Goal: Task Accomplishment & Management: Contribute content

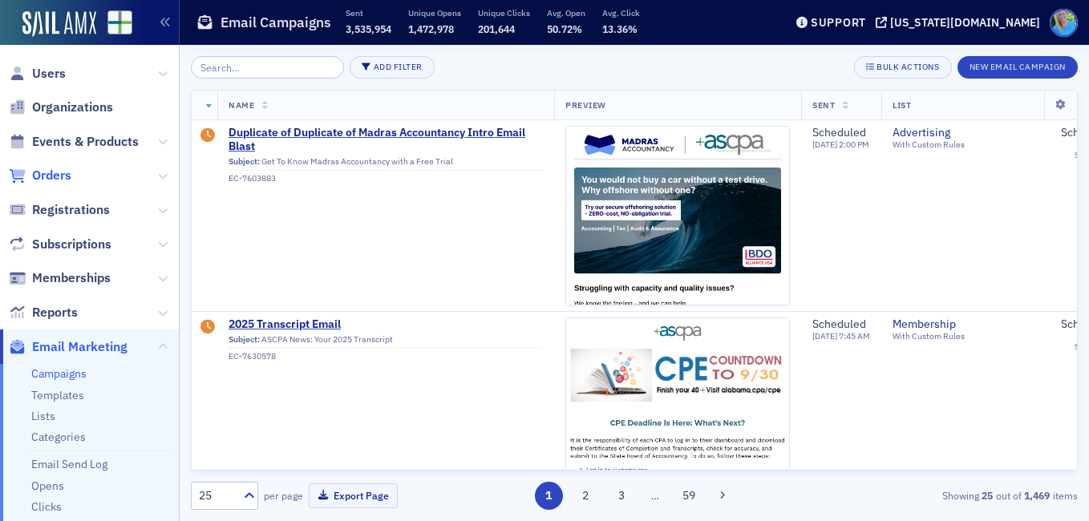
click at [58, 172] on span "Orders" at bounding box center [51, 176] width 39 height 18
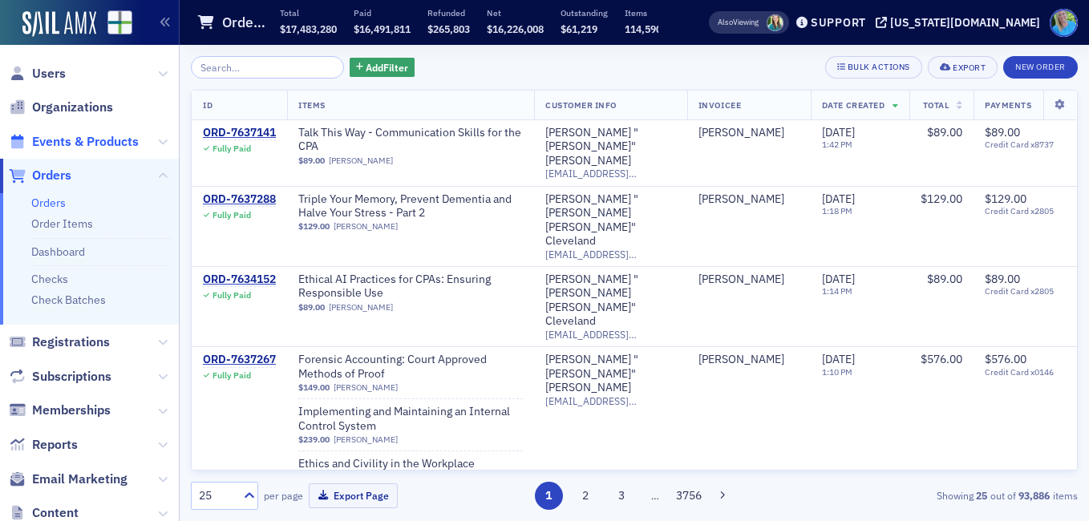
click at [97, 136] on span "Events & Products" at bounding box center [85, 142] width 107 height 18
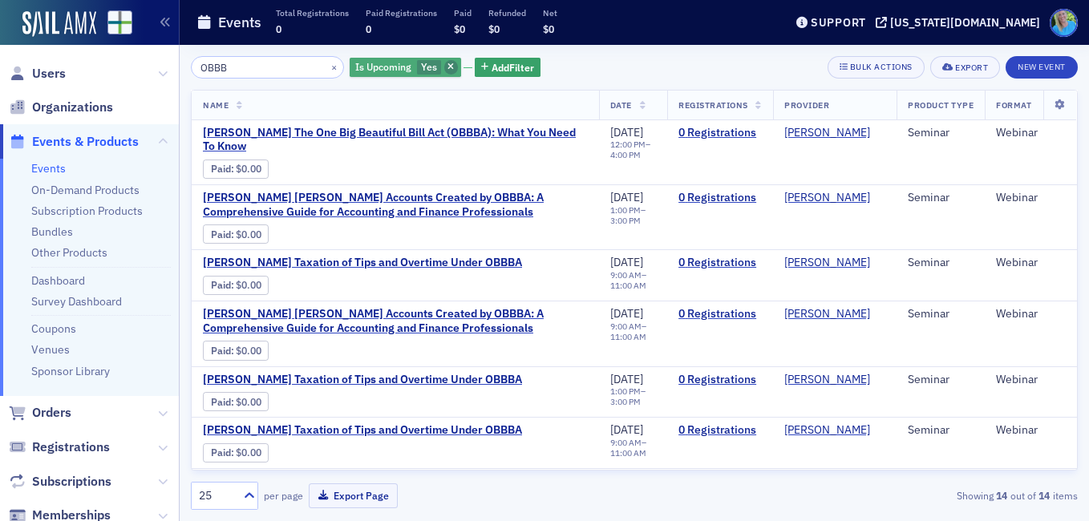
type input "OBBB"
click at [444, 69] on span "button" at bounding box center [451, 67] width 14 height 14
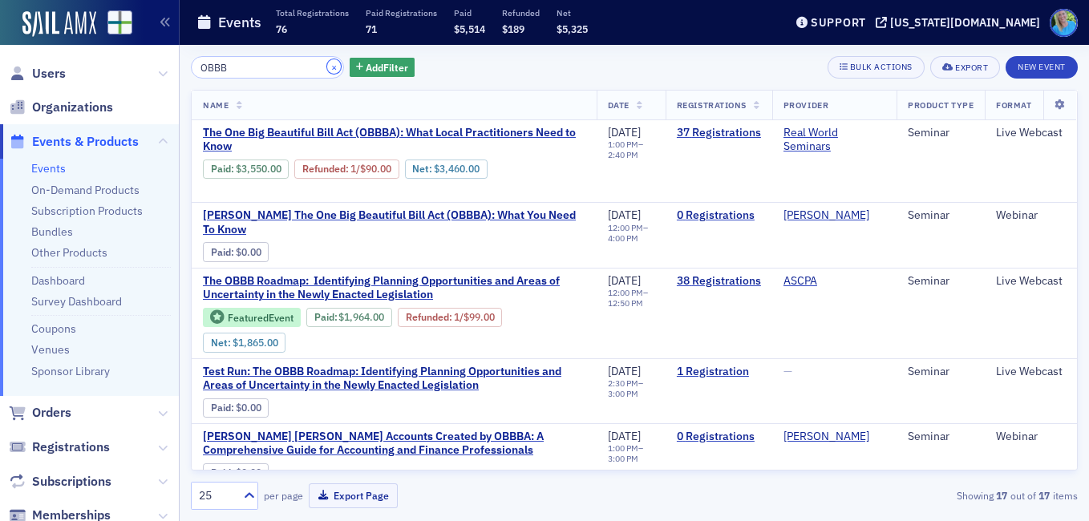
click at [327, 66] on button "×" at bounding box center [334, 66] width 14 height 14
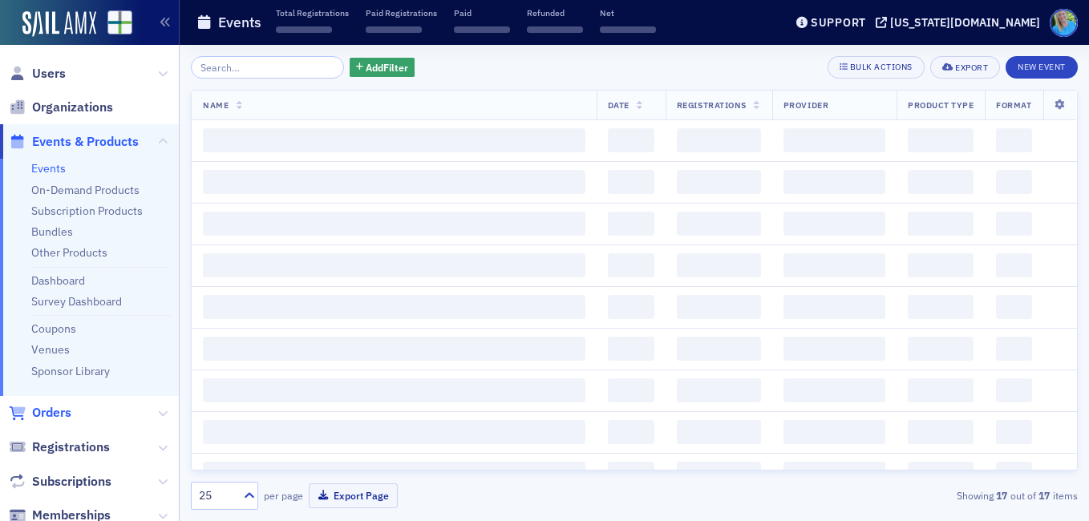
click at [61, 402] on span "Orders" at bounding box center [89, 413] width 179 height 34
click at [60, 414] on span "Orders" at bounding box center [51, 413] width 39 height 18
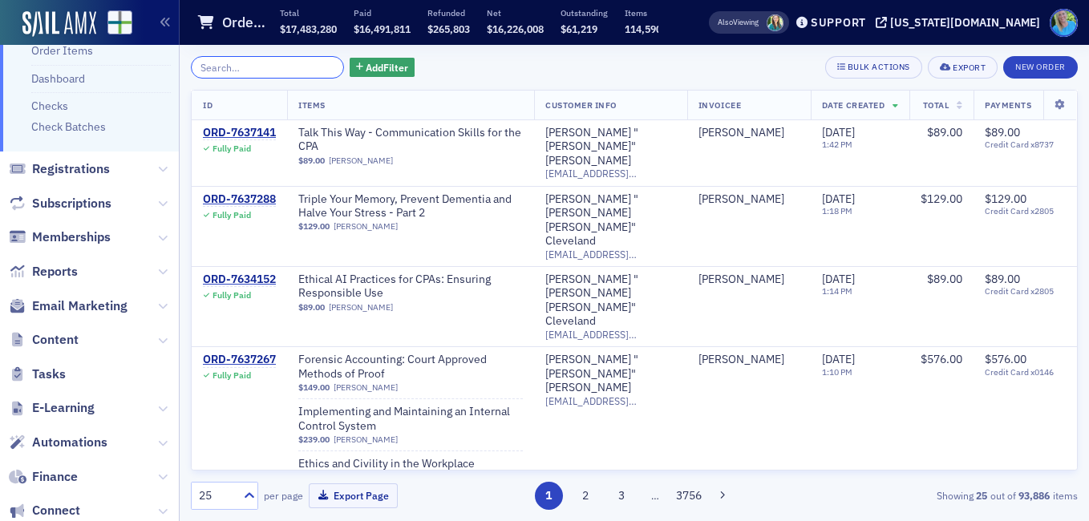
scroll to position [241, 0]
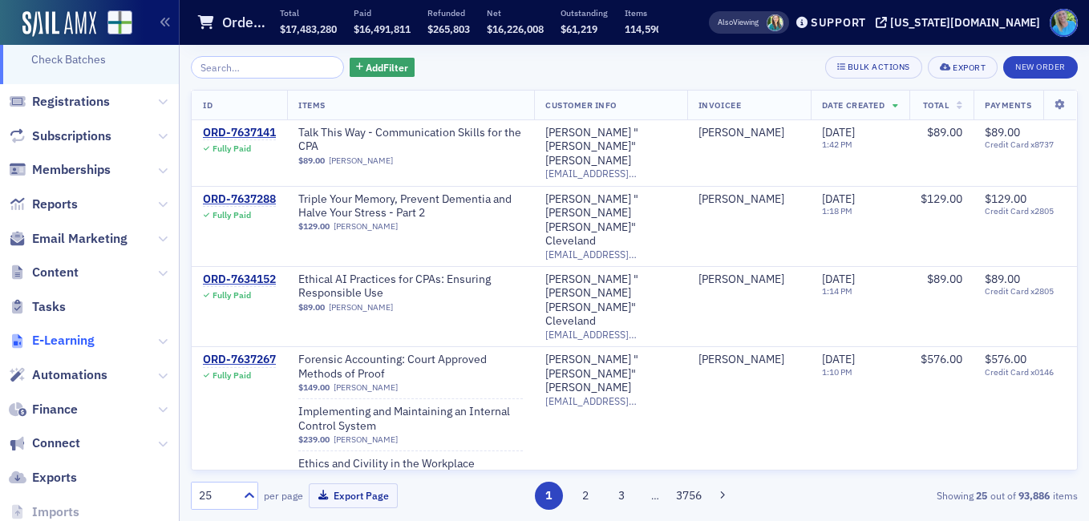
click at [67, 338] on span "E-Learning" at bounding box center [63, 341] width 63 height 18
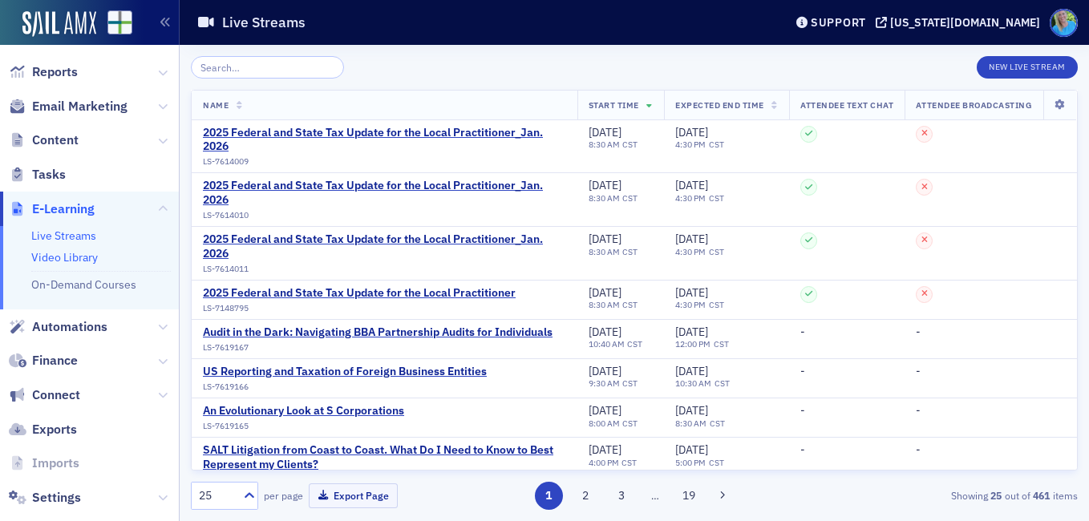
click at [71, 257] on link "Video Library" at bounding box center [64, 257] width 67 height 14
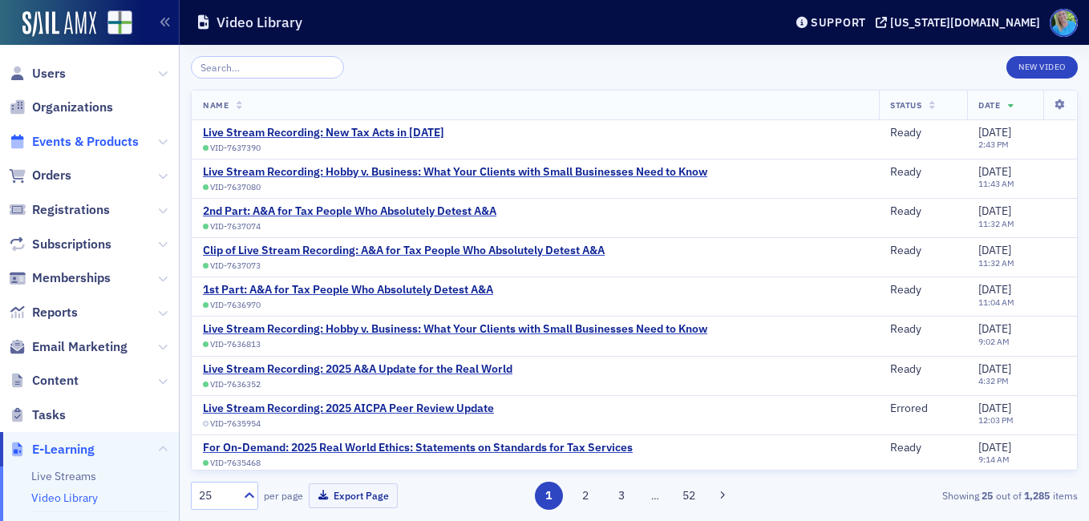
click at [87, 140] on span "Events & Products" at bounding box center [85, 142] width 107 height 18
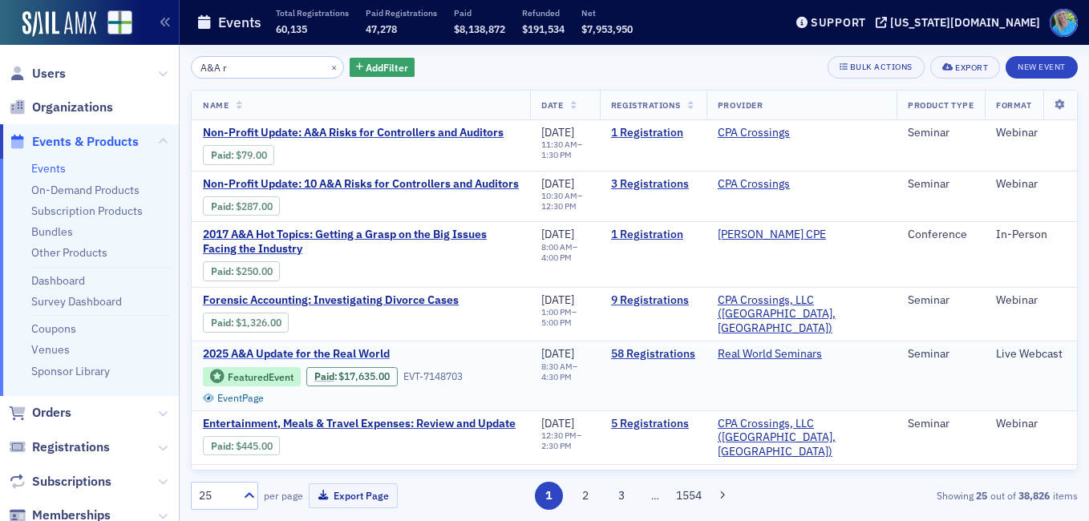
type input "A&A r"
click at [345, 356] on span "2025 A&A Update for the Real World" at bounding box center [337, 354] width 269 height 14
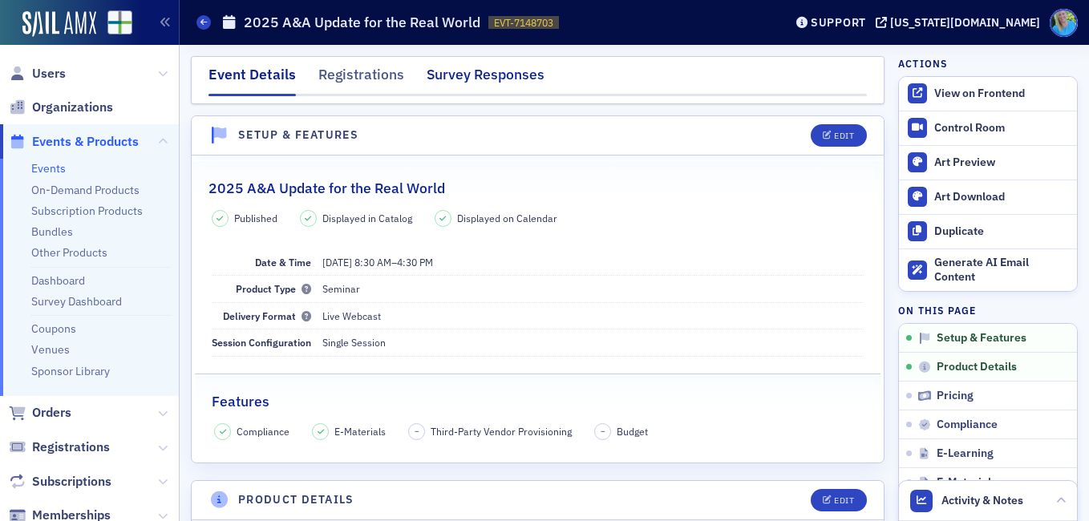
click at [475, 73] on div "Survey Responses" at bounding box center [486, 79] width 118 height 30
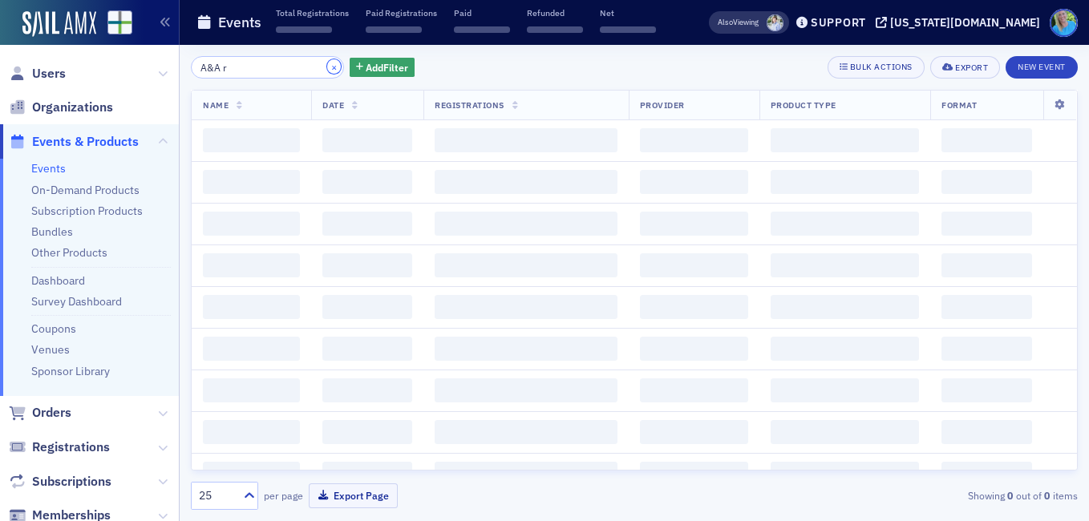
click at [327, 68] on button "×" at bounding box center [334, 66] width 14 height 14
click at [315, 68] on input "A&A r" at bounding box center [267, 67] width 153 height 22
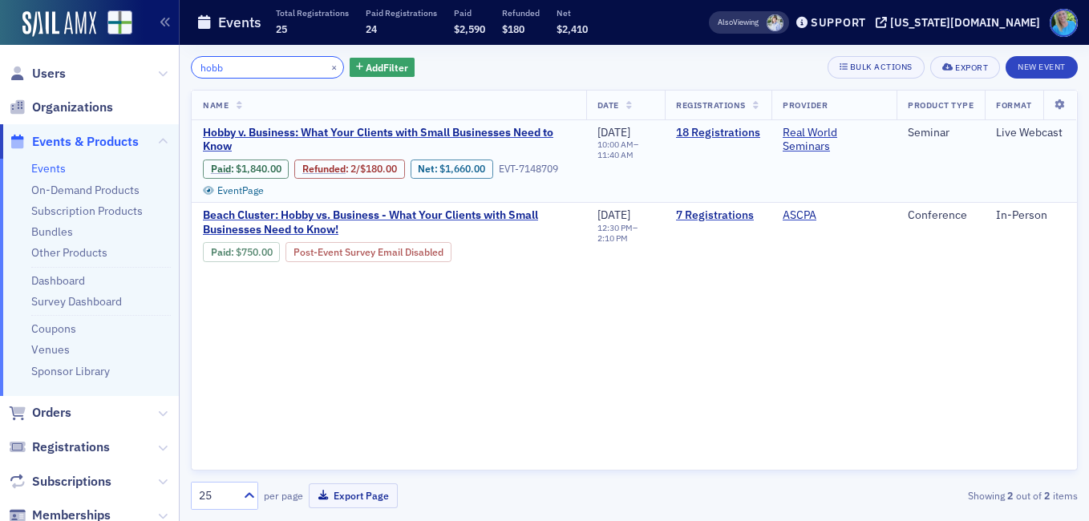
type input "hobb"
click at [339, 124] on td "Hobby v. Business: What Your Clients with Small Businesses Need to Know Paid : …" at bounding box center [389, 161] width 395 height 83
click at [339, 132] on span "Hobby v. Business: What Your Clients with Small Businesses Need to Know" at bounding box center [389, 140] width 372 height 28
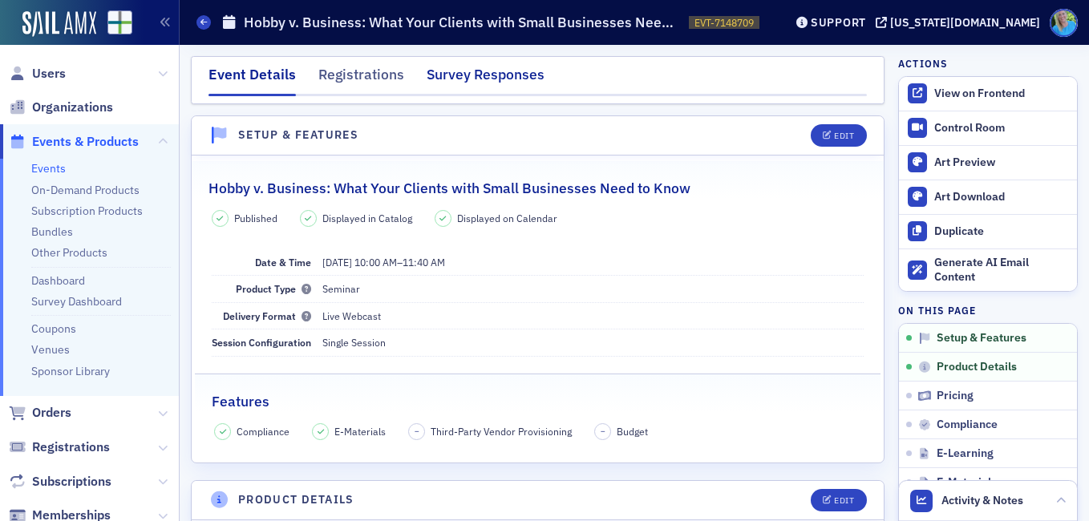
click at [452, 77] on div "Survey Responses" at bounding box center [486, 79] width 118 height 30
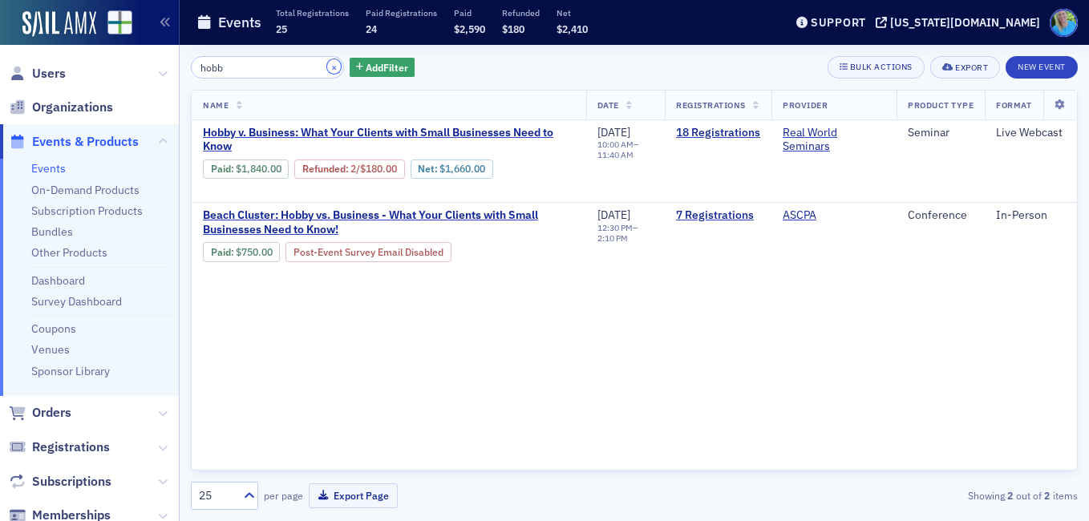
click at [327, 61] on button "×" at bounding box center [334, 66] width 14 height 14
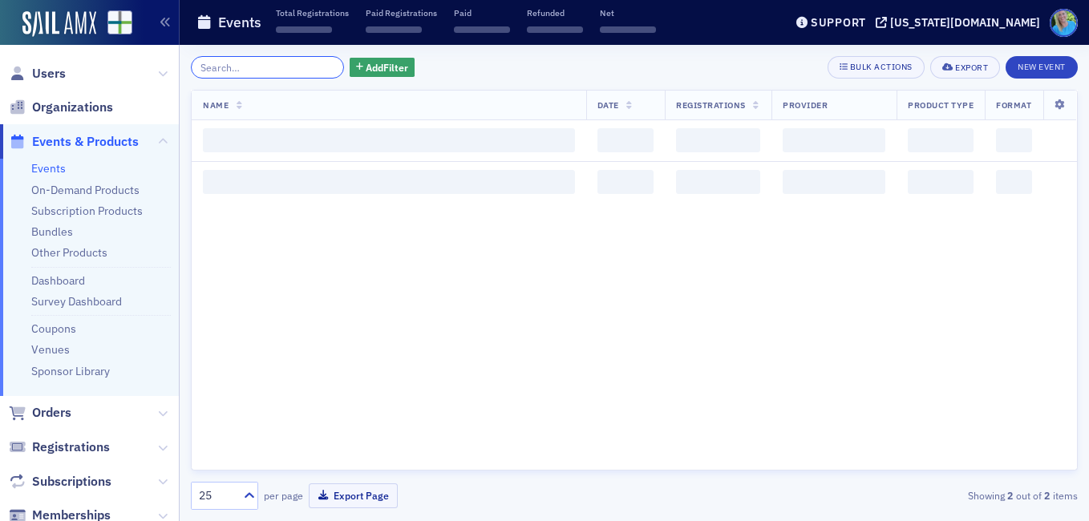
click at [316, 64] on input "search" at bounding box center [267, 67] width 153 height 22
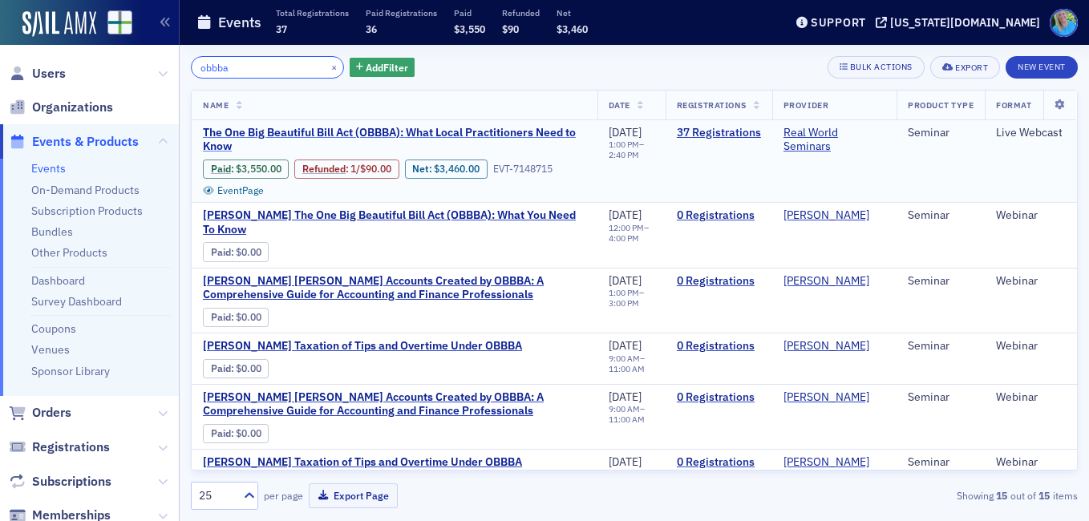
type input "obbba"
click at [453, 134] on span "The One Big Beautiful Bill Act (OBBBA): What Local Practitioners Need to Know" at bounding box center [394, 140] width 383 height 28
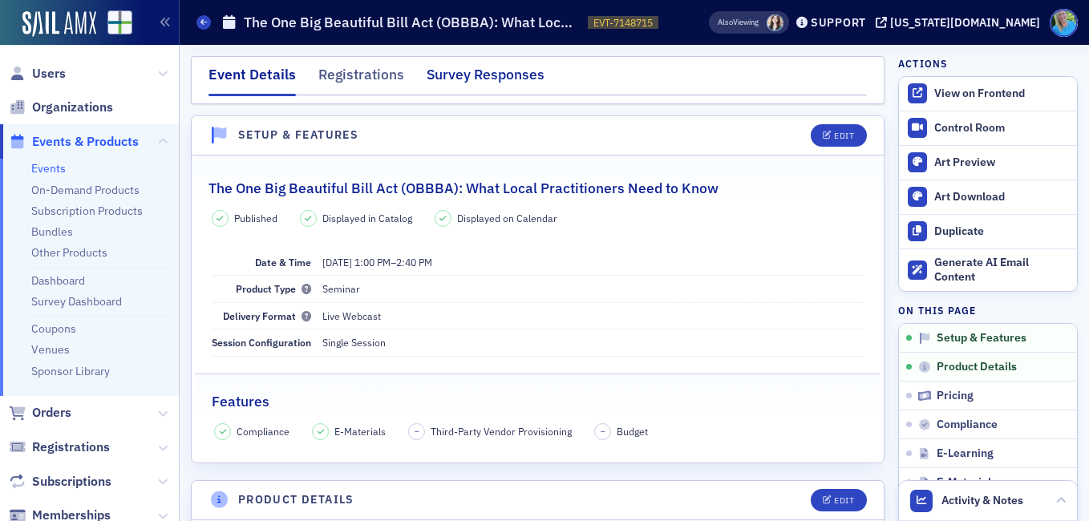
click at [468, 75] on div "Survey Responses" at bounding box center [486, 79] width 118 height 30
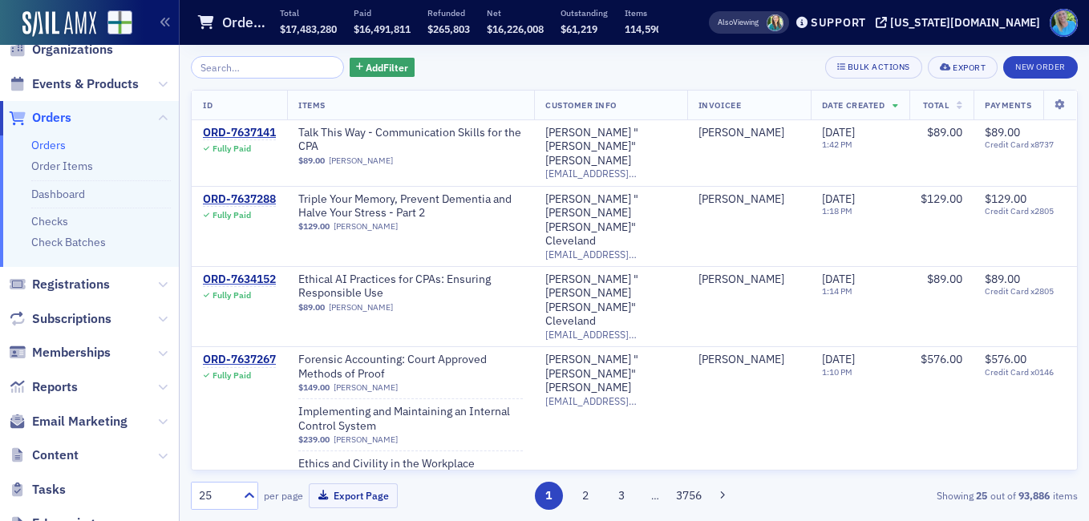
scroll to position [317, 0]
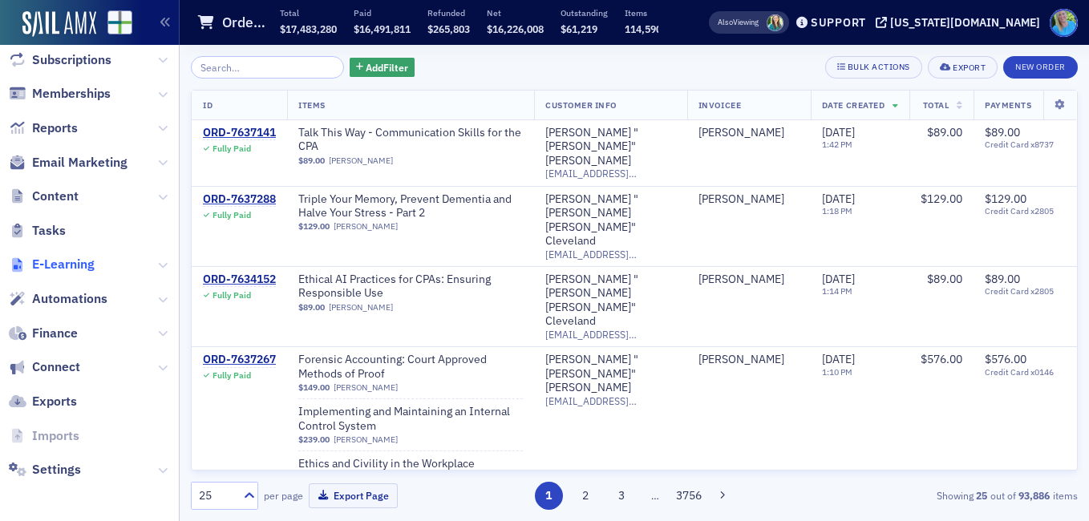
click at [83, 261] on span "E-Learning" at bounding box center [63, 265] width 63 height 18
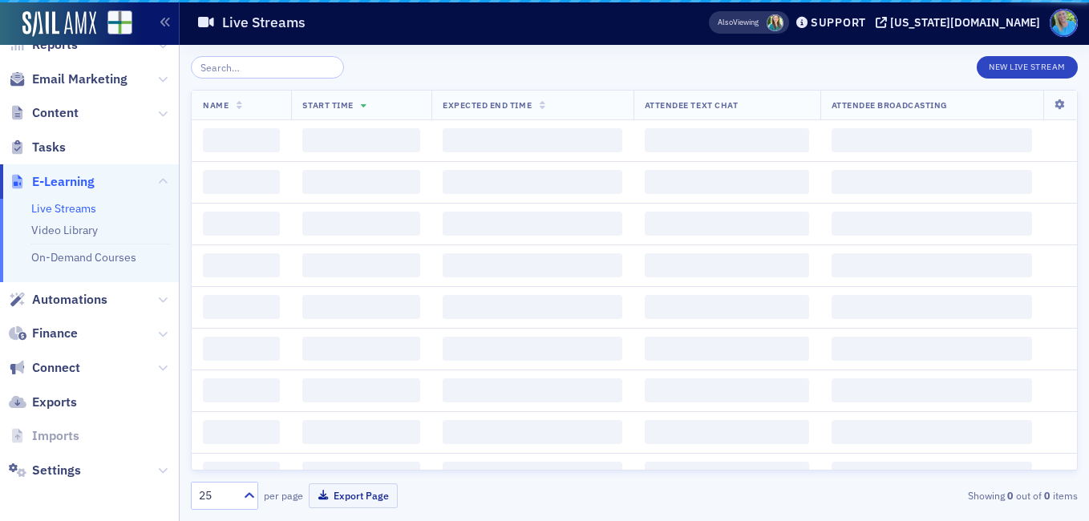
scroll to position [184, 0]
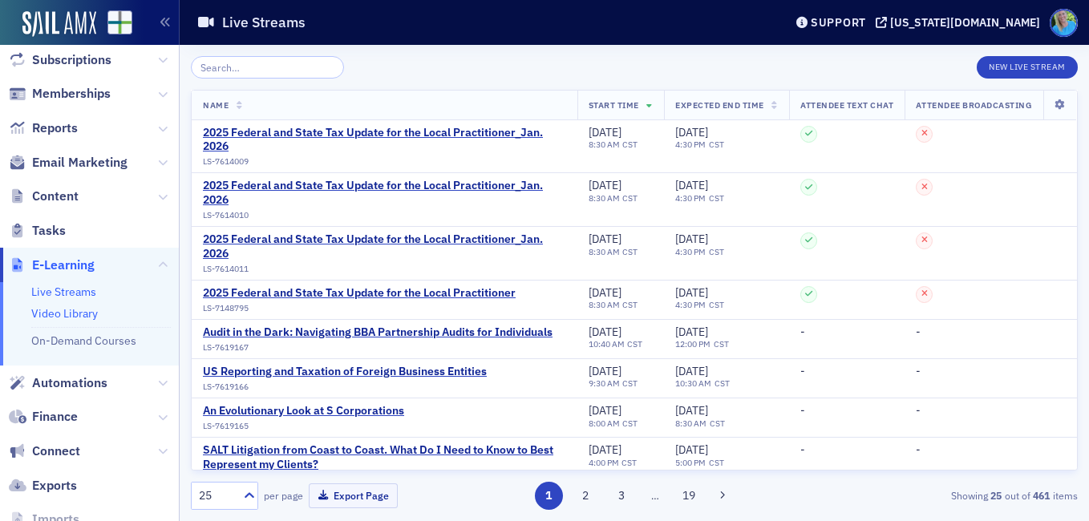
click at [77, 314] on link "Video Library" at bounding box center [64, 313] width 67 height 14
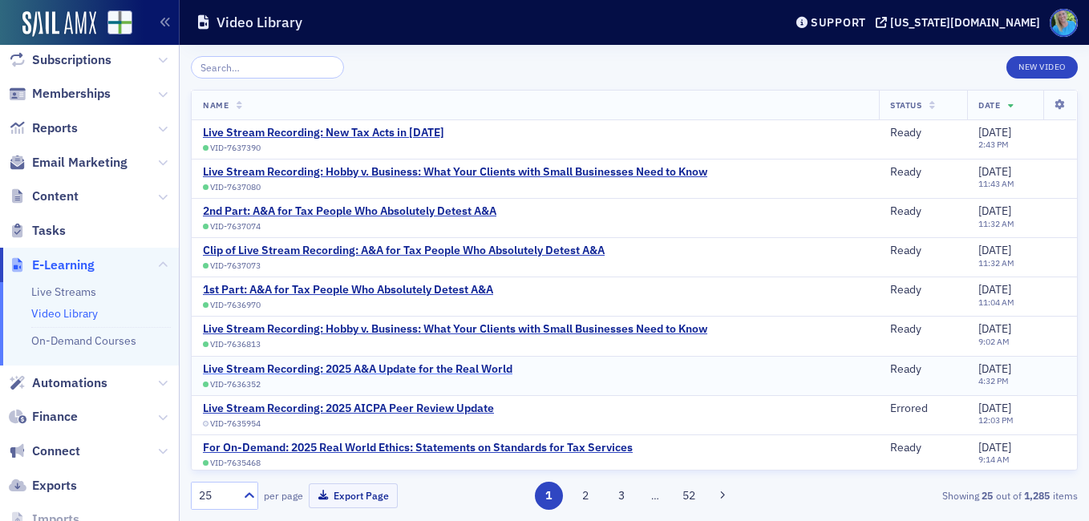
click at [432, 366] on div "Live Stream Recording: 2025 A&A Update for the Real World" at bounding box center [358, 370] width 310 height 14
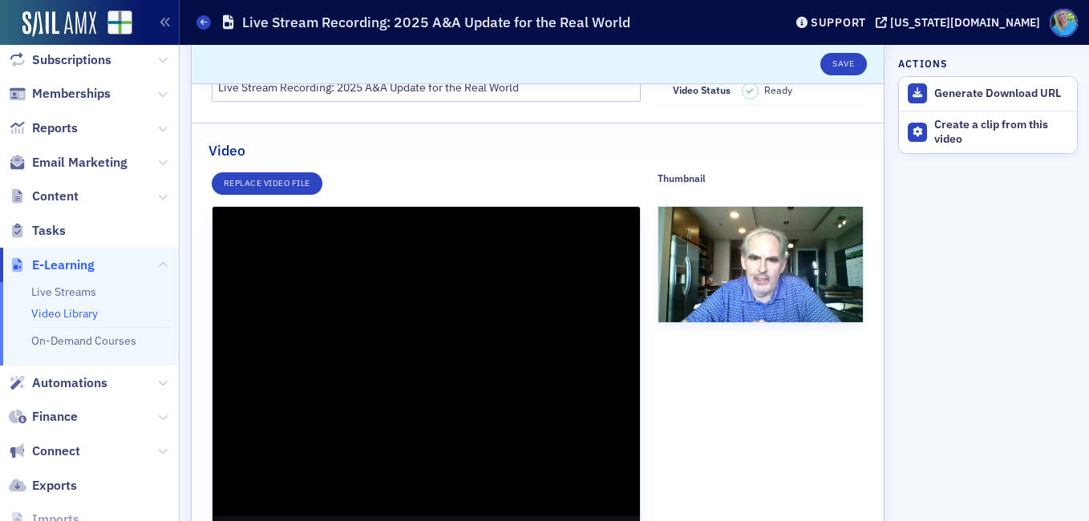
scroll to position [241, 0]
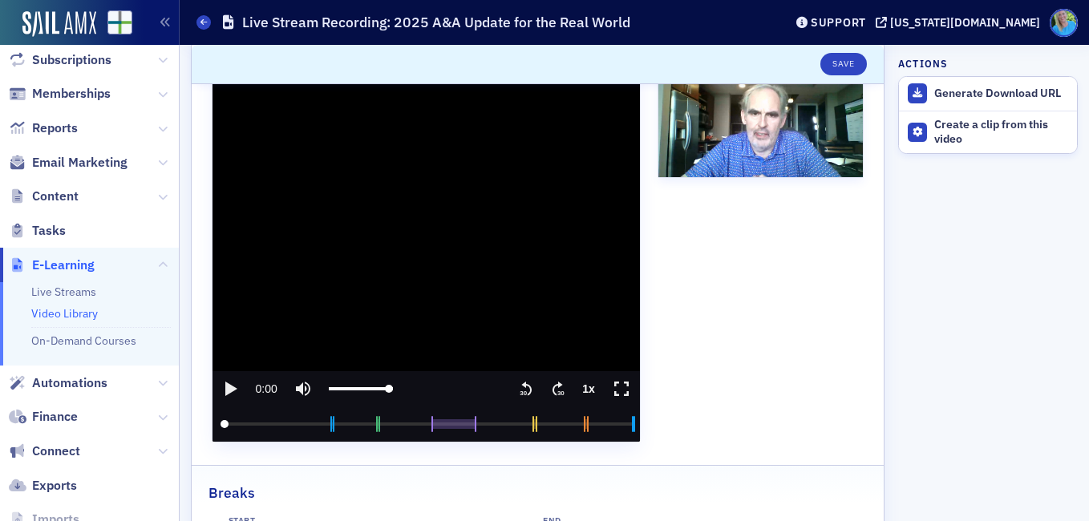
click at [237, 387] on icon "play" at bounding box center [230, 388] width 19 height 19
click at [295, 424] on input "seek" at bounding box center [426, 424] width 411 height 35
click at [276, 425] on input "seek" at bounding box center [426, 424] width 411 height 35
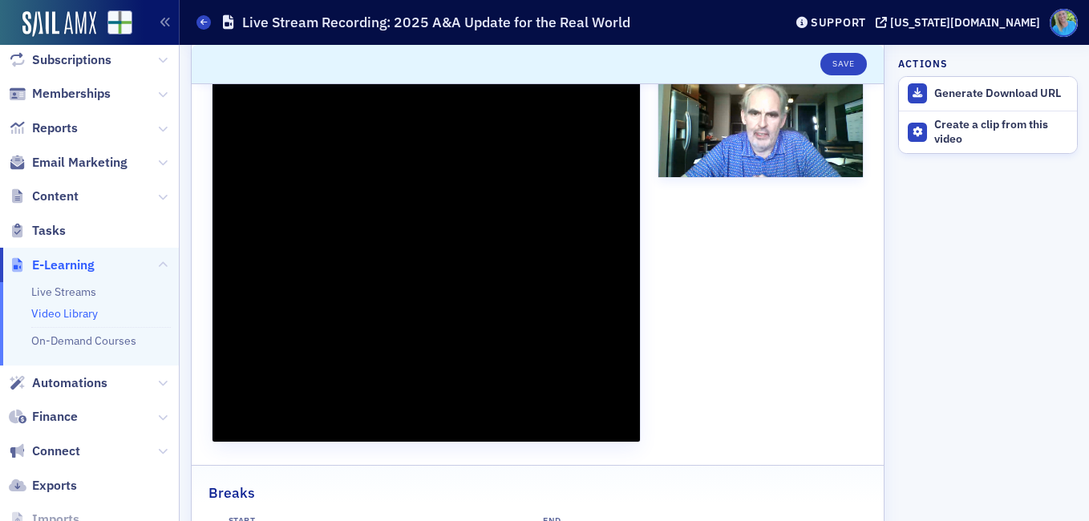
click at [738, 278] on div "Thumbnail Select or drag max 1 file | JPEG, PNG OR Use Current Frame" at bounding box center [761, 234] width 206 height 415
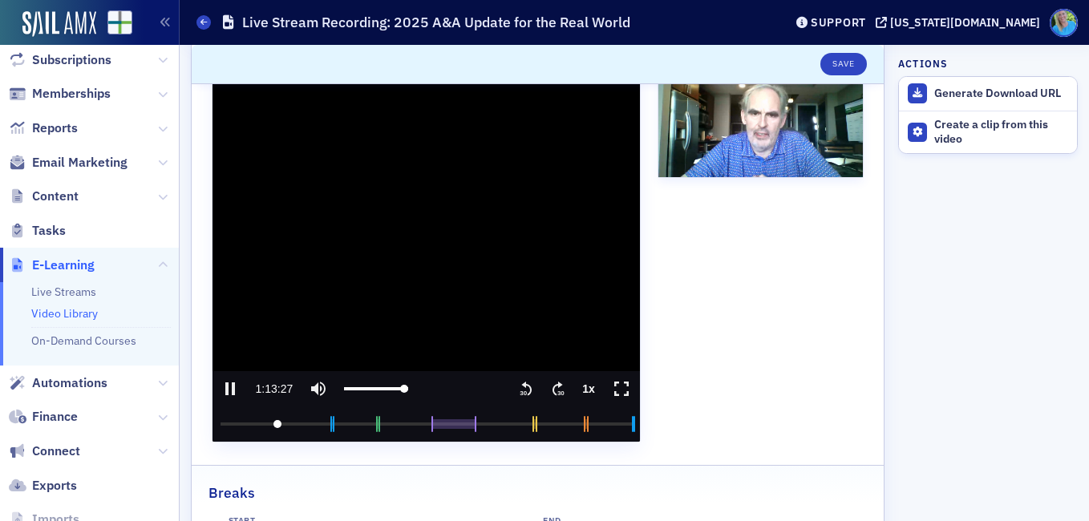
click at [550, 391] on icon ".text{font-size:8px;font-family:Arial-BoldMT, Arial;font-weight:700;} 30" at bounding box center [558, 388] width 16 height 19
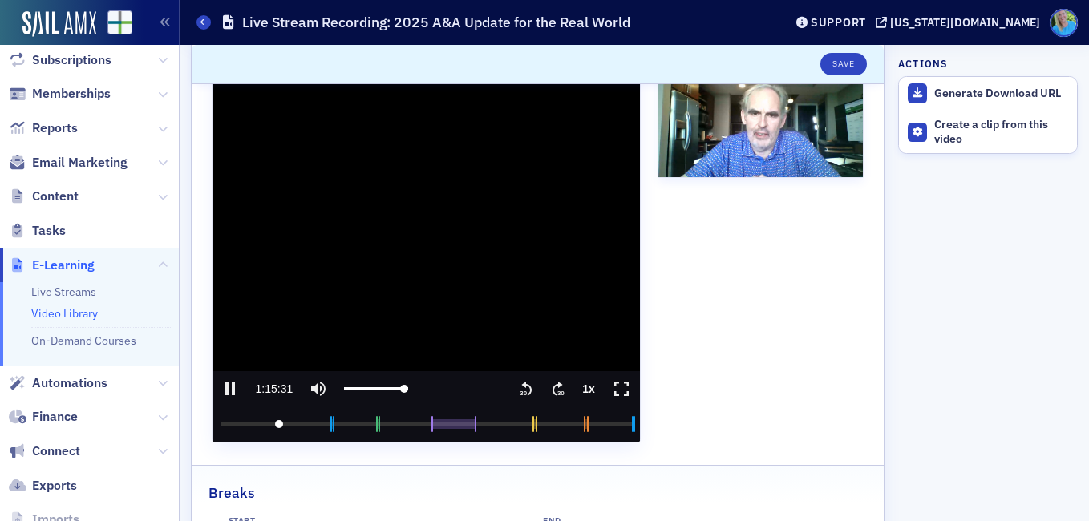
click at [550, 391] on icon ".text{font-size:8px;font-family:Arial-BoldMT, Arial;font-weight:700;} 30" at bounding box center [558, 388] width 16 height 19
click at [278, 423] on input "seek" at bounding box center [426, 424] width 411 height 35
click at [550, 391] on icon ".text{font-size:8px;font-family:Arial-BoldMT, Arial;font-weight:700;} 30" at bounding box center [558, 388] width 16 height 19
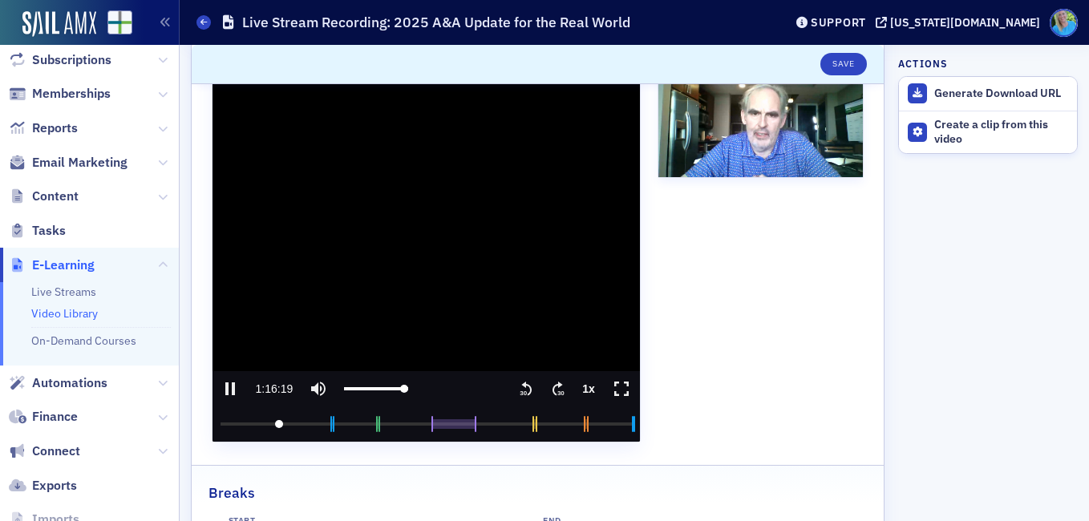
click at [550, 391] on icon ".text{font-size:8px;font-family:Arial-BoldMT, Arial;font-weight:700;} 30" at bounding box center [558, 388] width 16 height 19
click at [232, 387] on icon "pause" at bounding box center [230, 389] width 10 height 13
click at [232, 387] on icon "play" at bounding box center [231, 389] width 12 height 14
click at [423, 423] on input "seek" at bounding box center [426, 424] width 411 height 35
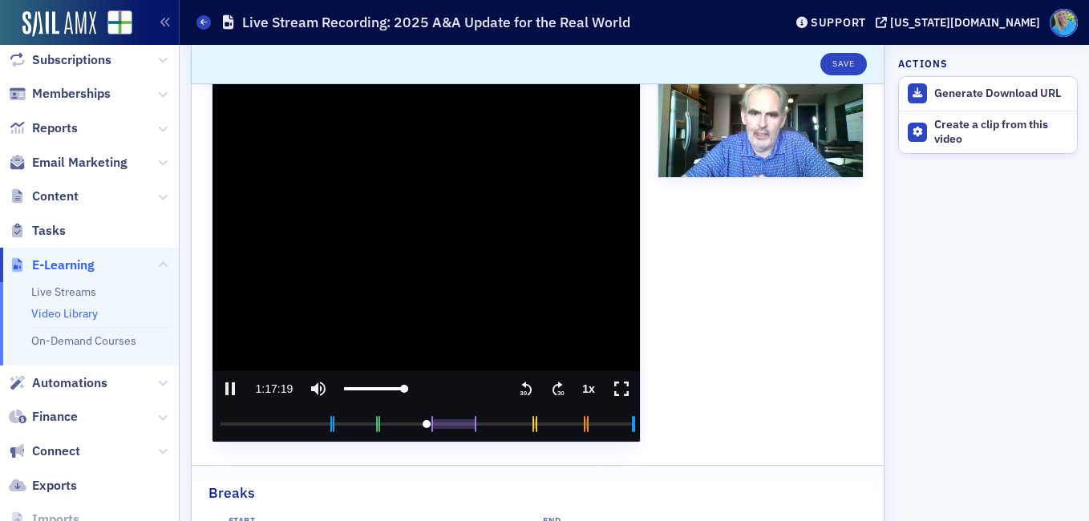
click at [423, 424] on input "seek" at bounding box center [426, 424] width 411 height 35
click at [550, 391] on icon ".text{font-size:8px;font-family:Arial-BoldMT, Arial;font-weight:700;} 30" at bounding box center [558, 388] width 16 height 19
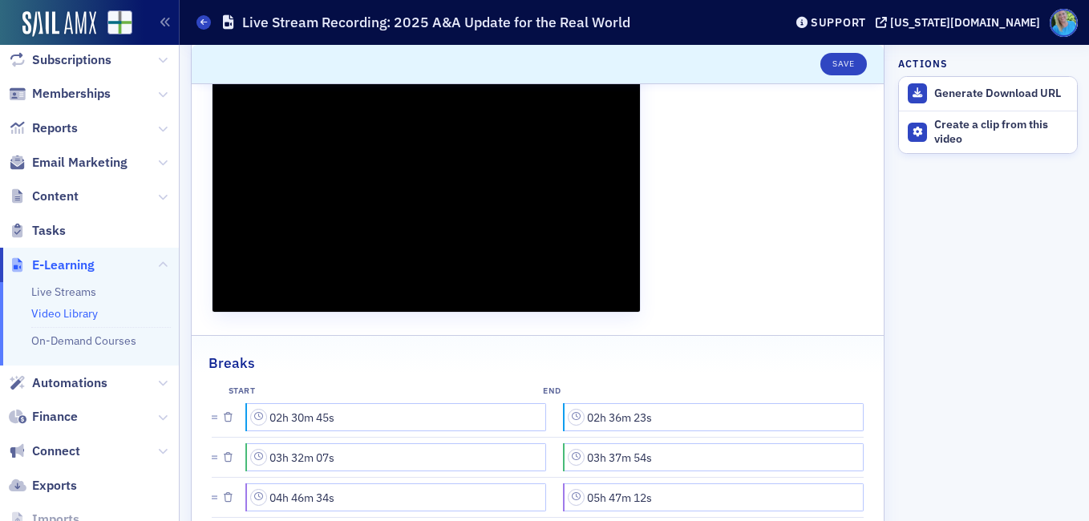
scroll to position [321, 0]
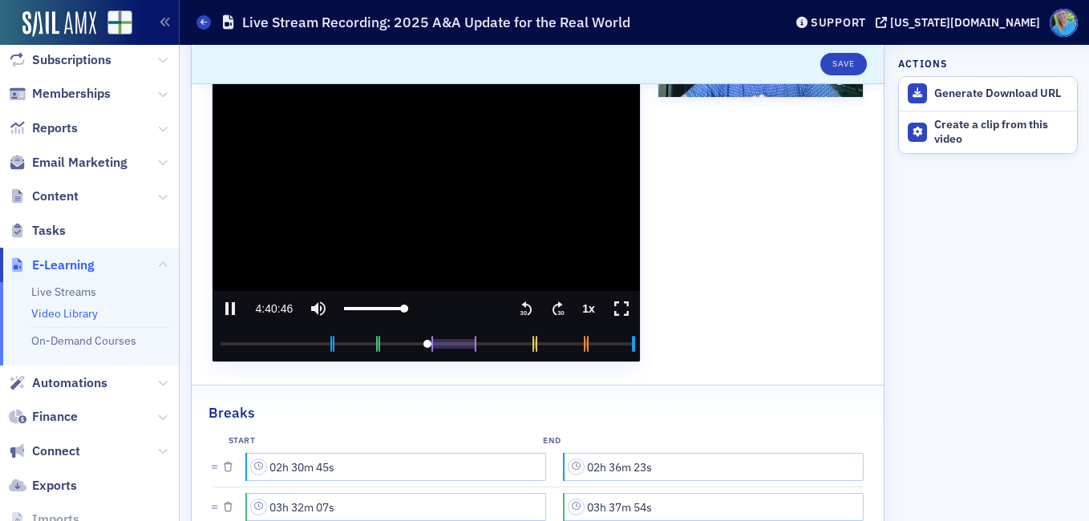
click at [550, 304] on icon ".text{font-size:8px;font-family:Arial-BoldMT, Arial;font-weight:700;} 30" at bounding box center [558, 308] width 16 height 19
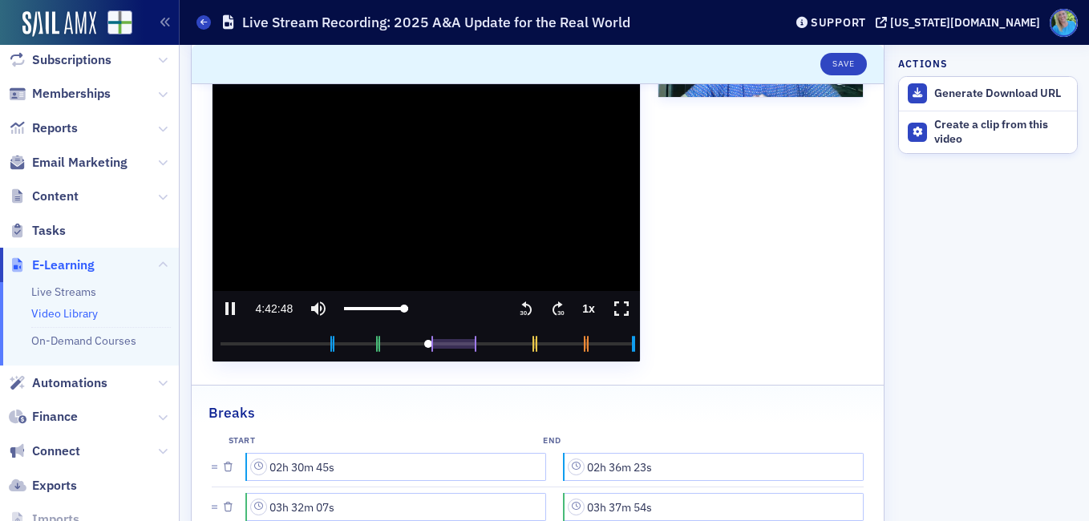
click at [550, 304] on icon ".text{font-size:8px;font-family:Arial-BoldMT, Arial;font-weight:700;} 30" at bounding box center [558, 308] width 16 height 19
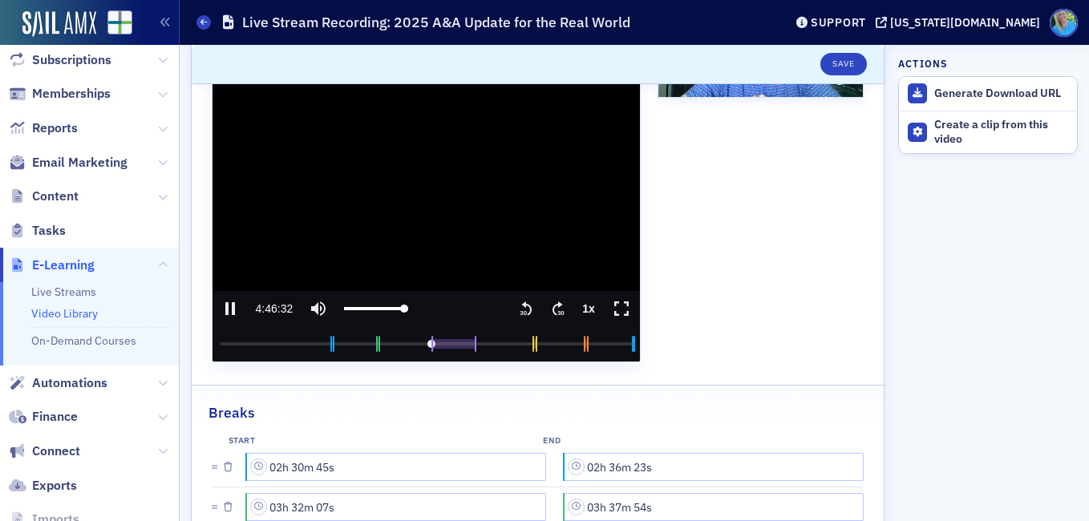
click at [229, 310] on icon "pause" at bounding box center [230, 308] width 19 height 19
click at [229, 310] on icon "play" at bounding box center [231, 309] width 12 height 14
click at [229, 310] on icon "pause" at bounding box center [230, 308] width 19 height 19
type input "17195.853631"
click at [953, 130] on div "Create a clip from this video" at bounding box center [1001, 132] width 135 height 28
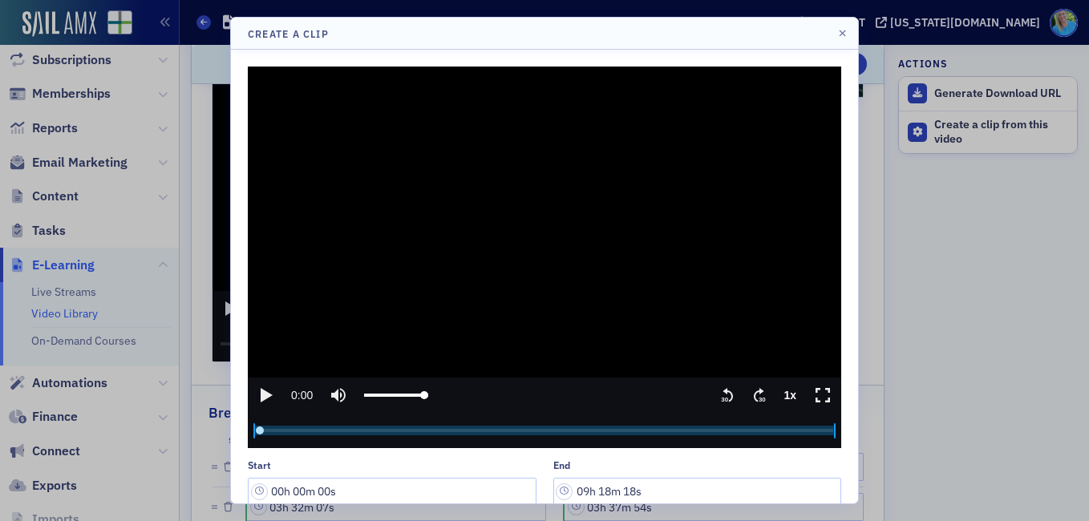
scroll to position [69, 0]
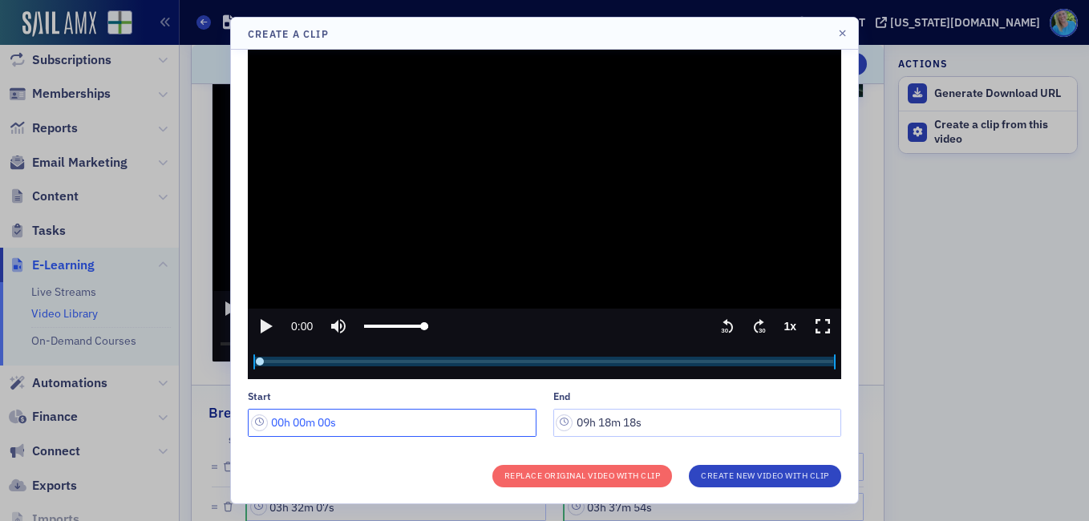
click at [278, 419] on input "00h 00m 00s" at bounding box center [392, 423] width 289 height 28
click at [303, 422] on input "01h 00m 00s" at bounding box center [392, 423] width 289 height 28
drag, startPoint x: 306, startPoint y: 422, endPoint x: 294, endPoint y: 420, distance: 12.1
click at [294, 420] on input "01h 00m 00s" at bounding box center [392, 423] width 289 height 28
drag, startPoint x: 334, startPoint y: 423, endPoint x: 318, endPoint y: 420, distance: 15.4
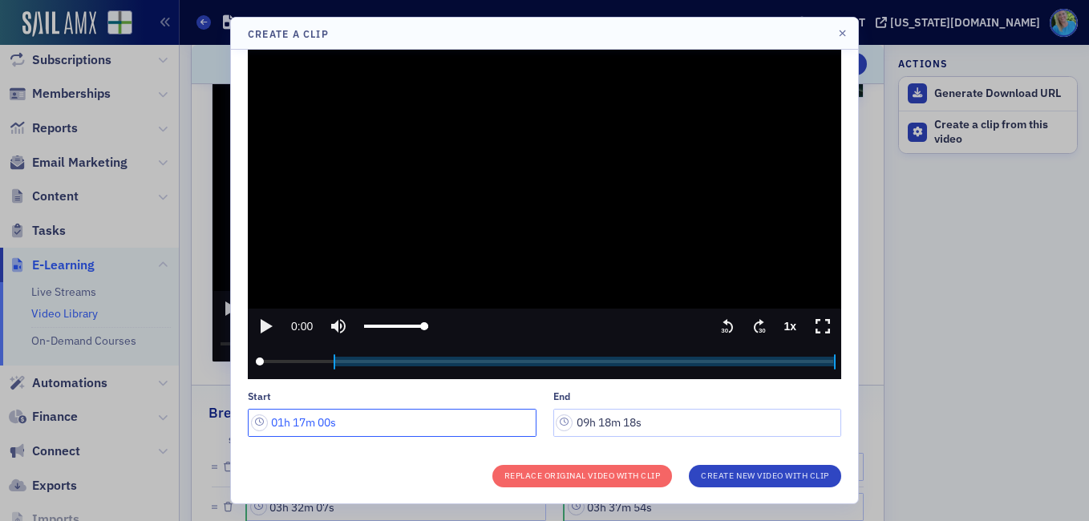
click at [318, 420] on input "01h 17m 00s" at bounding box center [392, 423] width 289 height 28
click at [327, 424] on input "01h 17m 01s" at bounding box center [392, 423] width 289 height 28
type input "01h 17m 13s"
click at [579, 419] on input "09h 18m 18s" at bounding box center [697, 423] width 289 height 28
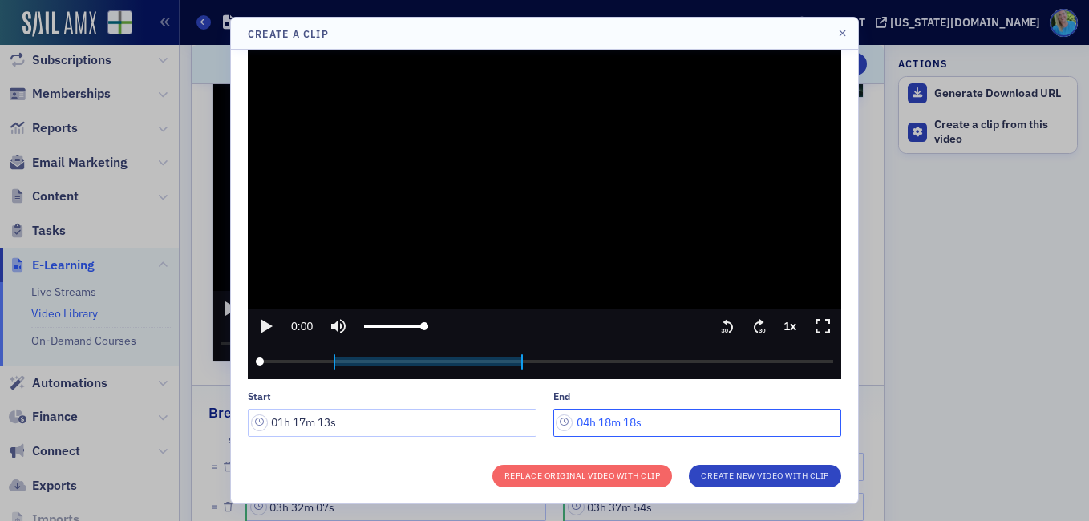
drag, startPoint x: 606, startPoint y: 419, endPoint x: 595, endPoint y: 416, distance: 11.5
click at [595, 416] on input "04h 18m 18s" at bounding box center [697, 423] width 289 height 28
drag, startPoint x: 634, startPoint y: 422, endPoint x: 620, endPoint y: 415, distance: 15.8
click at [620, 415] on input "04h 46m 10s" at bounding box center [697, 423] width 289 height 28
type input "04h 46m 35s"
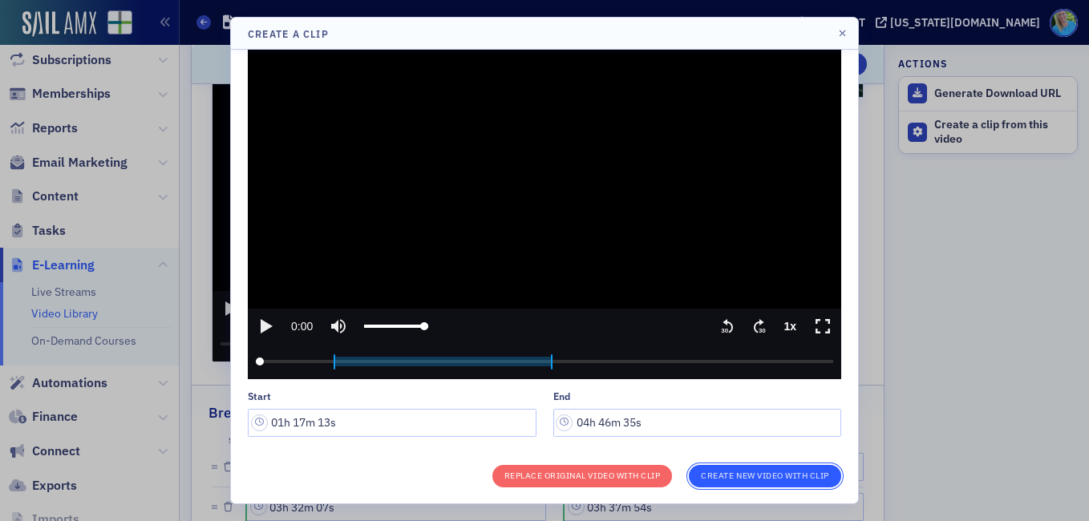
click at [714, 476] on button "Create New Video With Clip" at bounding box center [765, 476] width 152 height 22
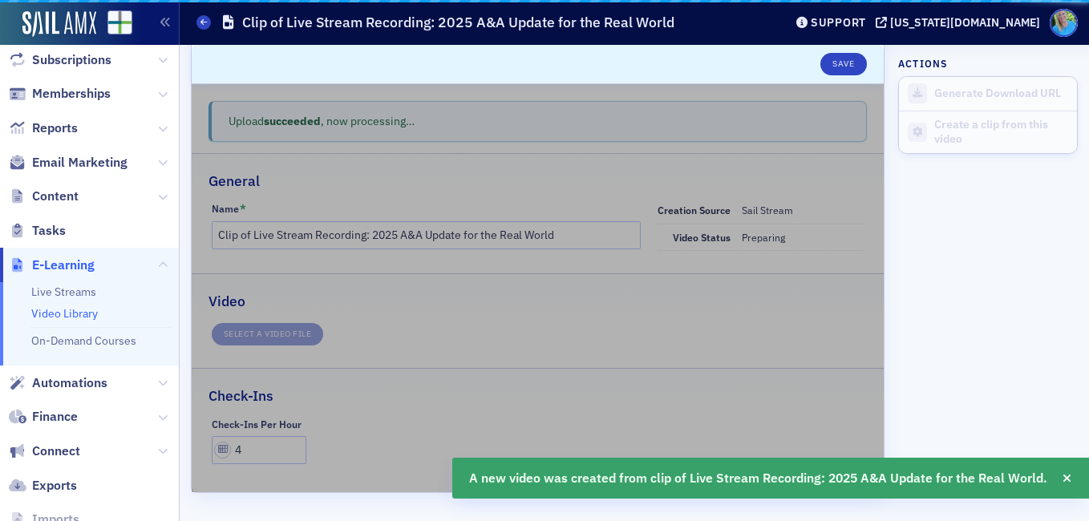
scroll to position [29, 0]
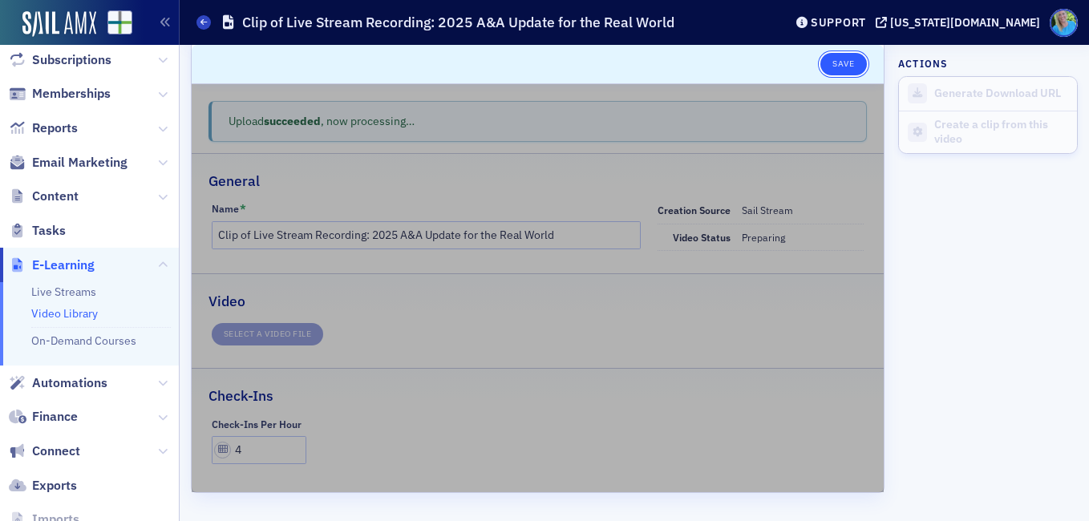
click at [837, 60] on button "Save" at bounding box center [843, 64] width 46 height 22
click at [831, 67] on button "Save" at bounding box center [843, 64] width 46 height 22
click at [58, 310] on link "Video Library" at bounding box center [64, 313] width 67 height 14
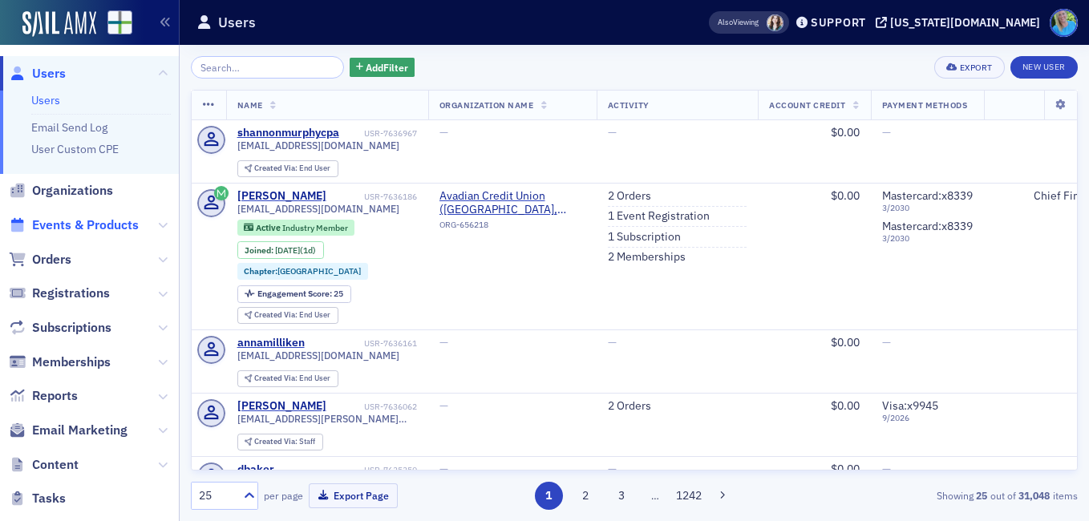
click at [58, 224] on span "Events & Products" at bounding box center [85, 226] width 107 height 18
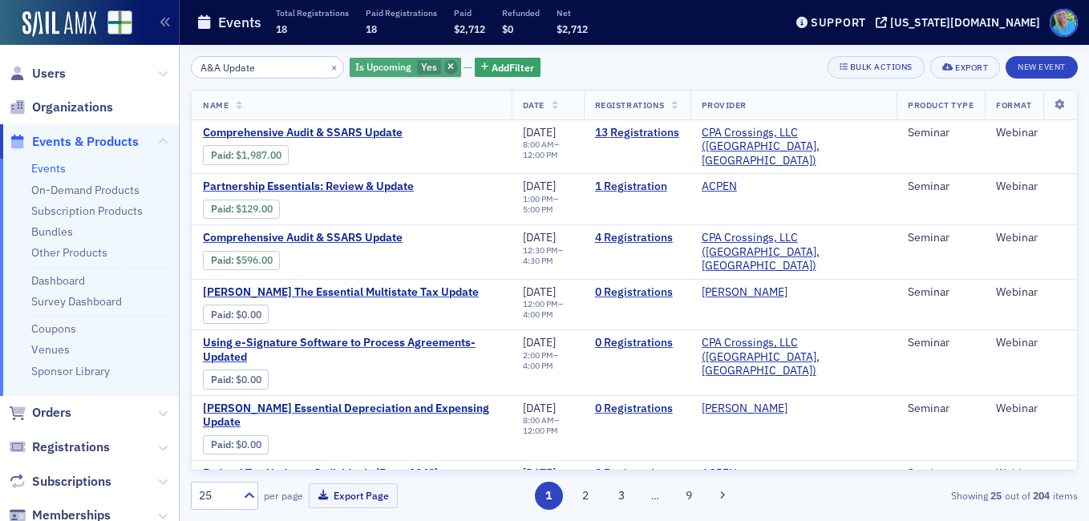
type input "A&A Update"
click at [448, 68] on icon "button" at bounding box center [451, 67] width 6 height 9
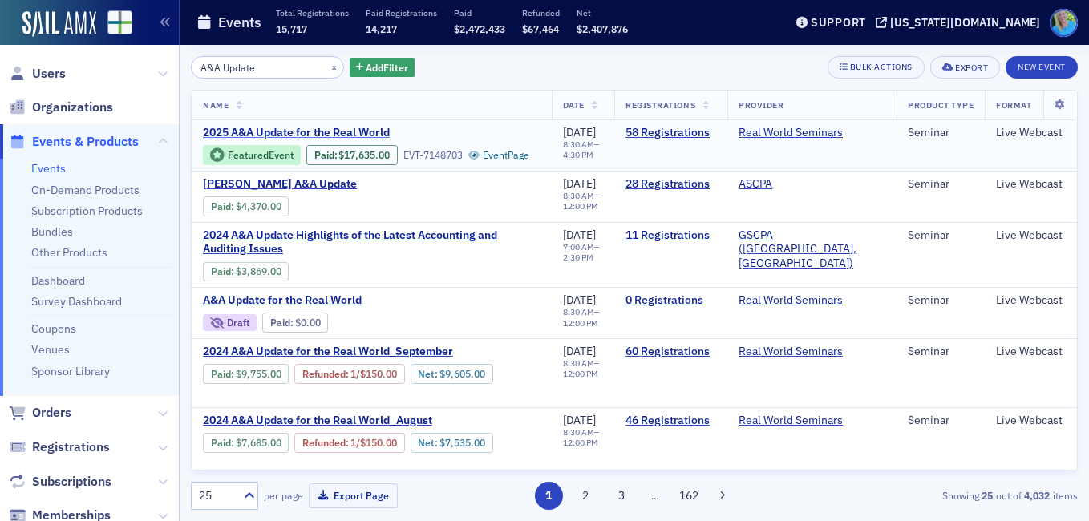
click at [379, 131] on span "2025 A&A Update for the Real World" at bounding box center [337, 133] width 269 height 14
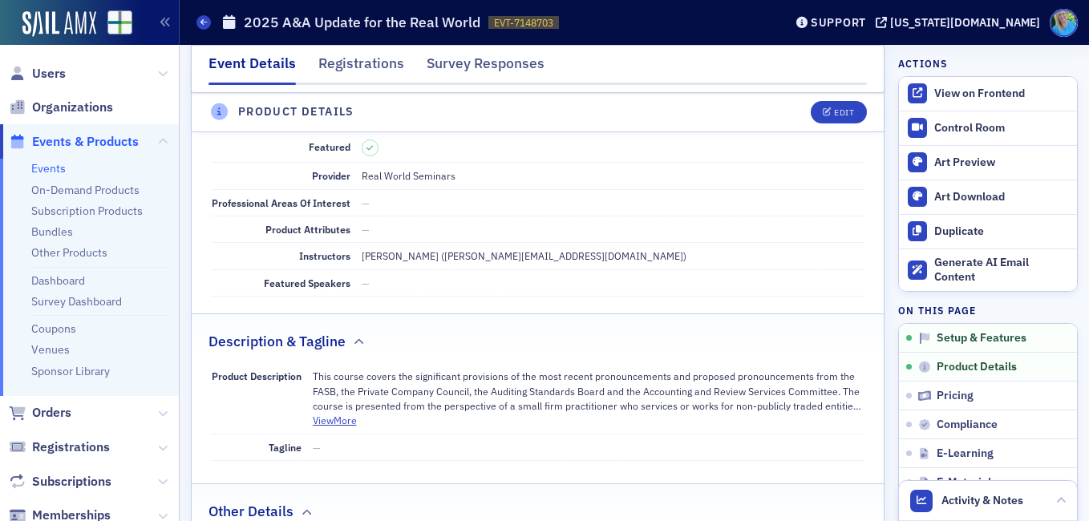
scroll to position [481, 0]
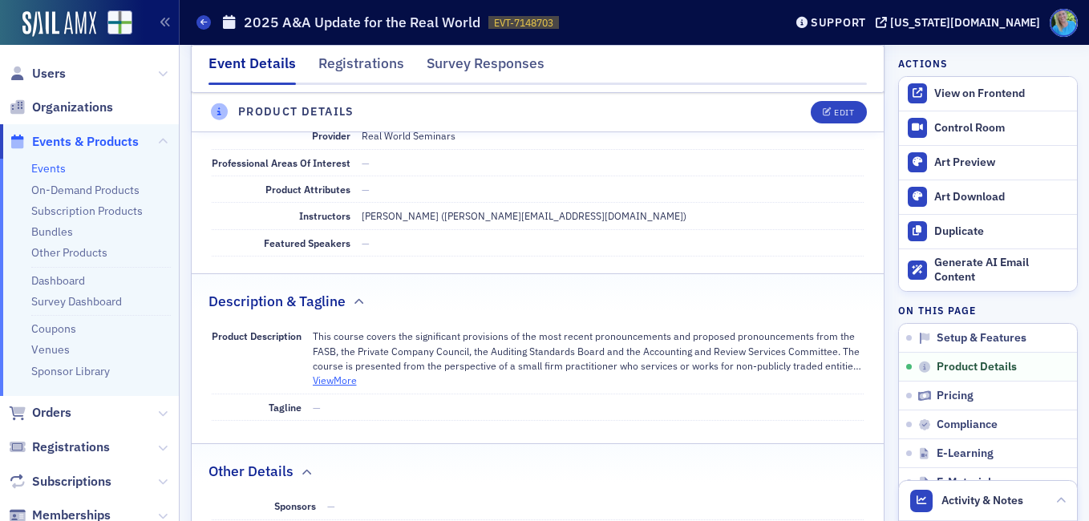
click at [352, 373] on button "View More" at bounding box center [335, 380] width 44 height 14
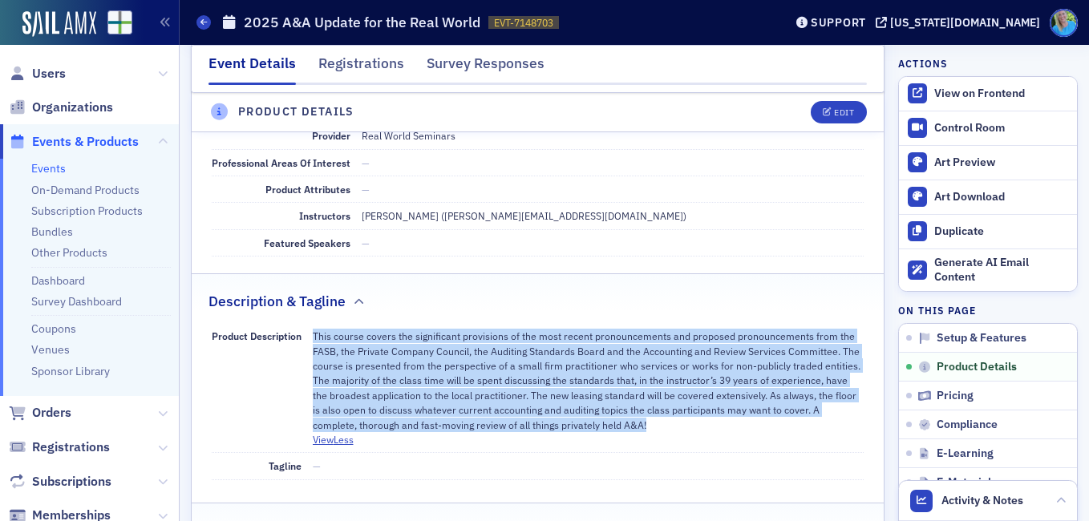
drag, startPoint x: 734, startPoint y: 419, endPoint x: 311, endPoint y: 334, distance: 431.3
click at [311, 334] on div "Product Description This course covers the significant provisions of the most r…" at bounding box center [538, 388] width 653 height 130
copy p "This course covers the significant provisions of the most recent pronouncements…"
click at [845, 230] on dd "—" at bounding box center [613, 243] width 503 height 26
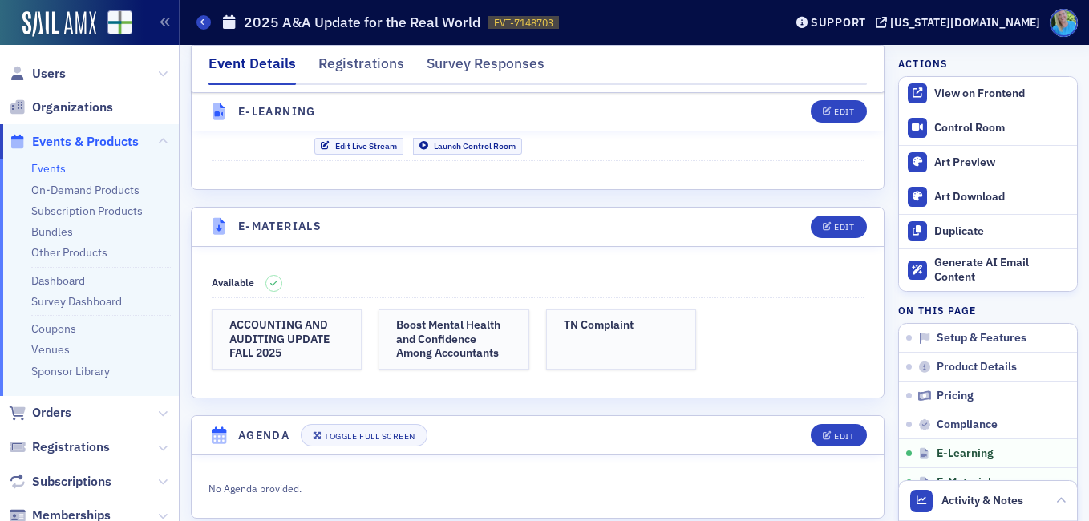
scroll to position [2326, 0]
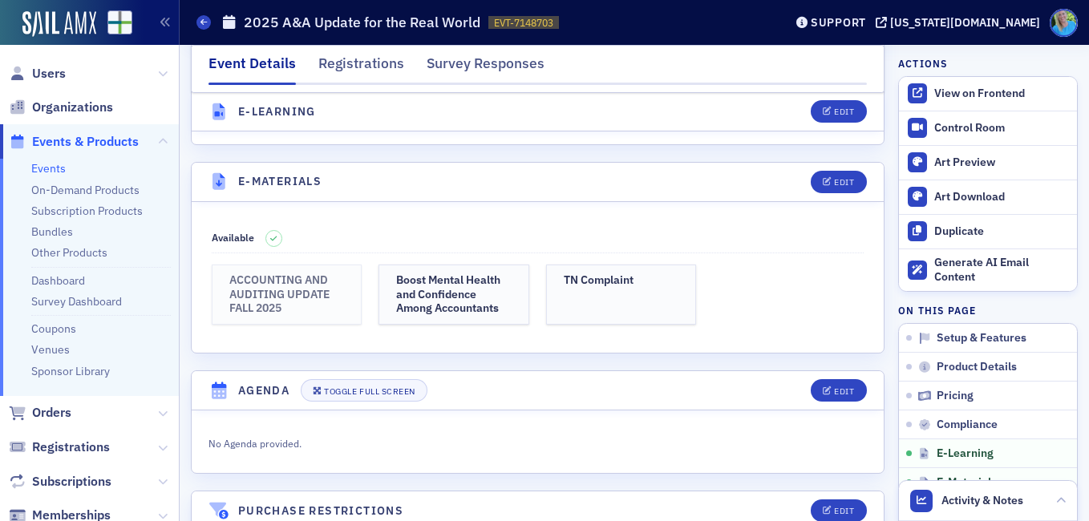
click at [287, 302] on h3 "ACCOUNTING AND AUDITING UPDATE FALL 2025" at bounding box center [286, 294] width 115 height 43
click at [479, 278] on h3 "Boost Mental Health and Confidence Among Accountants" at bounding box center [453, 294] width 115 height 43
click at [620, 277] on h3 "TN Complaint" at bounding box center [621, 280] width 115 height 14
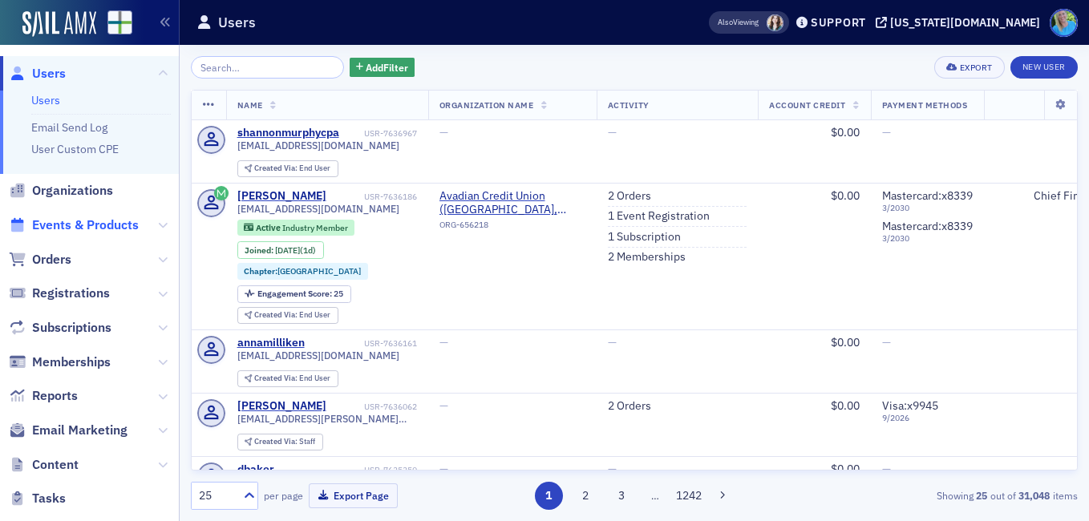
click at [71, 225] on span "Events & Products" at bounding box center [85, 226] width 107 height 18
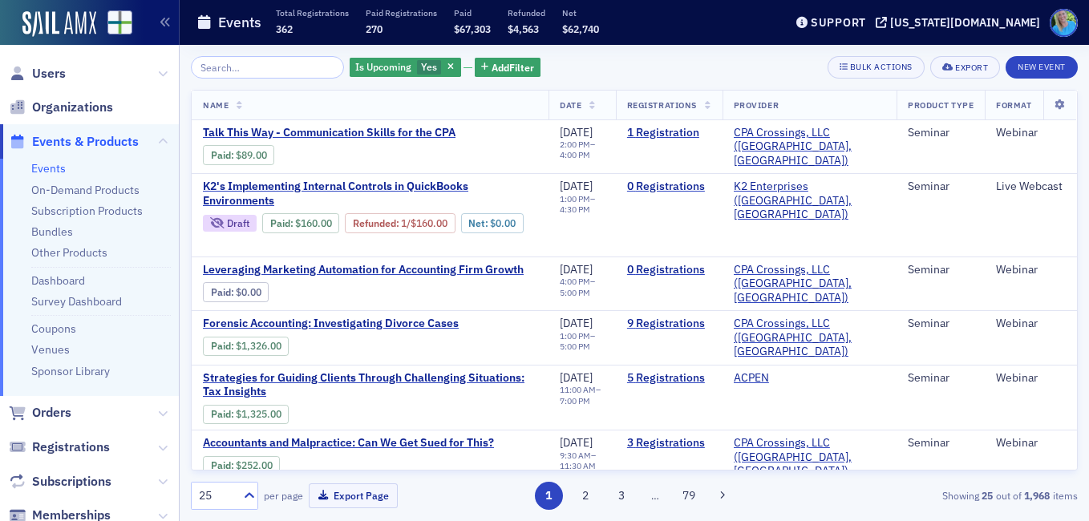
scroll to position [422, 0]
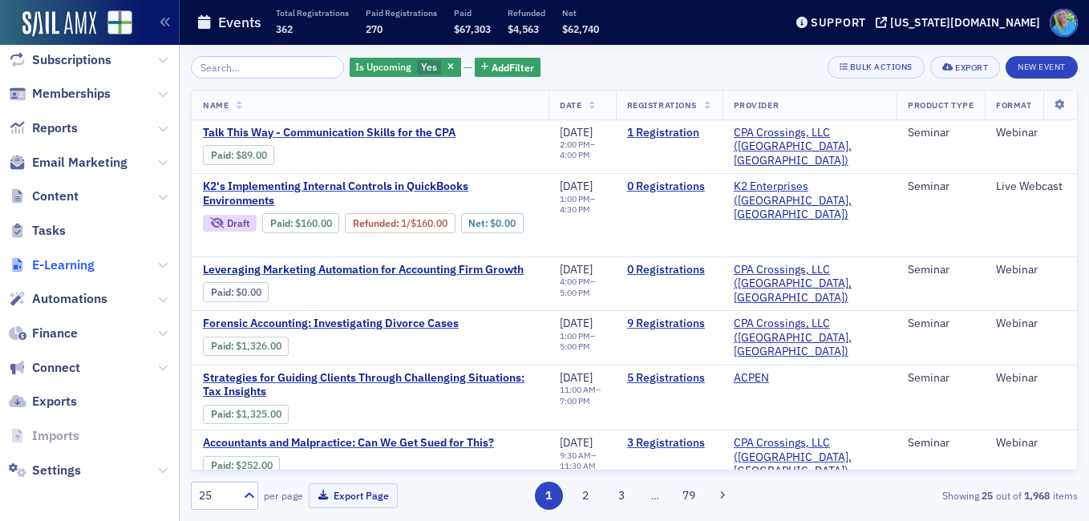
click at [81, 263] on span "E-Learning" at bounding box center [63, 266] width 63 height 18
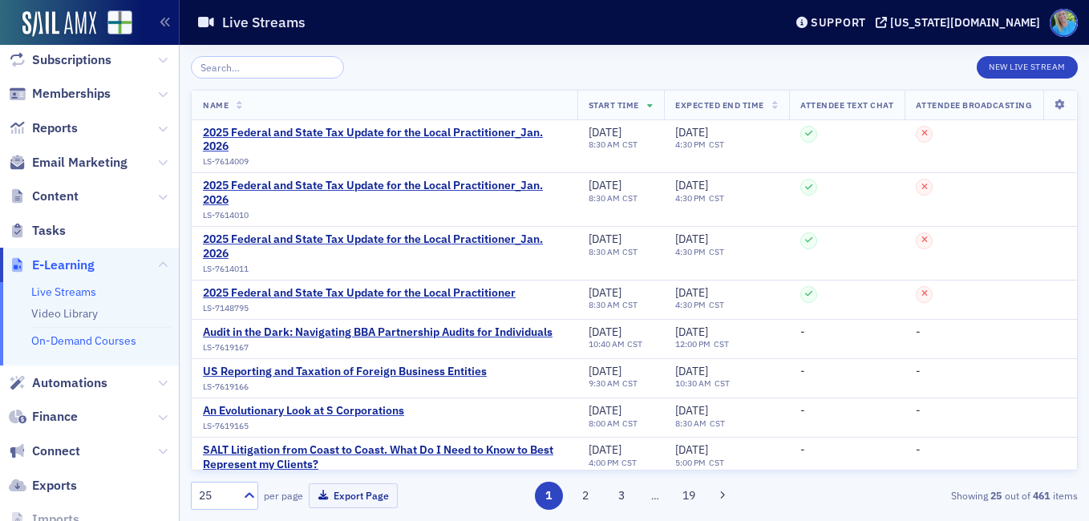
click at [103, 340] on link "On-Demand Courses" at bounding box center [83, 341] width 105 height 14
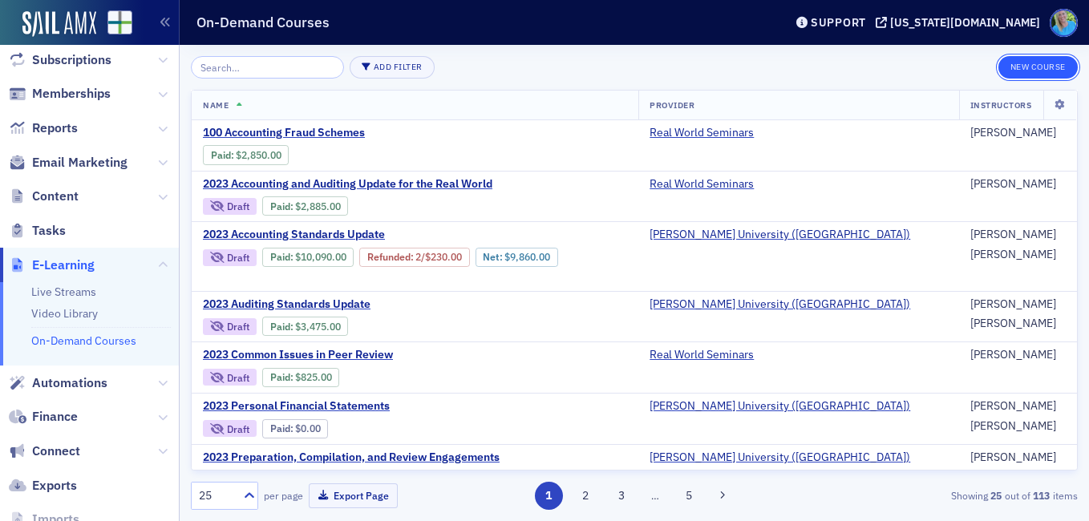
click at [1025, 69] on button "New Course" at bounding box center [1038, 67] width 79 height 22
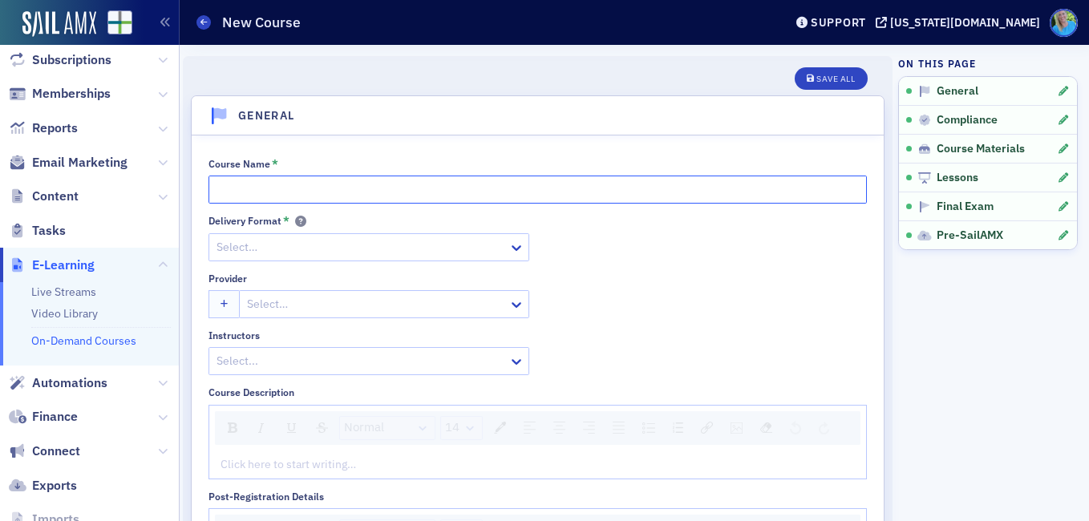
click at [467, 184] on input "Course Name *" at bounding box center [538, 190] width 658 height 28
type input "A&A Update for the Real World"
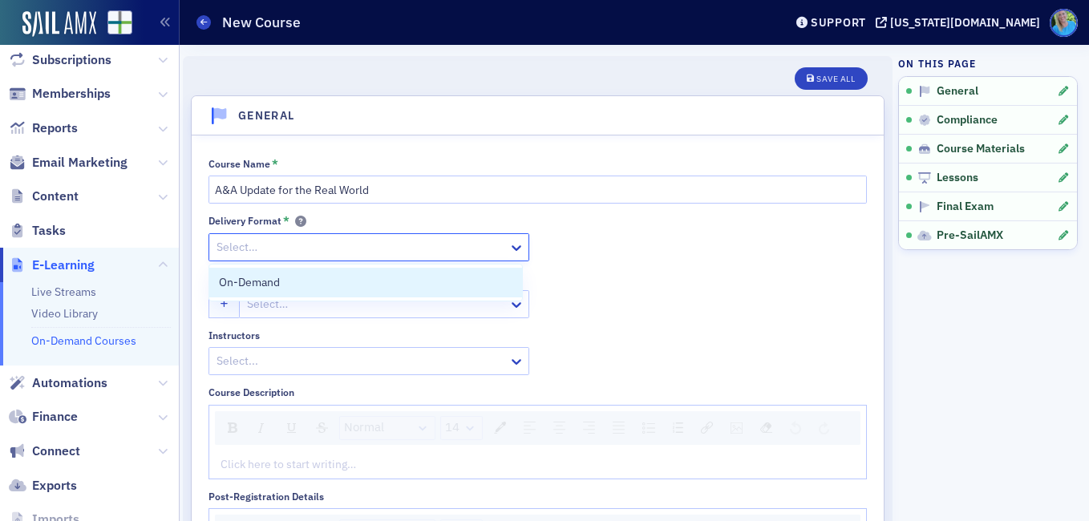
click at [388, 249] on div at bounding box center [361, 247] width 292 height 20
click at [382, 274] on div "On-Demand" at bounding box center [366, 282] width 294 height 17
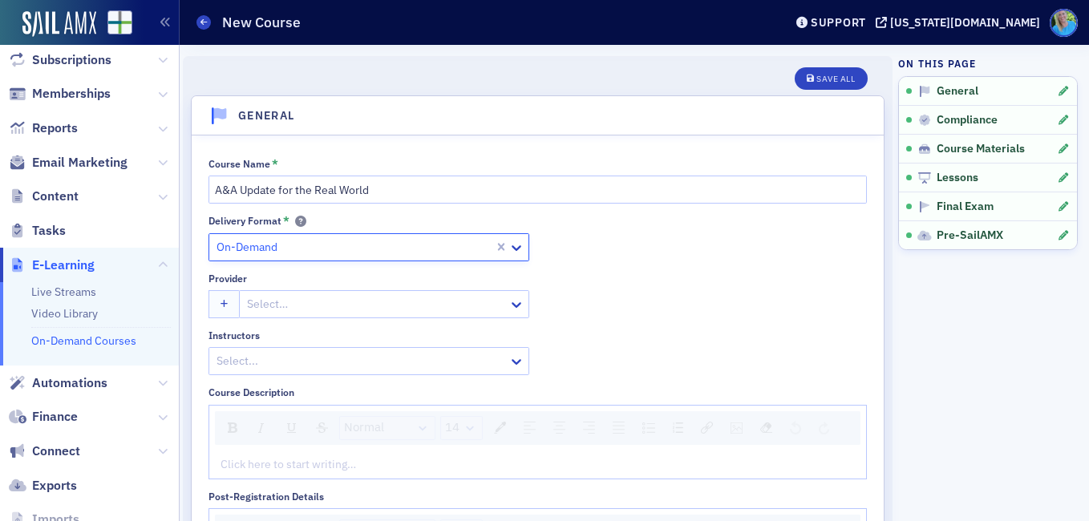
click at [375, 302] on div at bounding box center [375, 304] width 261 height 20
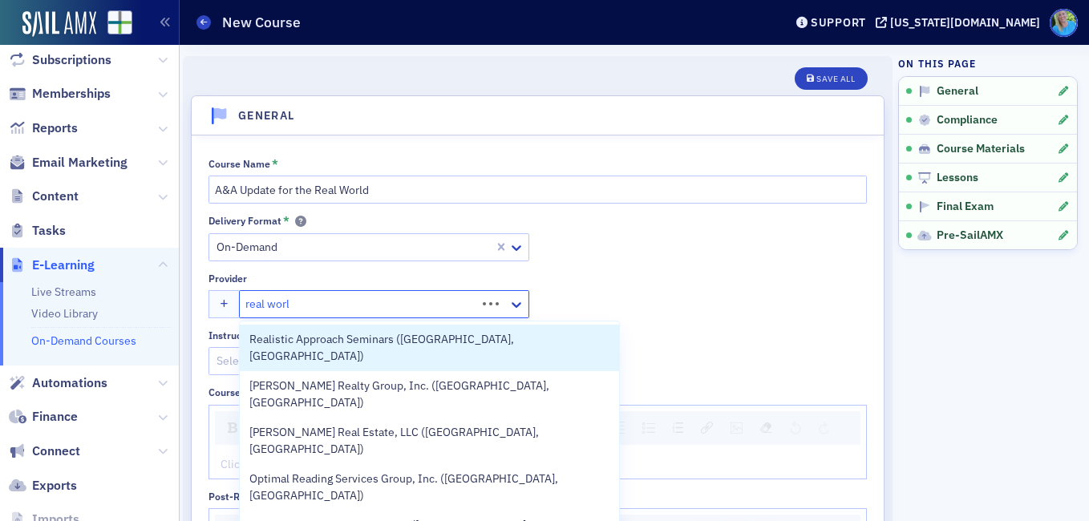
type input "real world"
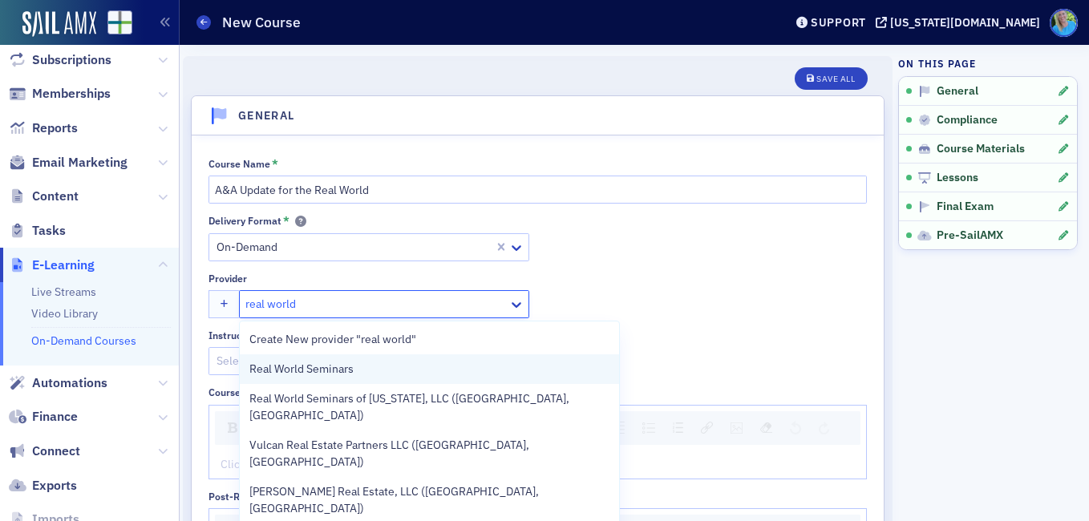
click at [359, 371] on span "Real World Seminars" at bounding box center [322, 369] width 146 height 17
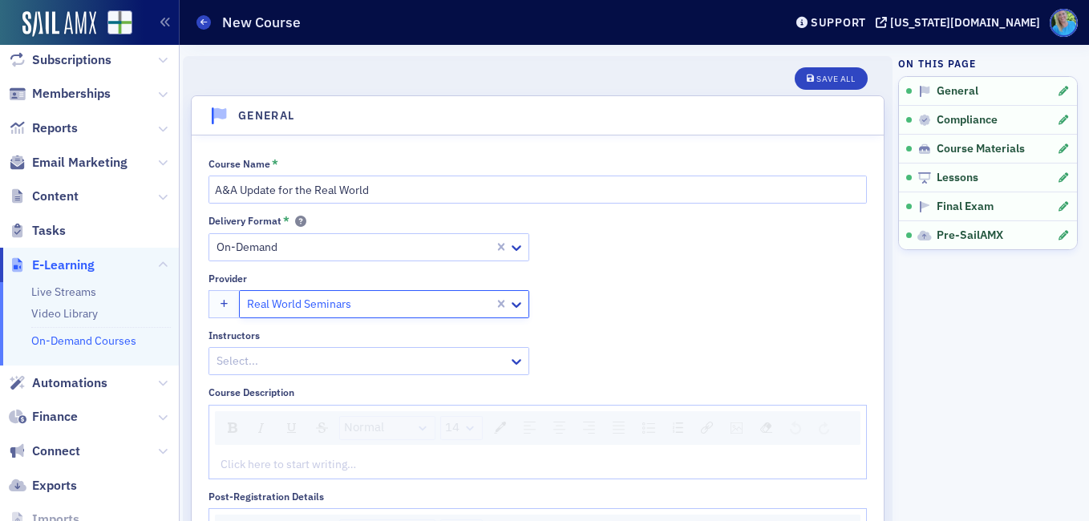
click at [329, 357] on div at bounding box center [361, 361] width 292 height 20
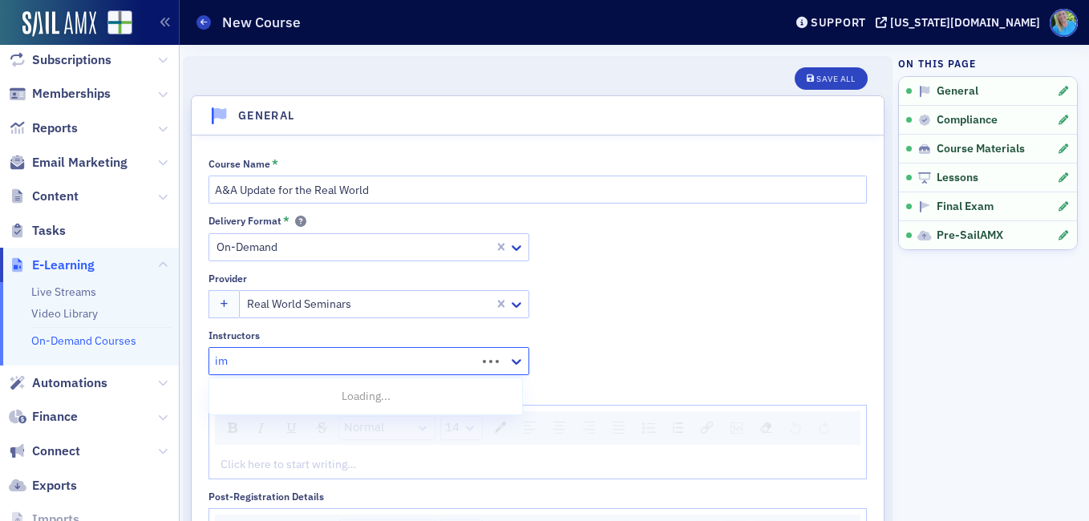
type input "i"
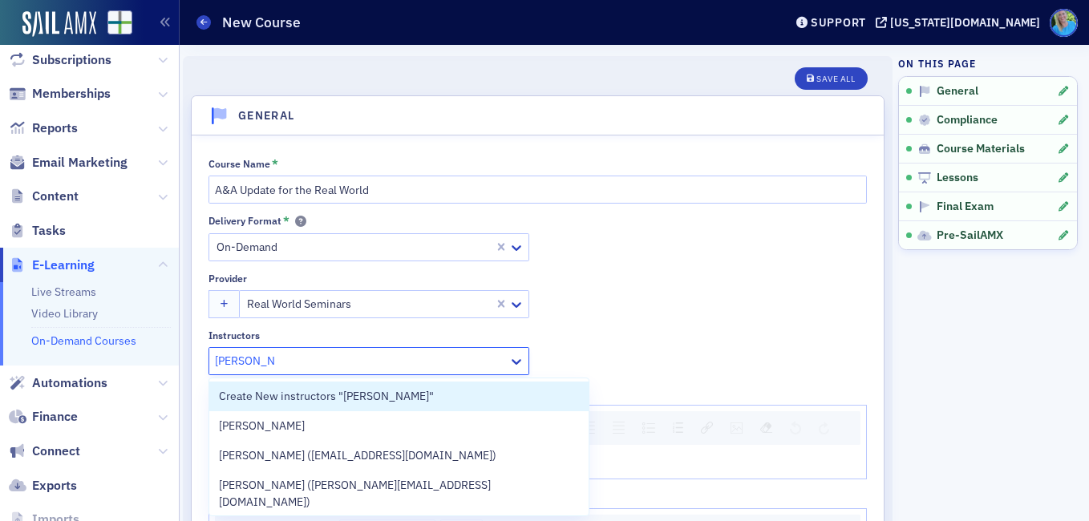
type input "jim martin"
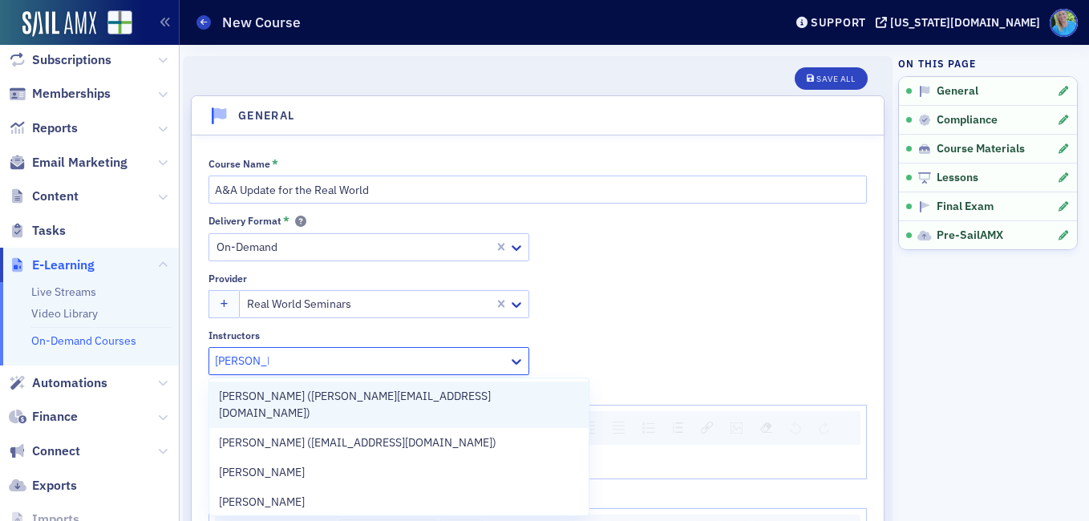
click at [335, 393] on span "Jim Martin (jim@martincocpa.com)" at bounding box center [399, 405] width 360 height 34
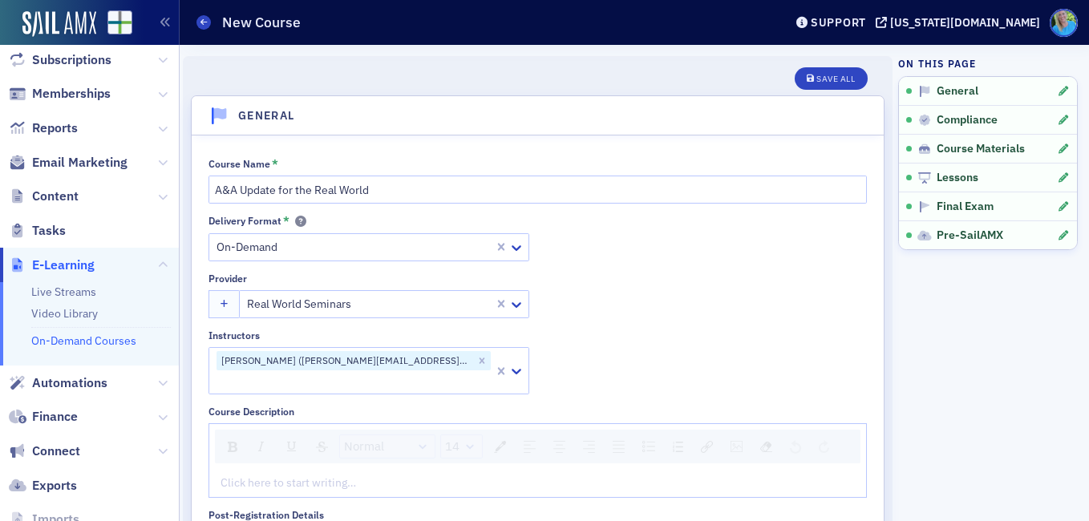
click at [699, 293] on div "Delivery Format * On-Demand Provider Real World Seminars Instructors Jim Martin…" at bounding box center [538, 305] width 658 height 180
click at [262, 475] on div "rdw-editor" at bounding box center [538, 483] width 634 height 17
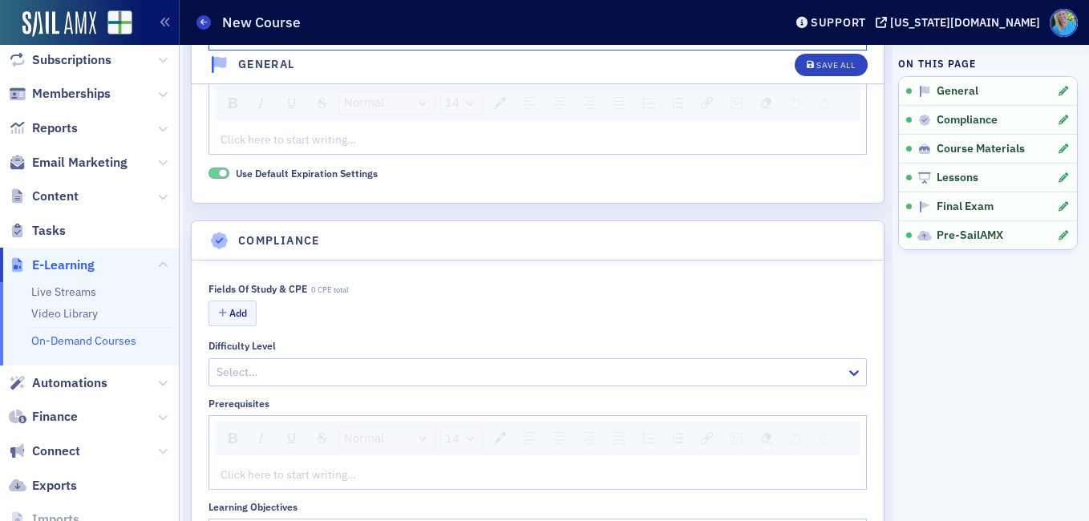
scroll to position [561, 0]
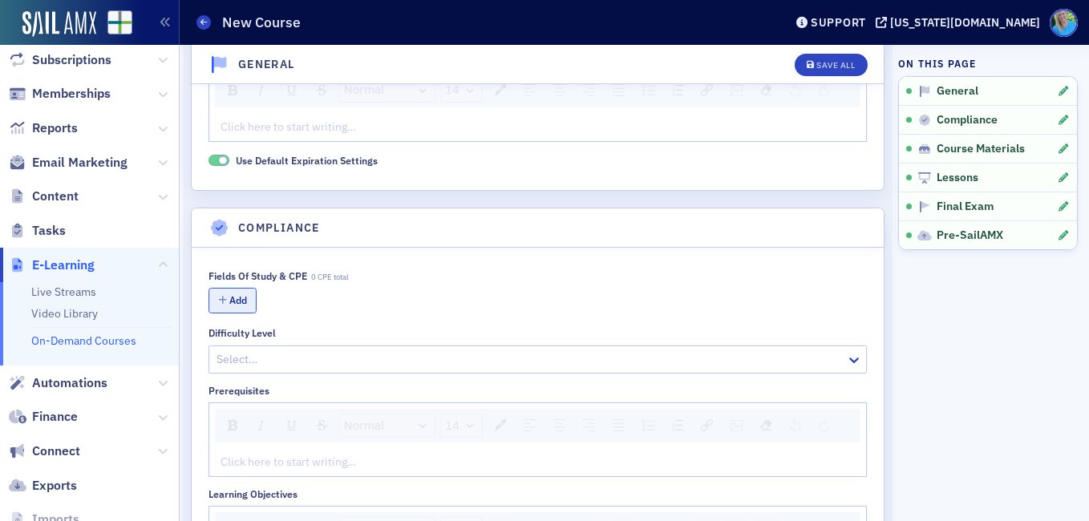
click at [246, 288] on button "Add" at bounding box center [233, 300] width 48 height 25
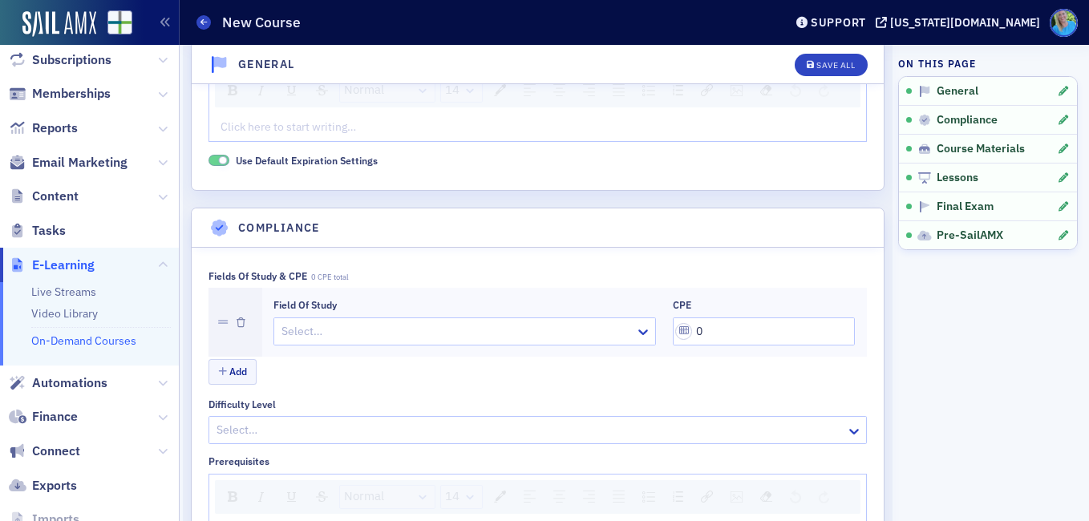
click at [350, 322] on div at bounding box center [457, 332] width 354 height 20
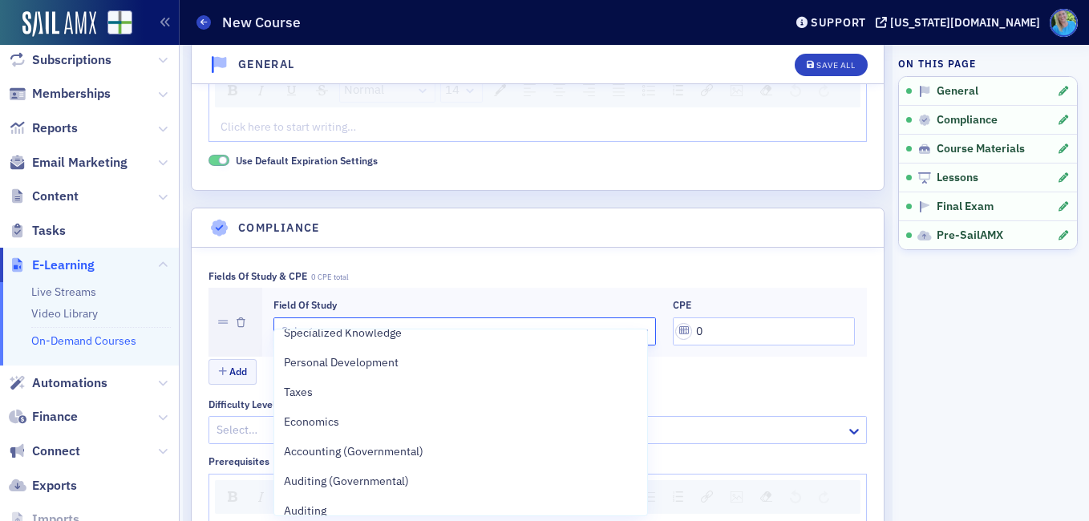
scroll to position [241, 0]
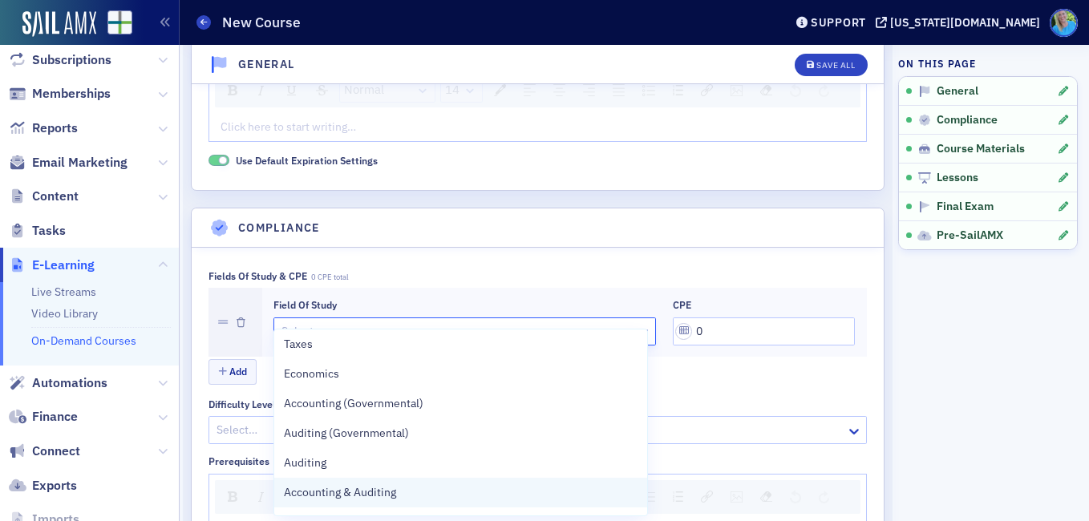
click at [410, 492] on div "Accounting & Auditing" at bounding box center [461, 492] width 354 height 17
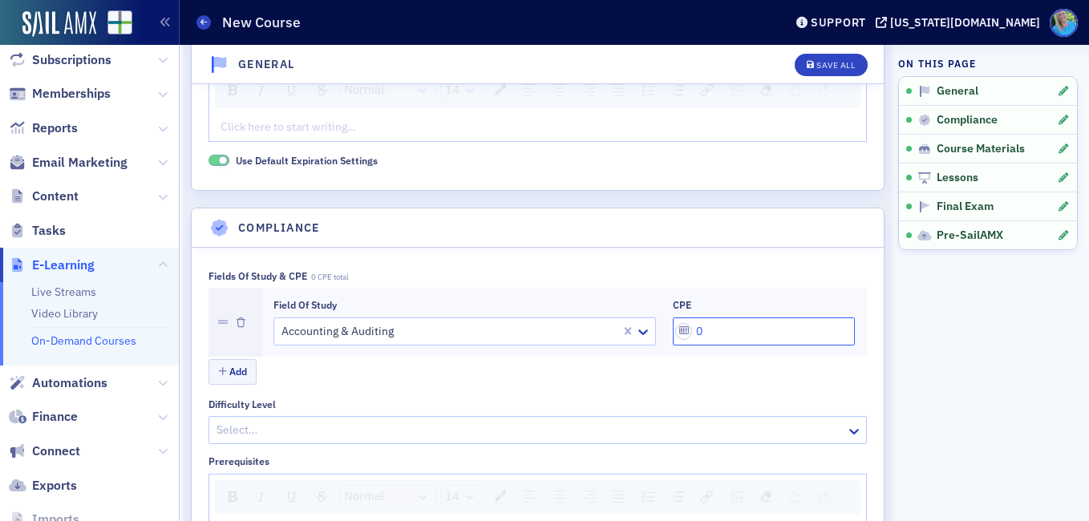
drag, startPoint x: 701, startPoint y: 308, endPoint x: 677, endPoint y: 308, distance: 24.1
click at [677, 318] on input "0" at bounding box center [764, 332] width 183 height 28
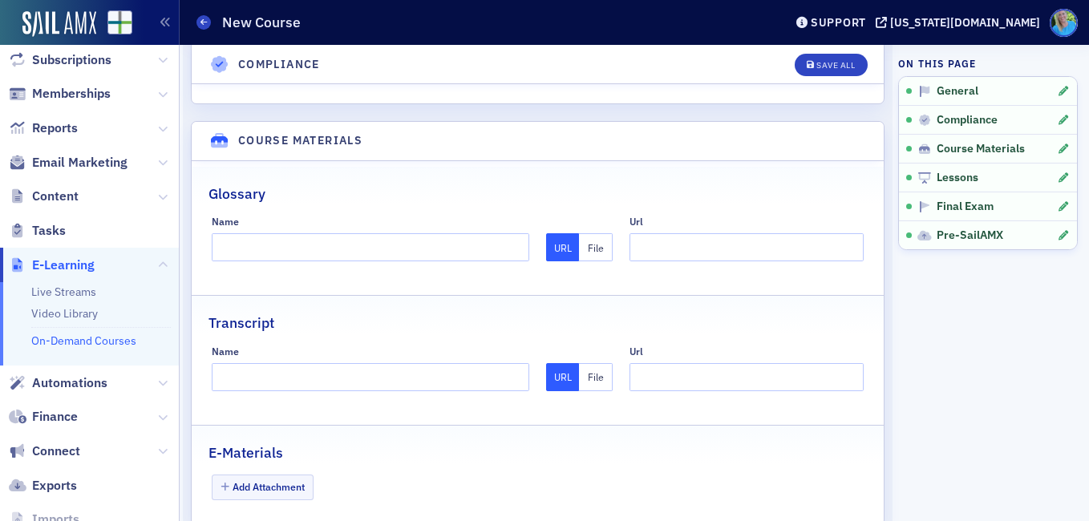
scroll to position [1524, 0]
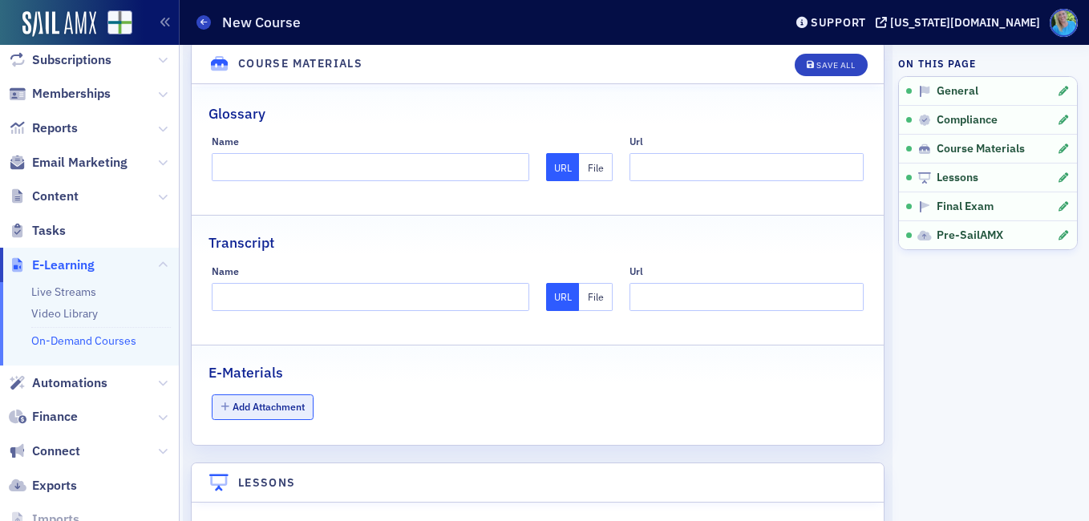
click at [267, 395] on button "Add Attachment" at bounding box center [263, 407] width 103 height 25
type input "8"
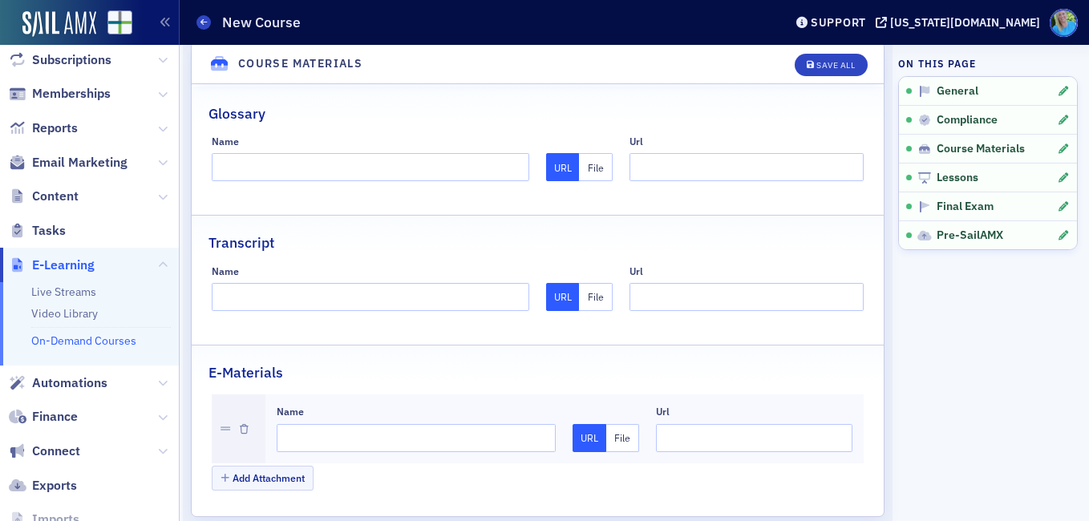
click at [618, 424] on button "File" at bounding box center [623, 438] width 34 height 28
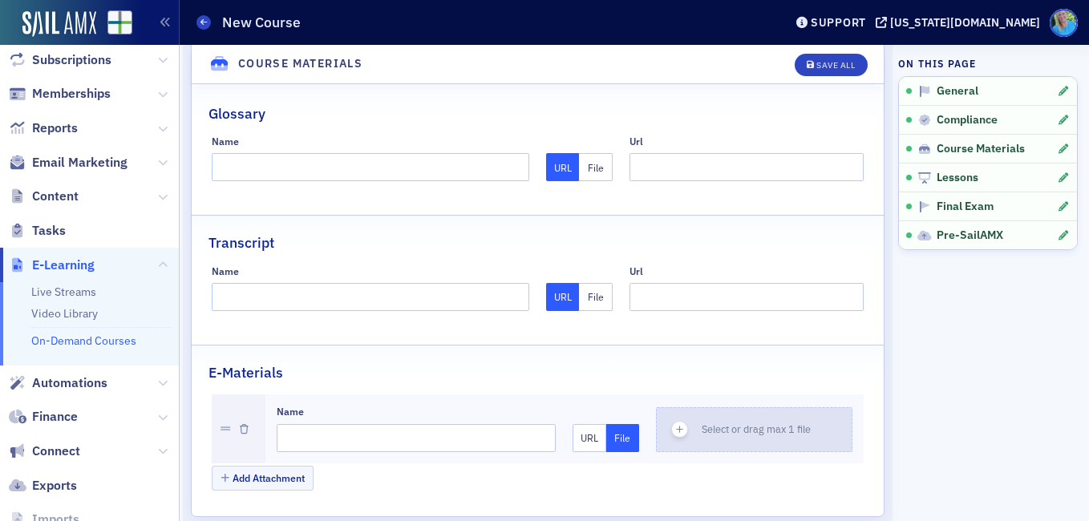
click at [673, 423] on icon "button" at bounding box center [680, 430] width 14 height 14
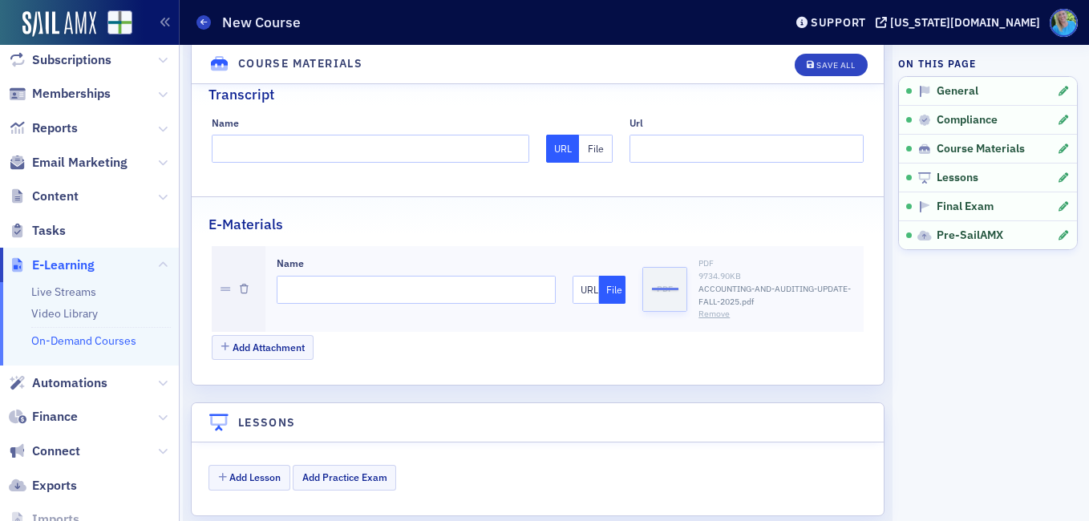
scroll to position [1684, 0]
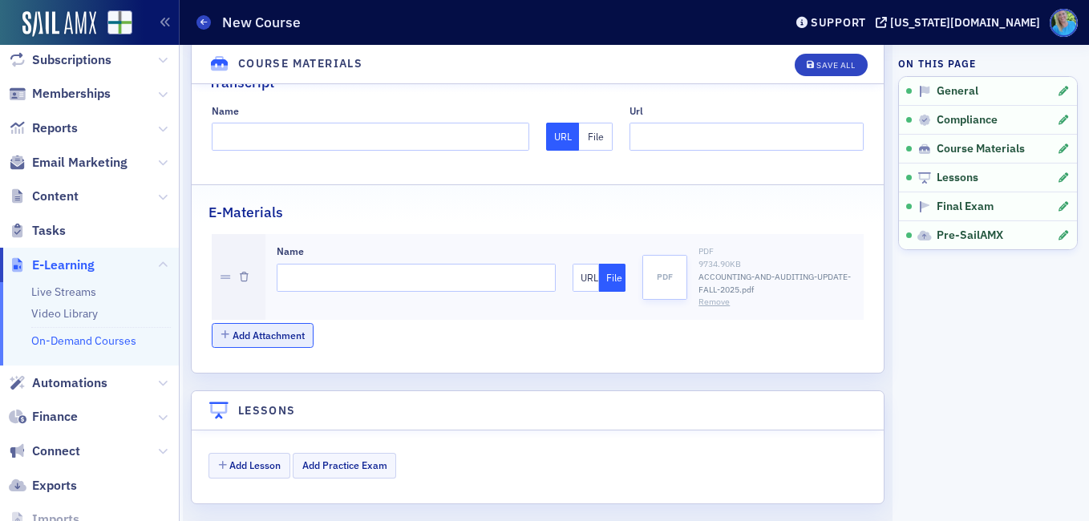
click at [278, 323] on button "Add Attachment" at bounding box center [263, 335] width 103 height 25
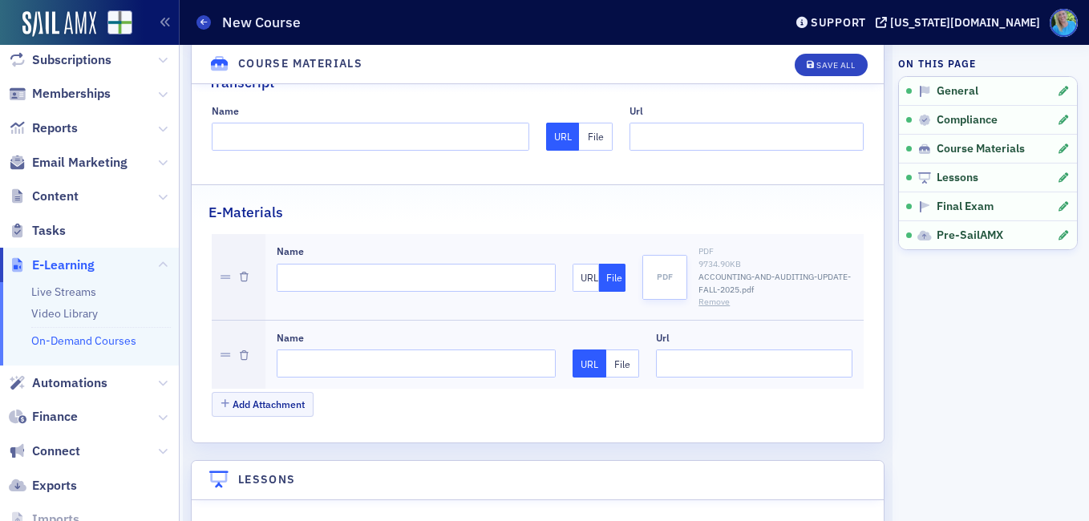
click at [625, 350] on button "File" at bounding box center [623, 364] width 34 height 28
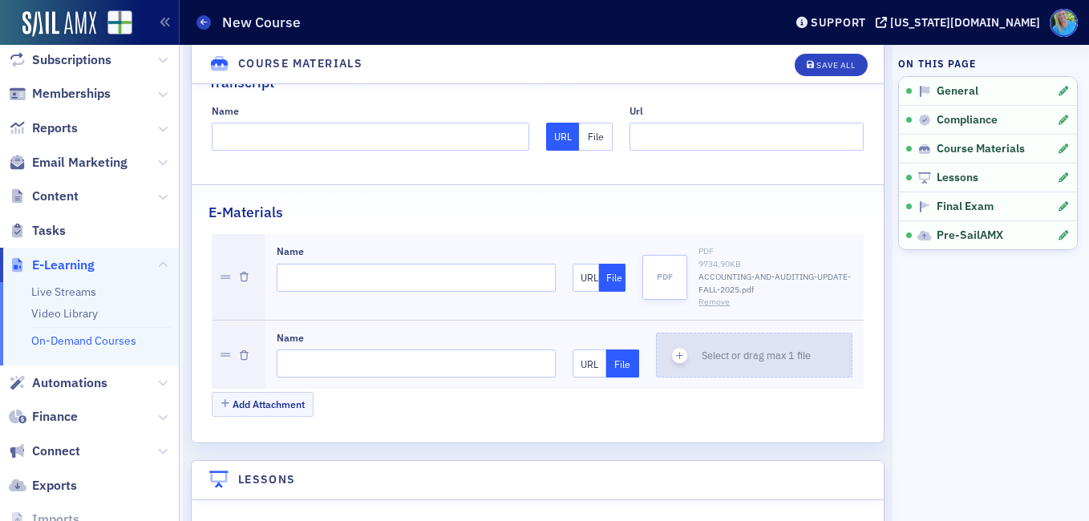
click at [683, 339] on div "button" at bounding box center [679, 355] width 45 height 43
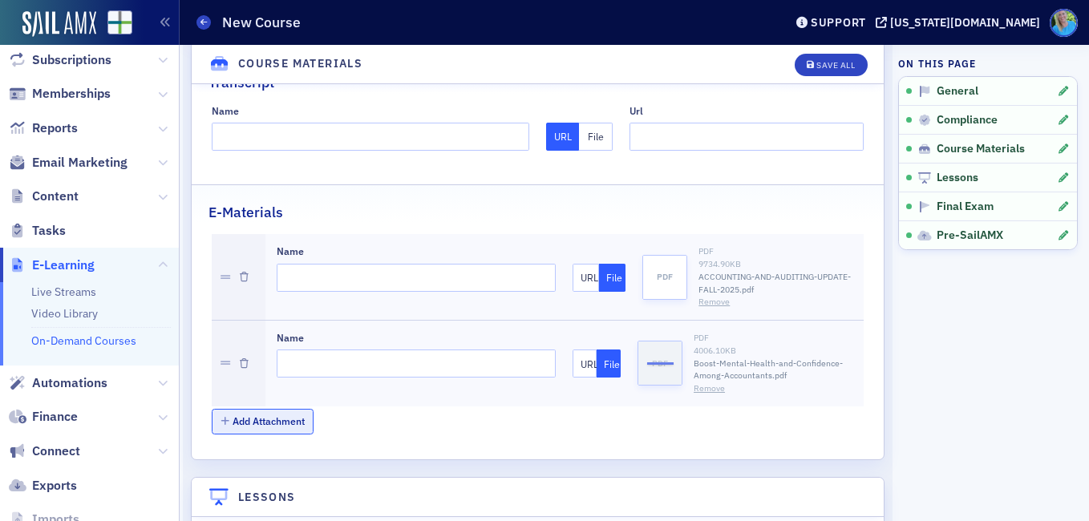
click at [270, 409] on button "Add Attachment" at bounding box center [263, 421] width 103 height 25
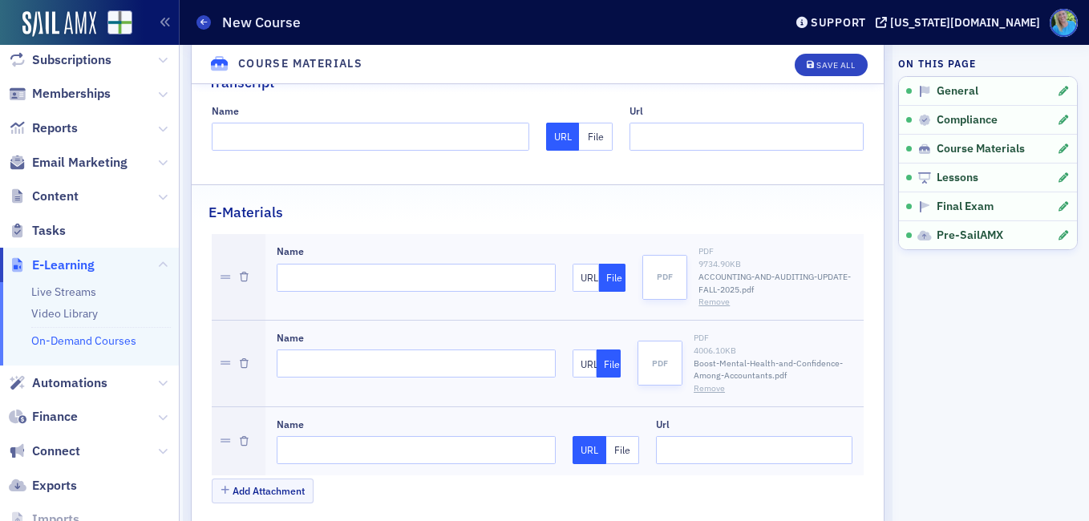
click at [626, 436] on button "File" at bounding box center [623, 450] width 34 height 28
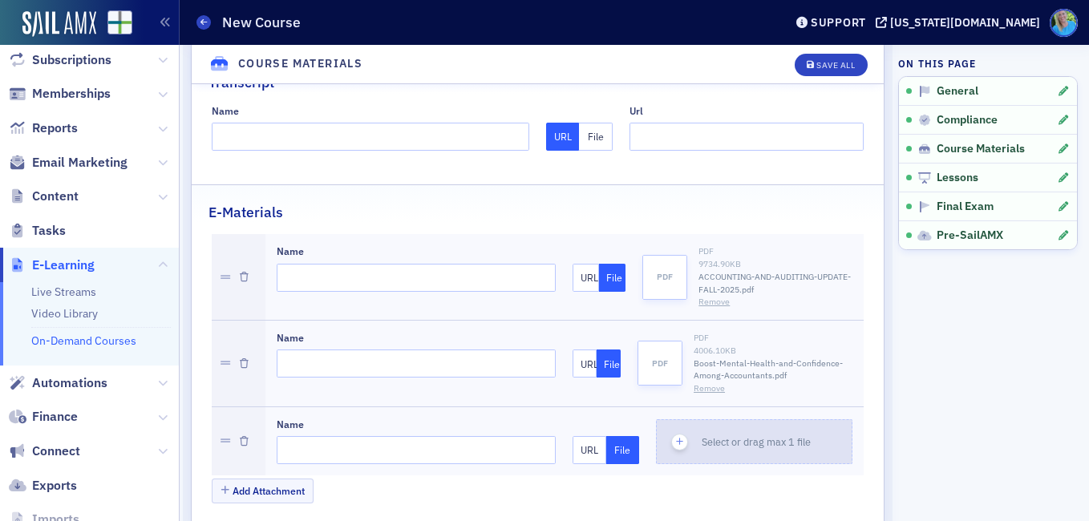
click at [687, 420] on div "button" at bounding box center [679, 441] width 45 height 43
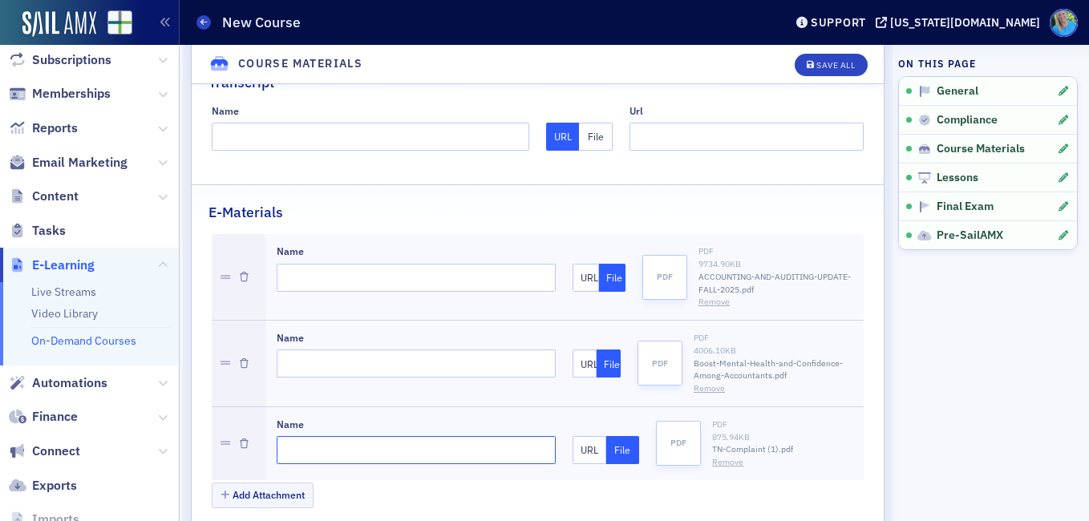
click at [322, 436] on input "Name" at bounding box center [417, 450] width 280 height 28
type input "TN Complaint"
click at [302, 350] on input "Name" at bounding box center [417, 364] width 280 height 28
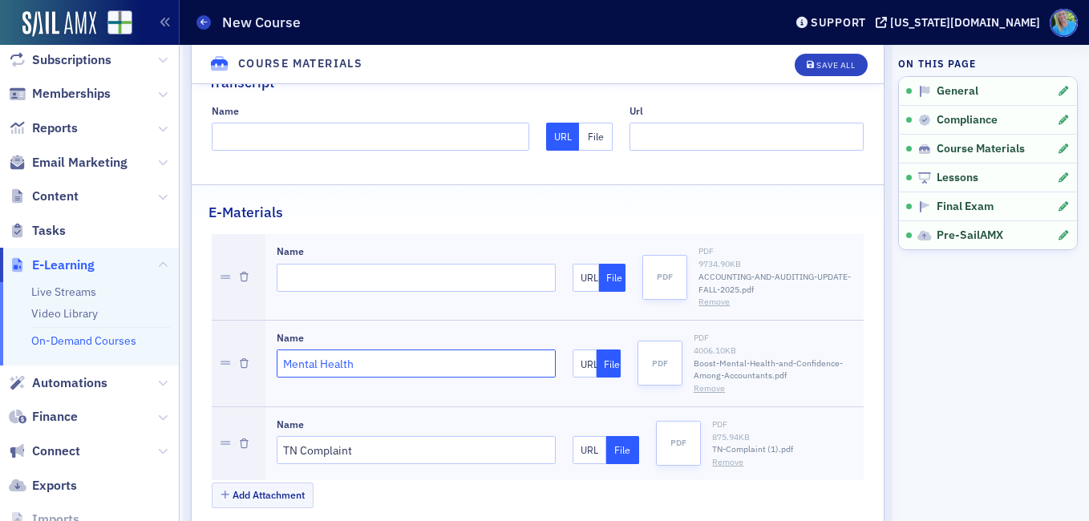
type input "Mental Health"
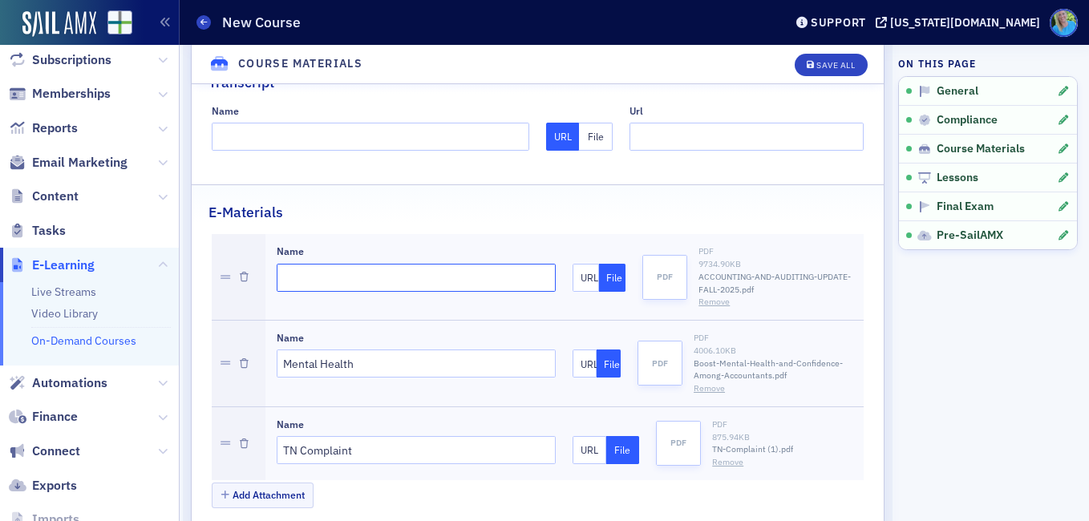
click at [305, 264] on input "Name" at bounding box center [417, 278] width 280 height 28
type input "Materials"
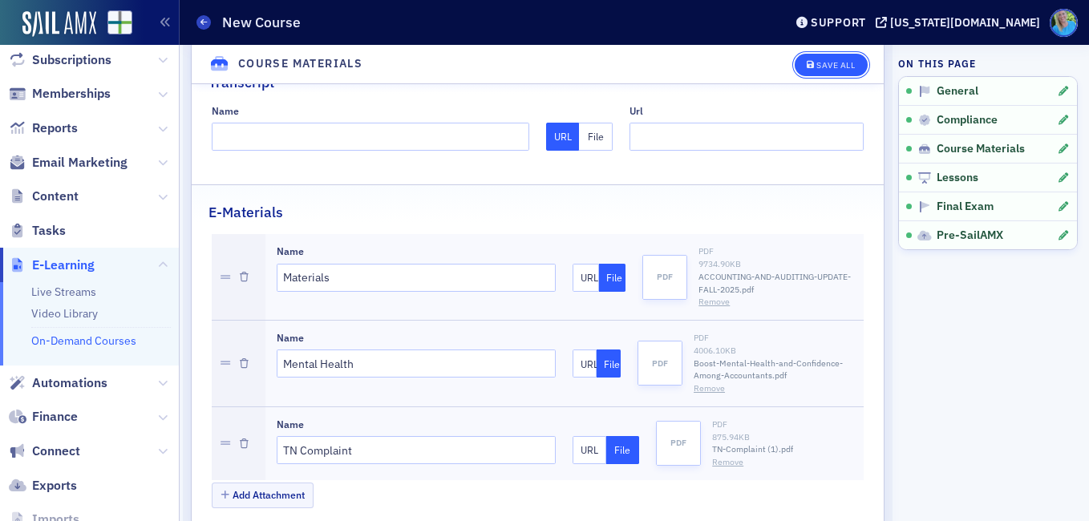
click at [795, 67] on button "Save All" at bounding box center [831, 65] width 72 height 22
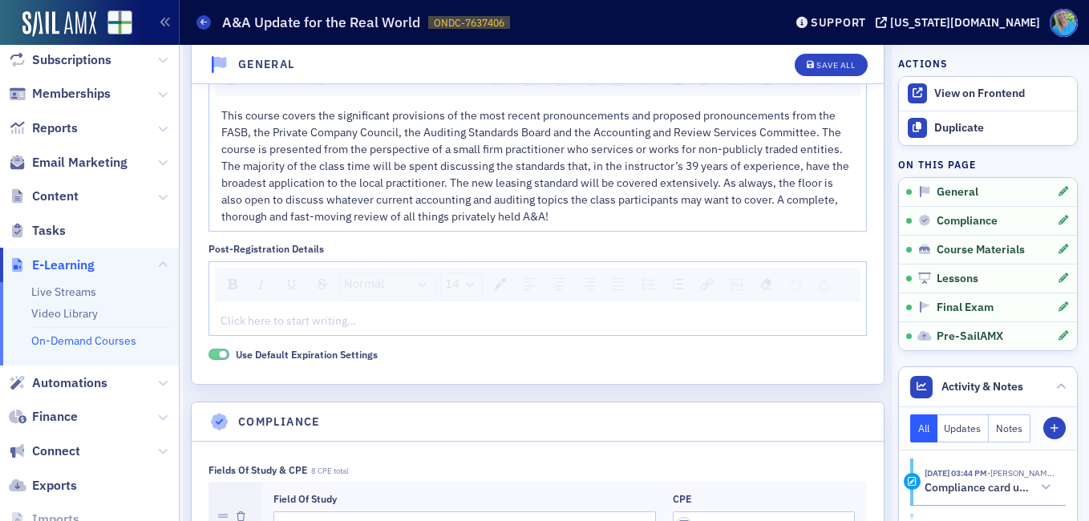
scroll to position [345, 0]
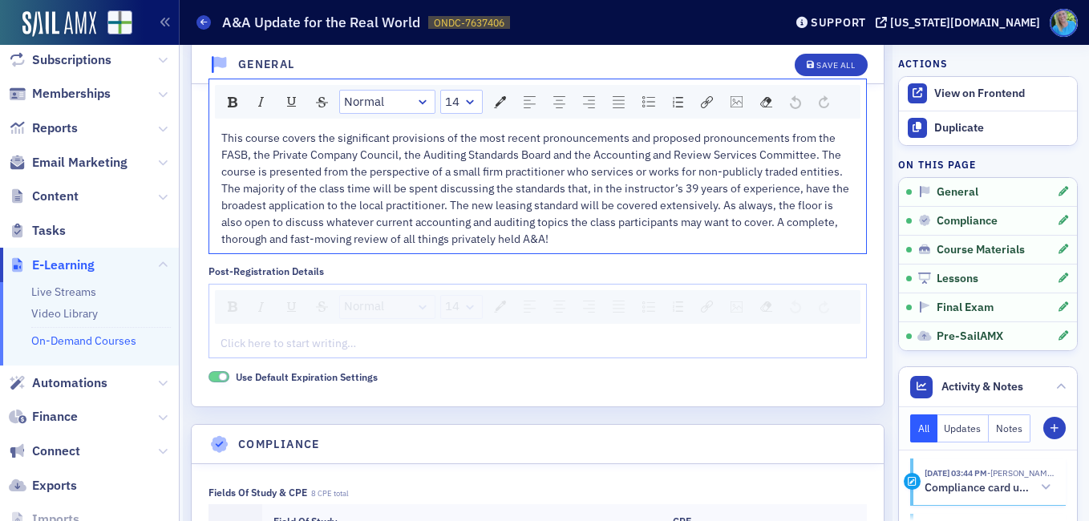
click at [224, 131] on span "This course covers the significant provisions of the most recent pronouncements…" at bounding box center [536, 188] width 630 height 115
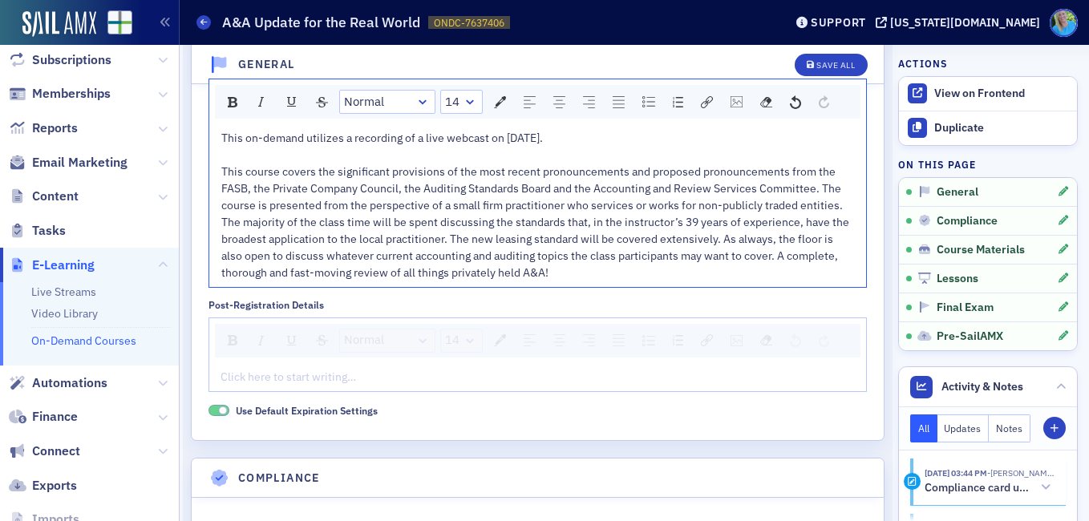
drag, startPoint x: 581, startPoint y: 119, endPoint x: 222, endPoint y: 125, distance: 358.6
click at [222, 130] on div "This on-demand utilizes a recording of a live webcast on 9/23/25." at bounding box center [538, 138] width 634 height 17
click at [251, 91] on div "rdw-inline-control" at bounding box center [261, 102] width 24 height 22
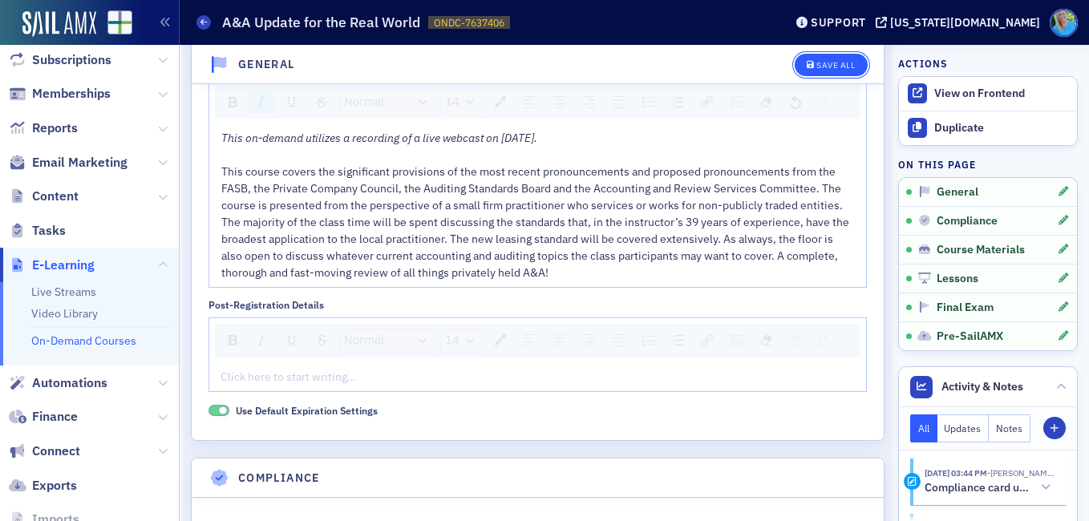
click at [835, 67] on div "Save All" at bounding box center [835, 65] width 38 height 9
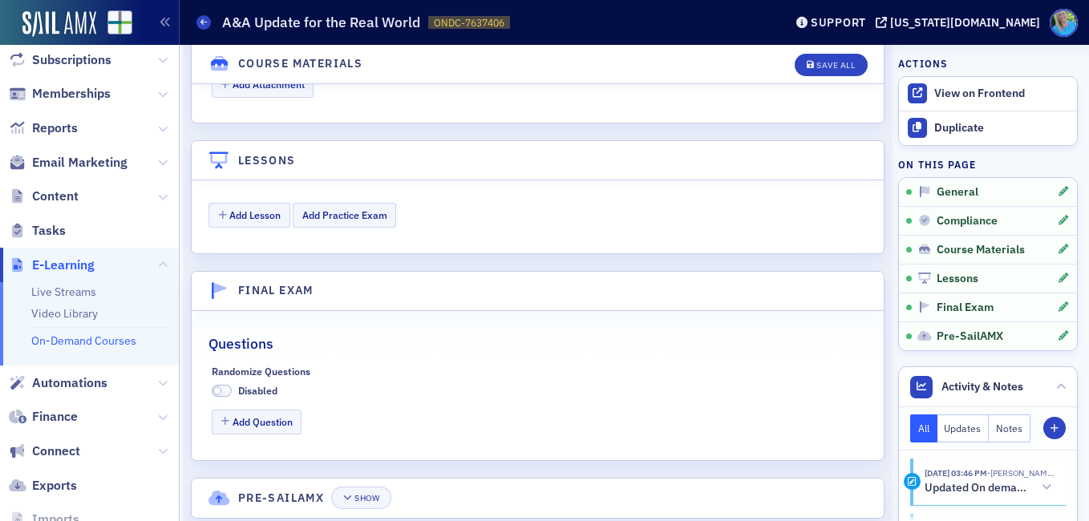
scroll to position [2143, 0]
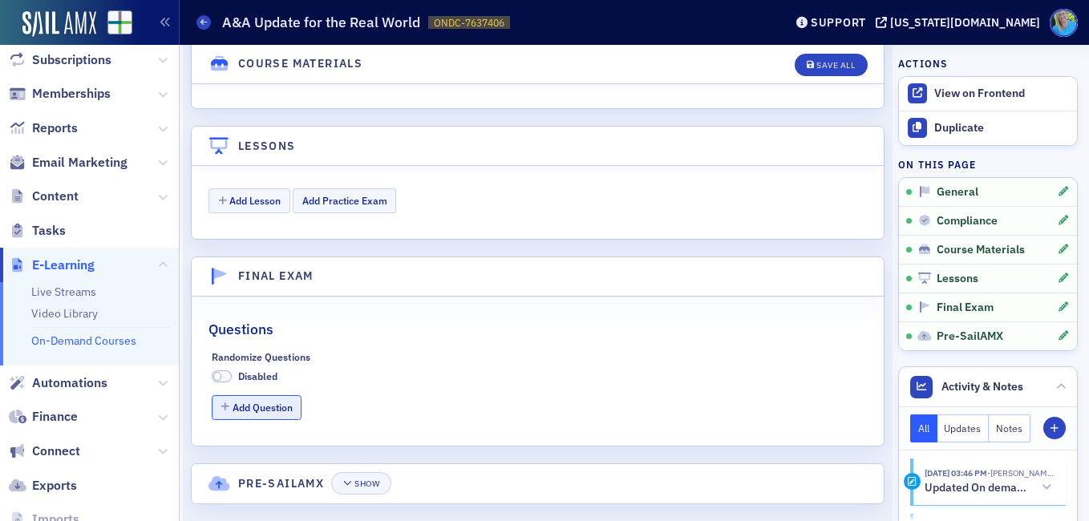
click at [257, 395] on button "Add Question" at bounding box center [257, 407] width 91 height 25
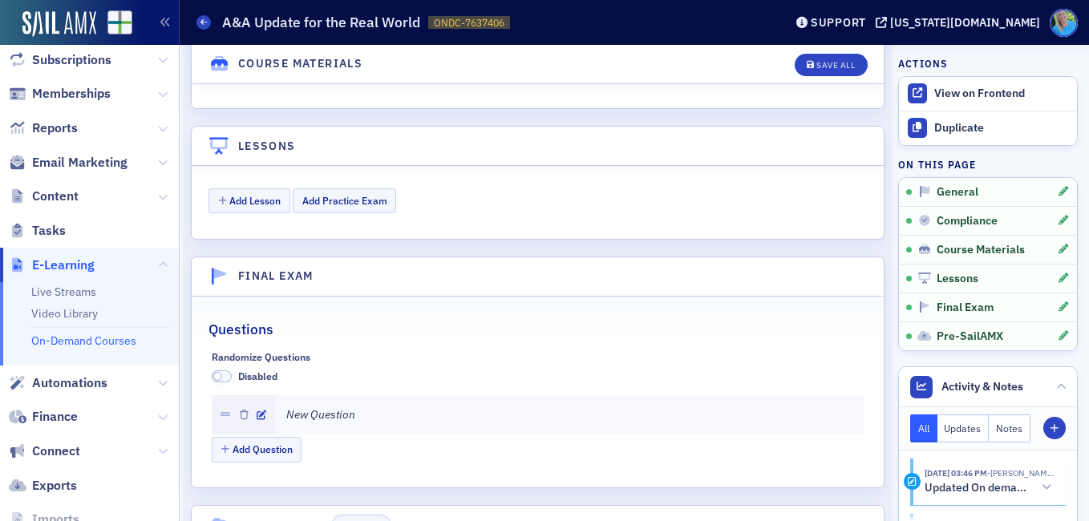
click at [228, 371] on span at bounding box center [222, 377] width 21 height 12
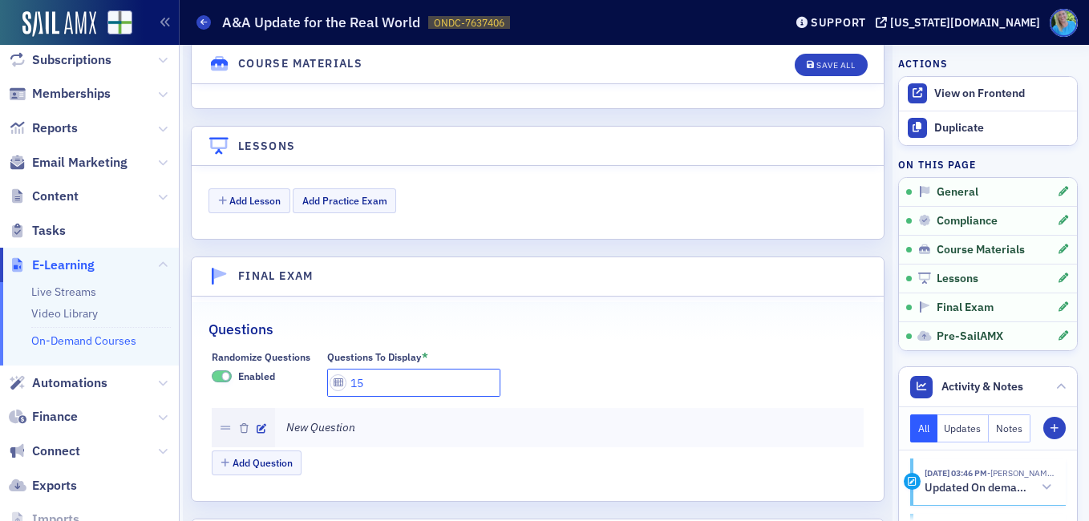
click at [359, 369] on input "15" at bounding box center [413, 383] width 173 height 28
click at [356, 369] on input "15" at bounding box center [413, 383] width 173 height 28
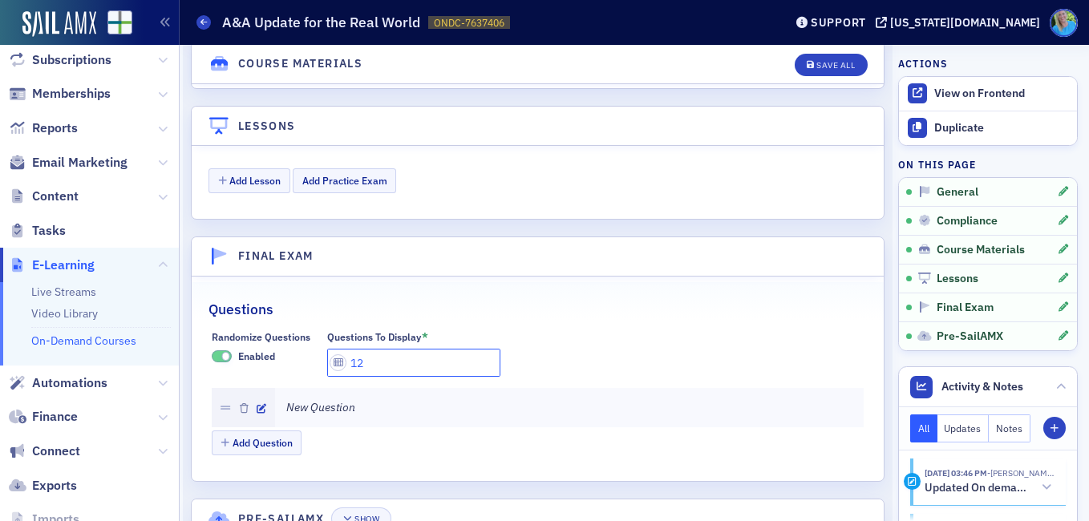
scroll to position [2198, 0]
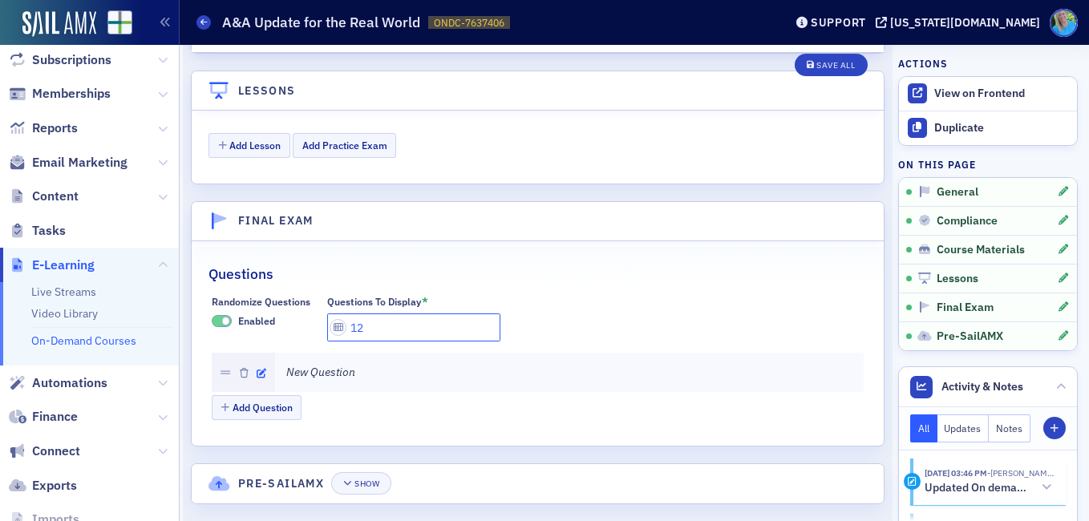
type input "12"
click at [261, 369] on icon "button" at bounding box center [262, 374] width 10 height 10
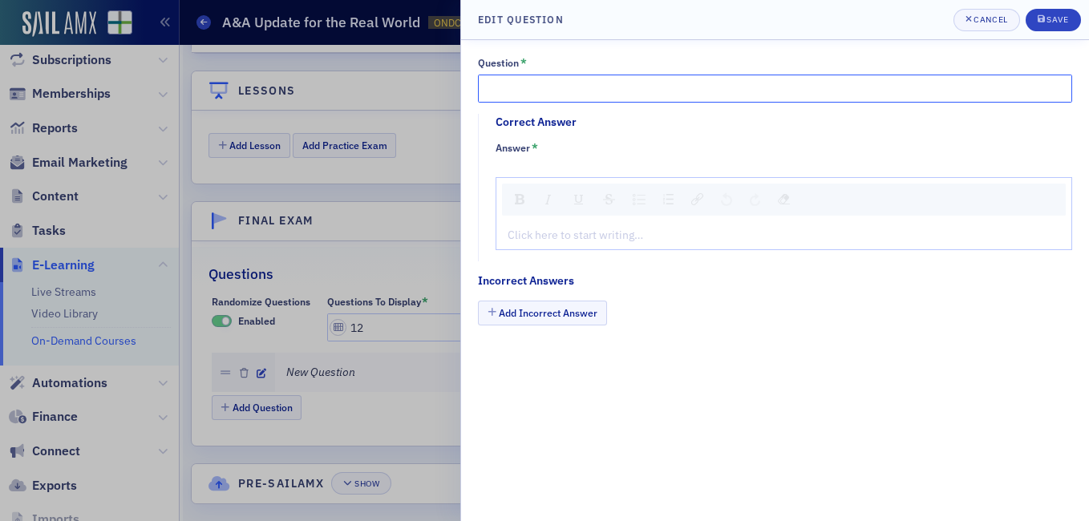
click at [504, 85] on input "Question *" at bounding box center [775, 89] width 594 height 28
paste input "As discussed in class, there is new GAAP for crypto"
type input "As discussed in class, there is new GAAP for crypto."
click at [545, 230] on div "rdw-editor" at bounding box center [784, 235] width 552 height 17
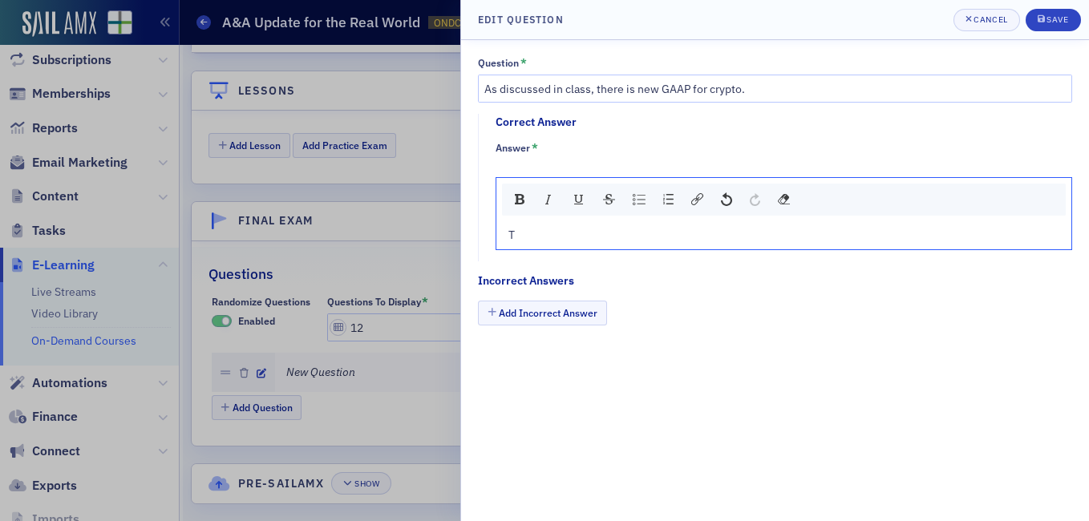
type textarea "<p>Tr</p>"
type textarea "<p>True</p>"
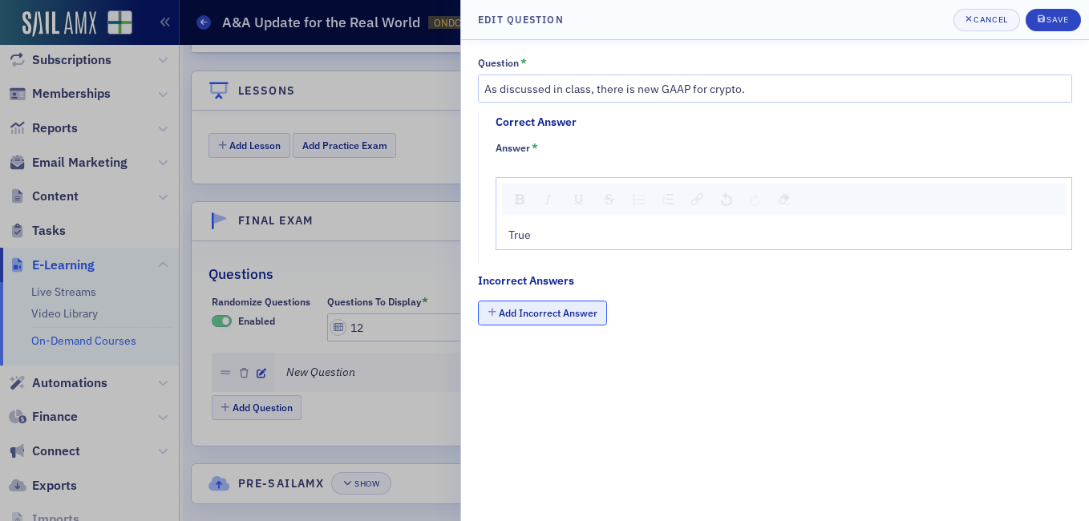
click at [549, 318] on button "Add Incorrect Answer" at bounding box center [542, 313] width 129 height 25
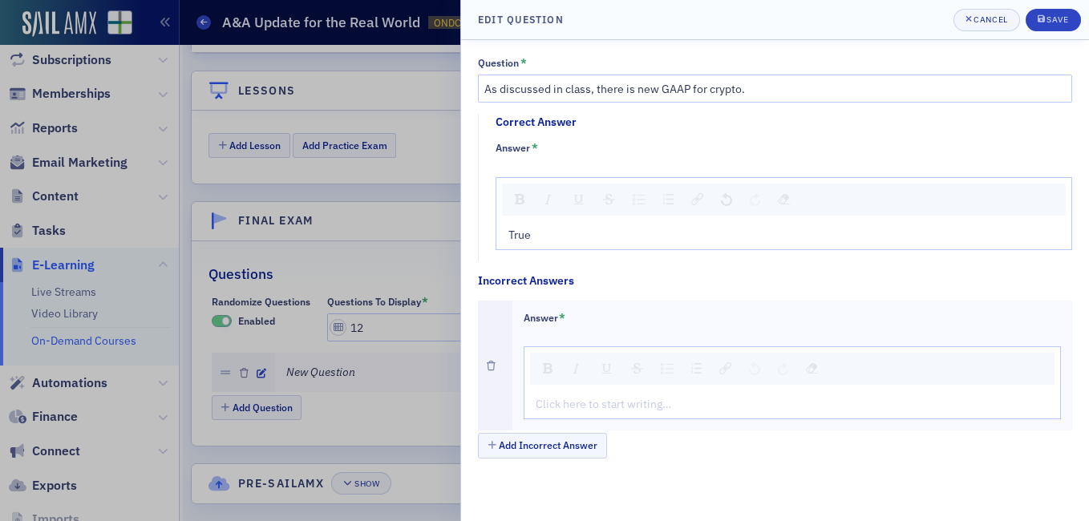
click at [608, 407] on div "rdw-editor" at bounding box center [793, 404] width 513 height 17
type textarea "<p>Fa</p>"
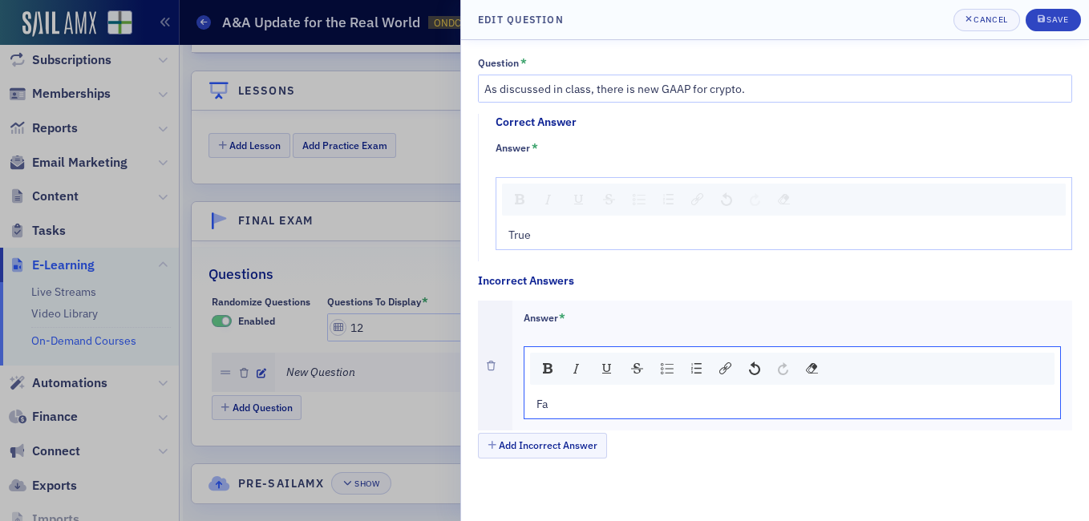
type textarea "<p>False</p>"
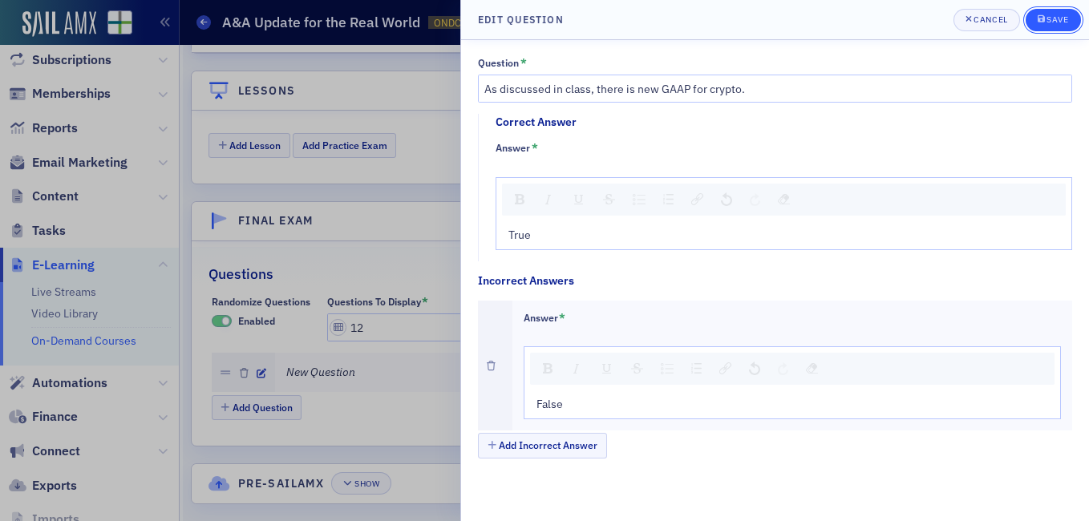
click at [1053, 18] on div "Save" at bounding box center [1058, 19] width 22 height 9
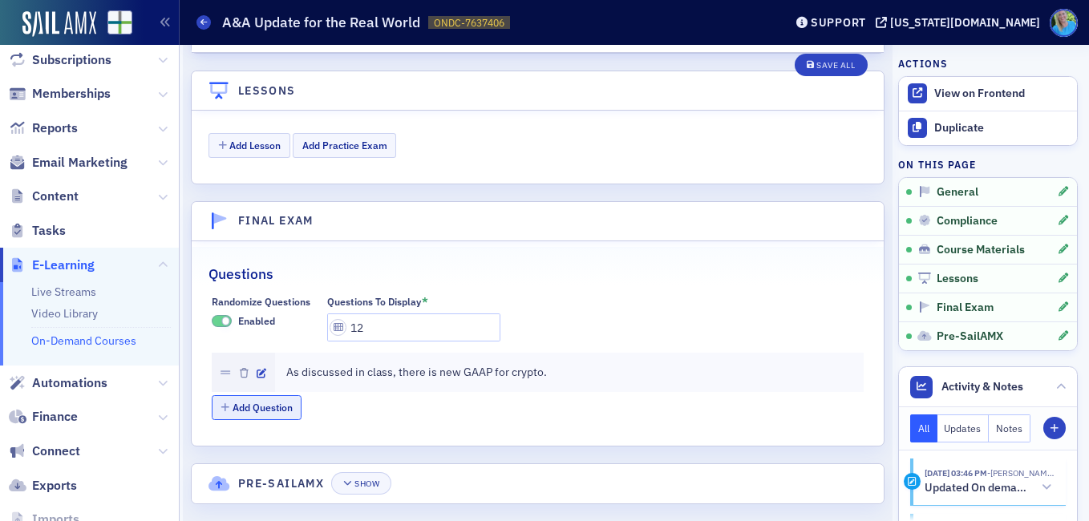
click at [278, 395] on button "Add Question" at bounding box center [257, 407] width 91 height 25
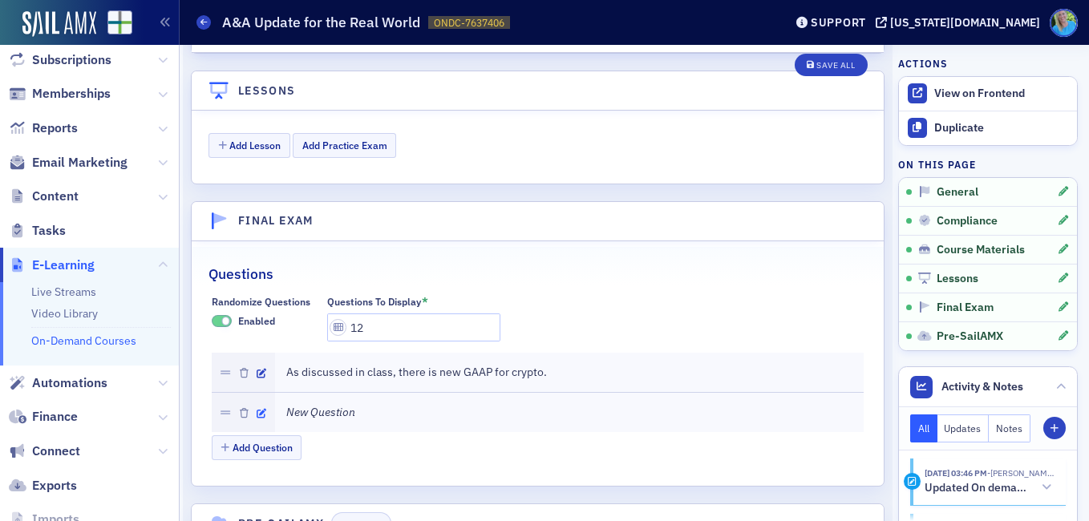
click at [262, 409] on icon "button" at bounding box center [262, 414] width 10 height 10
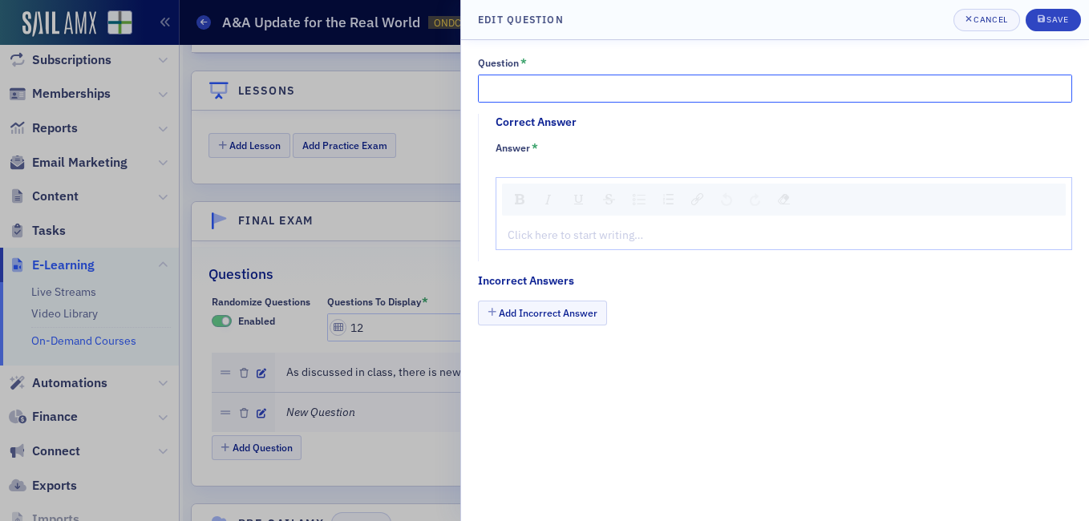
click at [535, 82] on input "Question *" at bounding box center [775, 89] width 594 height 28
paste input "There was a fraud matrix that the course instructor included in our materials"
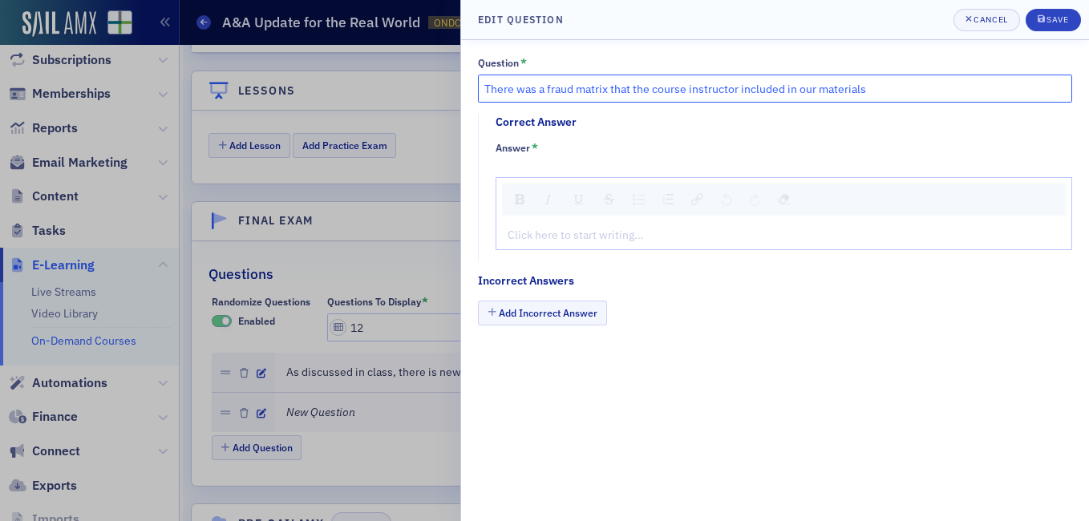
click at [535, 82] on input "There was a fraud matrix that the course instructor included in our materials" at bounding box center [775, 89] width 594 height 28
type input "There was a fraud matrix that the course instructor included in our materials."
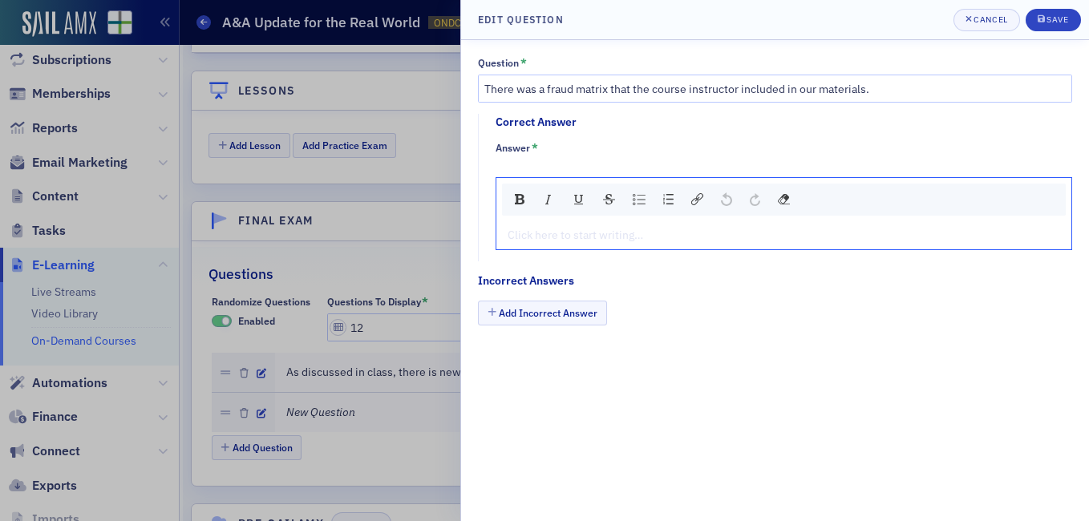
click at [551, 229] on div "rdw-editor" at bounding box center [784, 235] width 552 height 17
type textarea "<p>Tr</p>"
type textarea "<p>True</p>"
click at [541, 305] on button "Add Incorrect Answer" at bounding box center [542, 313] width 129 height 25
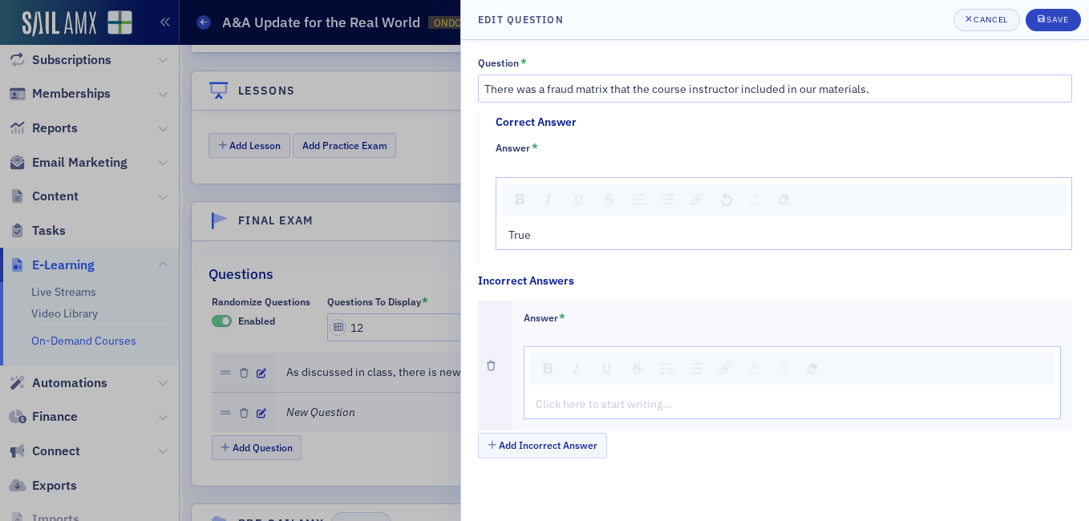
click at [577, 395] on div "Click here to start writing…" at bounding box center [793, 405] width 537 height 28
click at [583, 406] on div "rdw-editor" at bounding box center [793, 404] width 513 height 17
type textarea "<p>Fa</p>"
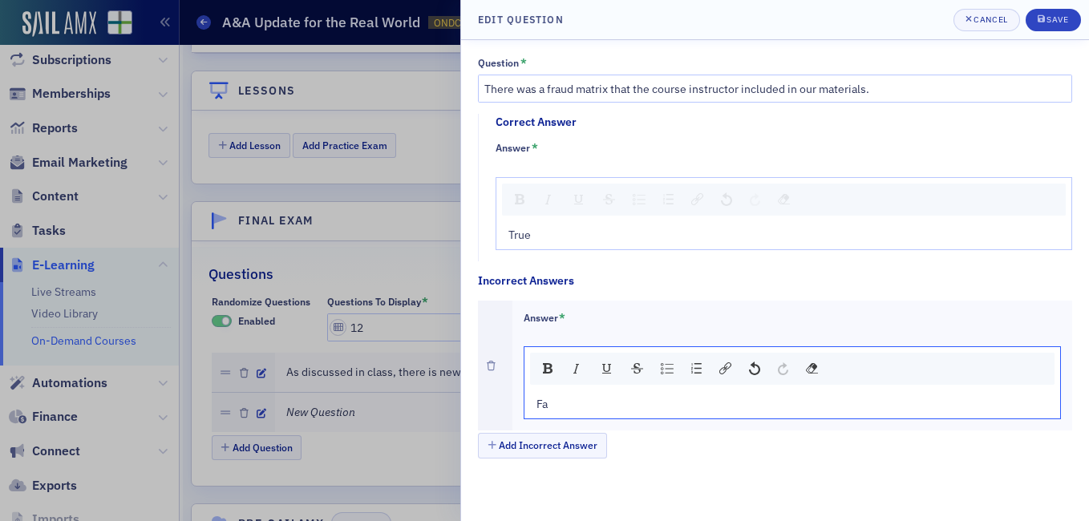
type textarea "<p>False</p>"
click at [1060, 22] on div "Save" at bounding box center [1058, 19] width 22 height 9
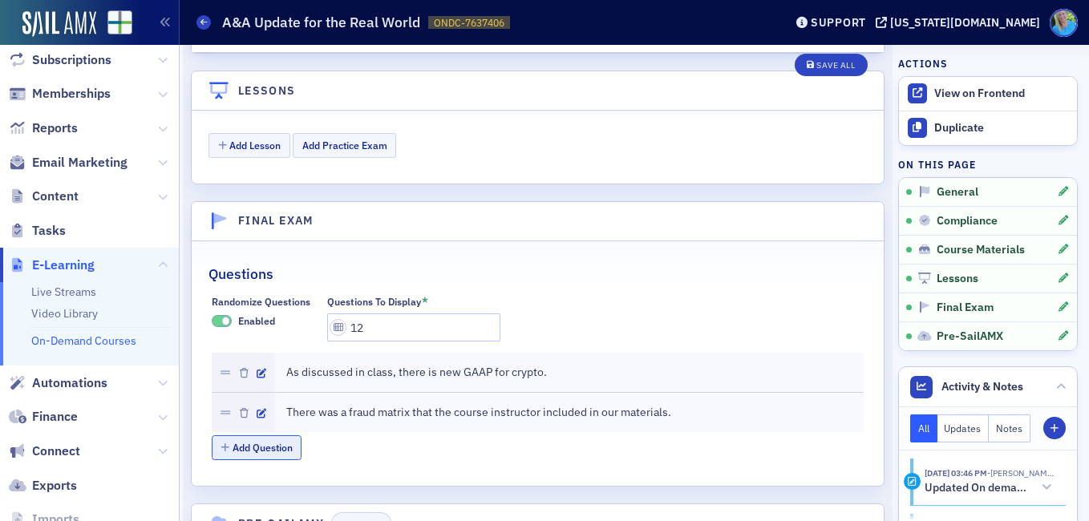
click at [267, 436] on button "Add Question" at bounding box center [257, 447] width 91 height 25
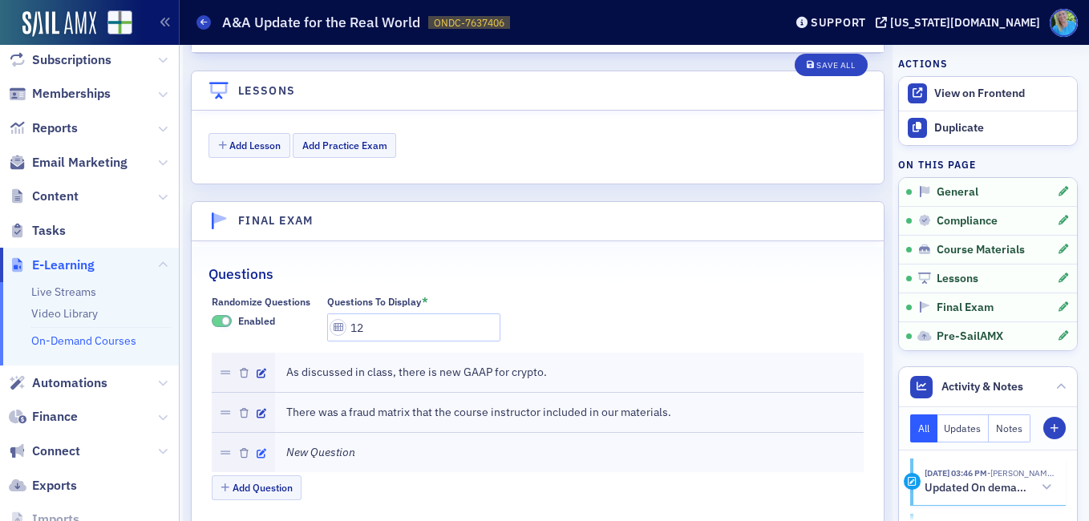
click at [261, 449] on icon "button" at bounding box center [262, 454] width 10 height 10
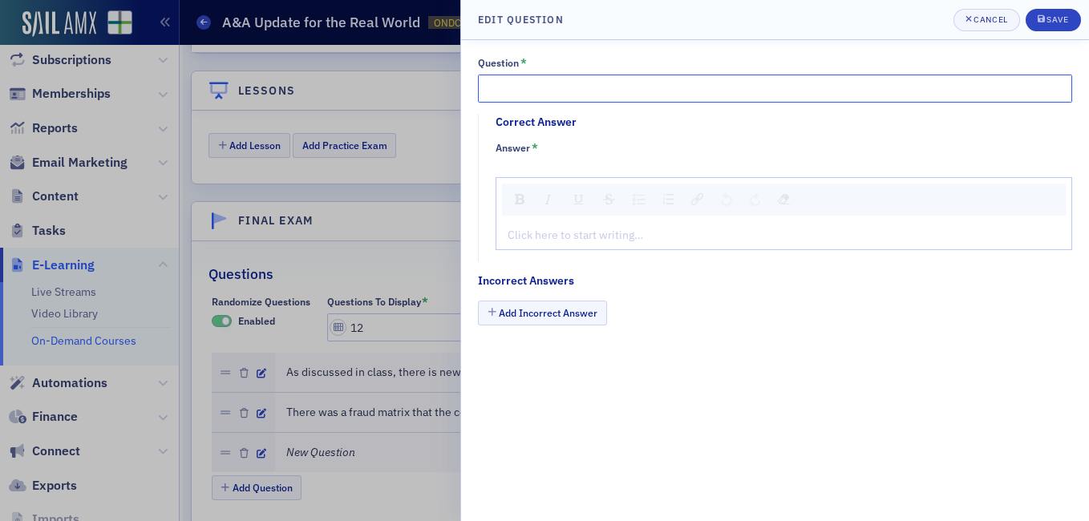
click at [544, 86] on input "Question *" at bounding box center [775, 89] width 594 height 28
paste input "As discussed in class, credit card fraud did NOT impact the American Associatio…"
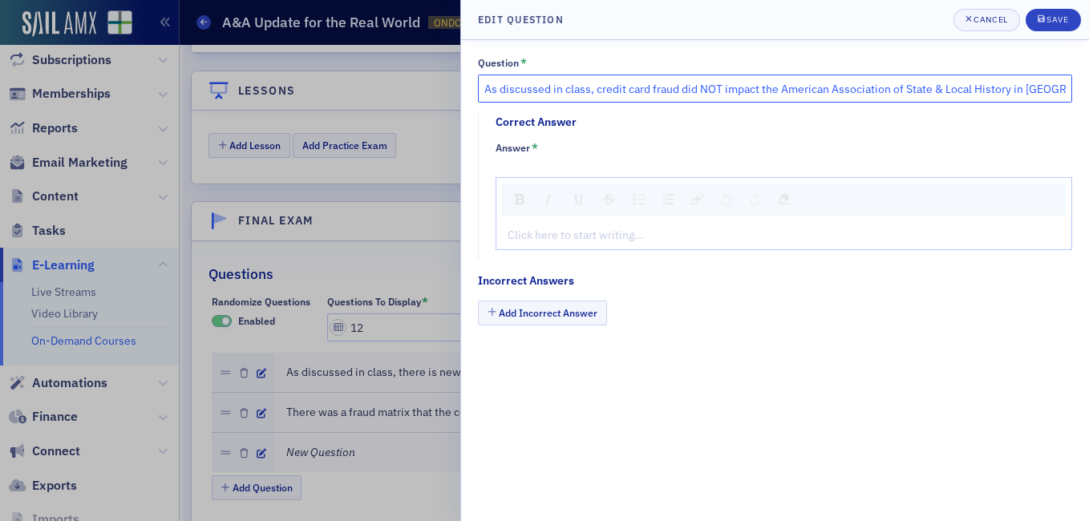
type input "As discussed in class, credit card fraud did NOT impact the American Associatio…"
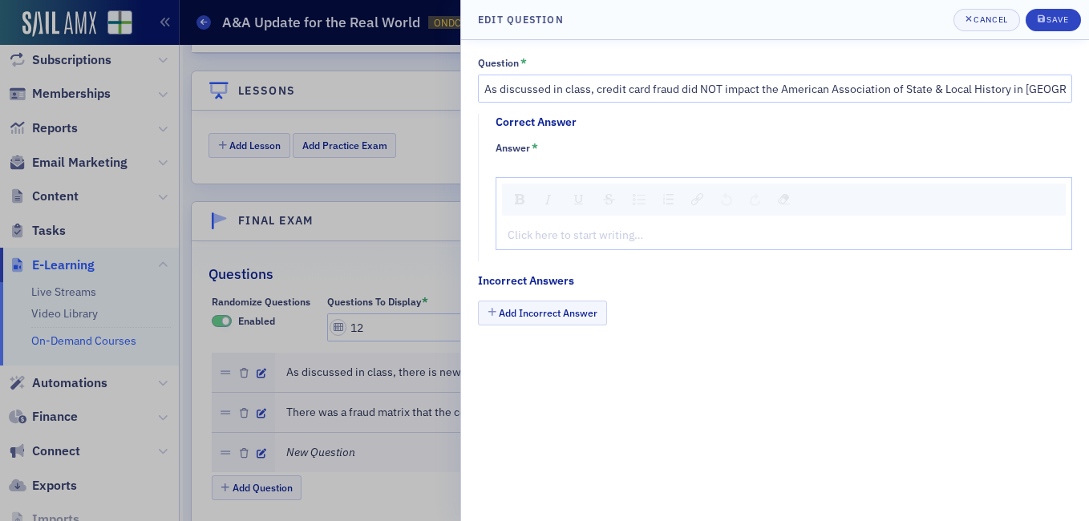
click at [551, 251] on fieldset "Correct Answer Answer * Click here to start writing…" at bounding box center [779, 187] width 603 height 147
click at [553, 242] on div "rdw-editor" at bounding box center [784, 235] width 552 height 17
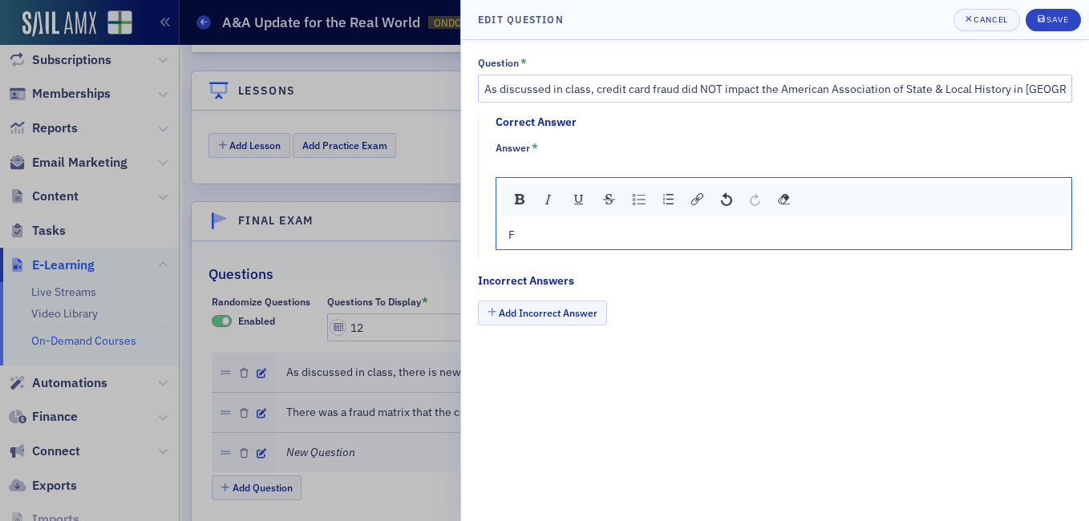
type textarea "<p>Fa</p>"
type textarea "<p>False</p>"
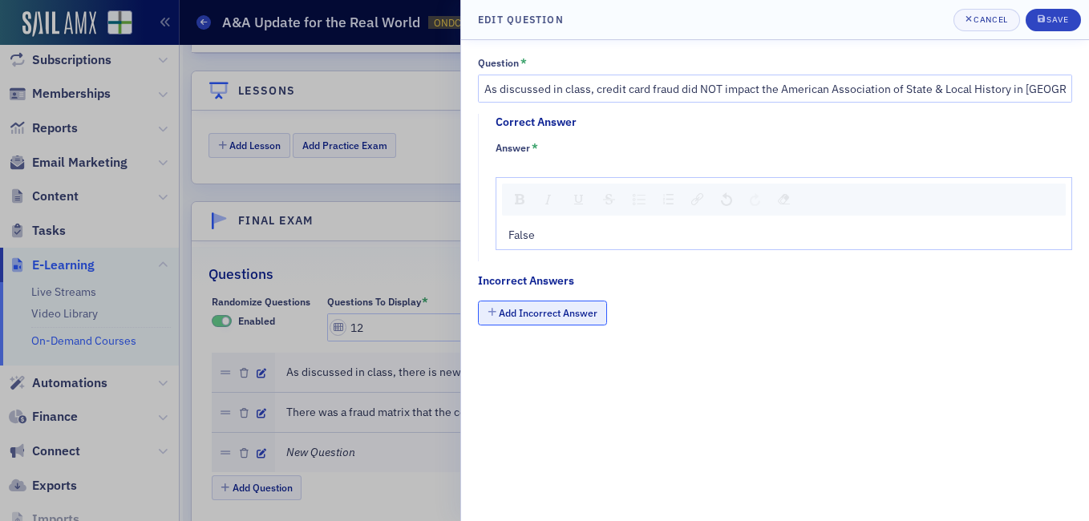
click at [559, 310] on button "Add Incorrect Answer" at bounding box center [542, 313] width 129 height 25
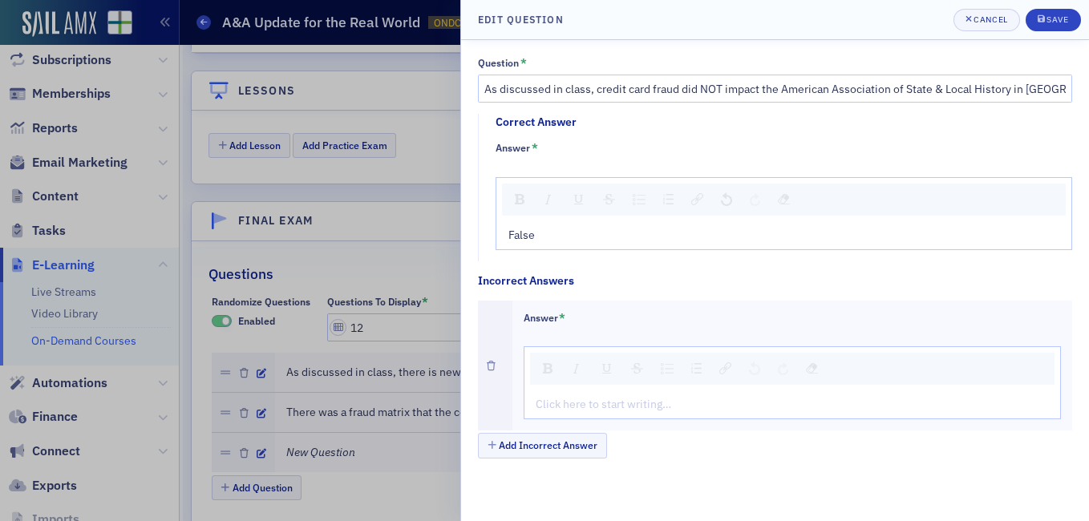
click at [562, 411] on div "rdw-editor" at bounding box center [793, 404] width 513 height 17
type textarea "<p>Tr</p>"
type textarea "<p>True</p>"
click at [1035, 21] on button "Save" at bounding box center [1053, 20] width 55 height 22
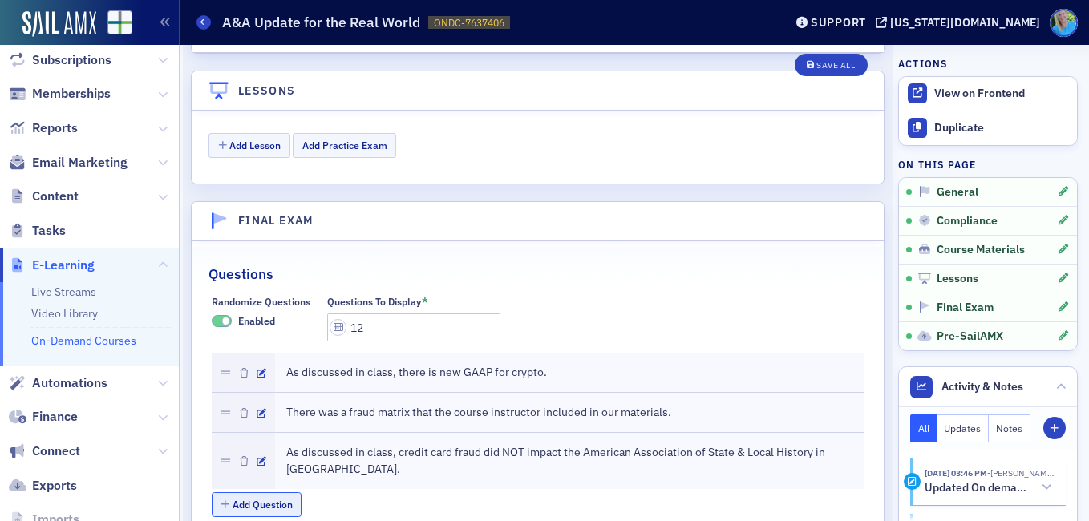
click at [265, 492] on button "Add Question" at bounding box center [257, 504] width 91 height 25
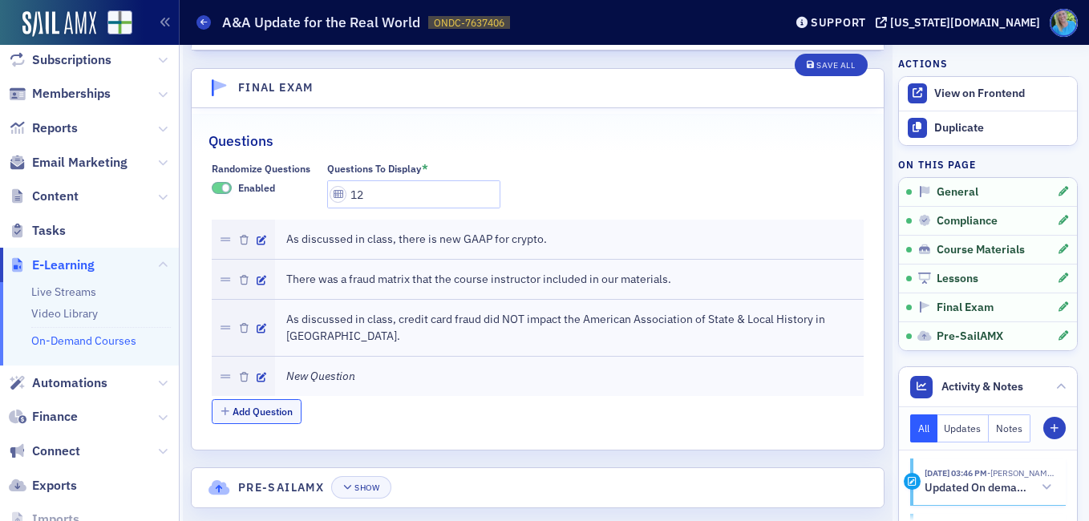
scroll to position [2335, 0]
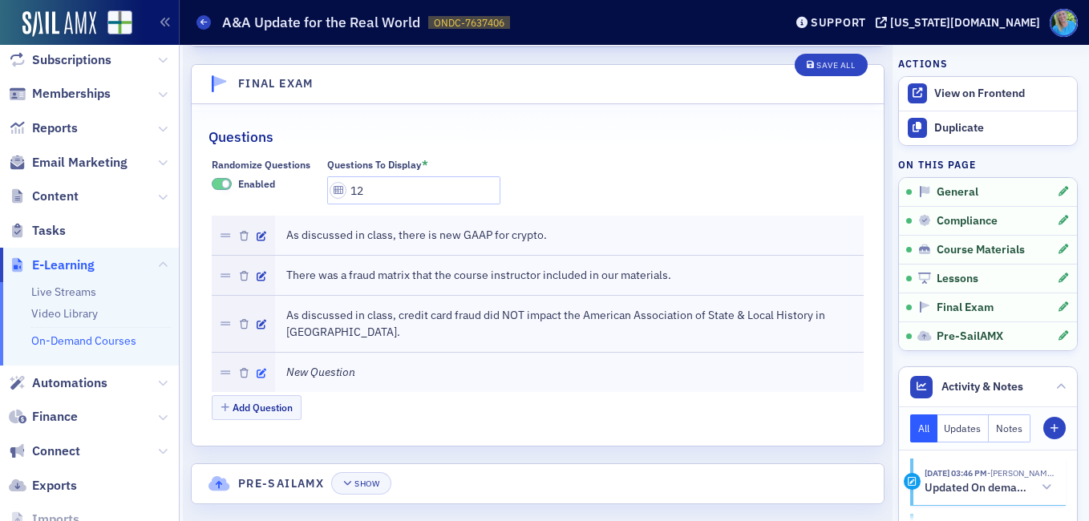
click at [257, 369] on icon "button" at bounding box center [262, 374] width 10 height 10
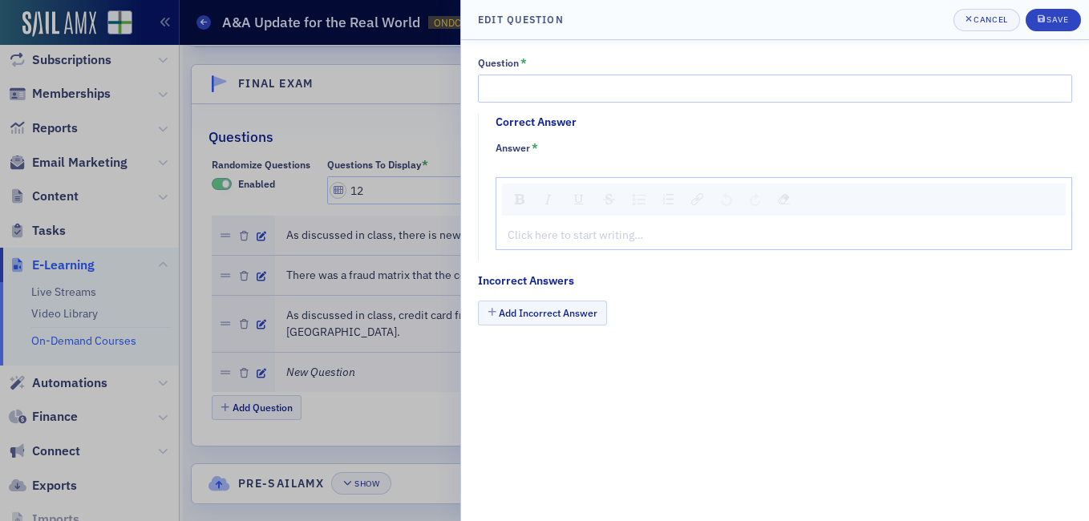
drag, startPoint x: 525, startPoint y: 103, endPoint x: 532, endPoint y: 86, distance: 19.1
click at [526, 99] on div "Question * Correct Answer Answer * Click here to start writing… Incorrect Answe…" at bounding box center [775, 198] width 594 height 282
click at [545, 75] on input "Question *" at bounding box center [775, 89] width 594 height 28
paste input "As discussed in class, mental illness doesn’t impact any accountants"
type input "As discussed in class, mental illness doesn’t impact any accountants."
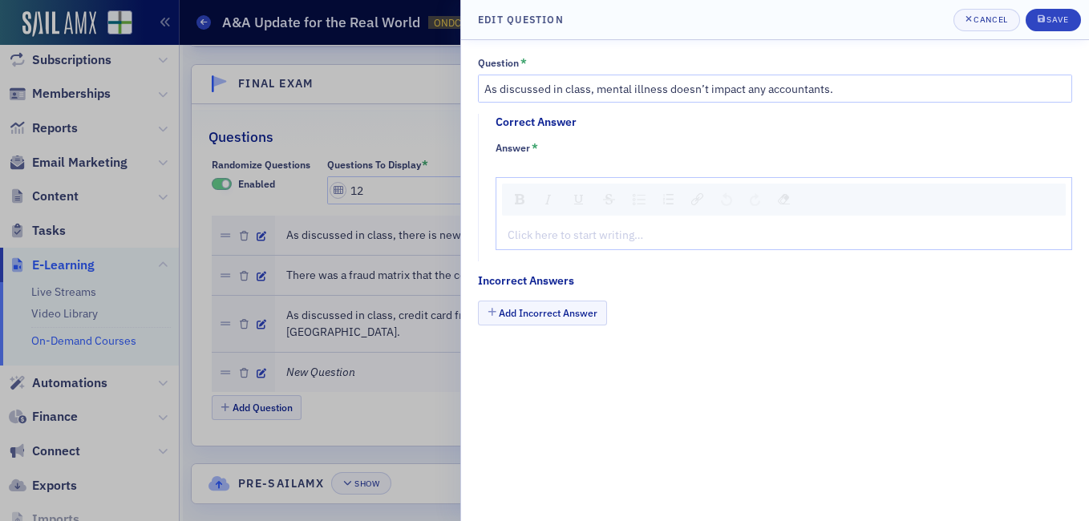
click at [538, 246] on div "Click here to start writing…" at bounding box center [783, 235] width 575 height 28
click at [543, 233] on div "rdw-editor" at bounding box center [784, 235] width 552 height 17
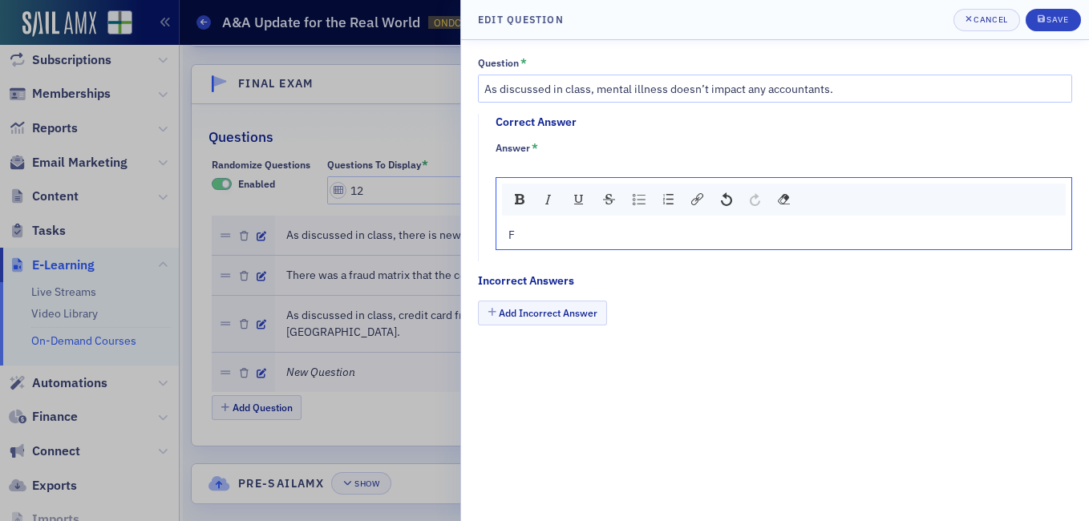
type textarea "<p>Fa</p>"
type textarea "<p>False</p>"
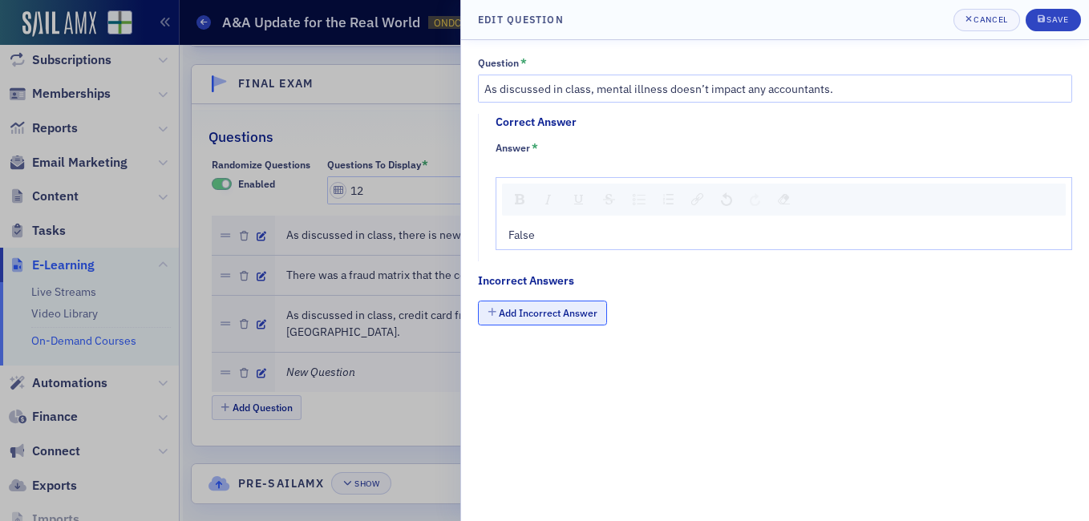
click at [562, 310] on button "Add Incorrect Answer" at bounding box center [542, 313] width 129 height 25
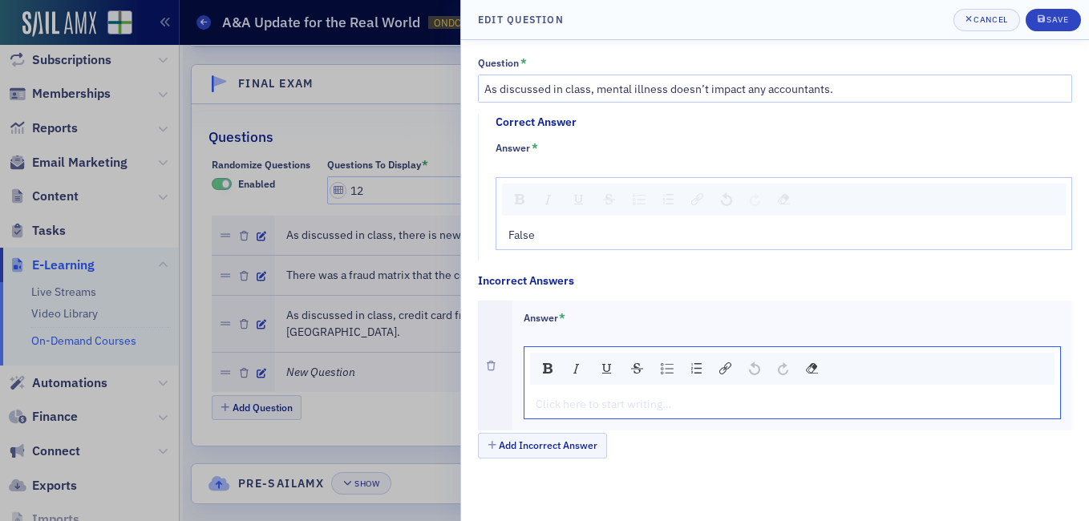
click at [565, 405] on div "rdw-editor" at bounding box center [793, 404] width 513 height 17
type textarea "<p>Tr</p>"
type textarea "<p>True</p>"
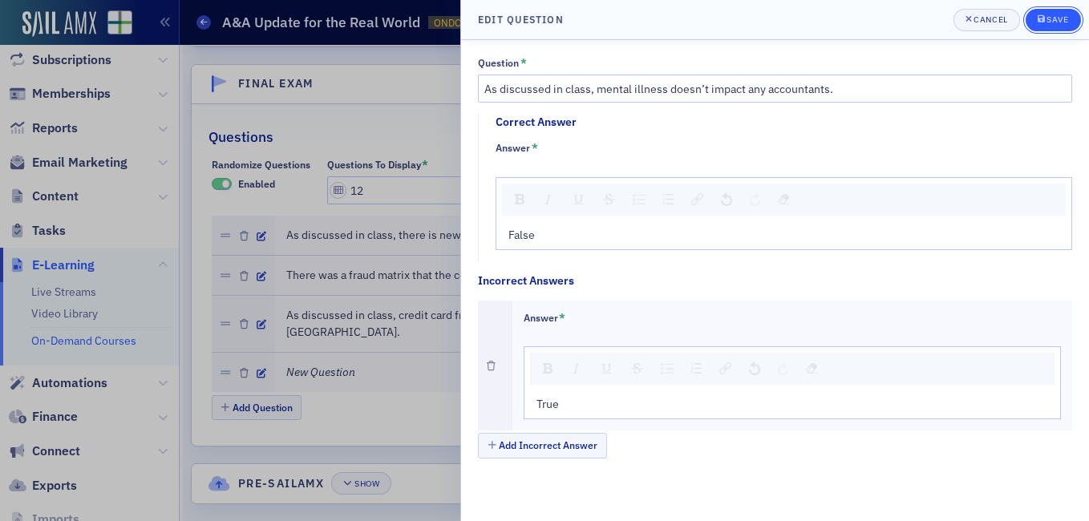
click at [1065, 19] on div "Save" at bounding box center [1058, 19] width 22 height 9
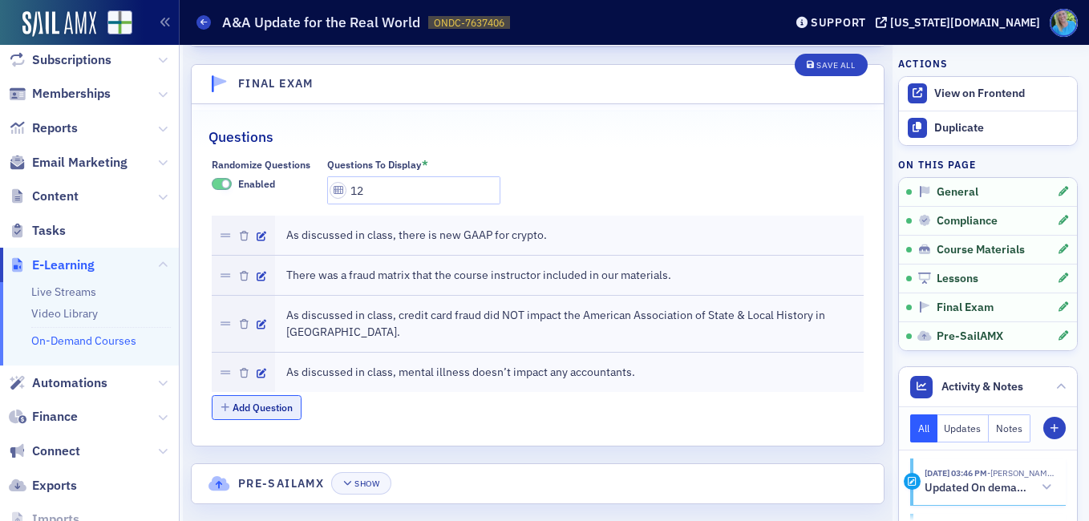
click at [261, 395] on button "Add Question" at bounding box center [257, 407] width 91 height 25
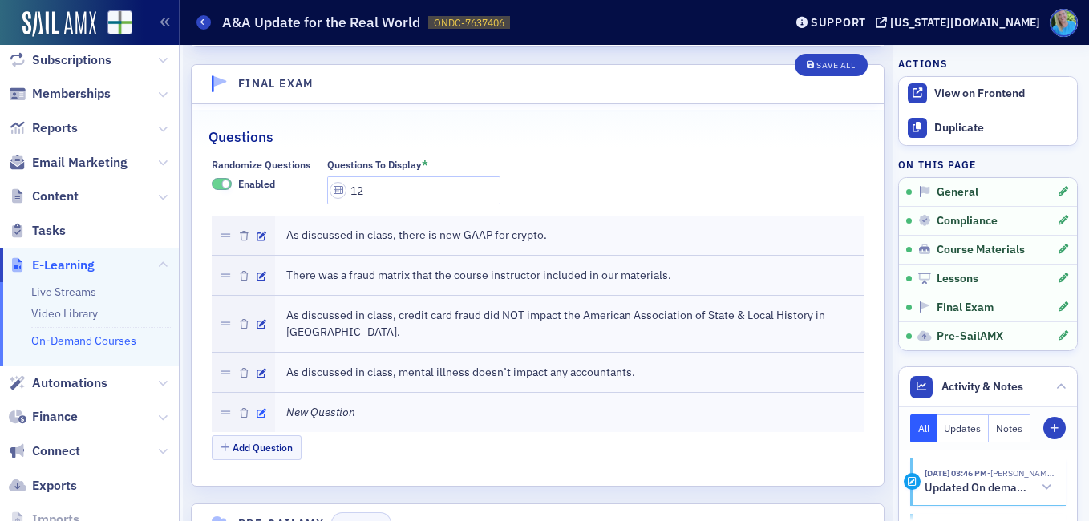
click at [265, 409] on icon "button" at bounding box center [262, 414] width 10 height 10
click at [261, 409] on icon "button" at bounding box center [262, 414] width 10 height 10
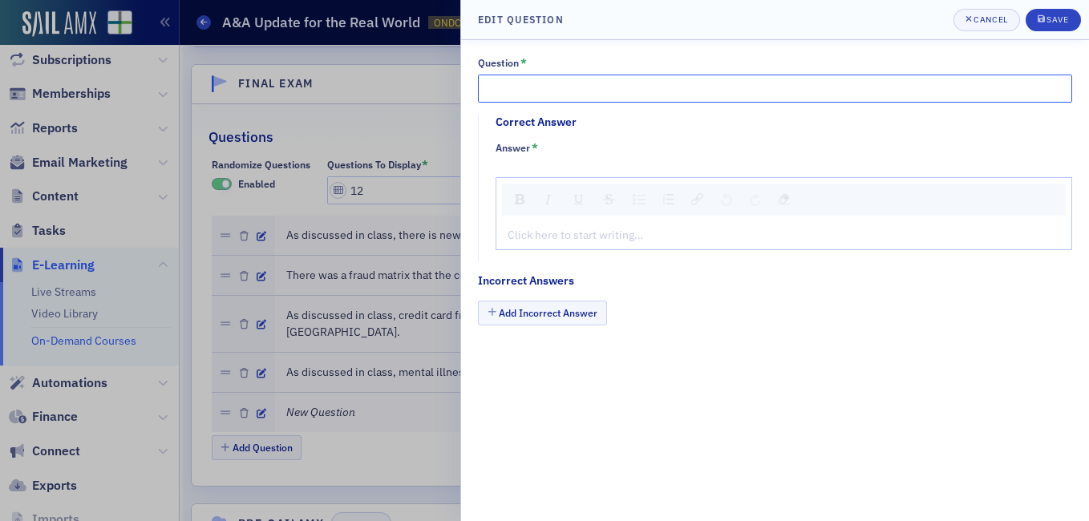
click at [529, 85] on input "Question *" at bounding box center [775, 89] width 594 height 28
paste input "As discussed in class, the AICPA has a great practice aid for SQMS compliance"
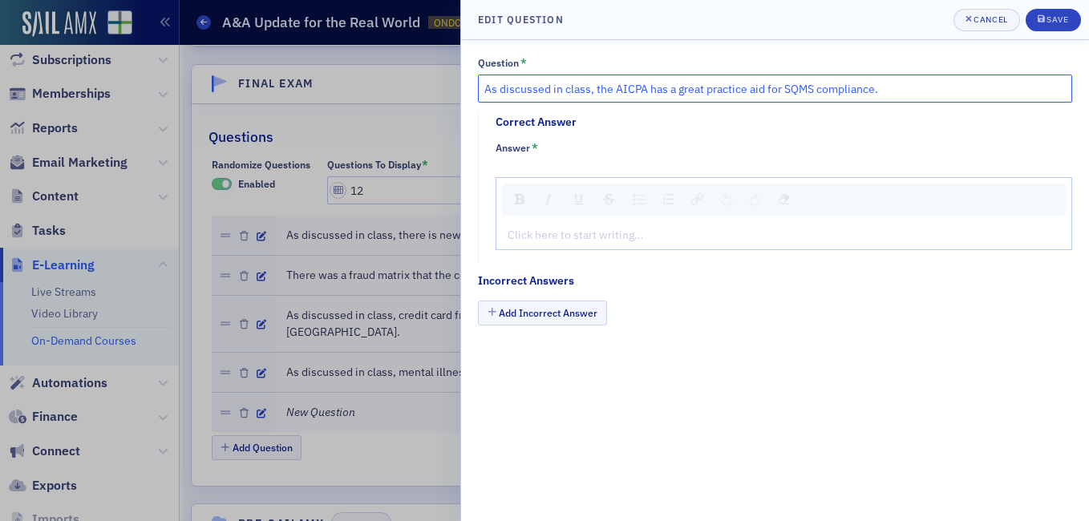
type input "As discussed in class, the AICPA has a great practice aid for SQMS compliance."
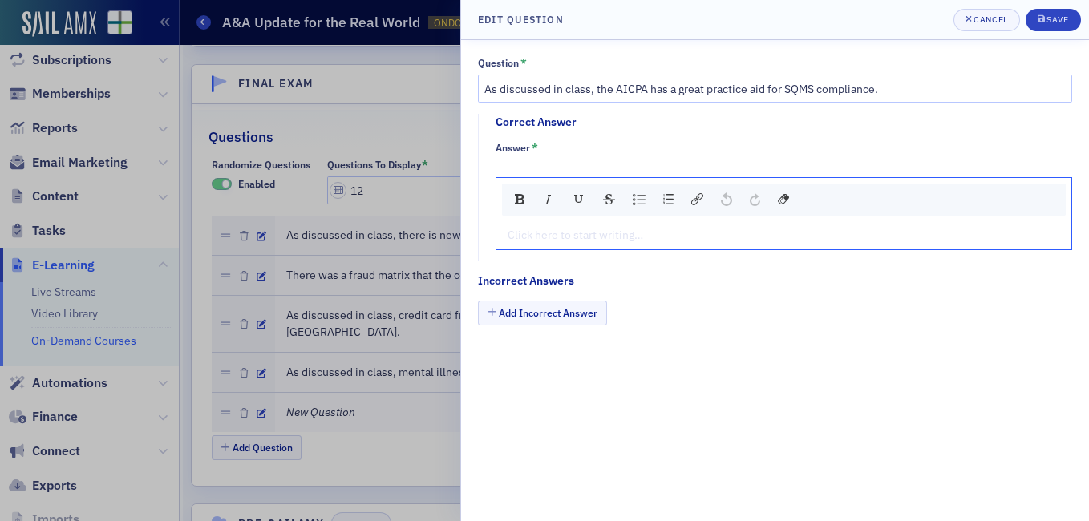
click at [595, 233] on div "rdw-editor" at bounding box center [784, 235] width 552 height 17
type textarea "<p>Tr</p>"
type textarea "<p>True</p>"
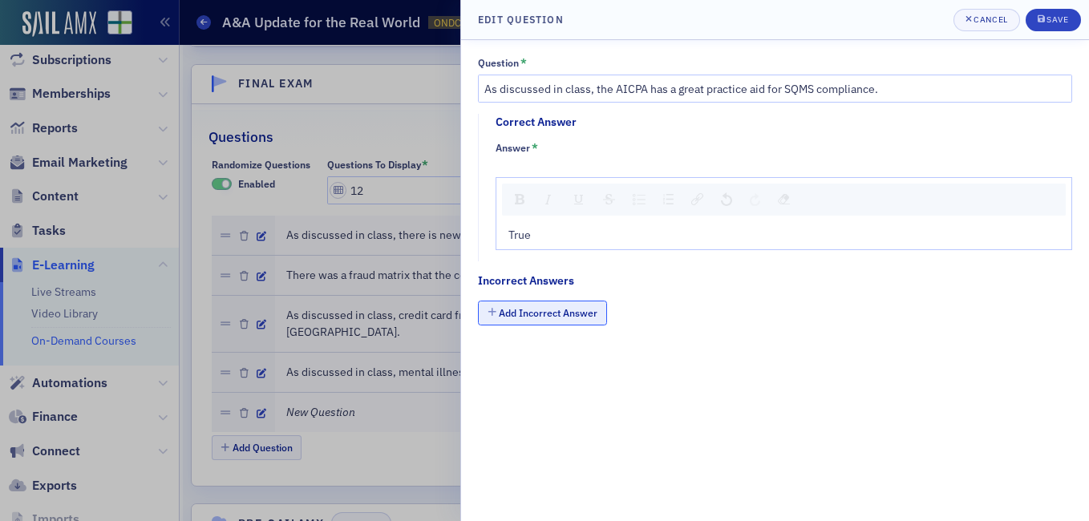
click at [565, 310] on button "Add Incorrect Answer" at bounding box center [542, 313] width 129 height 25
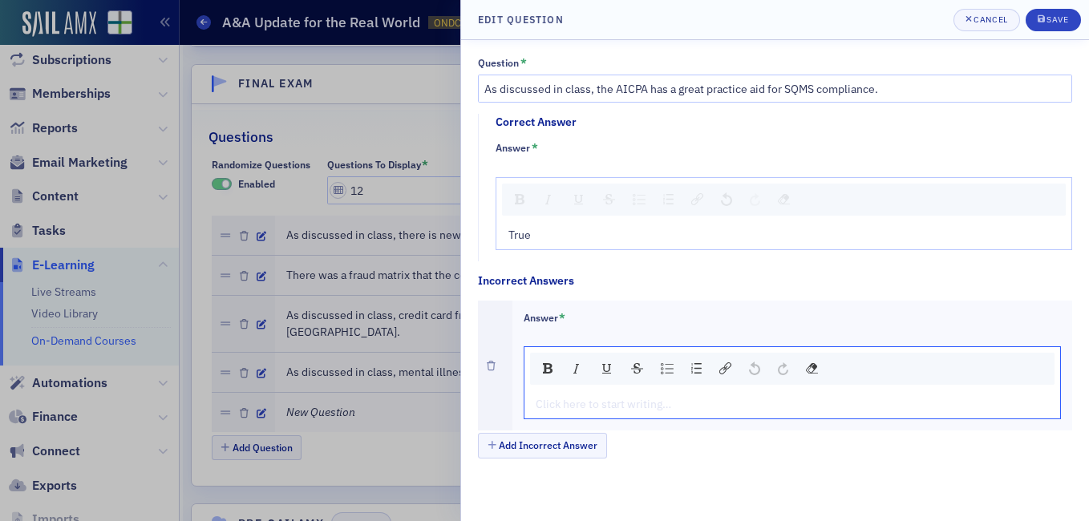
click at [577, 399] on div "rdw-editor" at bounding box center [793, 404] width 513 height 17
type textarea "<p>Fa</p>"
type textarea "<p>False</p>"
click at [1041, 28] on button "Save" at bounding box center [1053, 20] width 55 height 22
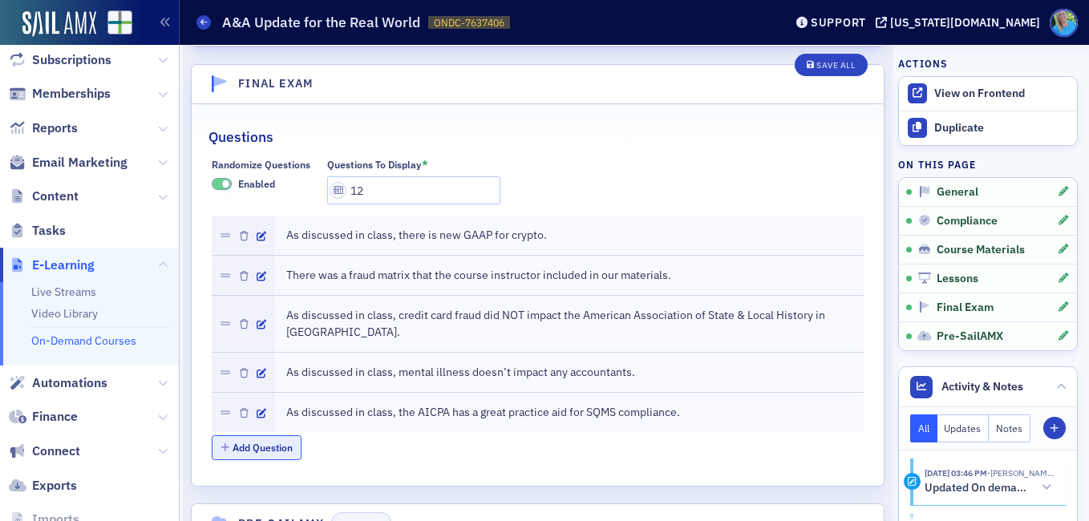
click at [235, 435] on button "Add Question" at bounding box center [257, 447] width 91 height 25
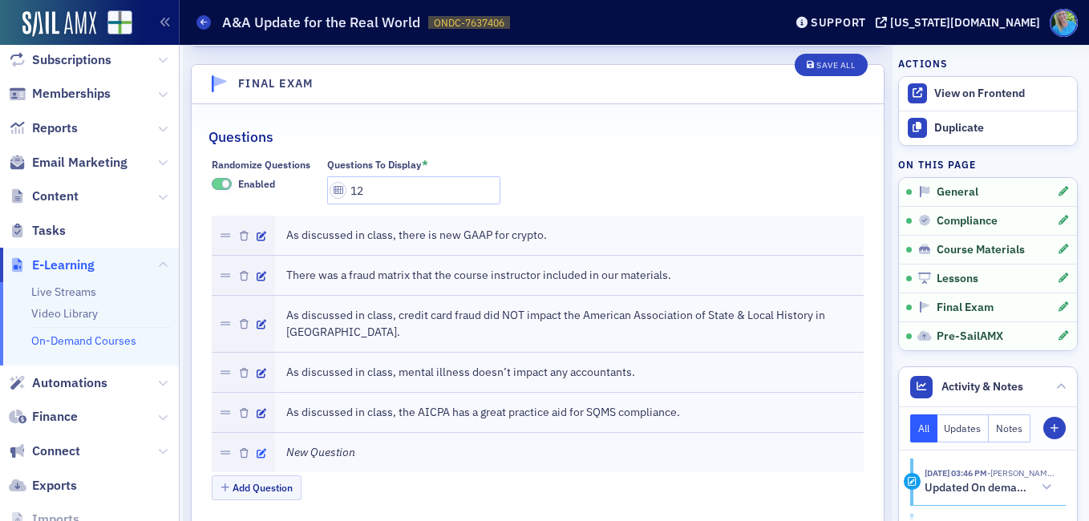
click at [265, 449] on icon "button" at bounding box center [262, 454] width 10 height 10
click at [264, 449] on icon "button" at bounding box center [262, 454] width 10 height 10
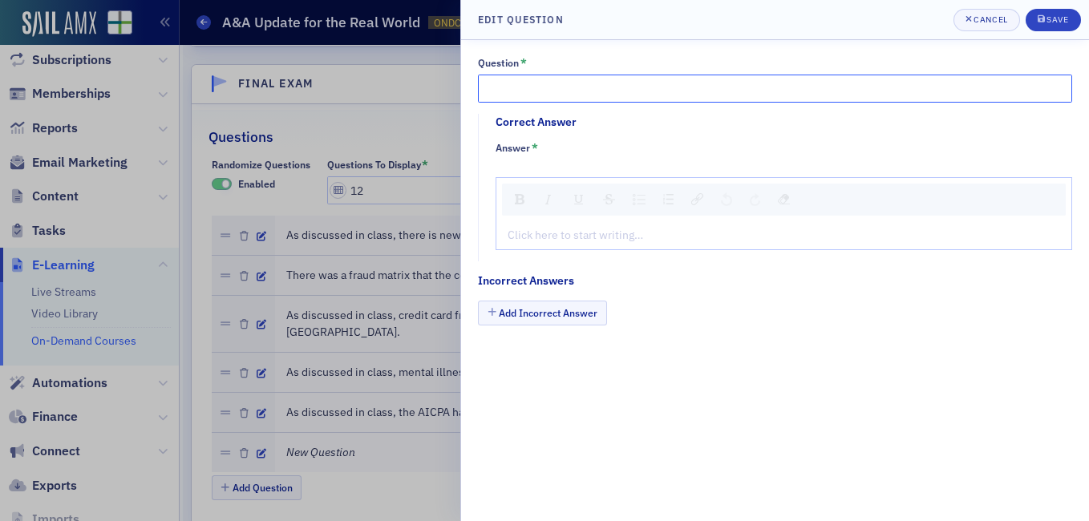
click at [532, 79] on input "Question *" at bounding box center [775, 89] width 594 height 28
paste input "As discussed in class, for an asset to be considered a crypto asset, it has to …"
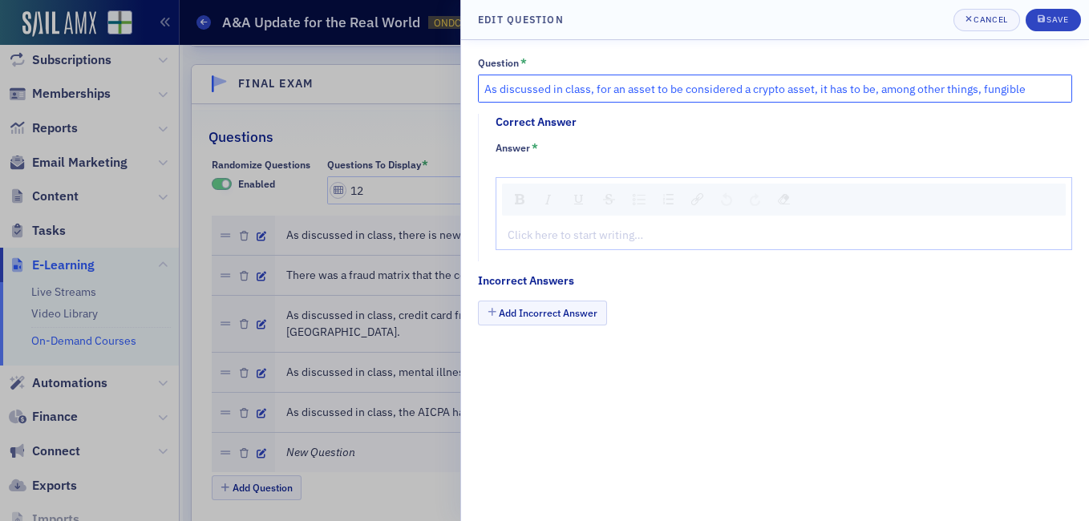
drag, startPoint x: 598, startPoint y: 88, endPoint x: 484, endPoint y: 90, distance: 114.7
click at [484, 90] on input "As discussed in class, for an asset to be considered a crypto asset, it has to …" at bounding box center [775, 89] width 594 height 28
click at [946, 91] on input "For an asset to be considered a crypto asset, it has to be, among other things,…" at bounding box center [775, 89] width 594 height 28
type input "For an asset to be considered a crypto asset, it has to be, among other things,…"
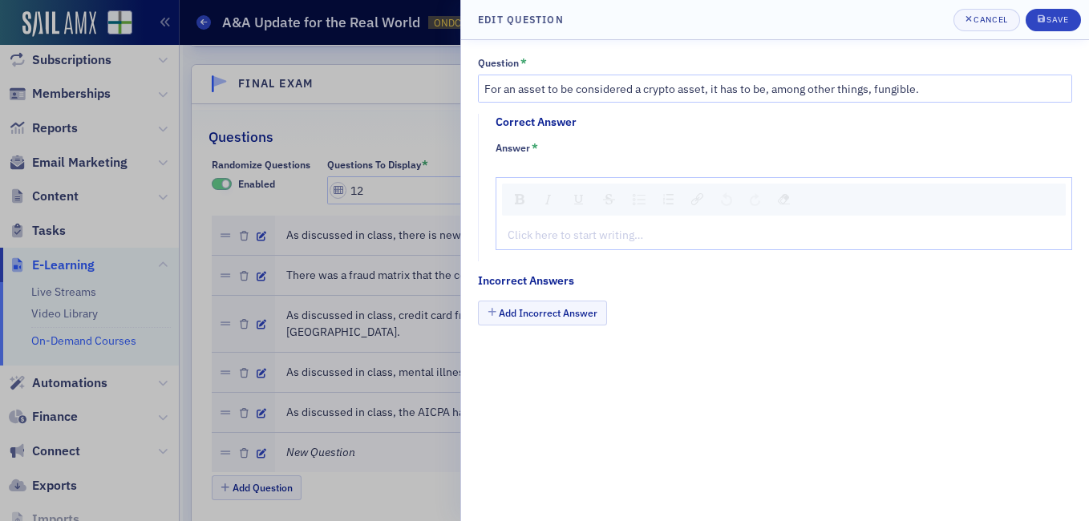
click at [577, 248] on div "Click here to start writing…" at bounding box center [784, 213] width 577 height 73
click at [577, 240] on div "rdw-editor" at bounding box center [784, 235] width 552 height 17
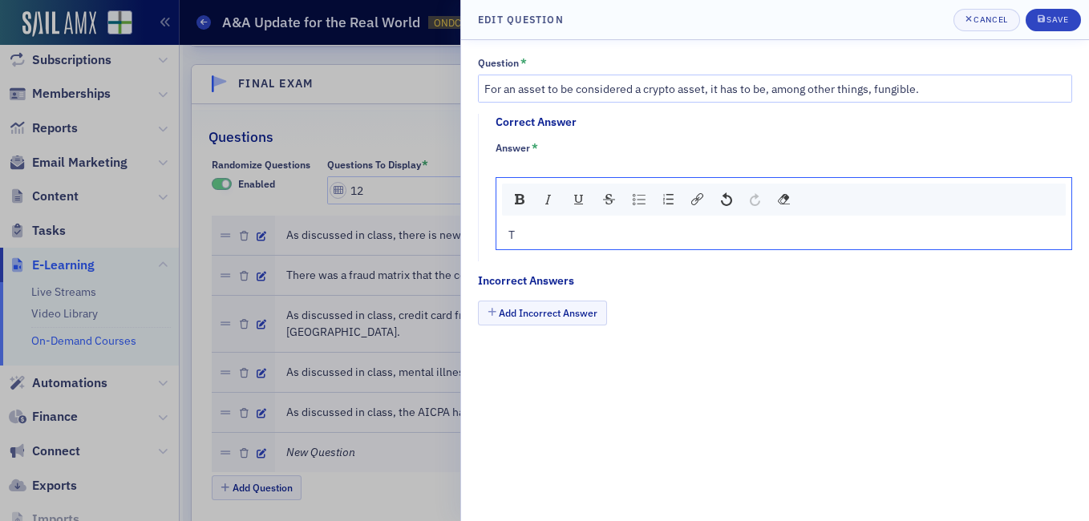
type textarea "<p>Tr</p>"
type textarea "<p>True</p>"
click at [567, 308] on button "Add Incorrect Answer" at bounding box center [542, 313] width 129 height 25
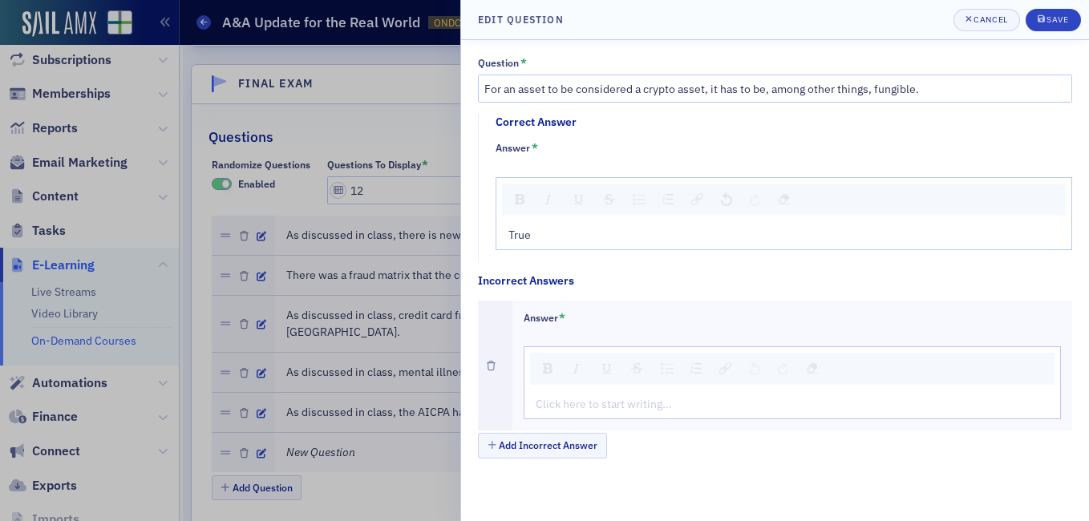
click at [577, 389] on div "Click here to start writing…" at bounding box center [793, 382] width 538 height 73
click at [577, 400] on div "rdw-editor" at bounding box center [793, 404] width 513 height 17
type textarea "<p>Fa</p>"
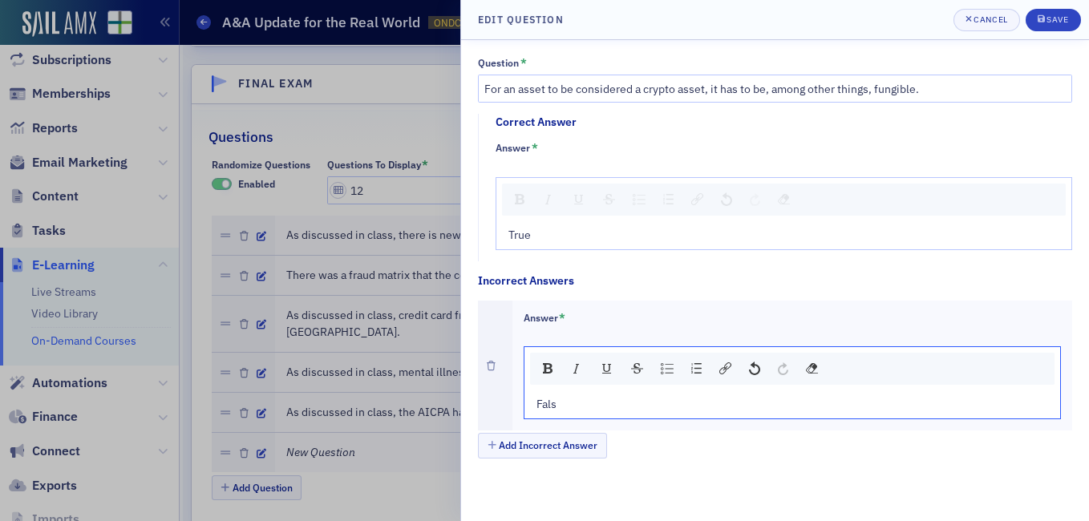
type textarea "<p>False</p>"
click at [1065, 21] on div "Save" at bounding box center [1058, 19] width 22 height 9
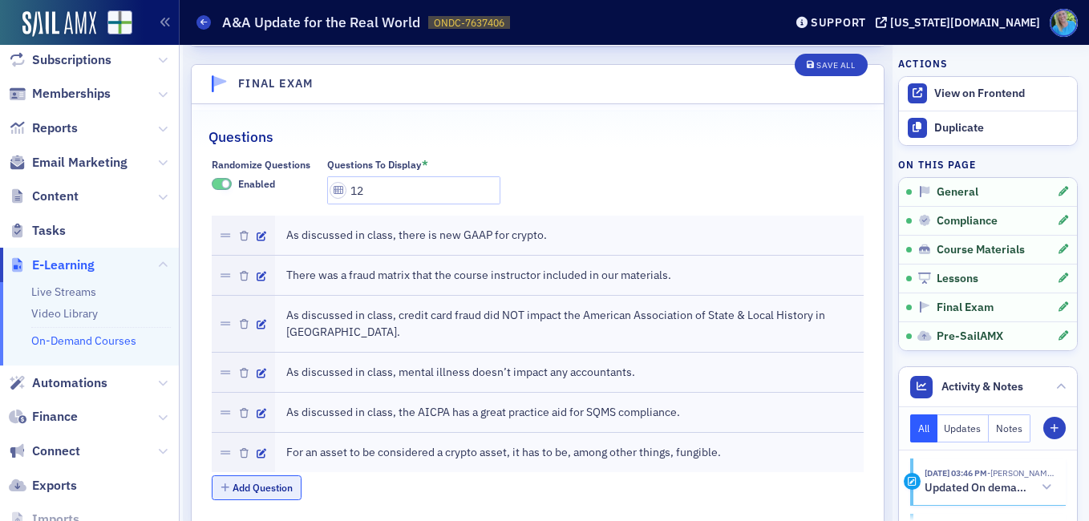
click at [240, 476] on button "Add Question" at bounding box center [257, 488] width 91 height 25
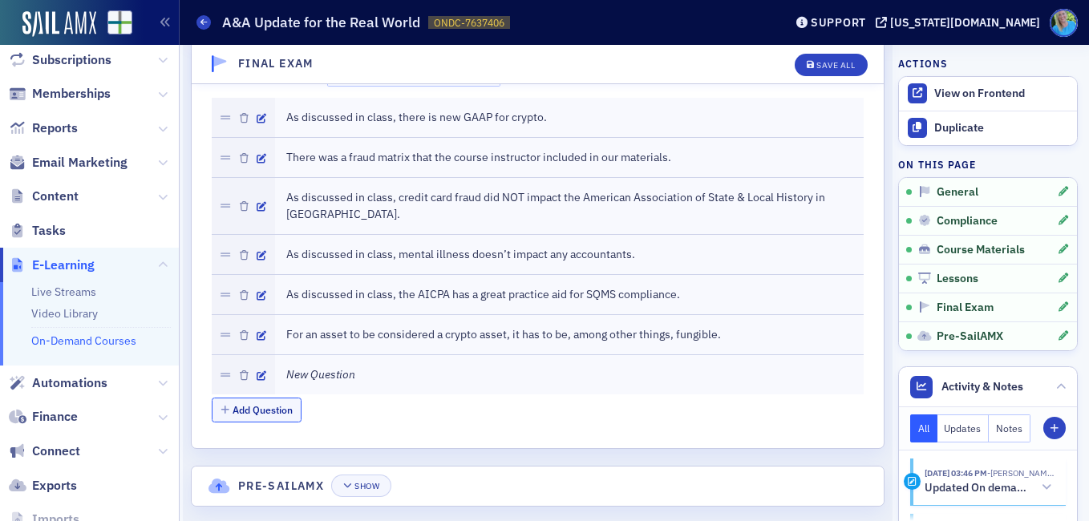
scroll to position [2456, 0]
click at [267, 353] on div at bounding box center [243, 372] width 63 height 39
click at [250, 353] on div at bounding box center [243, 372] width 63 height 39
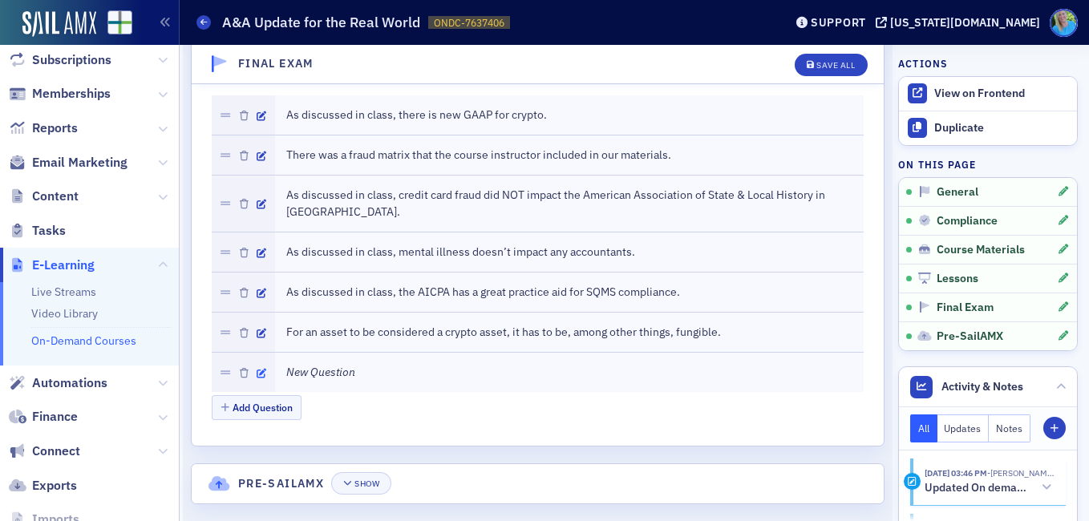
click at [259, 369] on icon "button" at bounding box center [262, 374] width 10 height 10
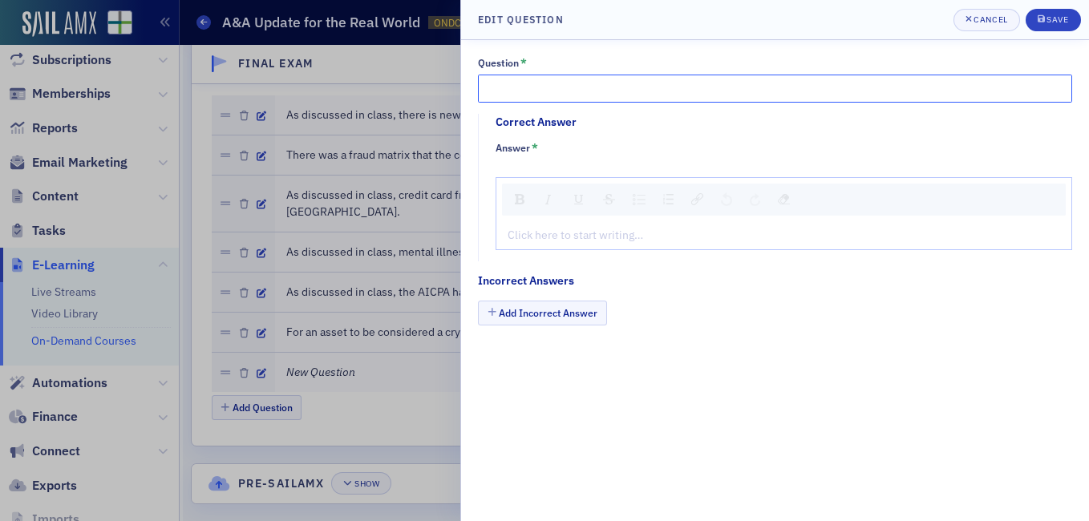
click at [492, 93] on input "Question *" at bounding box center [775, 89] width 594 height 28
paste input "there are almost no peer review points related to audit planning"
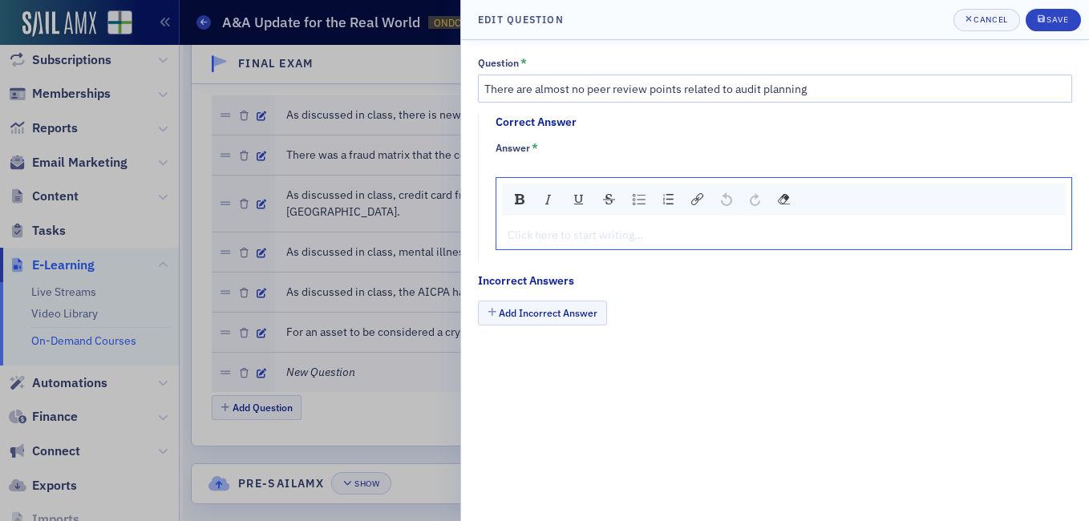
click at [568, 233] on div "rdw-editor" at bounding box center [784, 235] width 552 height 17
click at [809, 87] on input "There are almost no peer review points related to audit planning" at bounding box center [775, 89] width 594 height 28
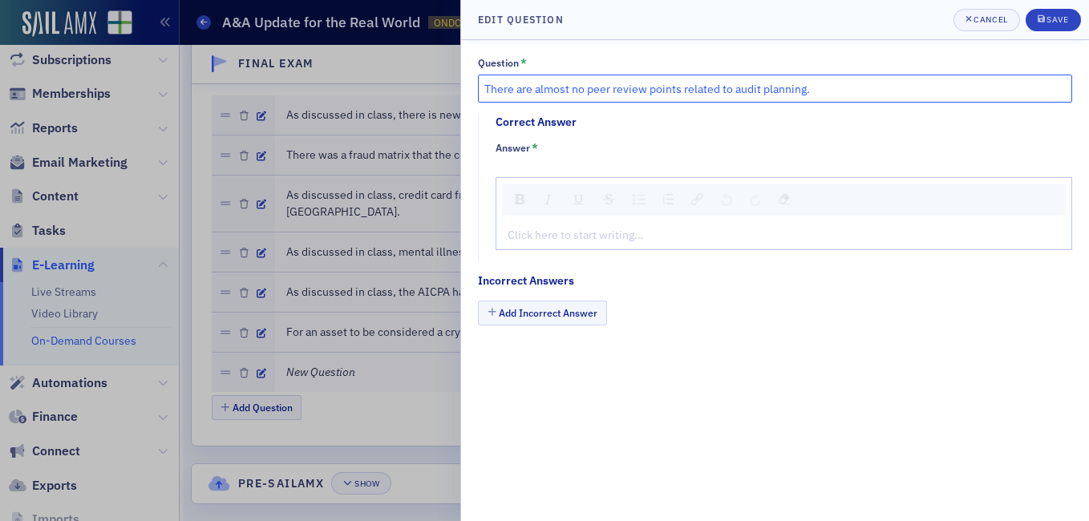
type input "There are almost no peer review points related to audit planning."
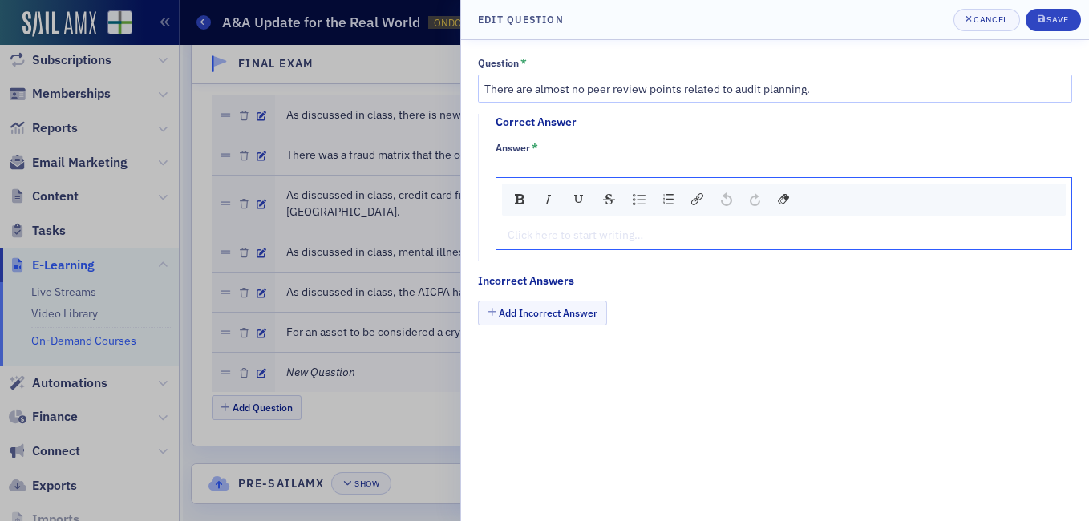
click at [541, 232] on div "rdw-editor" at bounding box center [784, 235] width 552 height 17
type textarea "<p>Fa</p>"
type textarea "<p>False</p>"
click at [528, 315] on button "Add Incorrect Answer" at bounding box center [542, 313] width 129 height 25
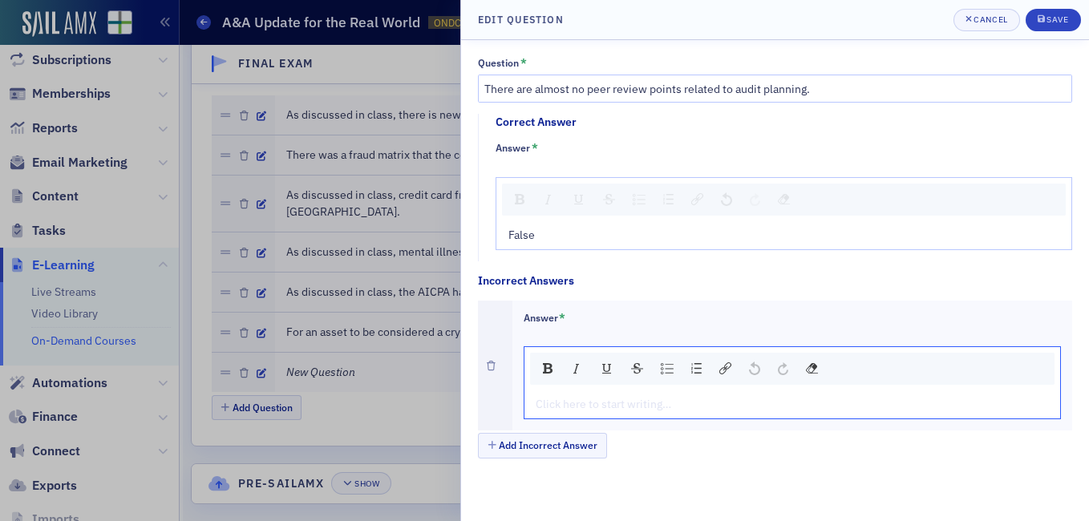
click at [558, 405] on div "rdw-editor" at bounding box center [793, 404] width 513 height 17
type textarea "<p>Tr</p>"
type textarea "<p>True</p>"
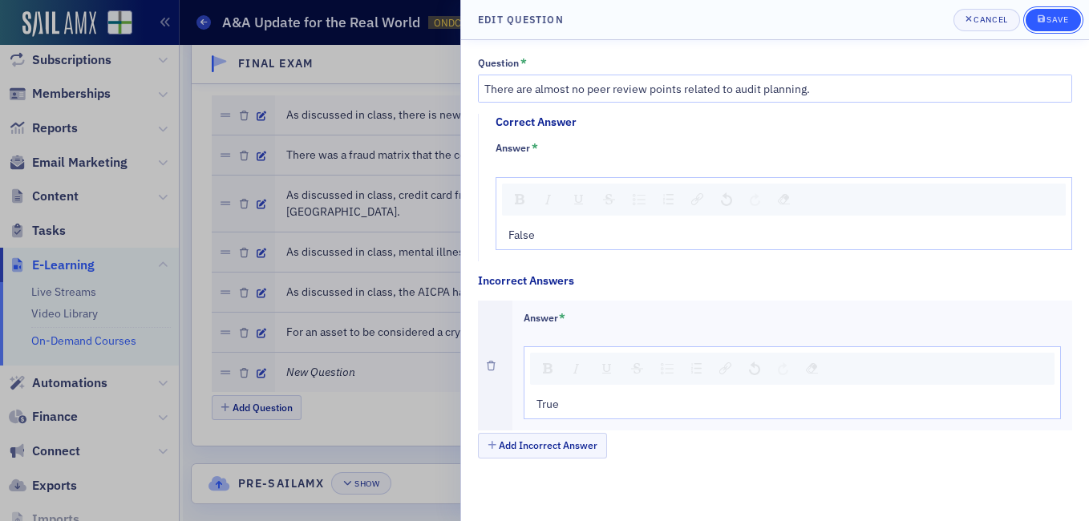
click at [1057, 24] on div "Save" at bounding box center [1058, 19] width 22 height 9
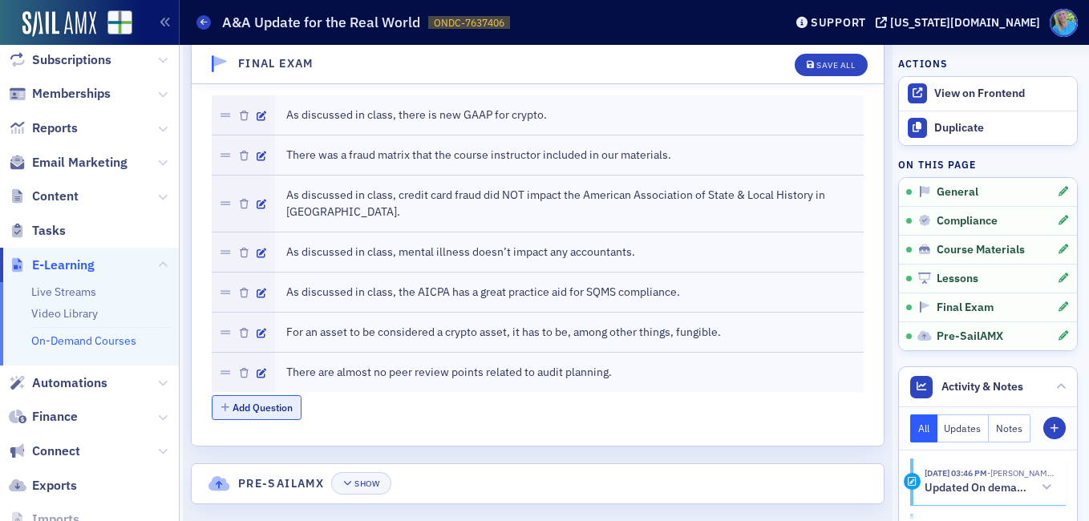
click at [264, 395] on button "Add Question" at bounding box center [257, 407] width 91 height 25
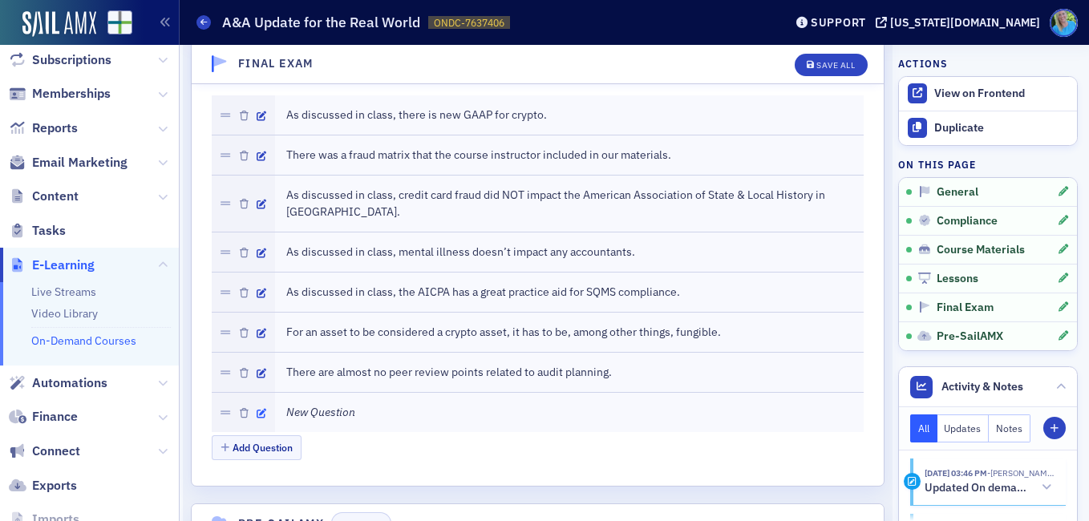
click at [258, 409] on icon "button" at bounding box center [262, 414] width 10 height 10
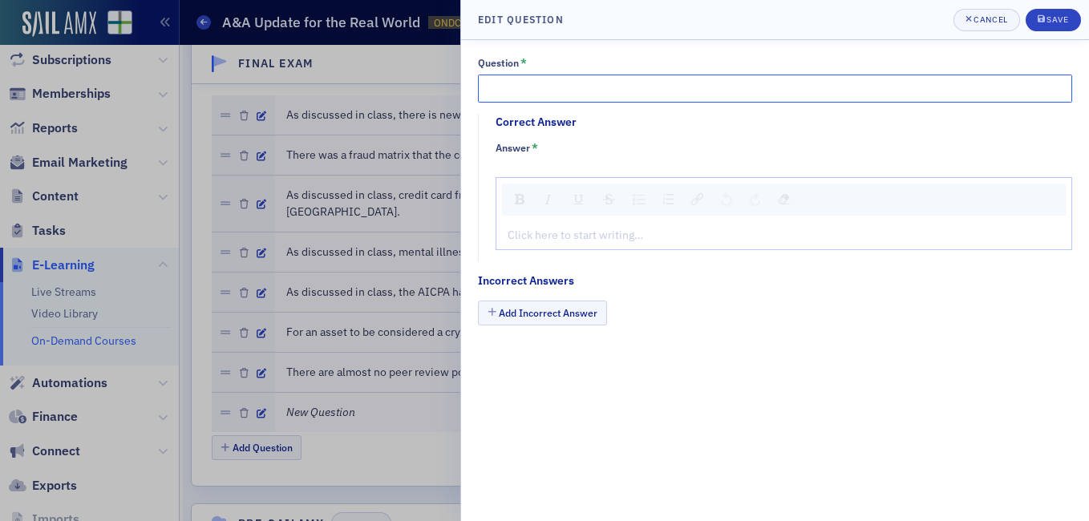
click at [528, 79] on input "Question *" at bounding box center [775, 89] width 594 height 28
paste input "There is a new ASU that goes into effect in 2026 regarding income tax disclosur…"
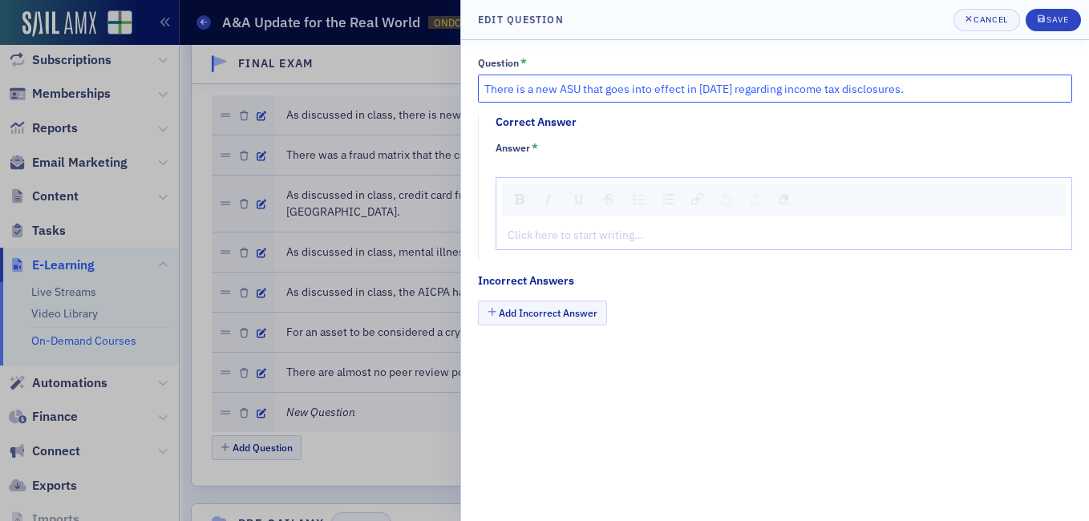
type input "There is a new ASU that goes into effect in 2026 regarding income tax disclosur…"
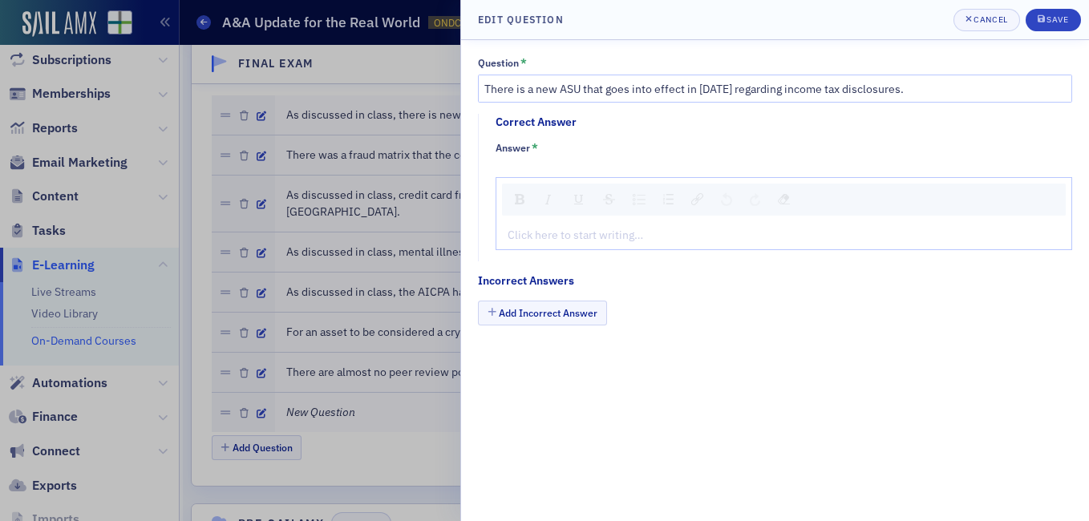
click at [569, 245] on div "Click here to start writing…" at bounding box center [783, 235] width 575 height 28
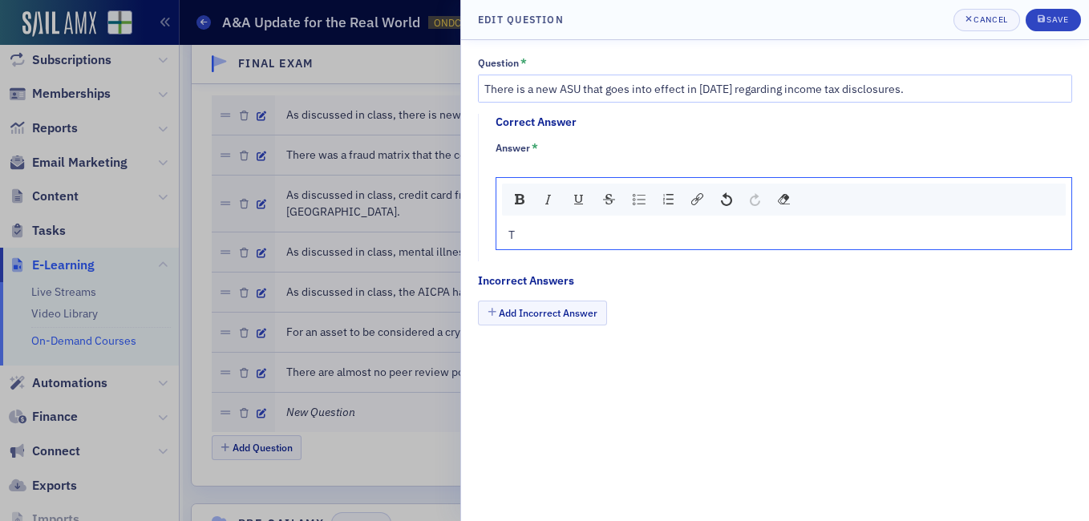
type textarea "<p>Tr</p>"
type textarea "<p>True</p>"
click at [552, 310] on button "Add Incorrect Answer" at bounding box center [542, 313] width 129 height 25
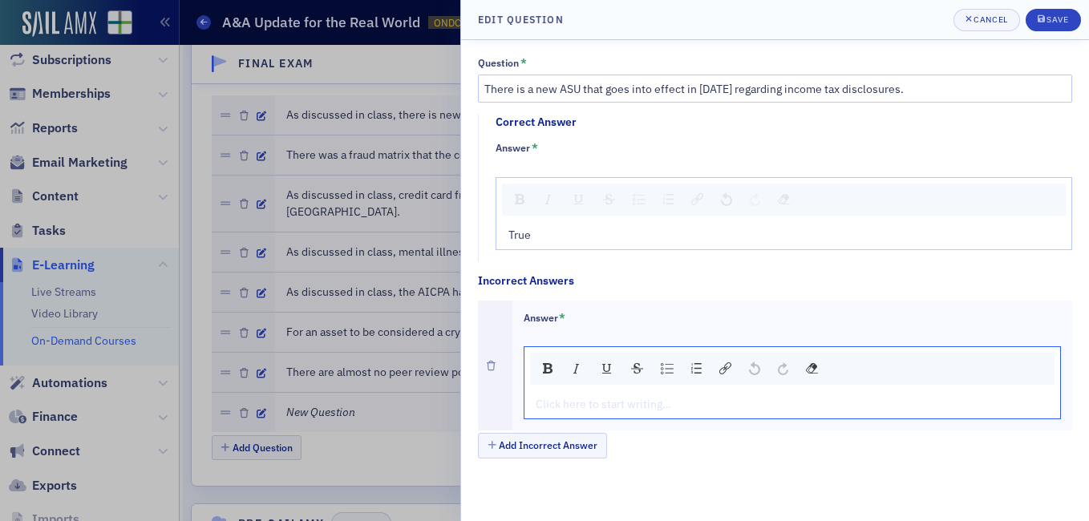
click at [593, 399] on div "rdw-editor" at bounding box center [793, 404] width 513 height 17
type textarea "<p>Fa</p>"
type textarea "<p>False</p>"
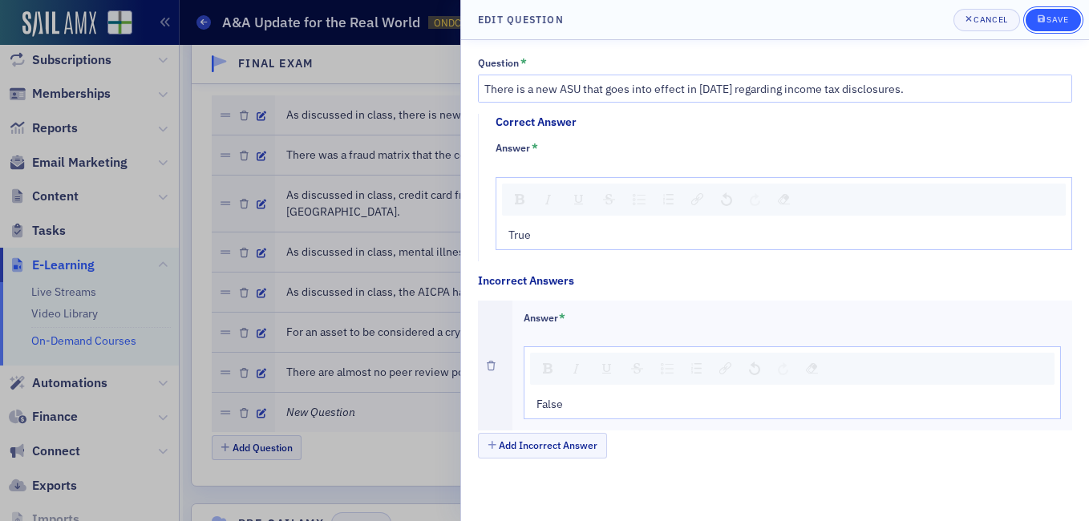
click at [1052, 18] on div "Save" at bounding box center [1058, 19] width 22 height 9
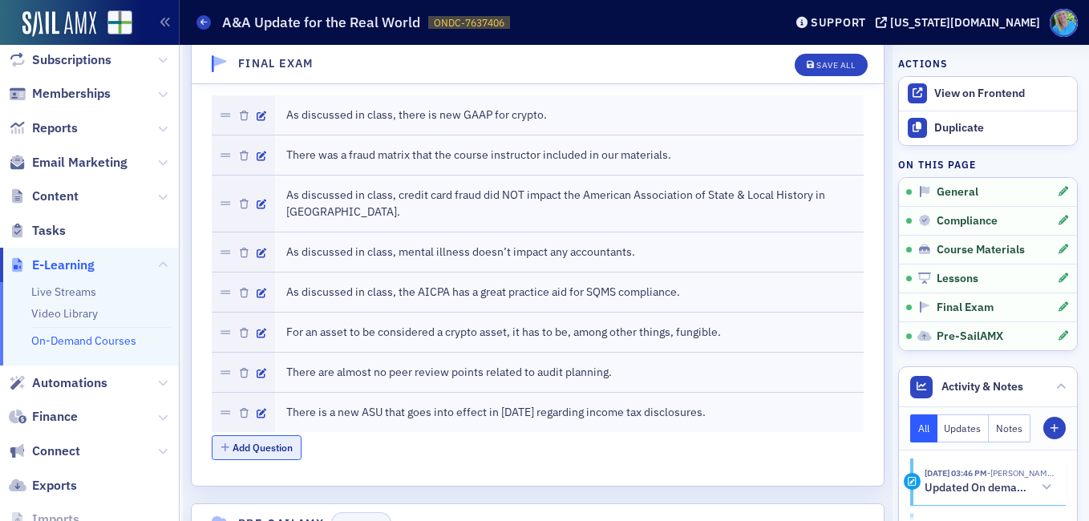
click at [280, 435] on button "Add Question" at bounding box center [257, 447] width 91 height 25
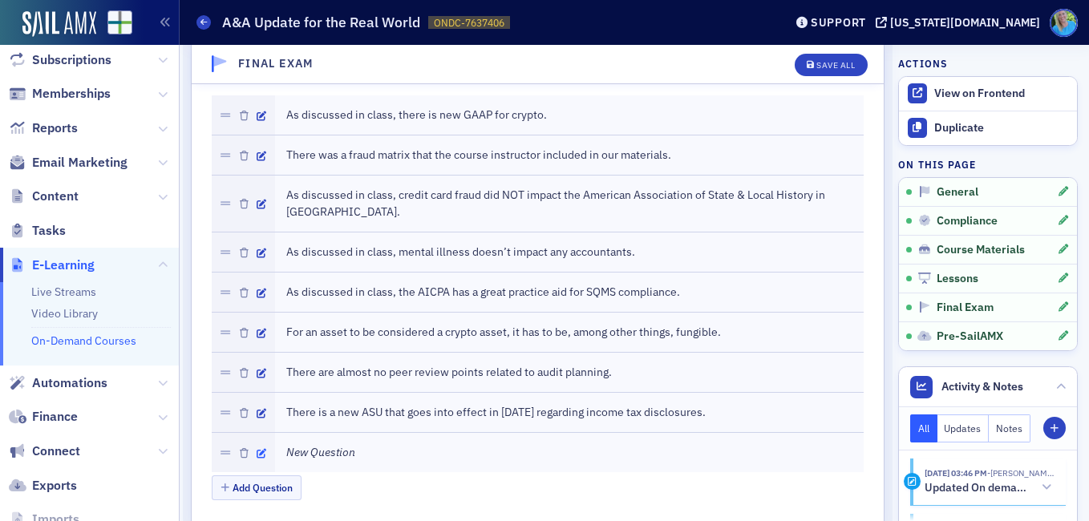
click at [261, 449] on icon "button" at bounding box center [262, 454] width 10 height 10
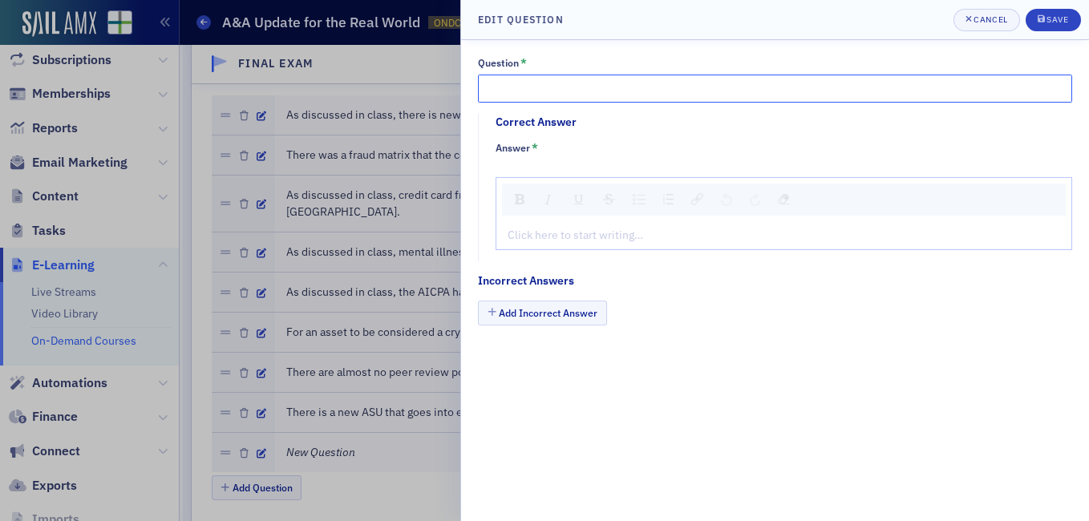
click at [527, 84] on input "Question *" at bounding box center [775, 89] width 594 height 28
paste input "As discussed in class, there is a great AICPA guide to non-attest services"
type input "As discussed in class, there is a great AICPA guide to non-attest services."
click at [562, 248] on div "Click here to start writing…" at bounding box center [783, 235] width 575 height 28
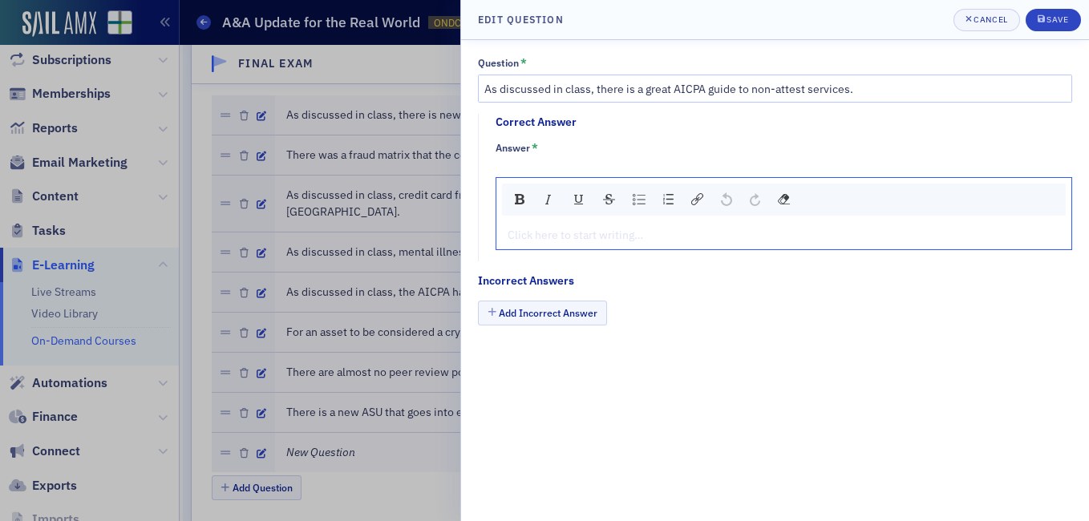
click at [562, 242] on div "rdw-editor" at bounding box center [784, 235] width 552 height 17
type textarea "<p>Tr</p>"
type textarea "<p>True</p>"
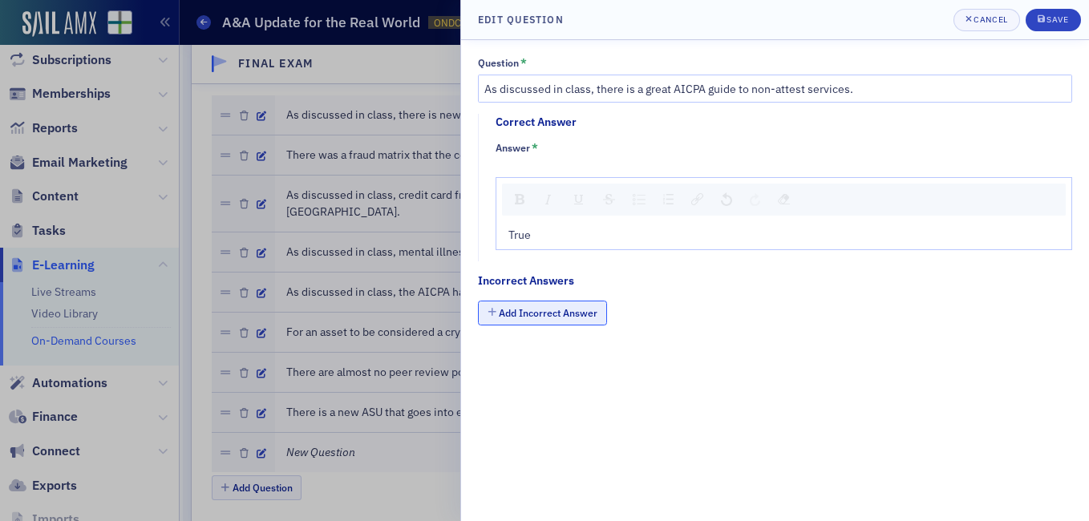
click at [576, 319] on button "Add Incorrect Answer" at bounding box center [542, 313] width 129 height 25
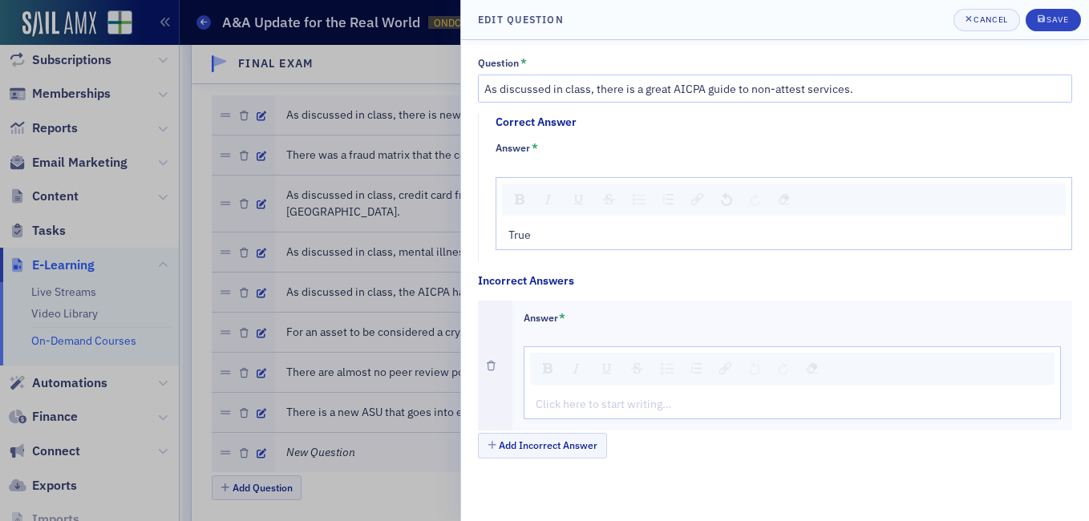
click at [589, 401] on div "rdw-editor" at bounding box center [793, 404] width 513 height 17
type textarea "<p>Fa</p>"
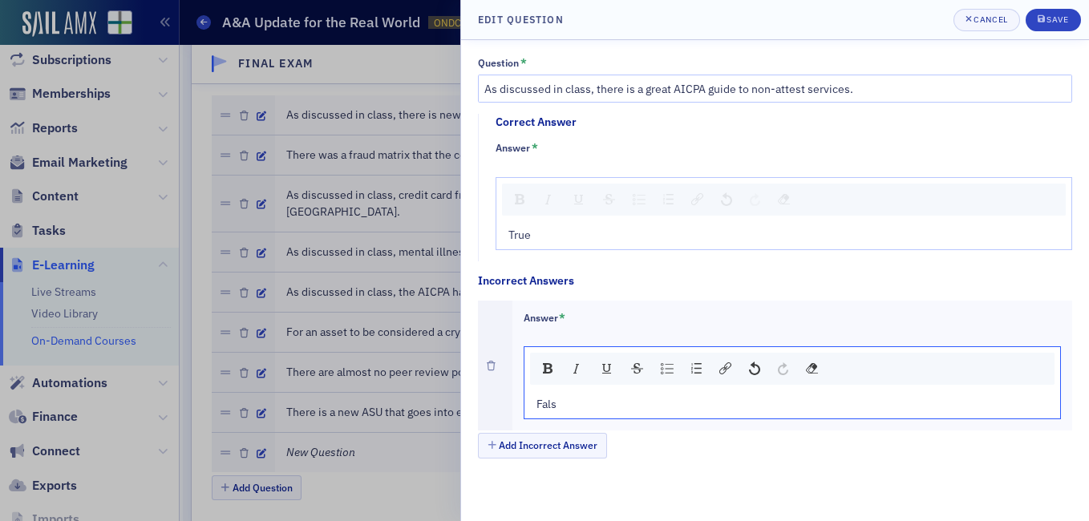
type textarea "<p>False</p>"
click at [1035, 10] on button "Save" at bounding box center [1053, 20] width 55 height 22
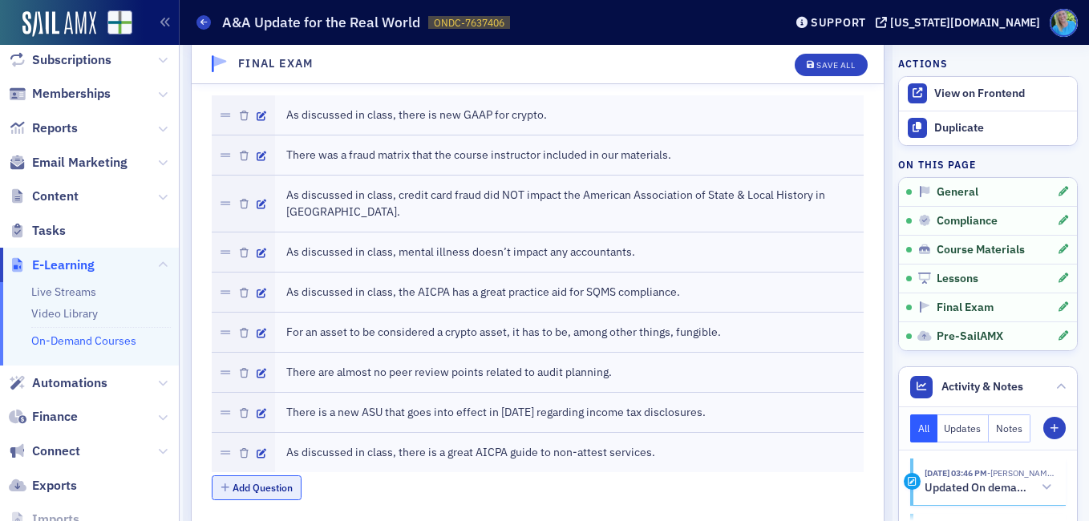
click at [288, 476] on button "Add Question" at bounding box center [257, 488] width 91 height 25
click at [261, 489] on icon "button" at bounding box center [262, 494] width 10 height 10
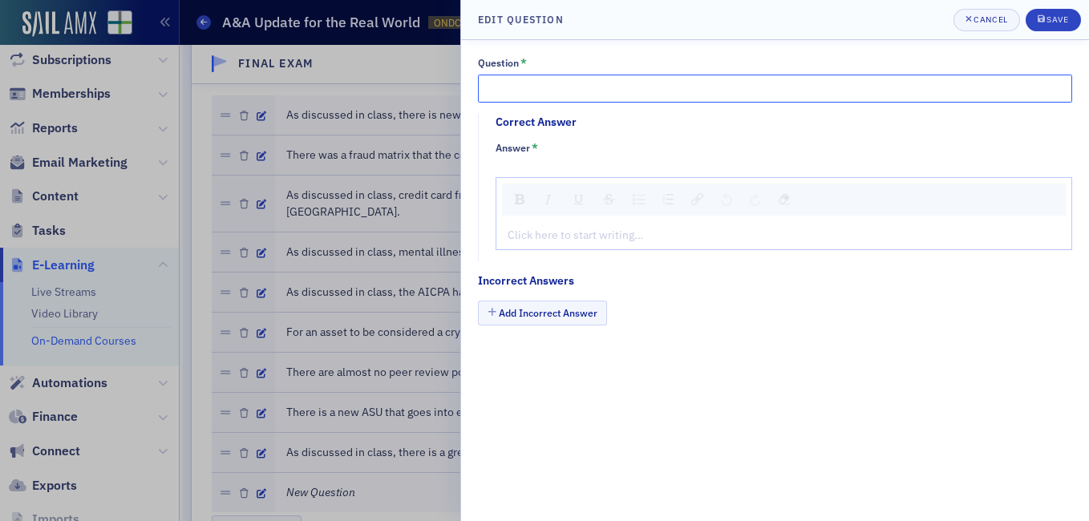
click at [591, 95] on input "Question *" at bounding box center [775, 89] width 594 height 28
paste input "not-for-profit engagements garner a lot of peer review points"
click at [630, 234] on div "rdw-editor" at bounding box center [784, 235] width 552 height 17
drag, startPoint x: 492, startPoint y: 90, endPoint x: 469, endPoint y: 88, distance: 22.5
click at [469, 88] on div "Question * not-for-profit engagements garner a lot of peer review points. Corre…" at bounding box center [775, 280] width 628 height 481
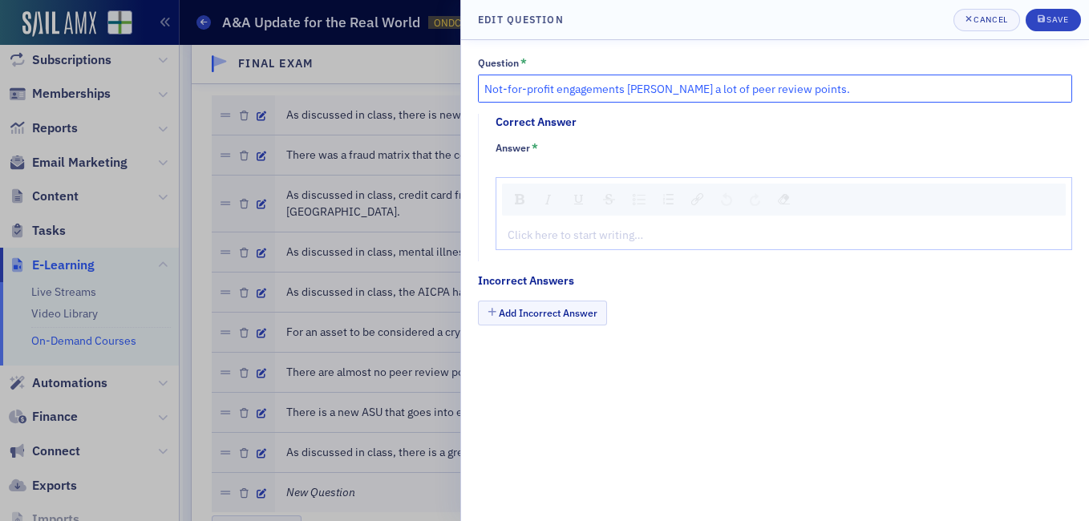
type input "Not-for-profit engagements garner a lot of peer review points."
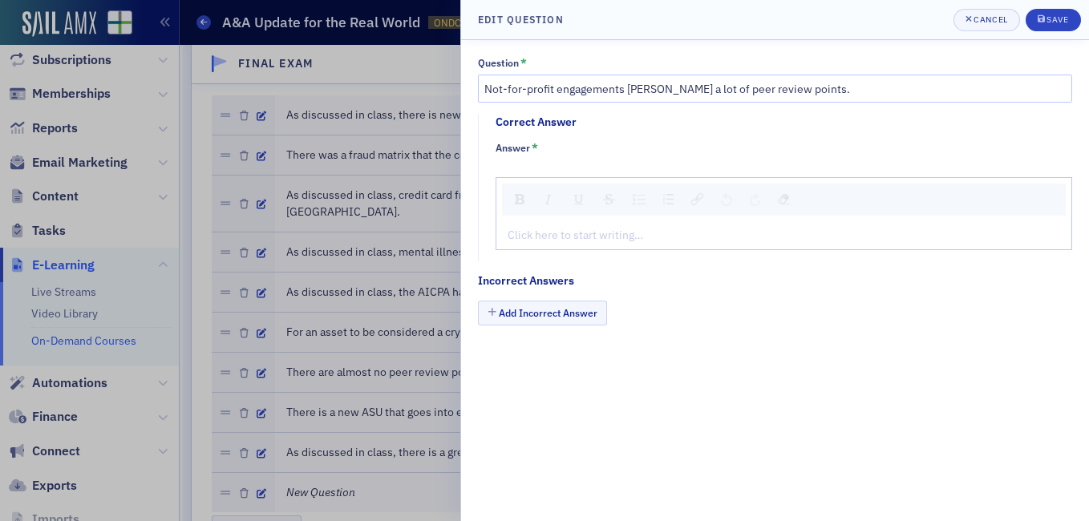
click at [543, 237] on div "rdw-editor" at bounding box center [784, 235] width 552 height 17
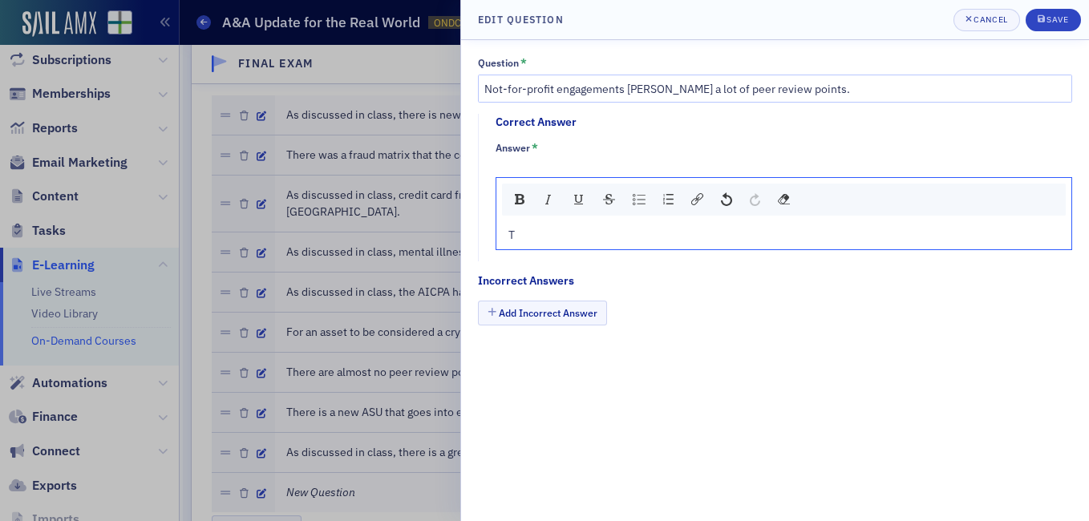
type textarea "<p>Tr</p>"
type textarea "<p>True</p>"
click at [521, 315] on button "Add Incorrect Answer" at bounding box center [542, 313] width 129 height 25
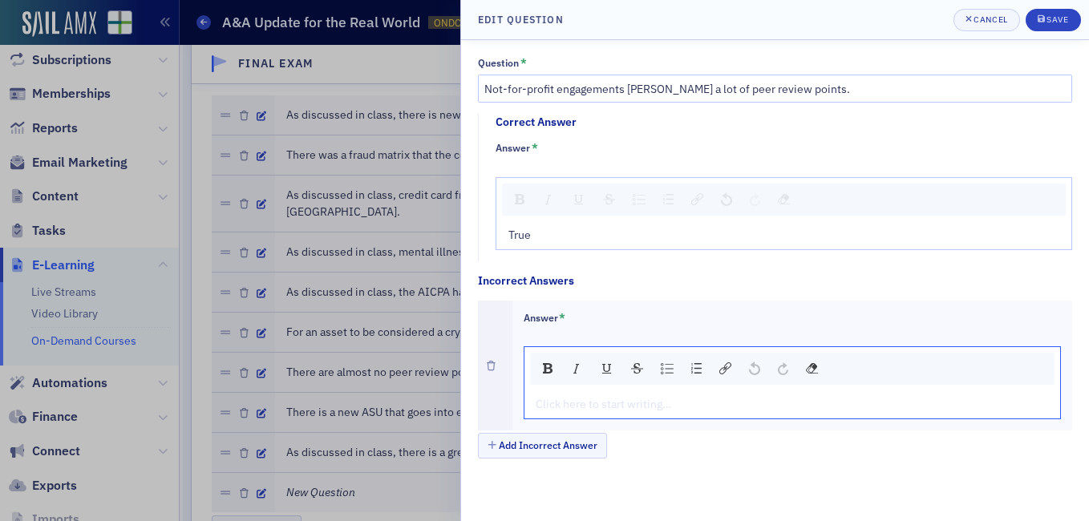
click at [561, 399] on div "rdw-editor" at bounding box center [793, 404] width 513 height 17
type textarea "<p>Fa</p>"
type textarea "<p>False</p>"
click at [1047, 22] on div "Save" at bounding box center [1058, 19] width 22 height 9
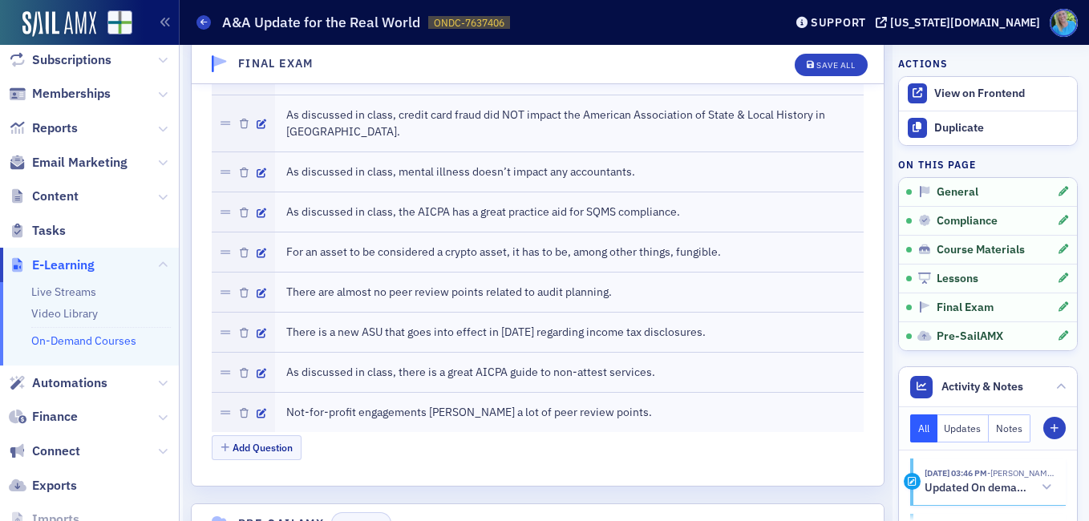
scroll to position [2576, 0]
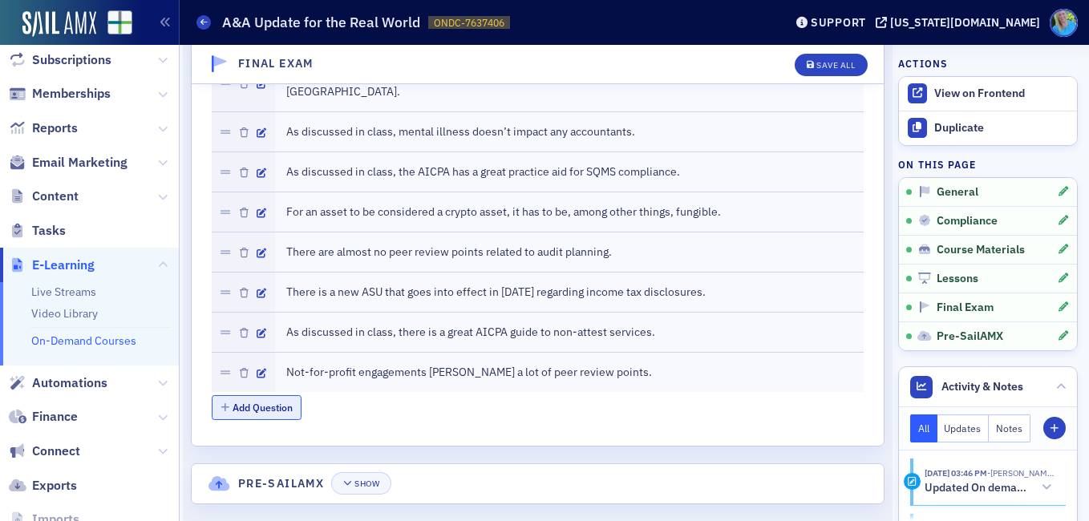
click at [258, 395] on button "Add Question" at bounding box center [257, 407] width 91 height 25
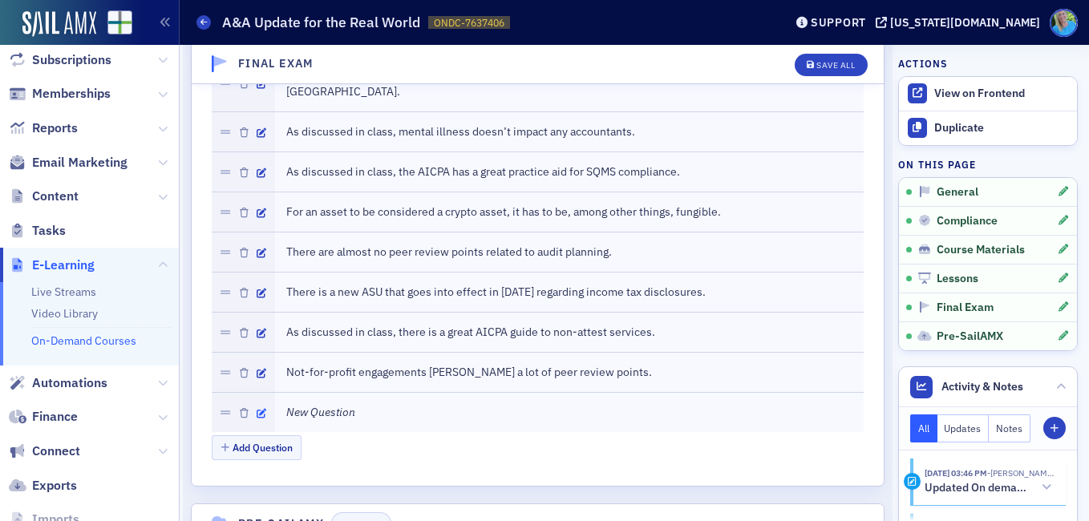
click at [261, 409] on icon "button" at bounding box center [262, 414] width 10 height 10
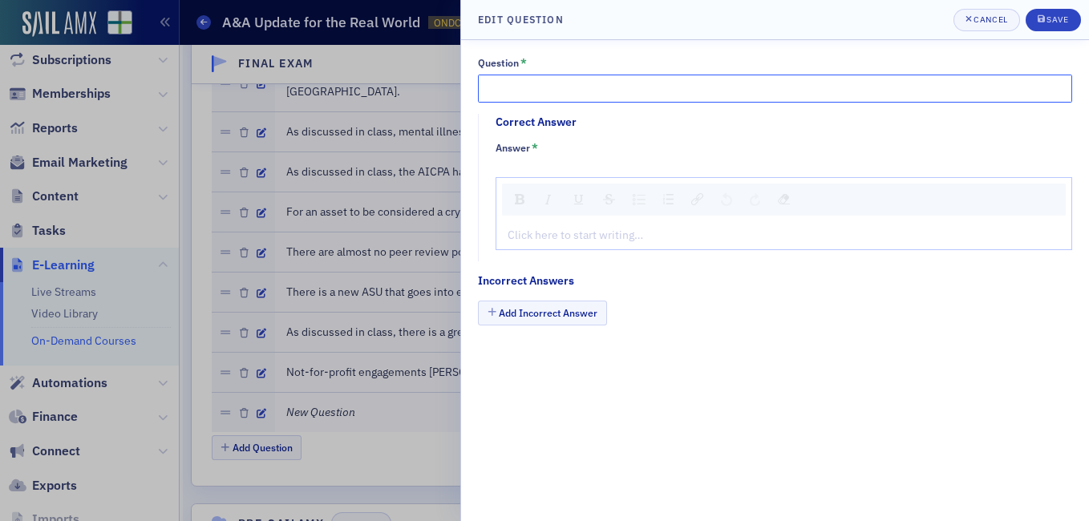
click at [549, 91] on input "Question *" at bounding box center [775, 89] width 594 height 28
paste input "As discussed in class, accountants should lift each other up in order to combat…"
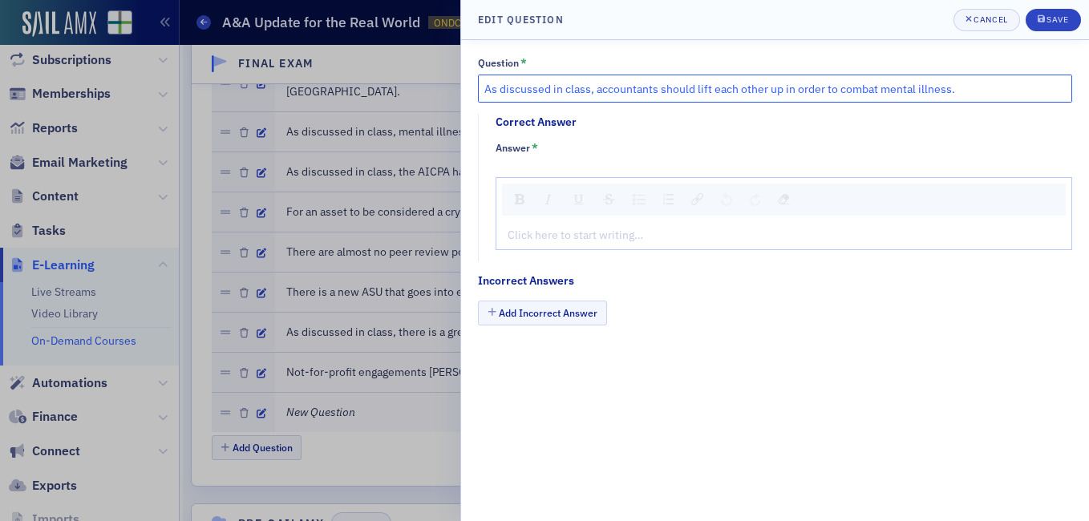
type input "As discussed in class, accountants should lift each other up in order to combat…"
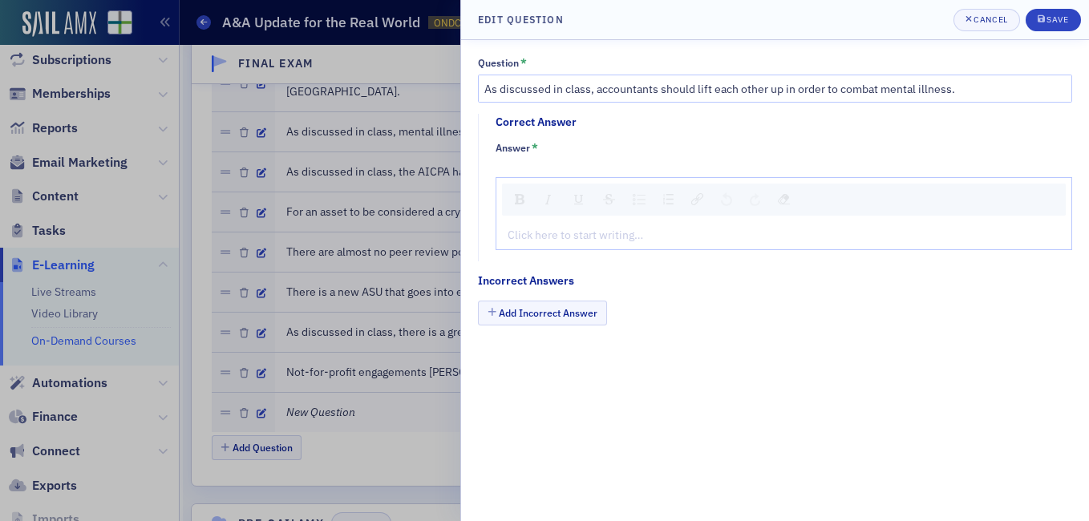
click at [535, 239] on div "rdw-editor" at bounding box center [784, 235] width 552 height 17
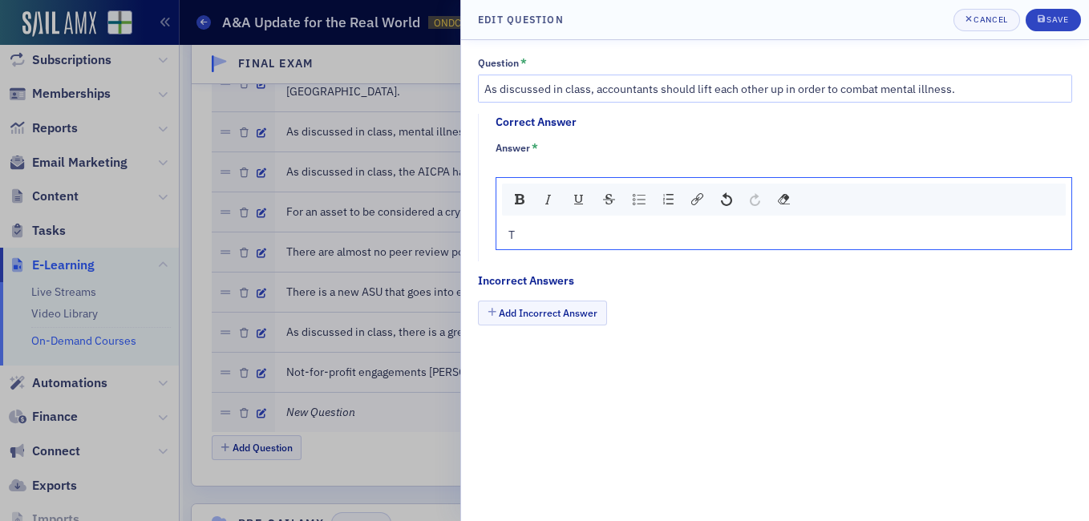
type textarea "<p>Tr</p>"
type textarea "<p>True</p>"
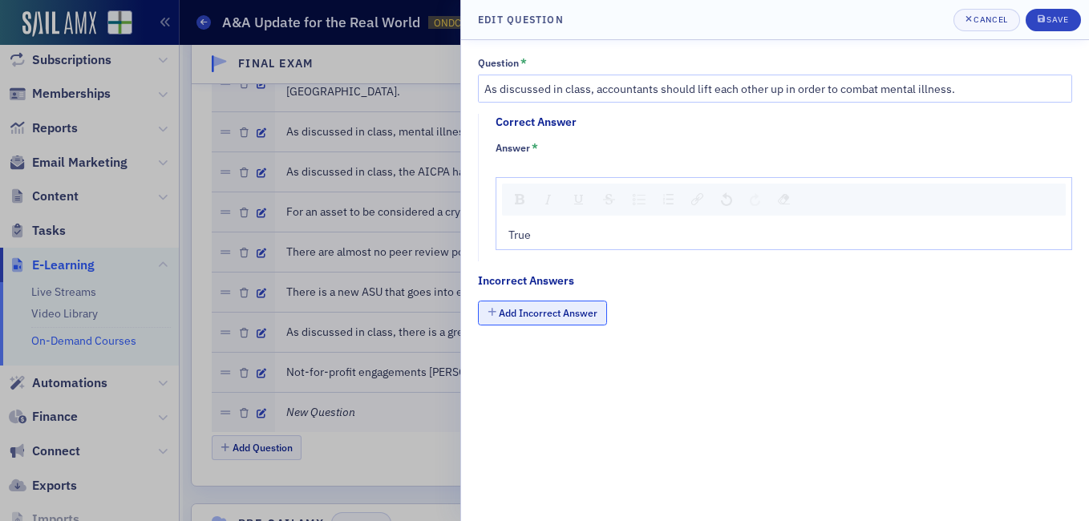
click at [548, 314] on button "Add Incorrect Answer" at bounding box center [542, 313] width 129 height 25
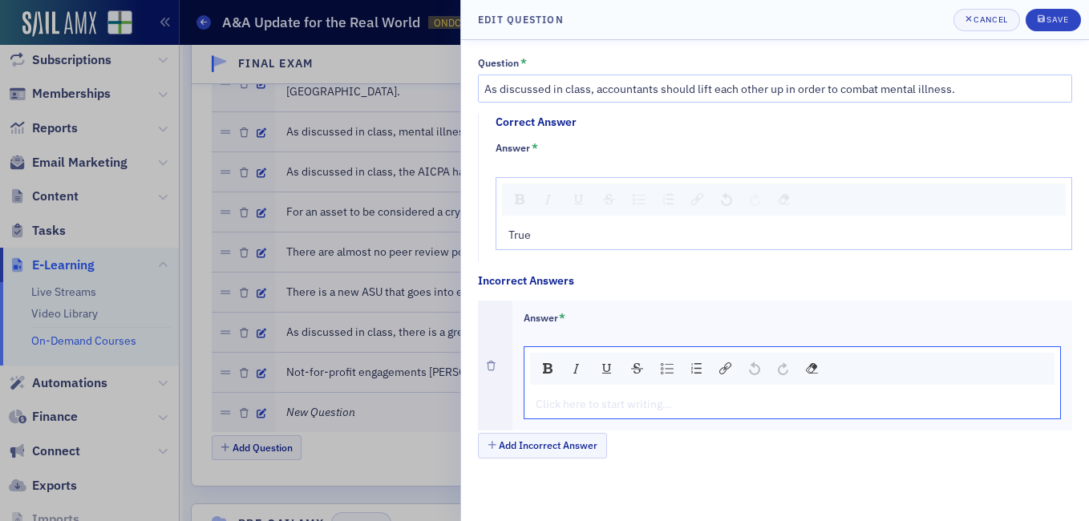
click at [585, 411] on div "rdw-editor" at bounding box center [793, 404] width 513 height 17
type textarea "<p>Fa</p>"
type textarea "<p>False</p>"
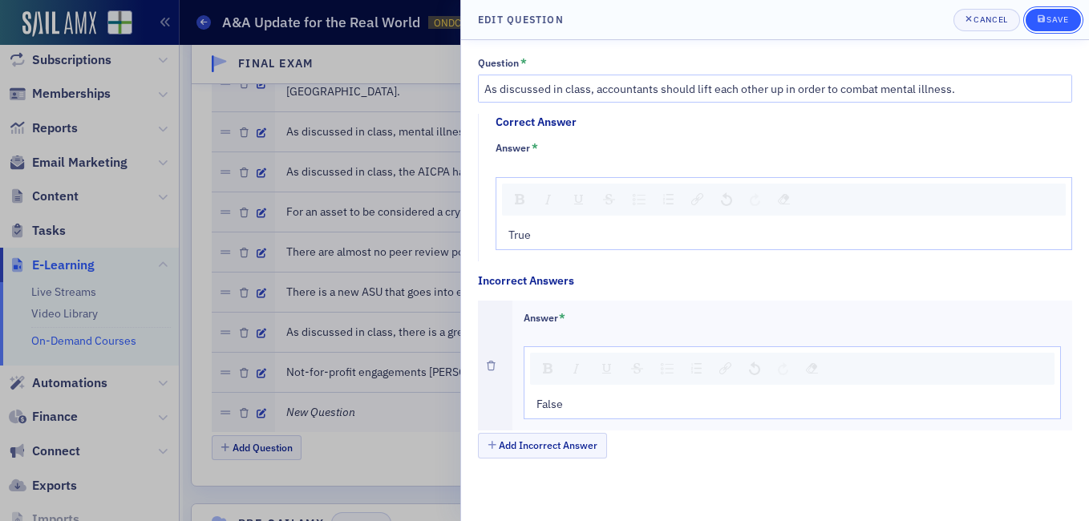
click at [1070, 11] on button "Save" at bounding box center [1053, 20] width 55 height 22
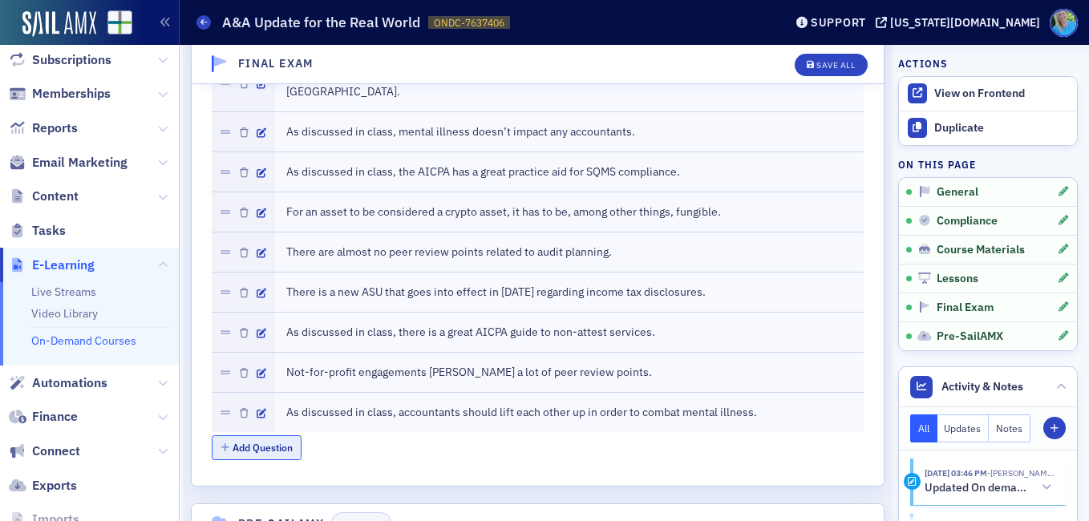
click at [259, 435] on button "Add Question" at bounding box center [257, 447] width 91 height 25
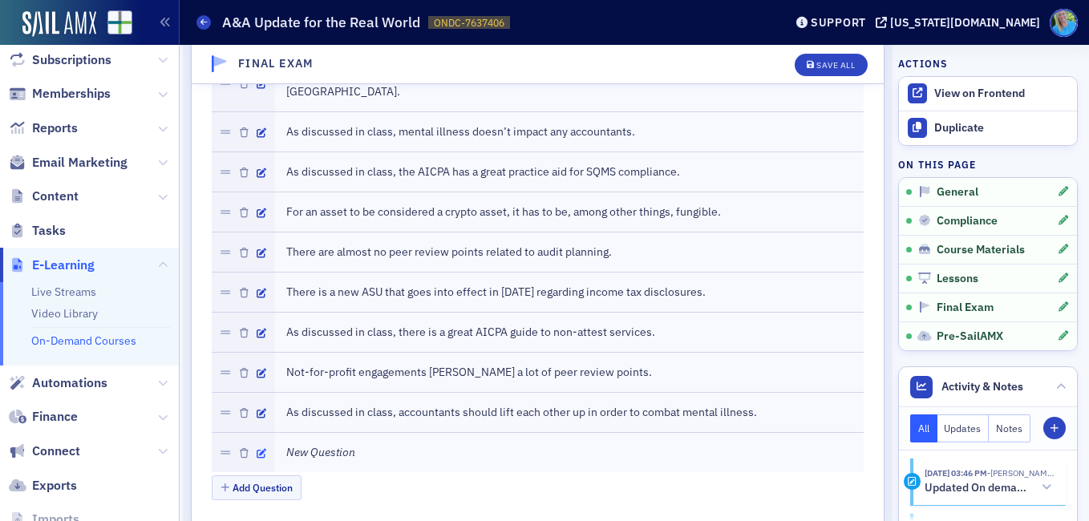
click at [262, 449] on icon "button" at bounding box center [262, 454] width 10 height 10
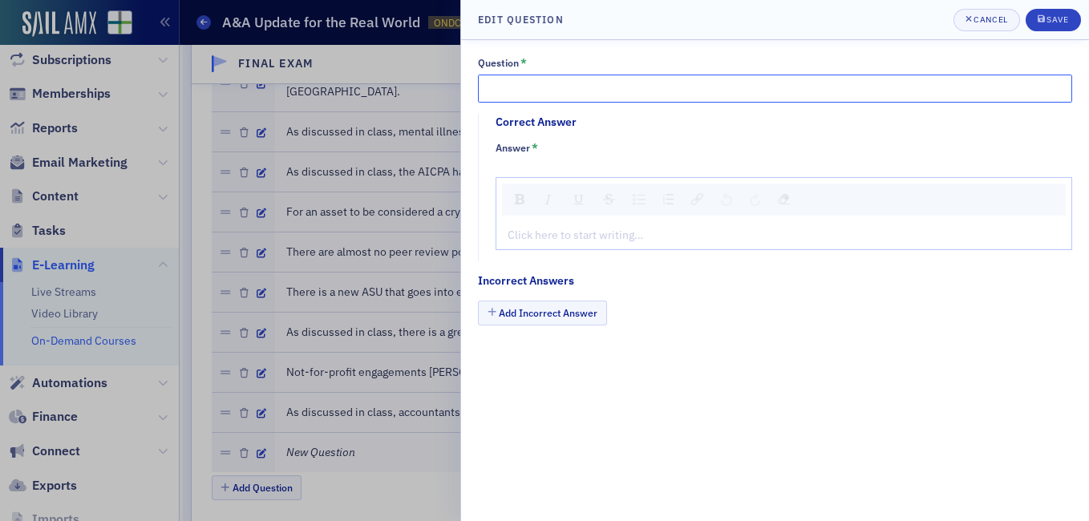
click at [537, 102] on input "Question *" at bounding box center [775, 89] width 594 height 28
paste input "Jim Martin was the discussion leader for this course"
type input "Jim Martin was the discussion leader for this course."
click at [536, 230] on div "rdw-editor" at bounding box center [784, 235] width 552 height 17
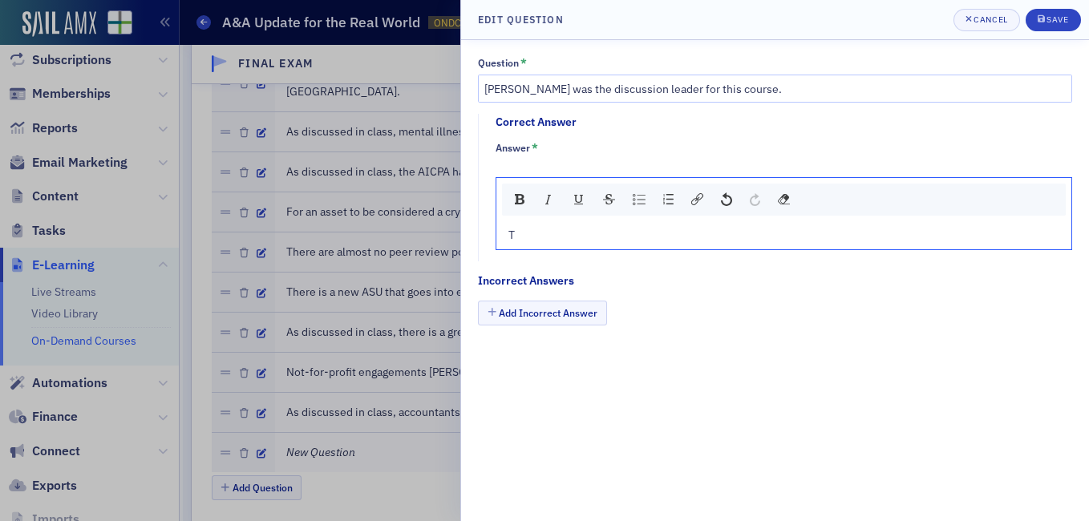
type textarea "<p>Tr</p>"
type textarea "<p>True</p>"
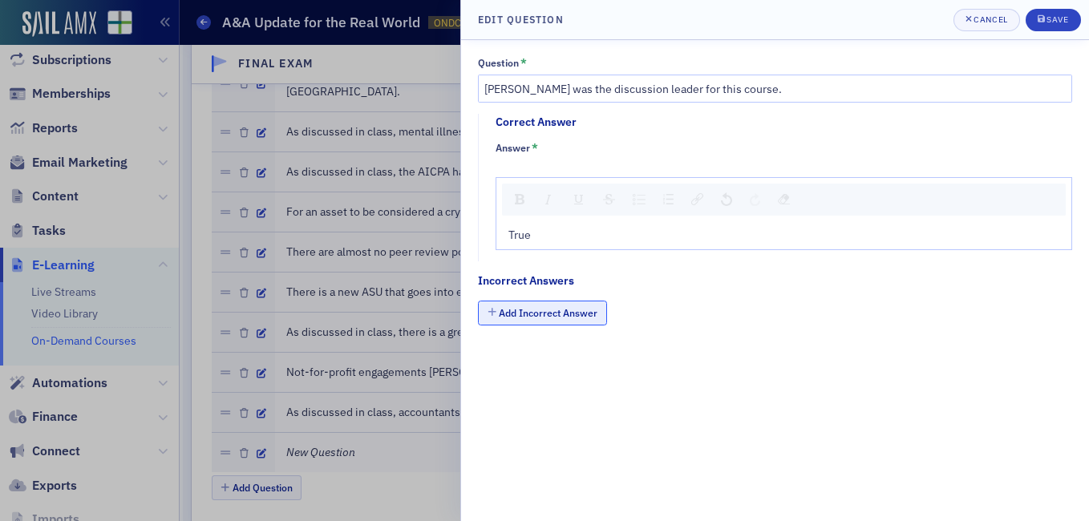
click at [545, 310] on button "Add Incorrect Answer" at bounding box center [542, 313] width 129 height 25
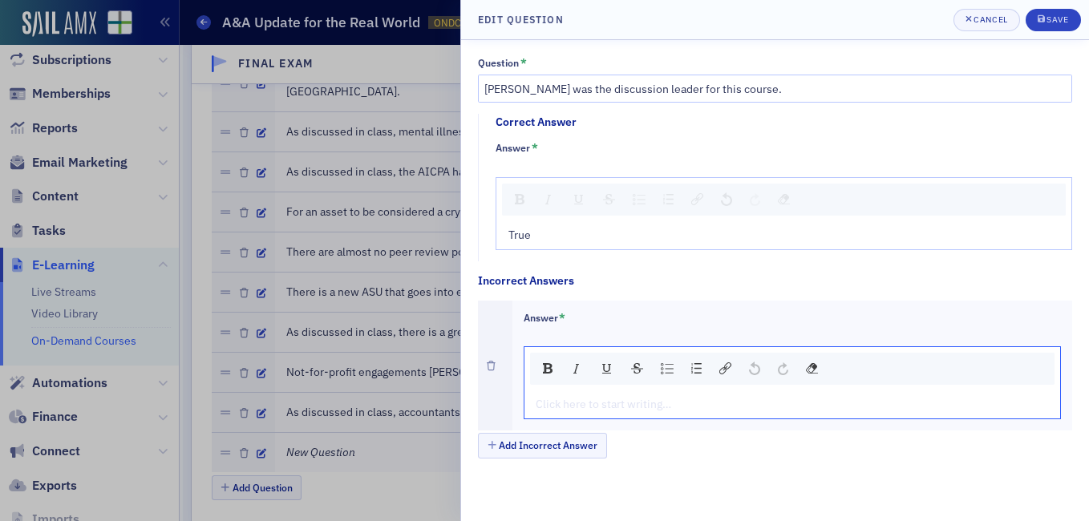
click at [582, 403] on div "rdw-editor" at bounding box center [793, 404] width 513 height 17
type textarea "<p>Fa</p>"
type textarea "<p>False</p>"
click at [1052, 21] on div "Save" at bounding box center [1058, 19] width 22 height 9
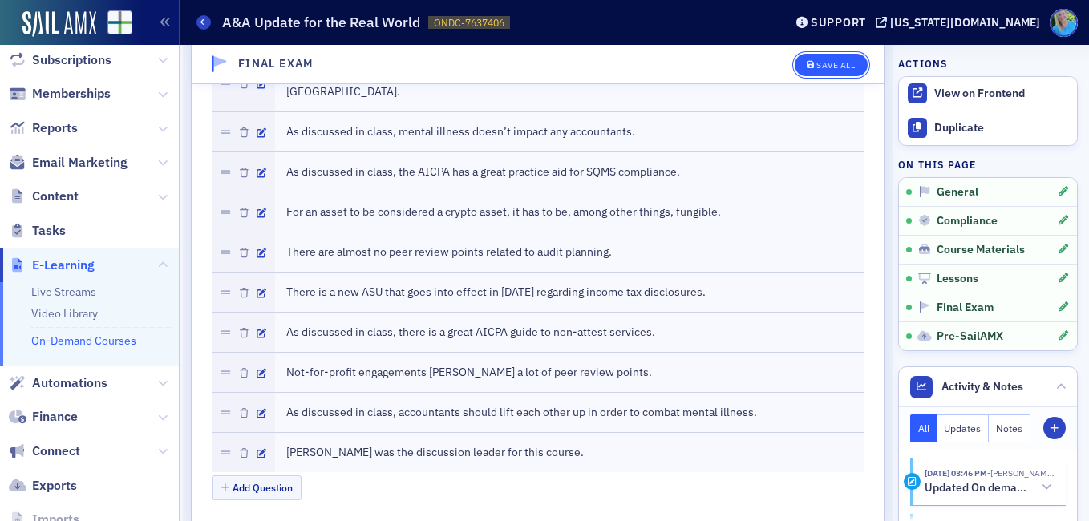
click at [831, 64] on div "Save All" at bounding box center [835, 65] width 38 height 9
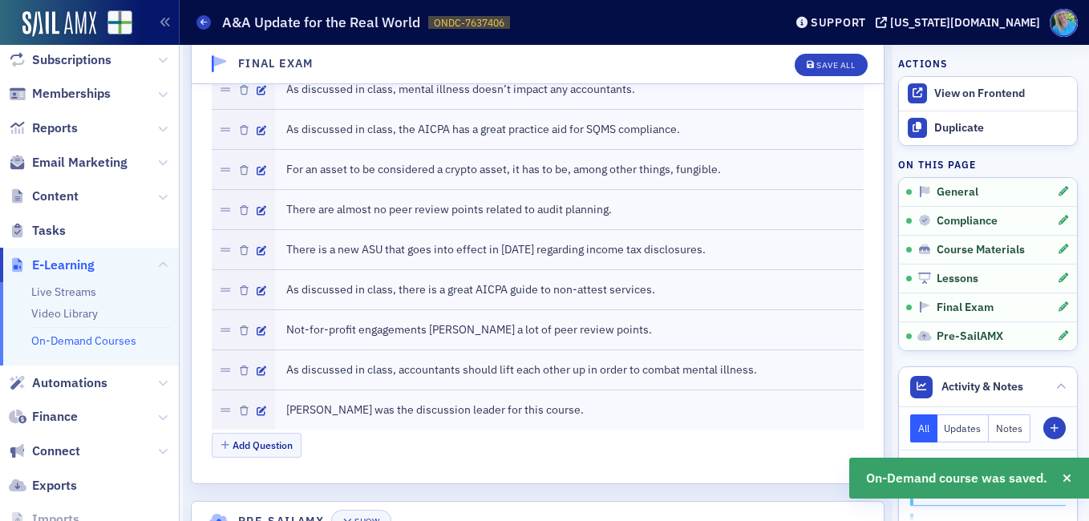
scroll to position [2656, 0]
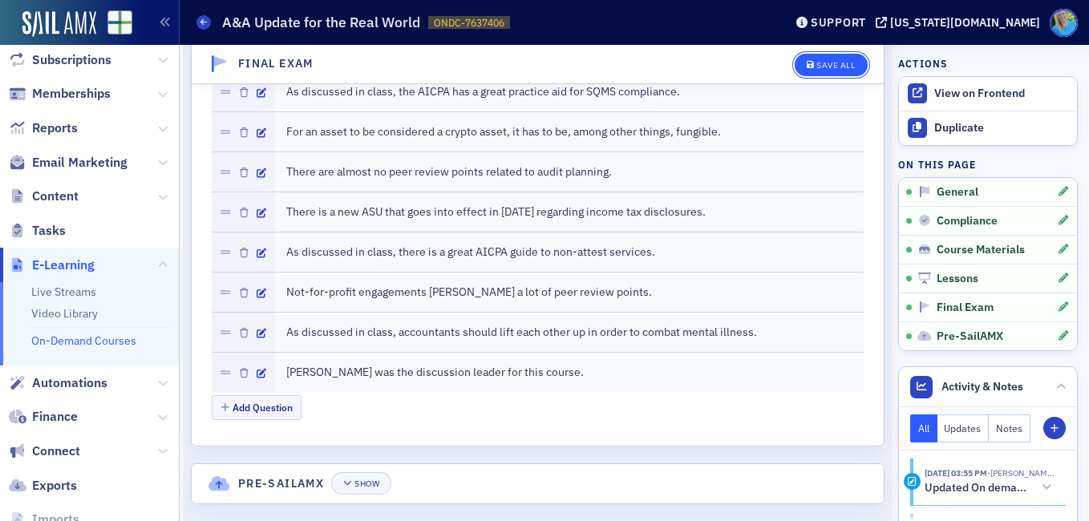
click at [829, 70] on div "Save All" at bounding box center [835, 65] width 38 height 9
click at [826, 63] on div "Save All" at bounding box center [835, 65] width 38 height 9
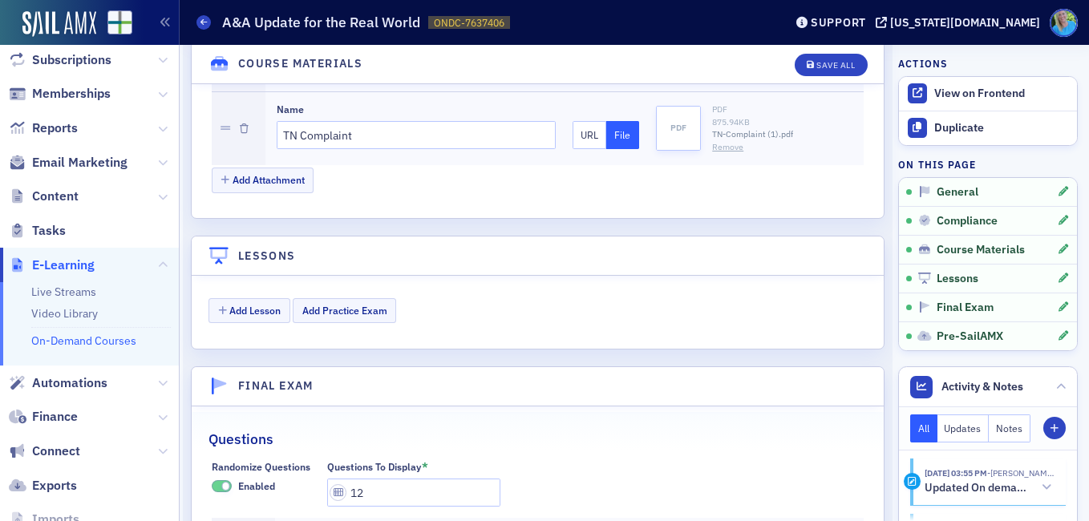
scroll to position [2015, 0]
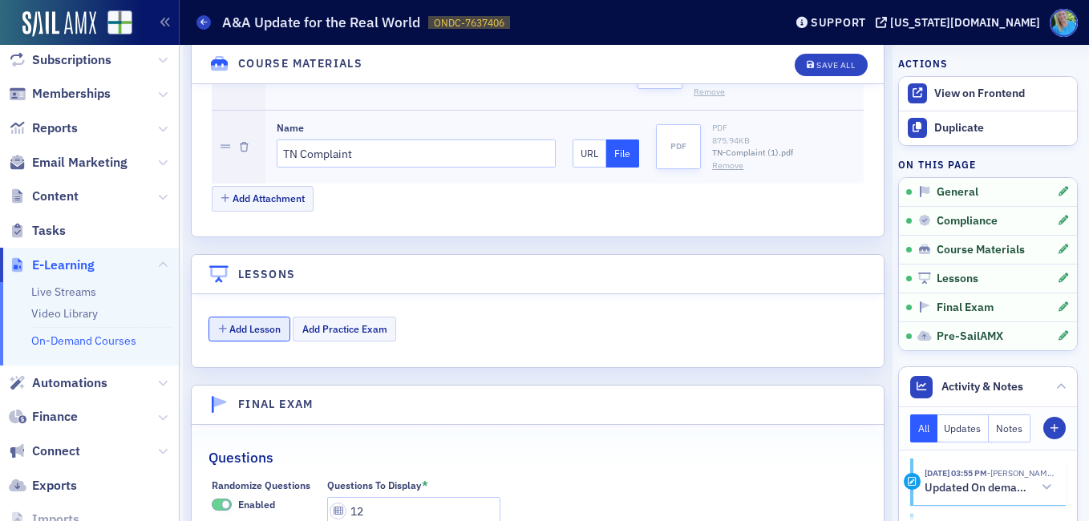
click at [247, 317] on button "Add Lesson" at bounding box center [250, 329] width 82 height 25
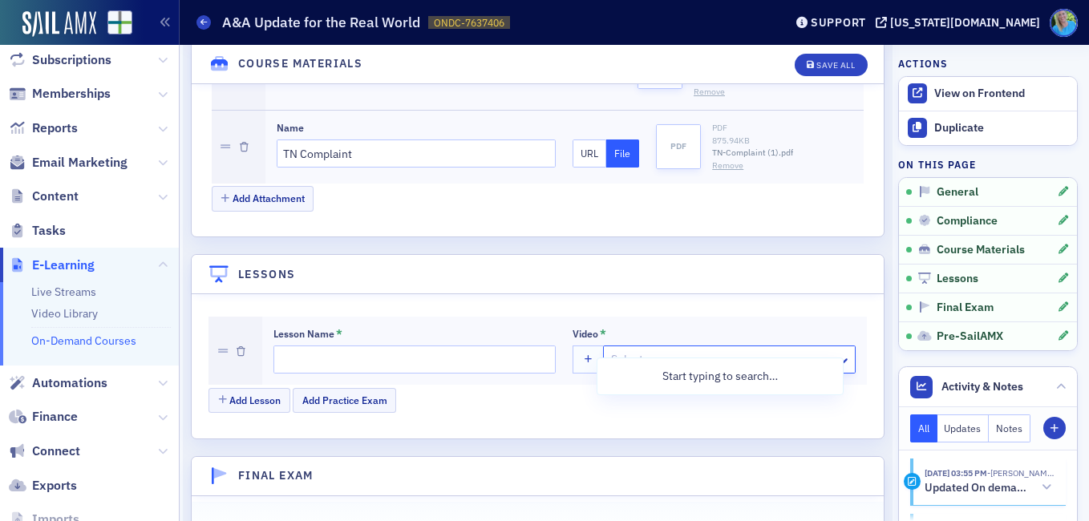
click at [642, 350] on div at bounding box center [722, 360] width 224 height 20
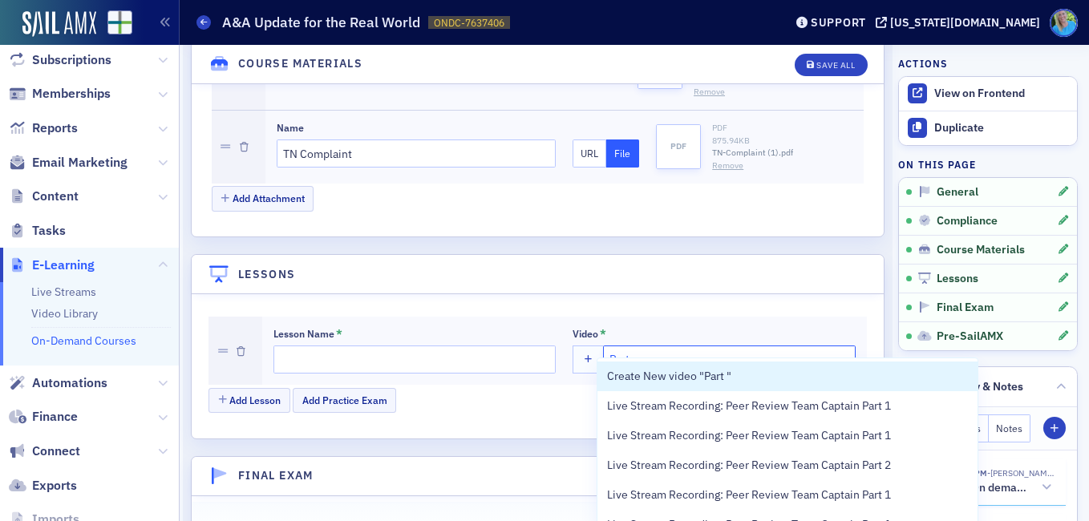
type input "Part 1"
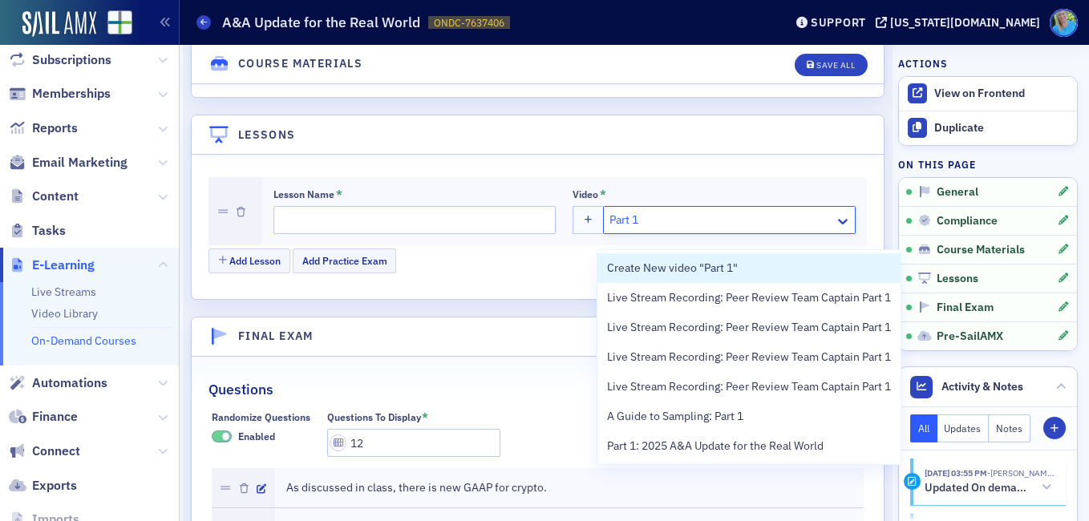
scroll to position [2175, 0]
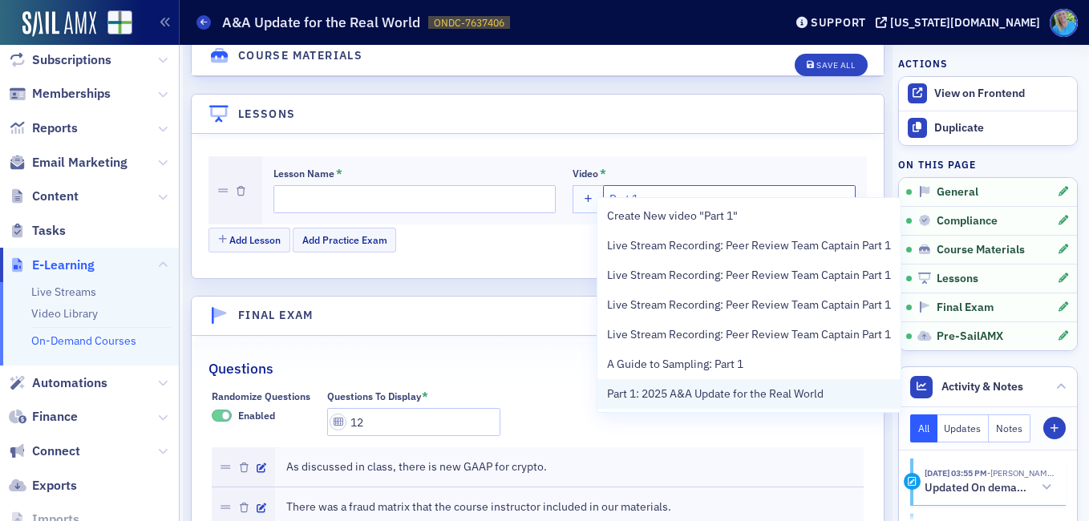
click at [778, 390] on span "Part 1: 2025 A&A Update for the Real World" at bounding box center [715, 394] width 217 height 17
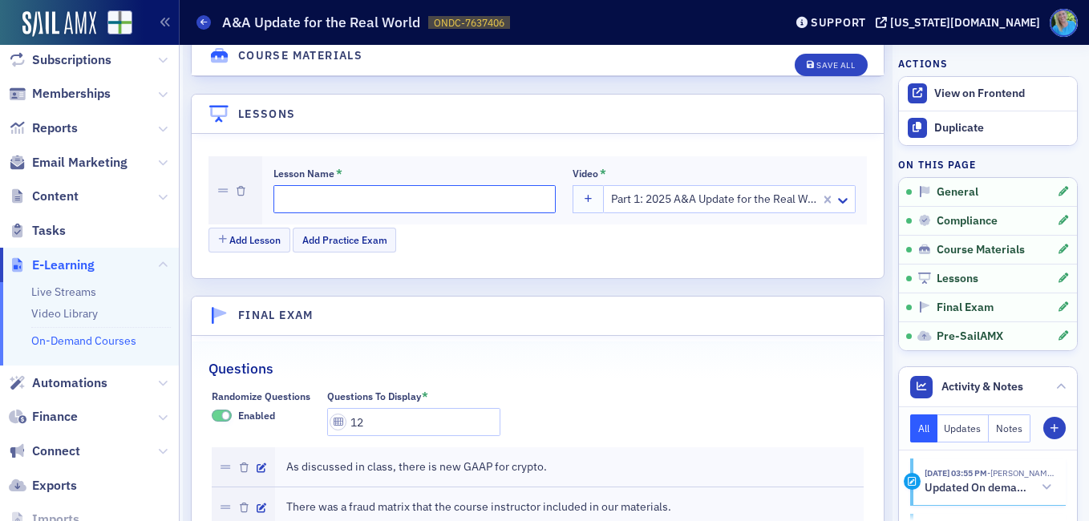
click at [395, 187] on input "Lesson Name *" at bounding box center [414, 199] width 282 height 28
type input "Part 1"
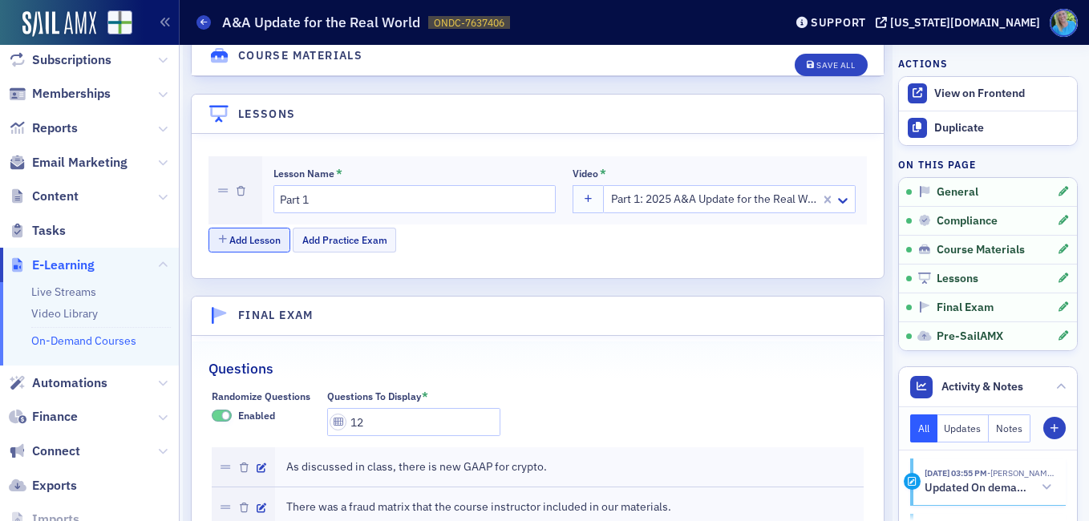
click at [247, 228] on button "Add Lesson" at bounding box center [250, 240] width 82 height 25
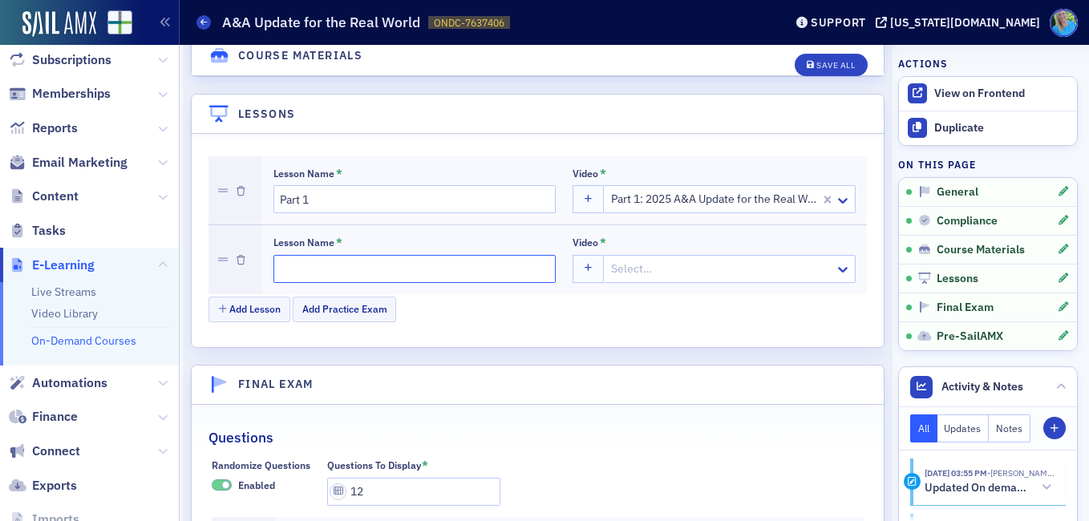
click at [354, 255] on input "Lesson Name *" at bounding box center [414, 269] width 282 height 28
type input "Part 2"
click at [618, 259] on div at bounding box center [722, 269] width 224 height 20
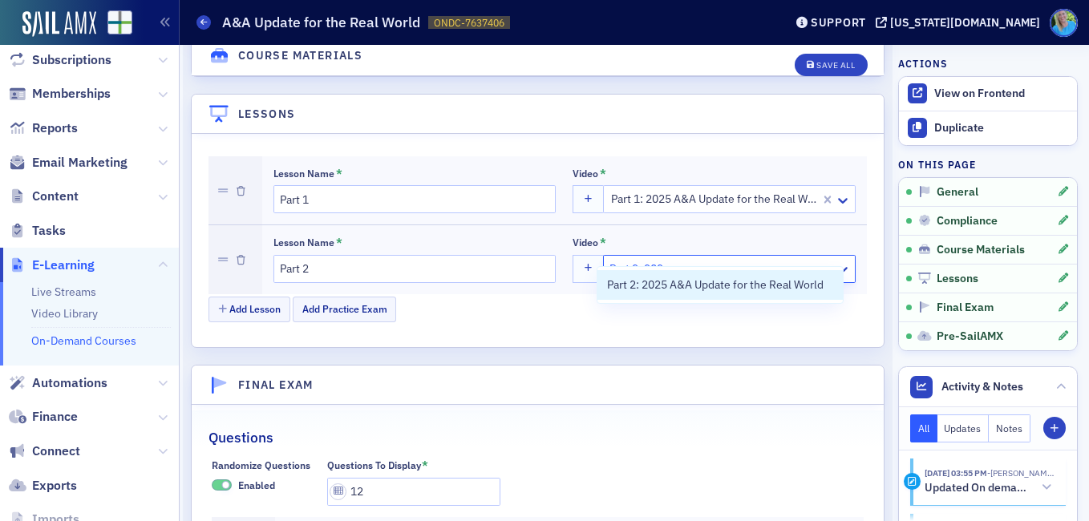
type input "Part 2: 2025"
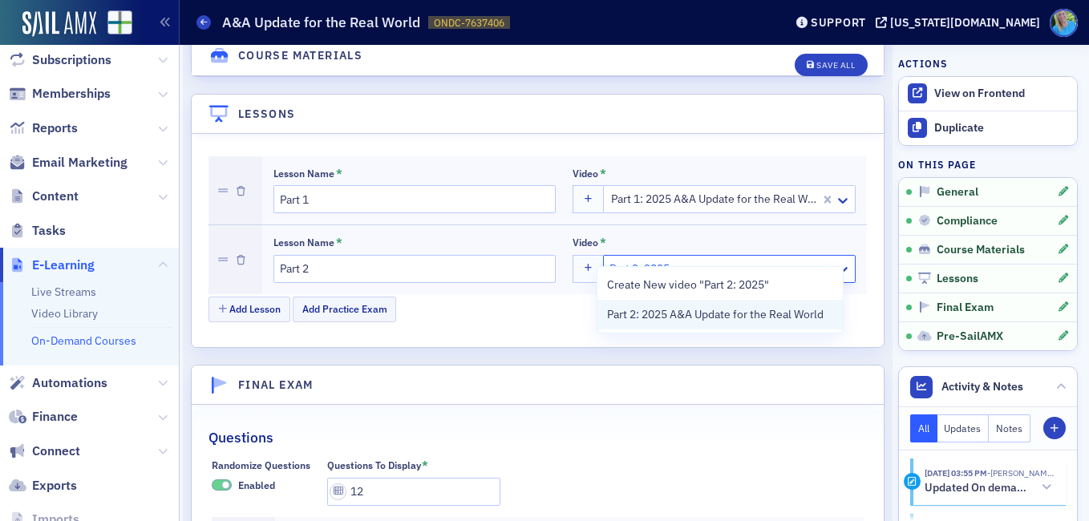
click at [658, 314] on span "Part 2: 2025 A&A Update for the Real World" at bounding box center [715, 314] width 217 height 17
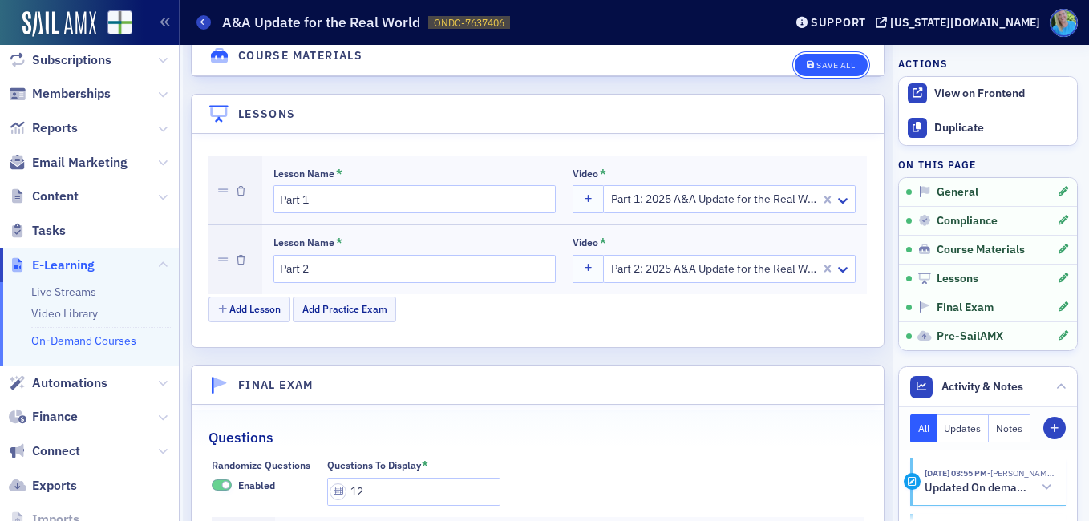
click at [821, 65] on div "Save All" at bounding box center [835, 65] width 38 height 9
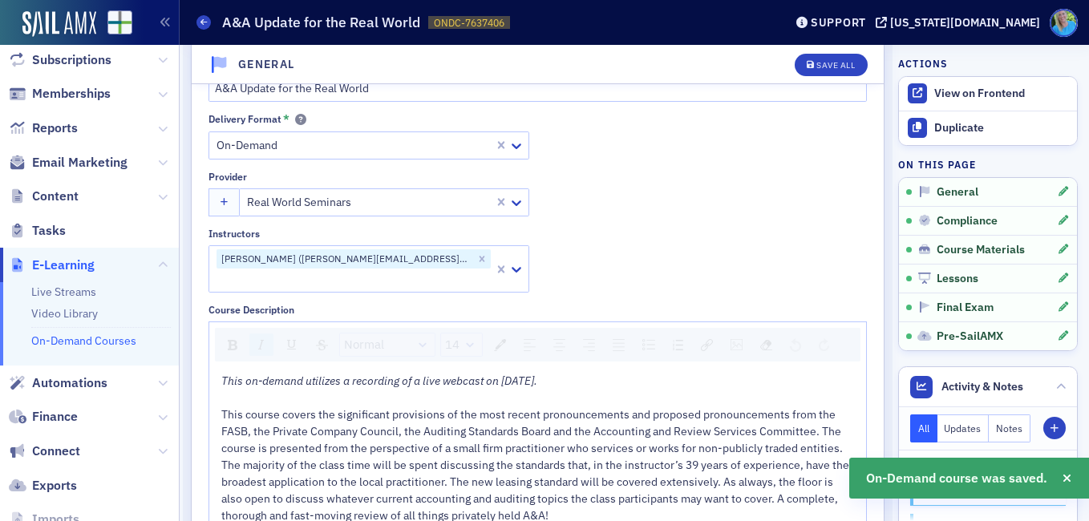
scroll to position [0, 0]
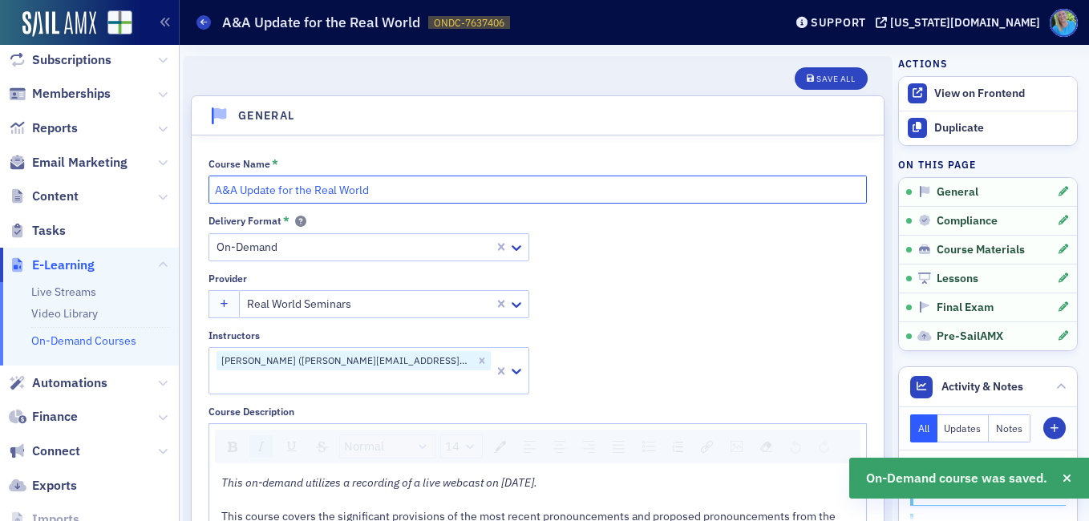
drag, startPoint x: 388, startPoint y: 189, endPoint x: 165, endPoint y: 187, distance: 223.0
click at [165, 187] on div "Users Organizations Events & Products Orders Registrations Subscriptions Member…" at bounding box center [544, 260] width 1089 height 521
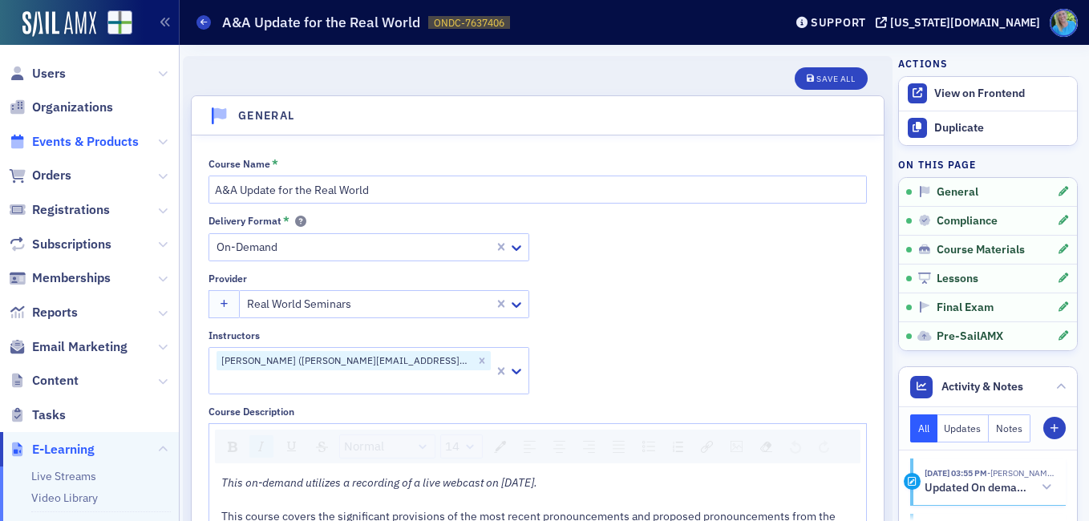
click at [117, 145] on span "Events & Products" at bounding box center [85, 142] width 107 height 18
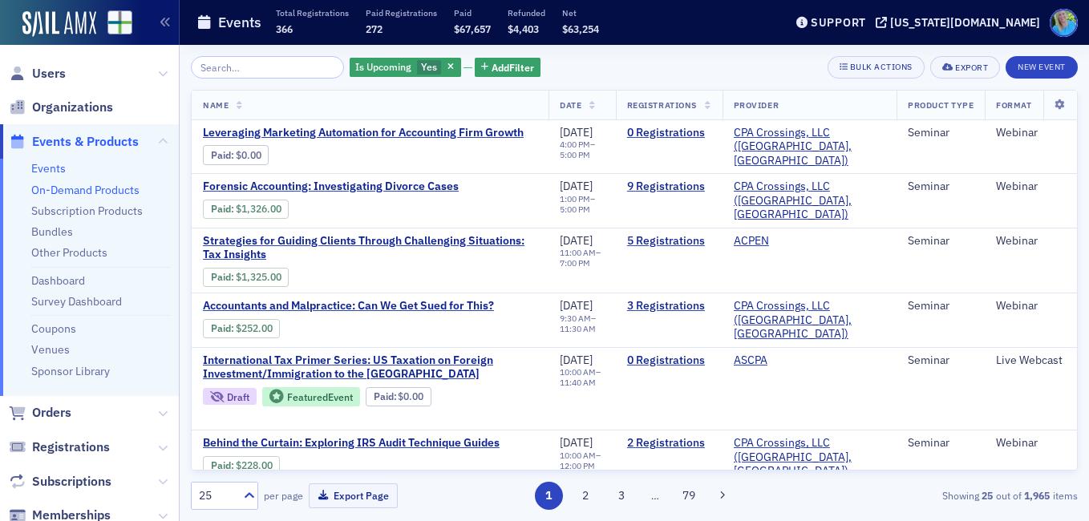
click at [115, 188] on link "On-Demand Products" at bounding box center [85, 190] width 108 height 14
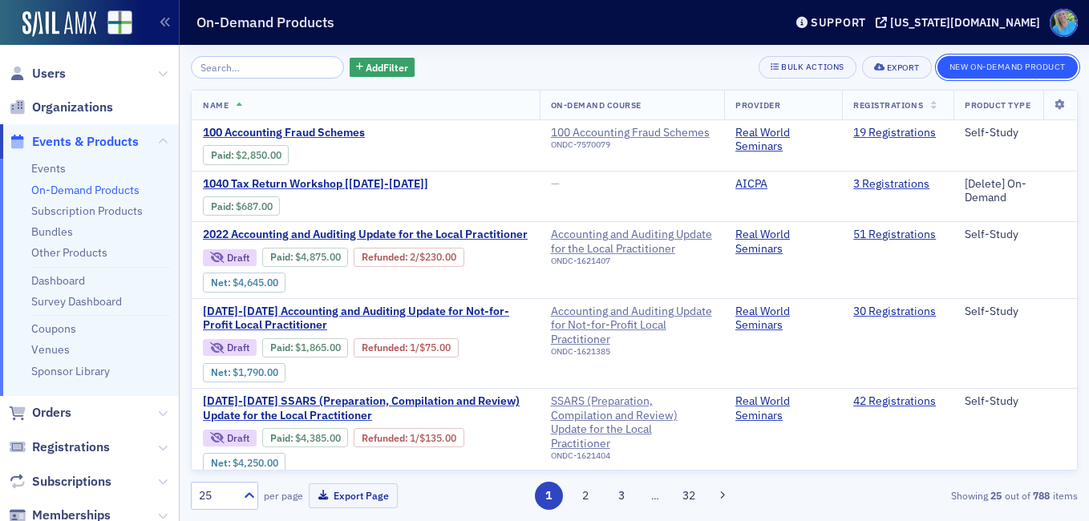
click at [974, 69] on button "New On-Demand Product" at bounding box center [1008, 67] width 140 height 22
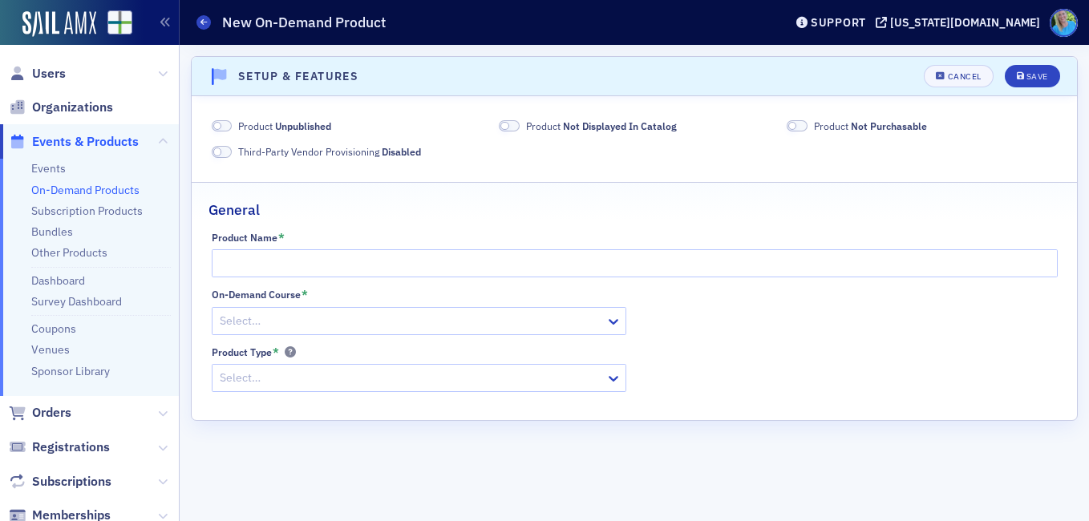
click at [221, 124] on span at bounding box center [217, 126] width 9 height 9
click at [509, 120] on span at bounding box center [509, 126] width 21 height 12
click at [812, 124] on label "Product Not Purchasable" at bounding box center [857, 126] width 140 height 14
drag, startPoint x: 808, startPoint y: 124, endPoint x: 798, endPoint y: 124, distance: 10.5
click at [807, 123] on label "Product Not Purchasable" at bounding box center [857, 126] width 140 height 14
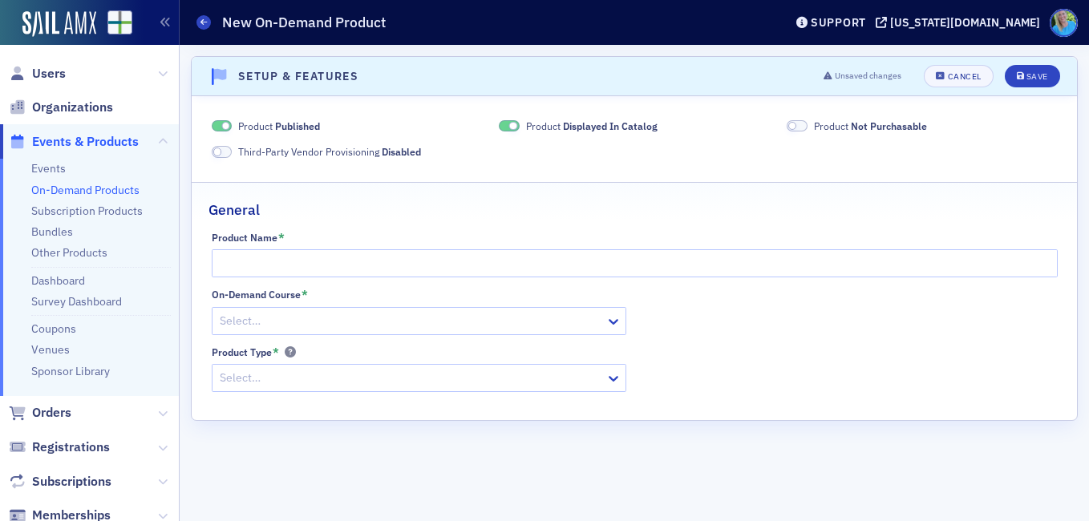
click at [797, 124] on span at bounding box center [797, 126] width 21 height 12
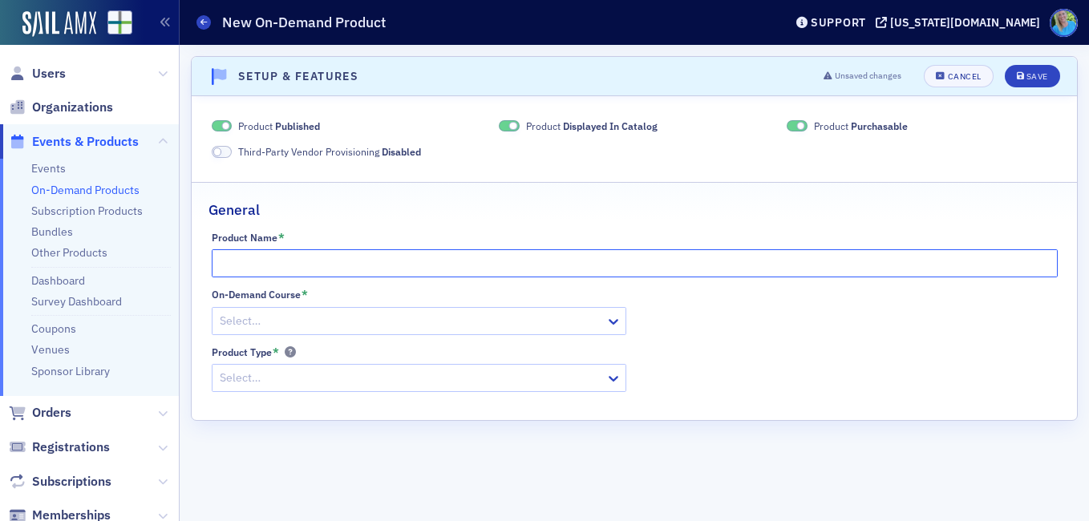
click at [374, 260] on input "Product Name *" at bounding box center [635, 263] width 846 height 28
paste input "A&A Update for the Real World"
type input "A&A Update for the Real World"
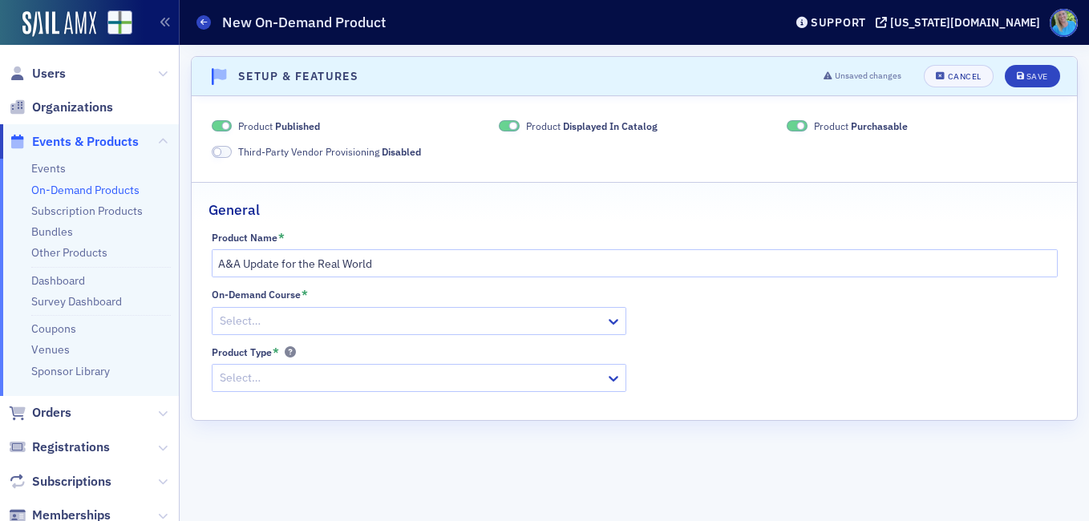
click at [355, 317] on div at bounding box center [411, 321] width 386 height 20
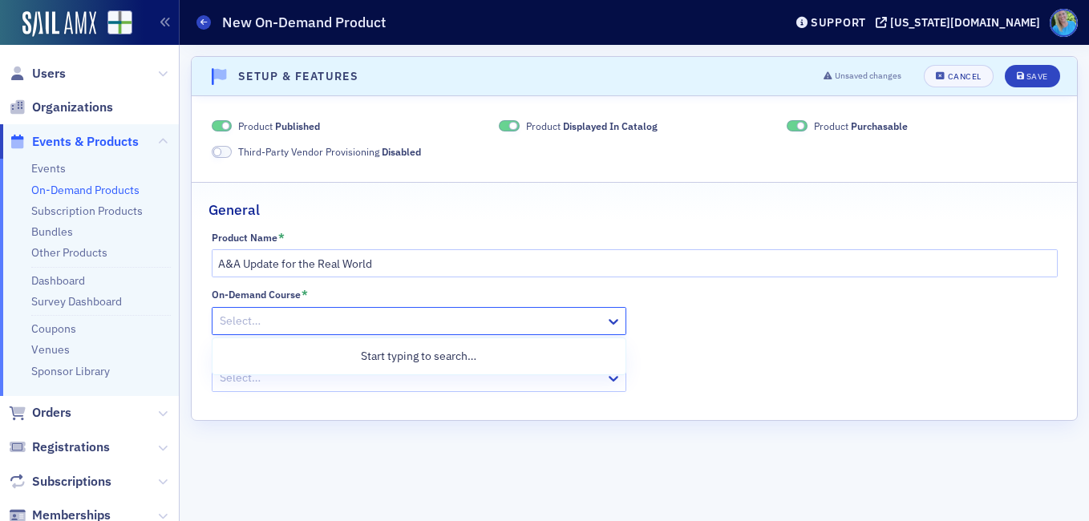
paste input "A&A Update for the Real World"
type input "A&A Update for the Real World"
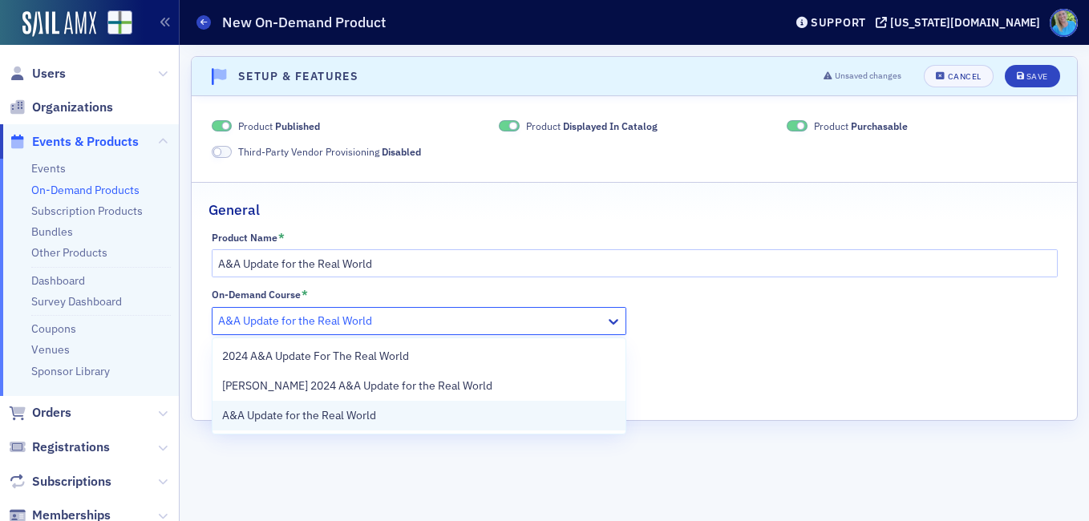
click at [359, 411] on span "A&A Update for the Real World" at bounding box center [299, 415] width 154 height 17
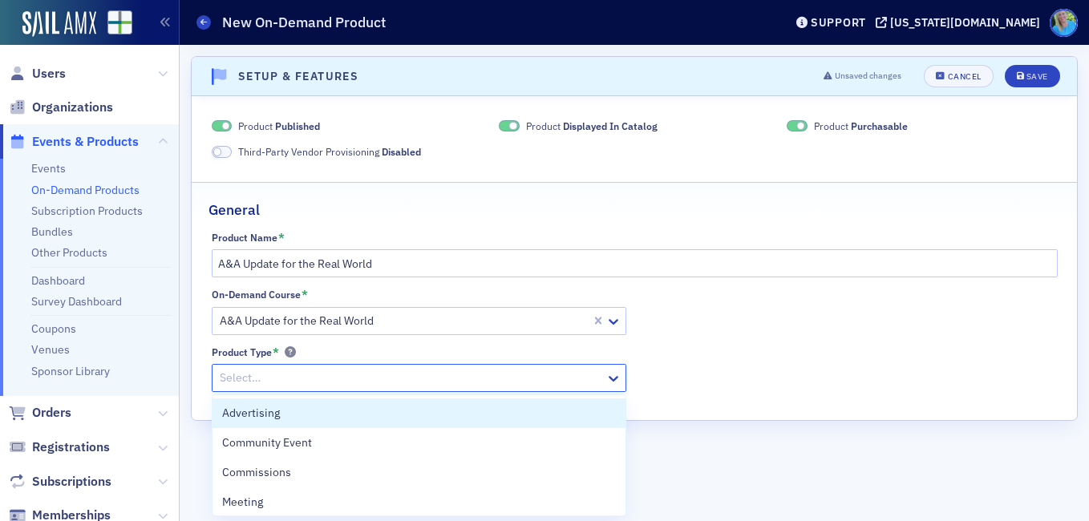
click at [326, 377] on div at bounding box center [411, 378] width 386 height 20
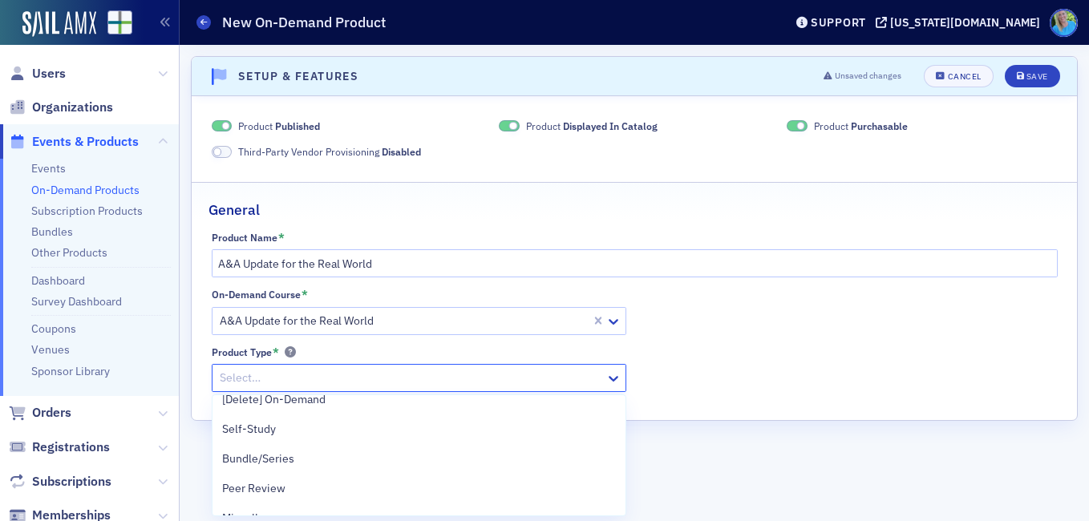
scroll to position [160, 0]
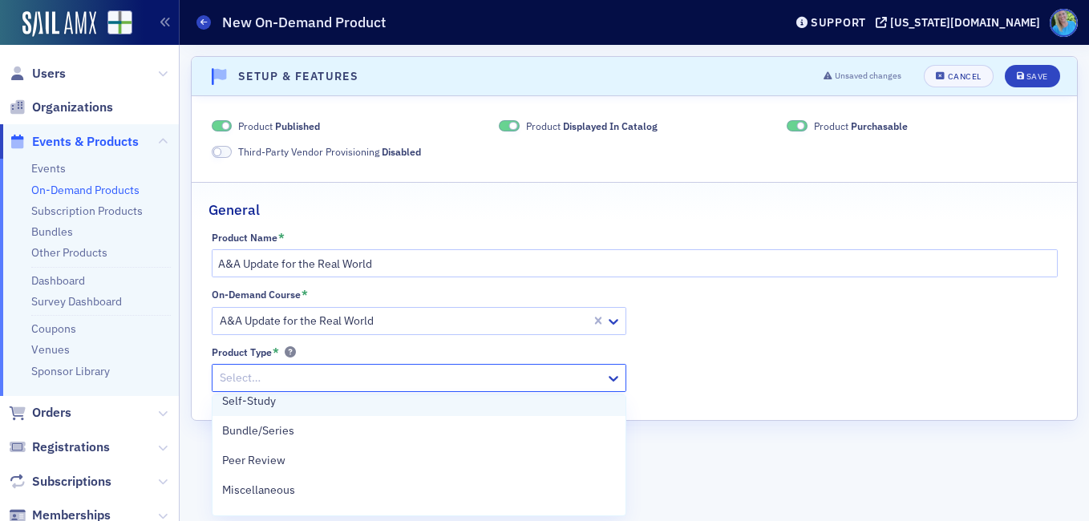
click at [295, 408] on div "Self-Study" at bounding box center [419, 401] width 394 height 17
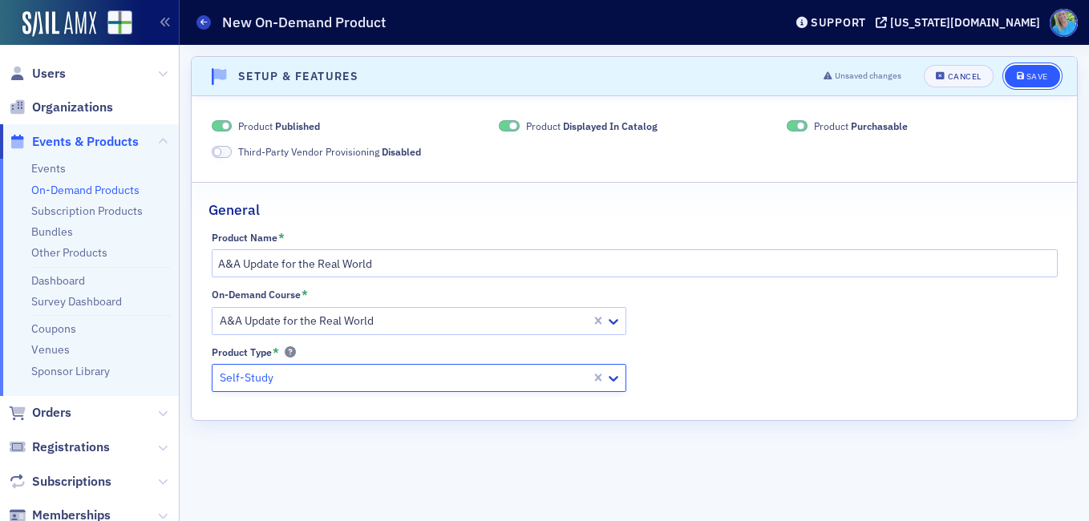
click at [1024, 75] on icon "submit" at bounding box center [1021, 76] width 8 height 9
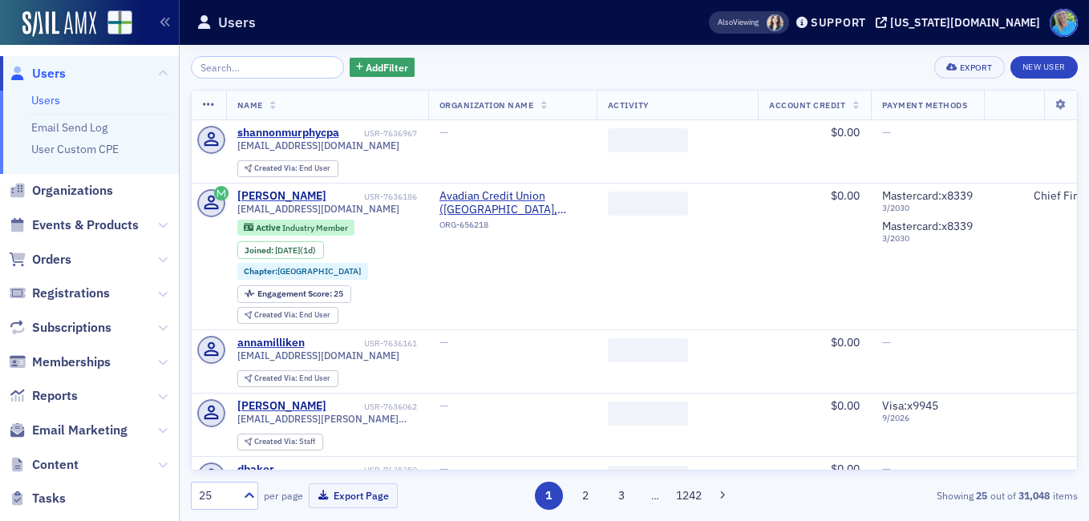
click at [98, 427] on span "Email Marketing" at bounding box center [79, 431] width 95 height 18
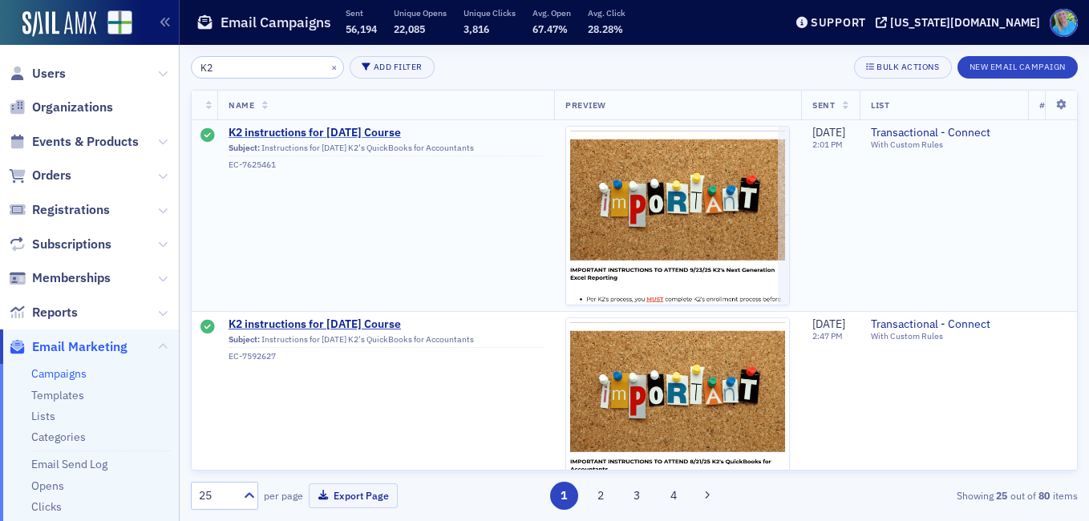
type input "K2"
click at [363, 136] on span "K2 instructions for [DATE] Course" at bounding box center [386, 133] width 314 height 14
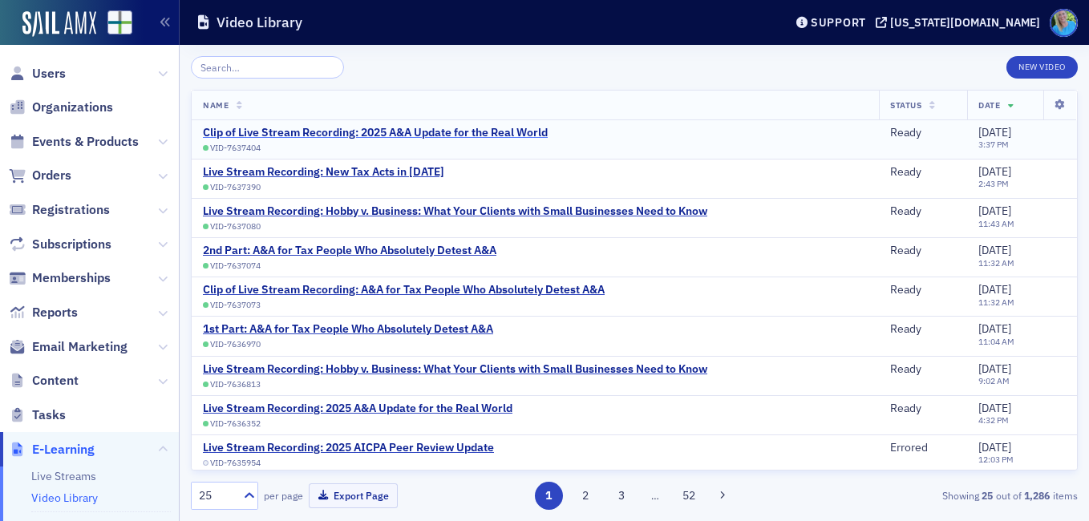
click at [261, 132] on div "Clip of Live Stream Recording: 2025 A&A Update for the Real World" at bounding box center [375, 133] width 345 height 14
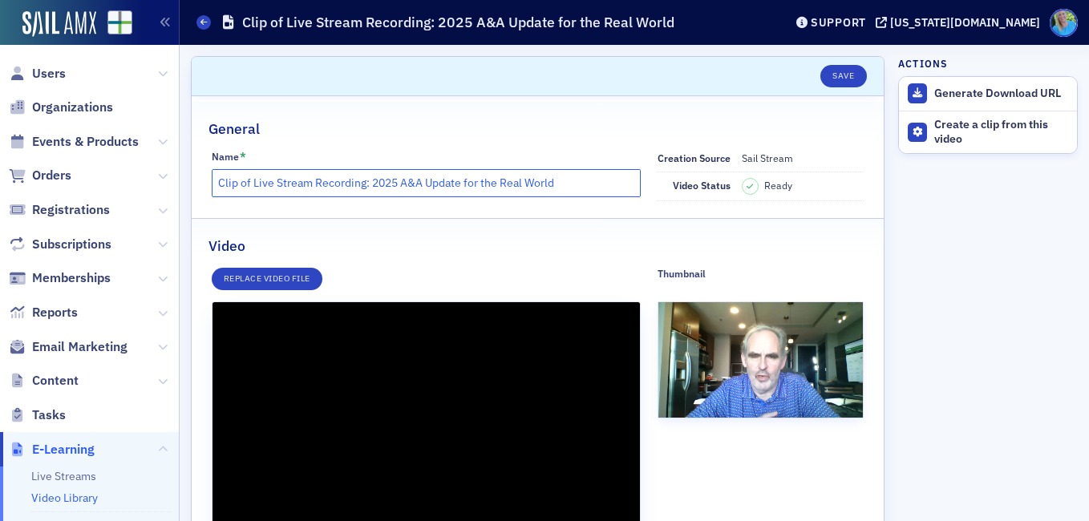
drag, startPoint x: 366, startPoint y: 185, endPoint x: 209, endPoint y: 181, distance: 156.4
click at [209, 181] on div "Name * Clip of Live Stream Recording: 2025 A&A Update for the Real World Creati…" at bounding box center [538, 176] width 692 height 51
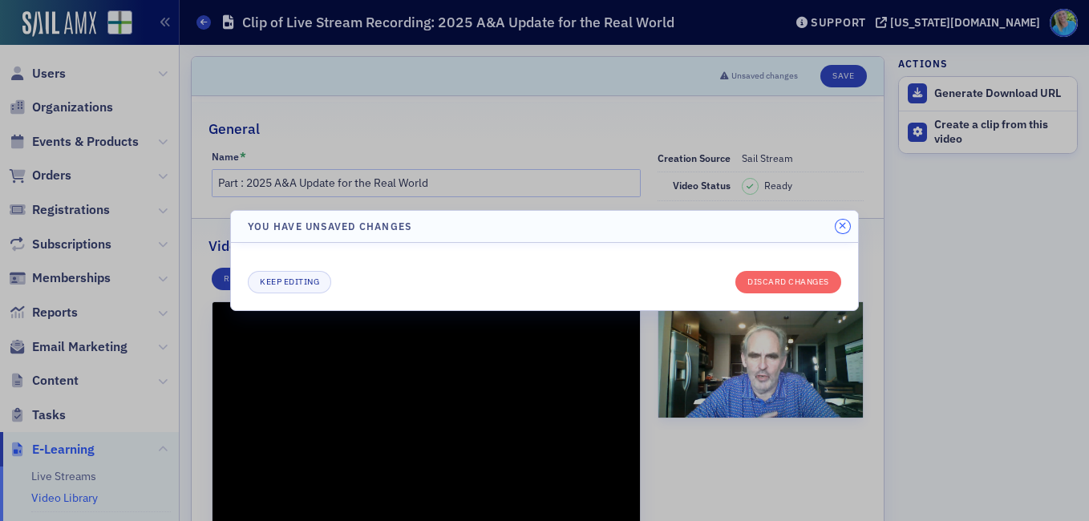
click at [842, 227] on icon "button" at bounding box center [842, 226] width 7 height 10
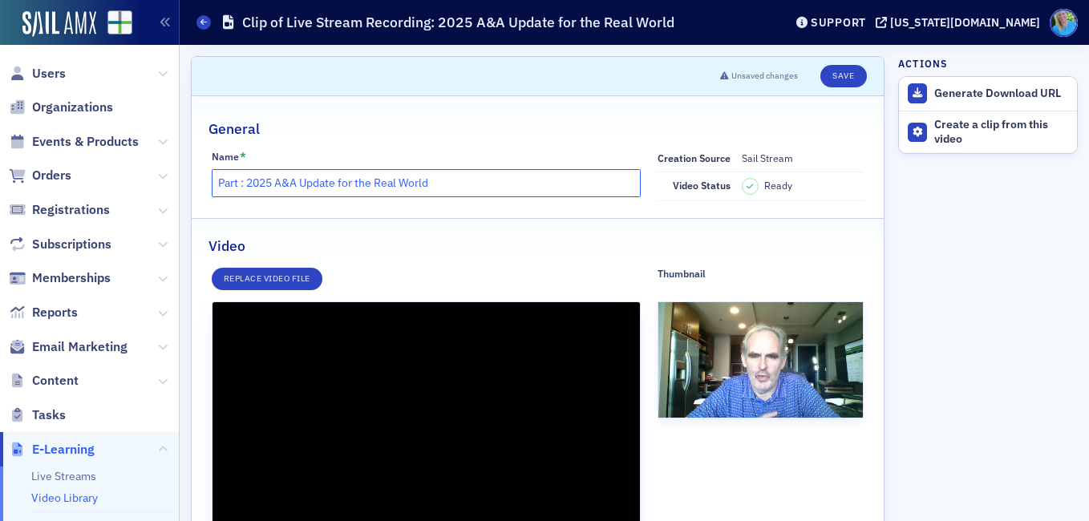
click at [241, 180] on input "Part : 2025 A&A Update for the Real World" at bounding box center [426, 183] width 429 height 28
type input "Part 1: 2025 A&A Update for the Real World"
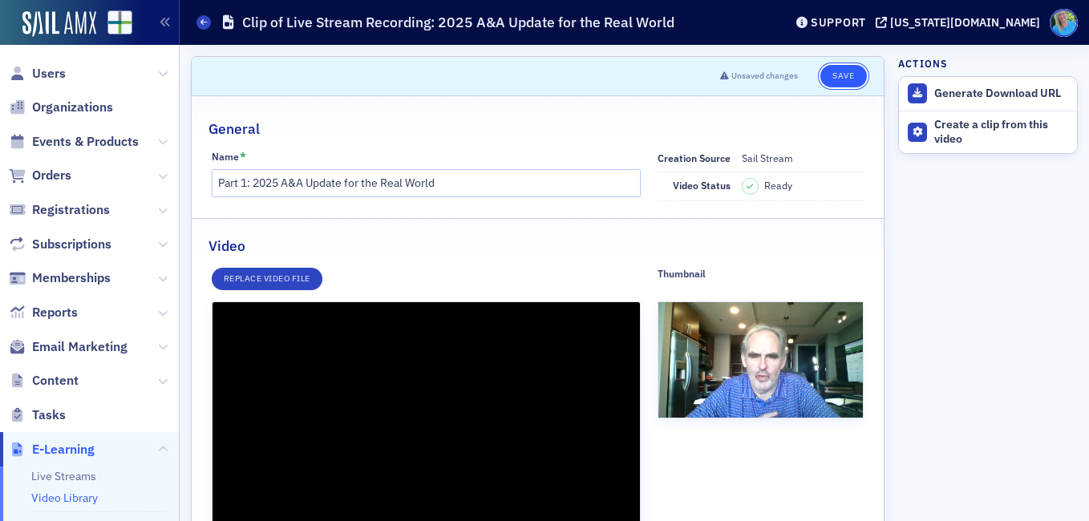
click at [820, 80] on button "Save" at bounding box center [843, 76] width 46 height 22
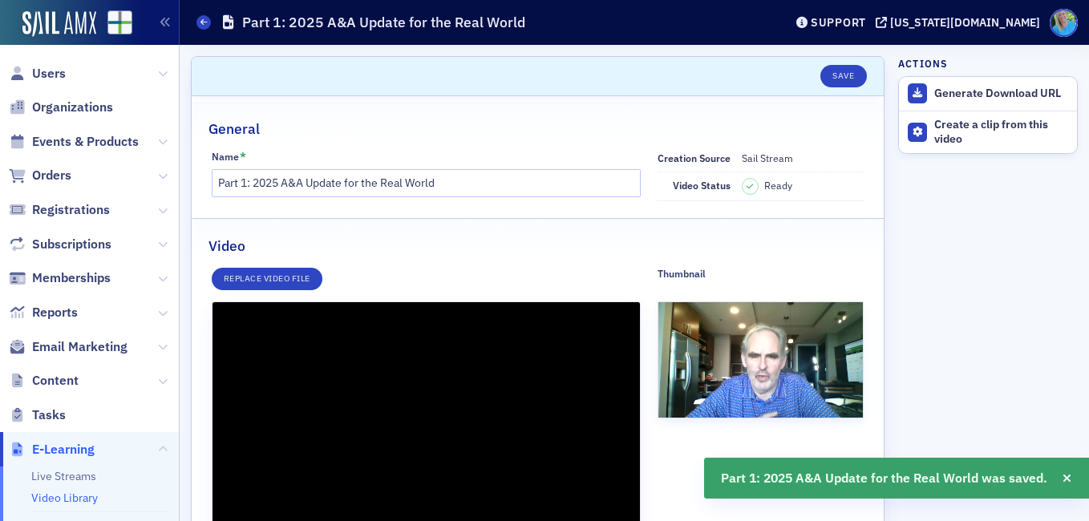
click at [91, 499] on link "Video Library" at bounding box center [64, 498] width 67 height 14
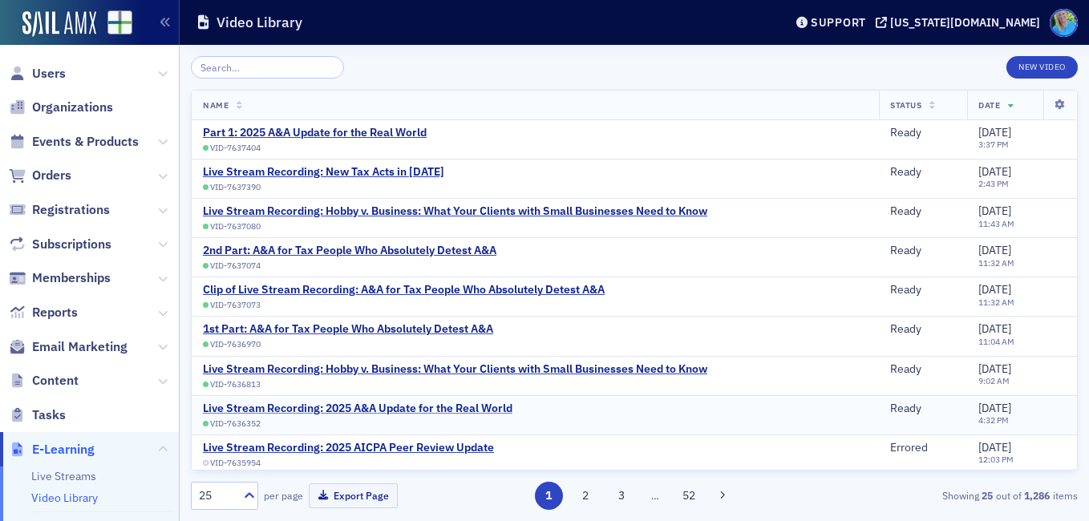
click at [461, 409] on div "Live Stream Recording: 2025 A&A Update for the Real World" at bounding box center [358, 409] width 310 height 14
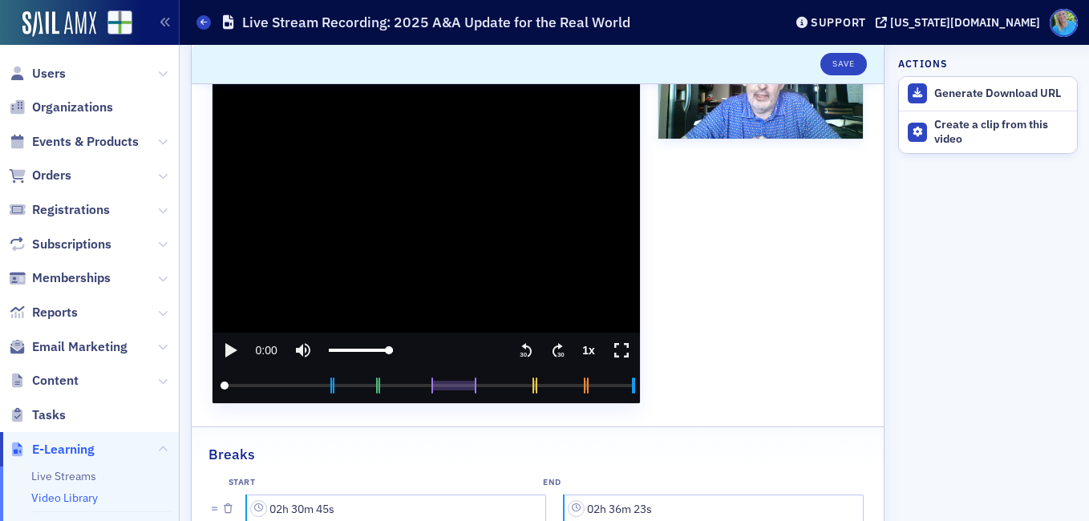
scroll to position [321, 0]
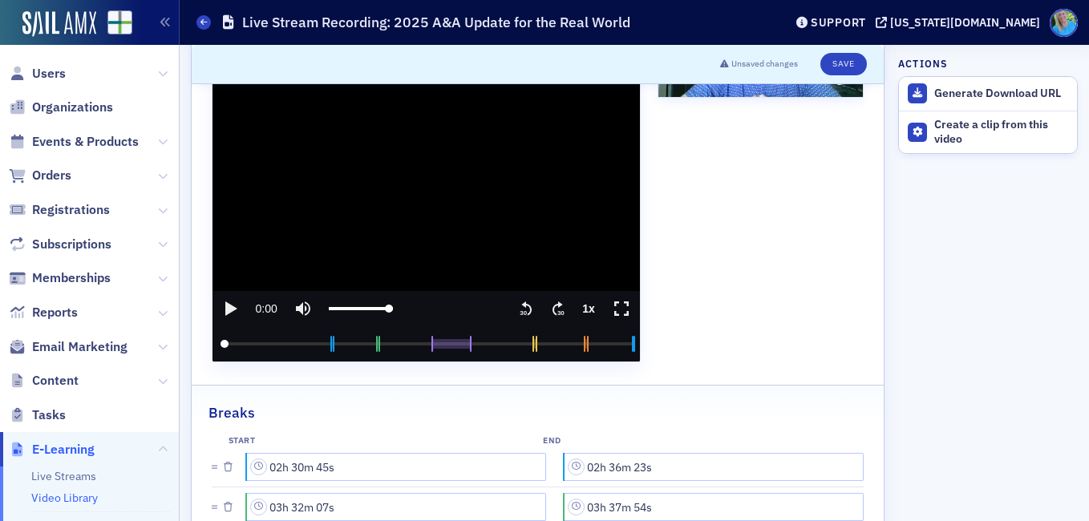
click at [470, 343] on input "video player" at bounding box center [426, 343] width 416 height 0
type input "05h 34m 58s"
click at [234, 306] on icon "play" at bounding box center [230, 308] width 19 height 19
drag, startPoint x: 223, startPoint y: 343, endPoint x: 466, endPoint y: 342, distance: 243.0
click at [466, 342] on input "seek" at bounding box center [426, 343] width 411 height 35
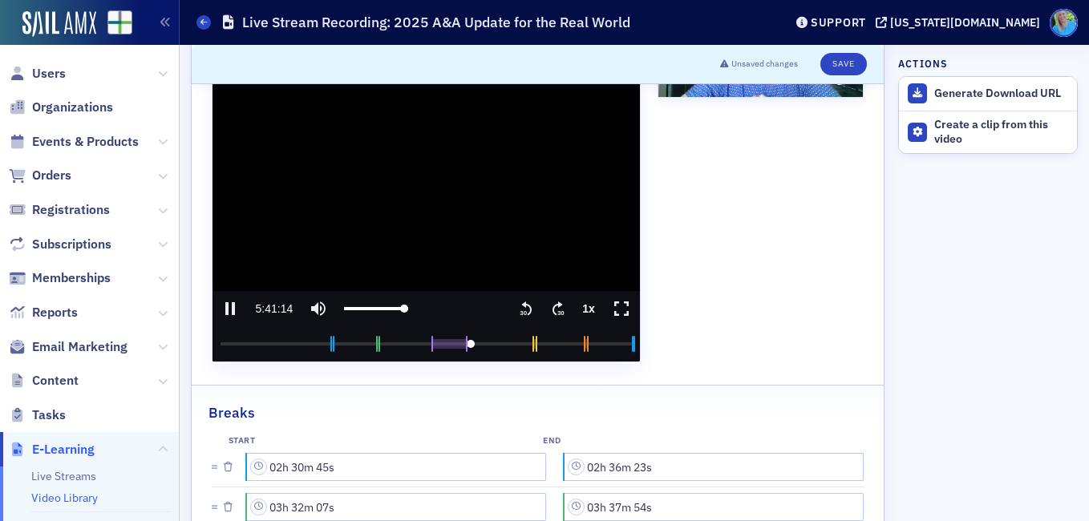
click at [419, 195] on video "video player" at bounding box center [426, 172] width 427 height 380
click at [803, 235] on div "Thumbnail Select or drag max 1 file | JPEG, PNG OR Use Current Frame" at bounding box center [761, 154] width 206 height 415
click at [555, 306] on icon ".text{font-size:8px;font-family:Arial-BoldMT, Arial;font-weight:700;} 30" at bounding box center [558, 308] width 16 height 19
click at [738, 283] on div "Thumbnail Select or drag max 1 file | JPEG, PNG OR Use Current Frame" at bounding box center [761, 154] width 206 height 415
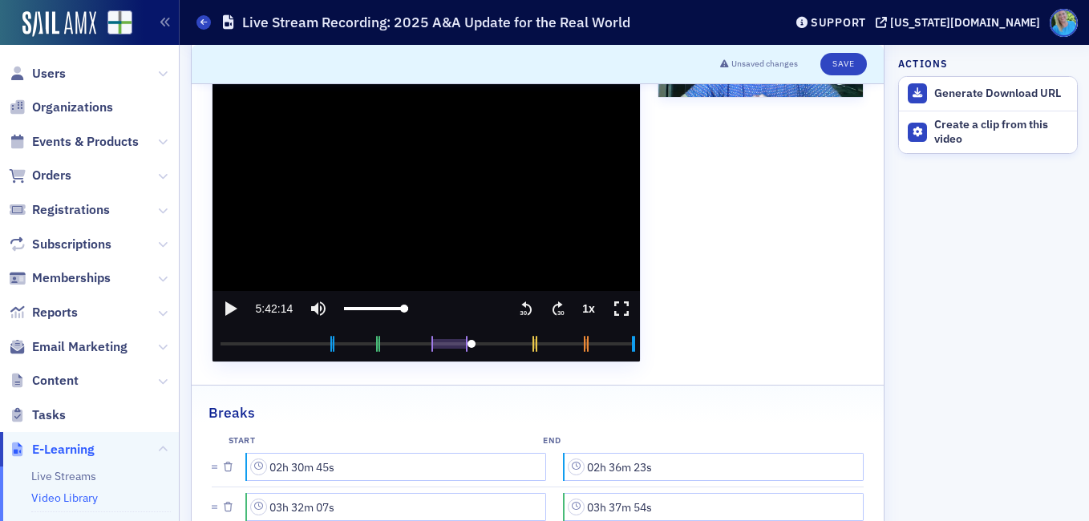
click at [551, 308] on icon ".text{font-size:8px;font-family:Arial-BoldMT, Arial;font-weight:700;} 30" at bounding box center [558, 308] width 16 height 19
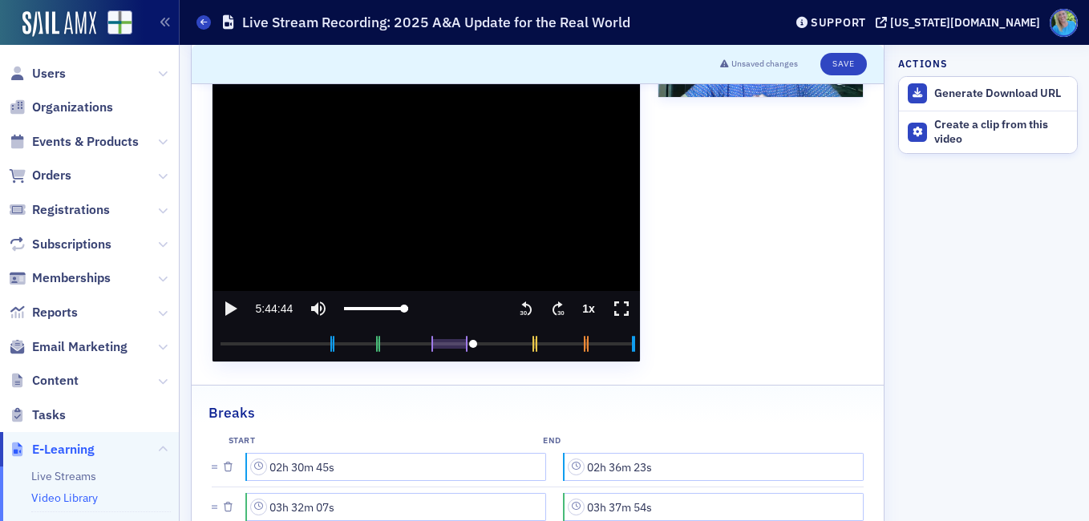
click at [551, 308] on icon ".text{font-size:8px;font-family:Arial-BoldMT, Arial;font-weight:700;} 30" at bounding box center [558, 308] width 16 height 19
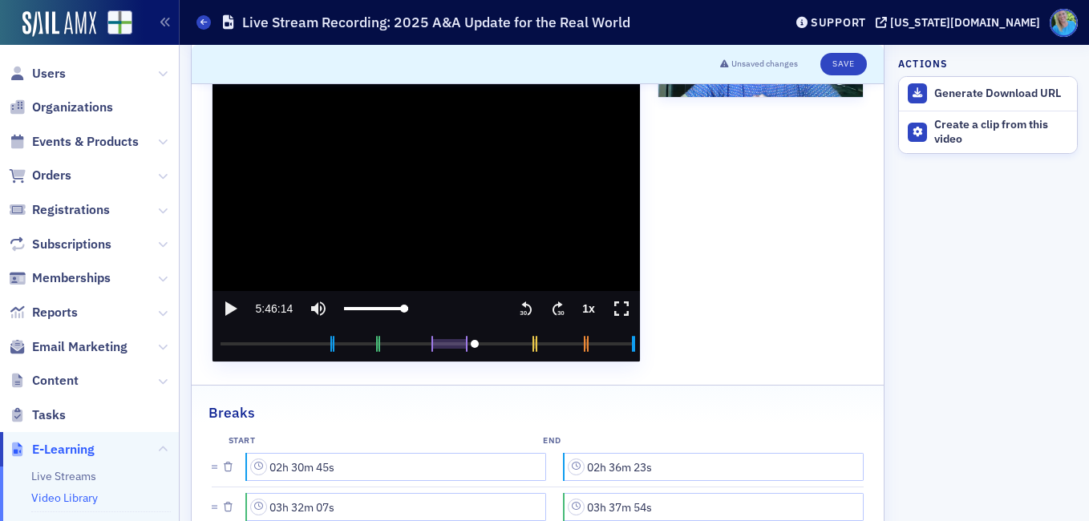
click at [551, 308] on icon ".text{font-size:8px;font-family:Arial-BoldMT, Arial;font-weight:700;} 30" at bounding box center [558, 308] width 16 height 19
click at [230, 301] on icon "play" at bounding box center [230, 308] width 19 height 19
click at [513, 320] on media-seek-backward-button "Seek backward" at bounding box center [526, 308] width 32 height 35
click at [520, 310] on text "30" at bounding box center [523, 313] width 7 height 7
click at [229, 307] on icon "pause" at bounding box center [230, 308] width 19 height 19
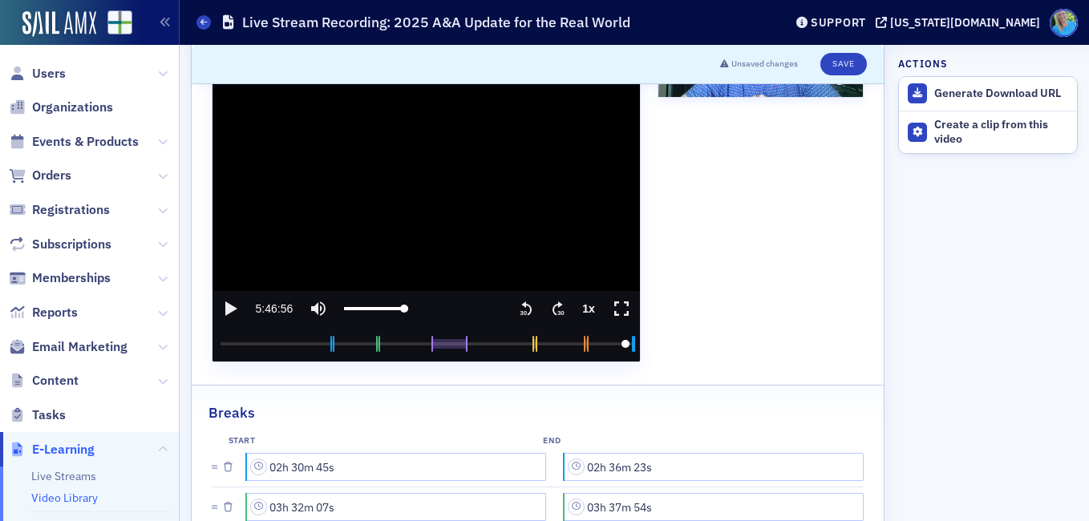
click at [618, 345] on input "seek" at bounding box center [426, 343] width 411 height 35
click at [230, 305] on icon "play" at bounding box center [230, 308] width 19 height 19
click at [550, 306] on icon ".text{font-size:8px;font-family:Arial-BoldMT, Arial;font-weight:700;} 30" at bounding box center [558, 308] width 16 height 19
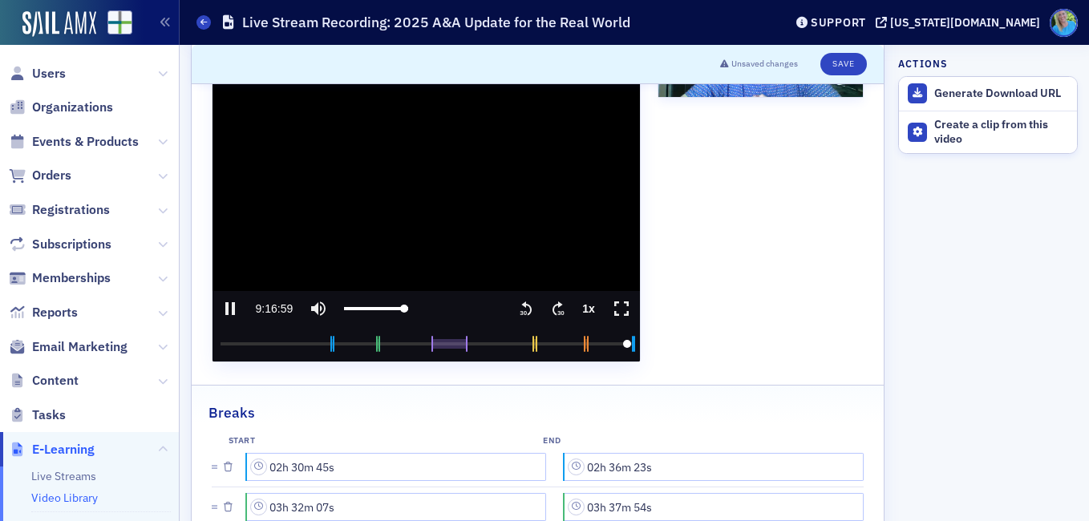
click at [226, 309] on icon "pause" at bounding box center [230, 308] width 10 height 13
type input "33419.337774"
click at [954, 119] on div "Create a clip from this video" at bounding box center [1001, 132] width 135 height 28
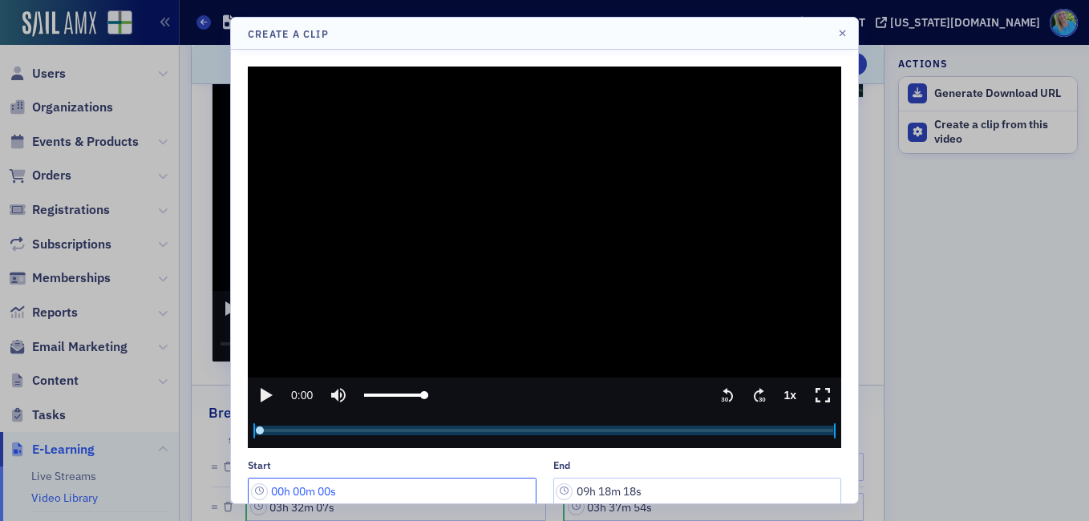
scroll to position [2, 0]
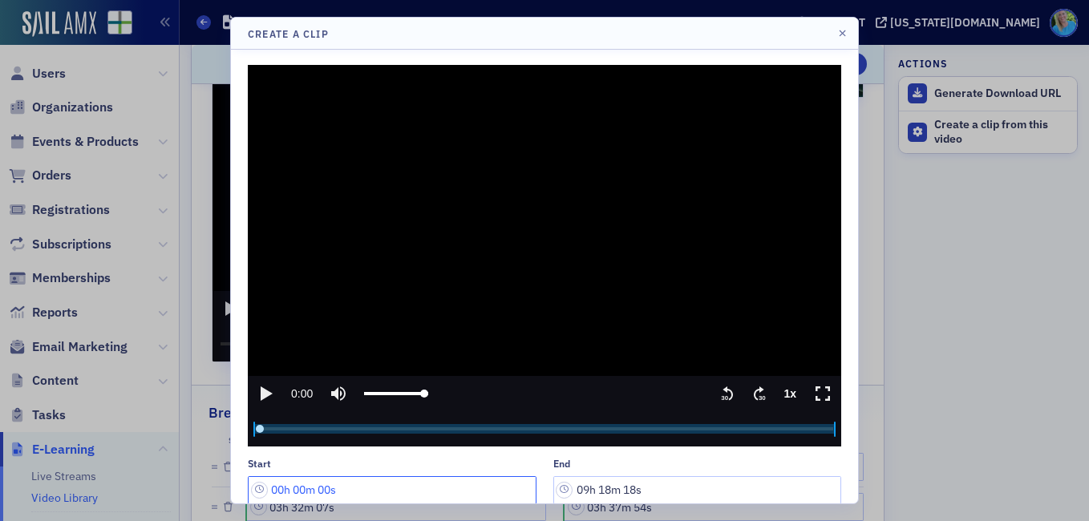
drag, startPoint x: 282, startPoint y: 489, endPoint x: 270, endPoint y: 487, distance: 11.5
click at [270, 487] on input "00h 00m 00s" at bounding box center [392, 490] width 289 height 28
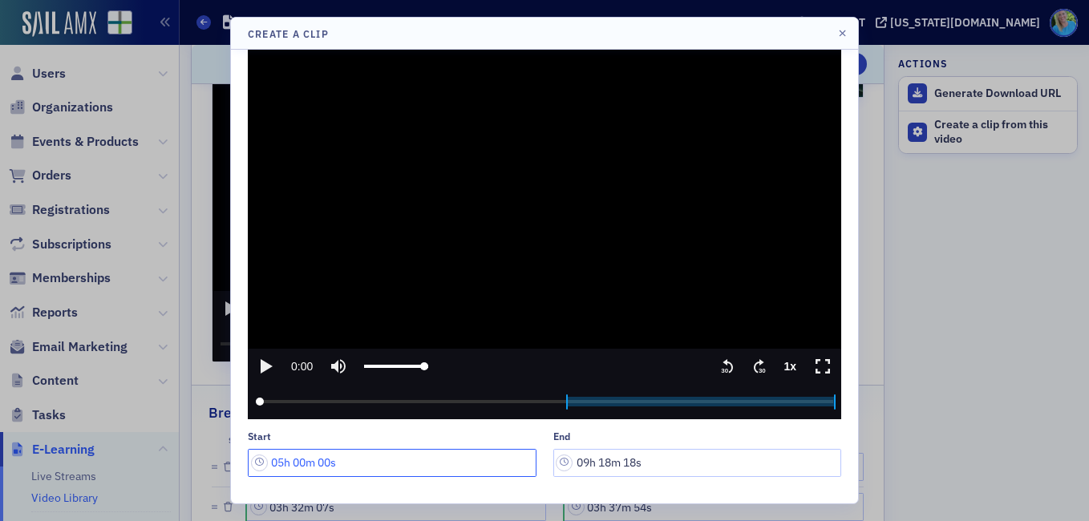
scroll to position [46, 0]
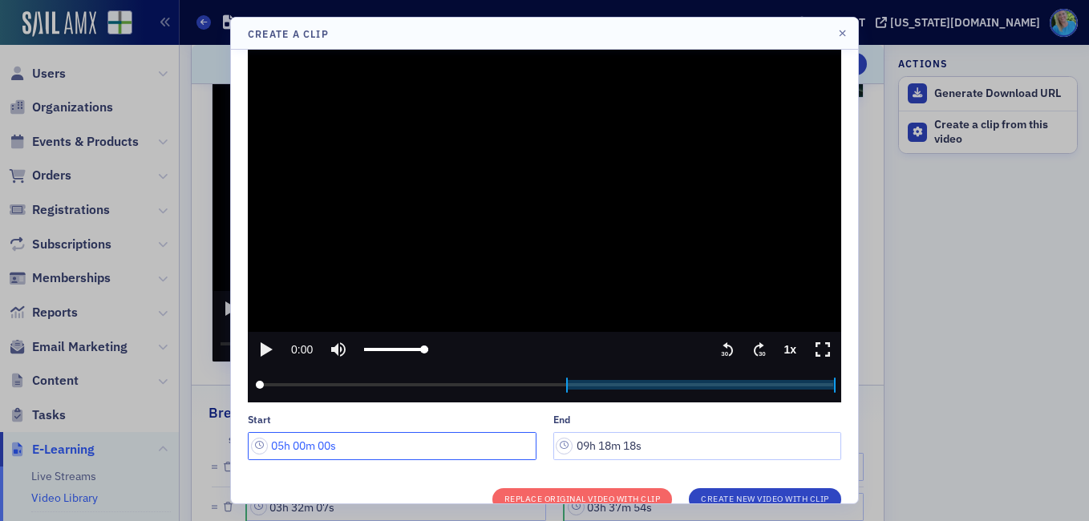
drag, startPoint x: 306, startPoint y: 493, endPoint x: 297, endPoint y: 451, distance: 43.6
click at [297, 451] on input "05h 00m 00s" at bounding box center [392, 446] width 289 height 28
drag, startPoint x: 332, startPoint y: 445, endPoint x: 322, endPoint y: 440, distance: 10.8
click at [322, 440] on input "05h 46m 00s" at bounding box center [392, 446] width 289 height 28
type input "05h 46m 56s"
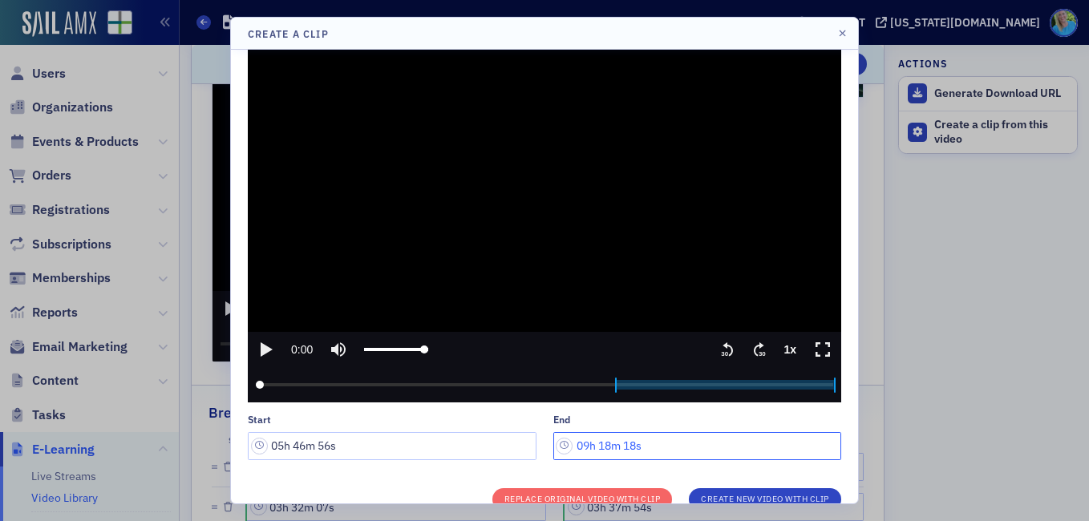
click at [600, 441] on input "09h 18m 18s" at bounding box center [697, 446] width 289 height 28
drag, startPoint x: 630, startPoint y: 444, endPoint x: 620, endPoint y: 444, distance: 9.7
click at [620, 444] on input "09h 16m 18s" at bounding box center [697, 446] width 289 height 28
type input "09h 16m 50s"
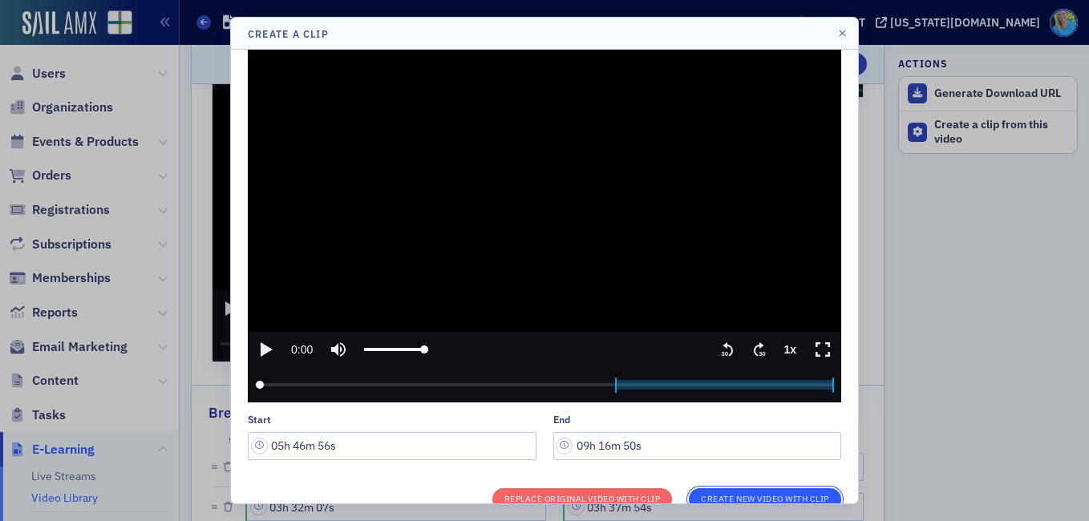
click at [751, 491] on button "Create New Video With Clip" at bounding box center [765, 499] width 152 height 22
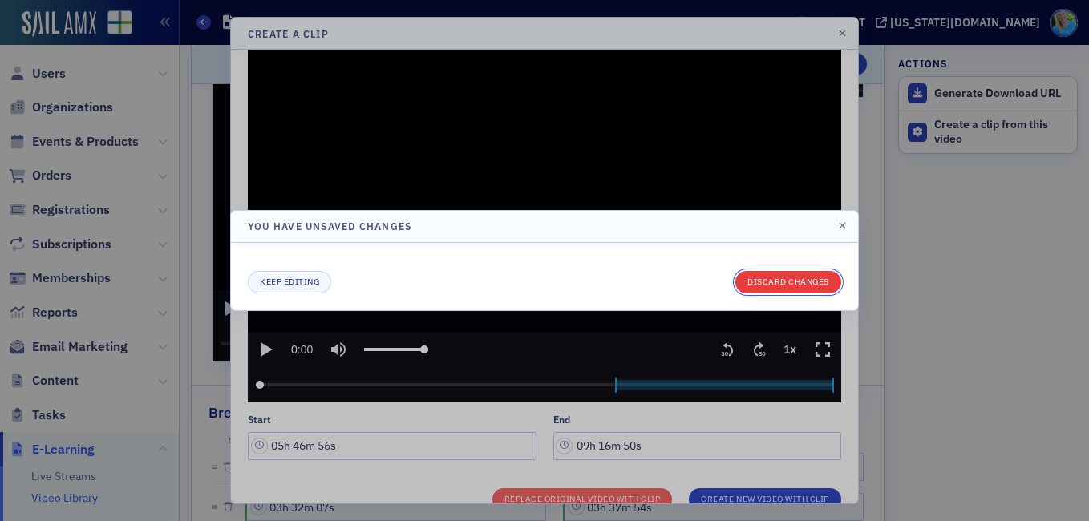
click at [781, 287] on button "Discard changes" at bounding box center [788, 282] width 106 height 22
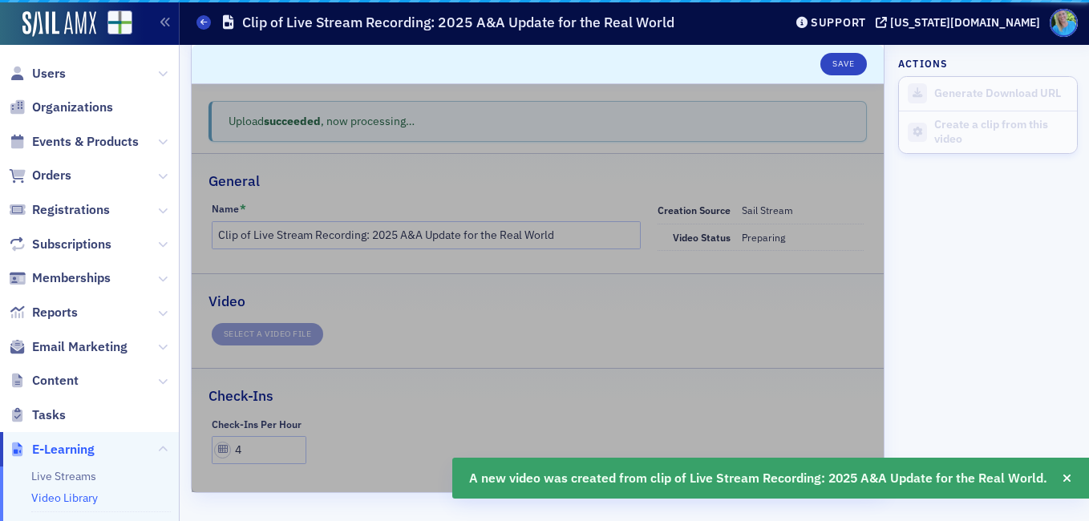
scroll to position [29, 0]
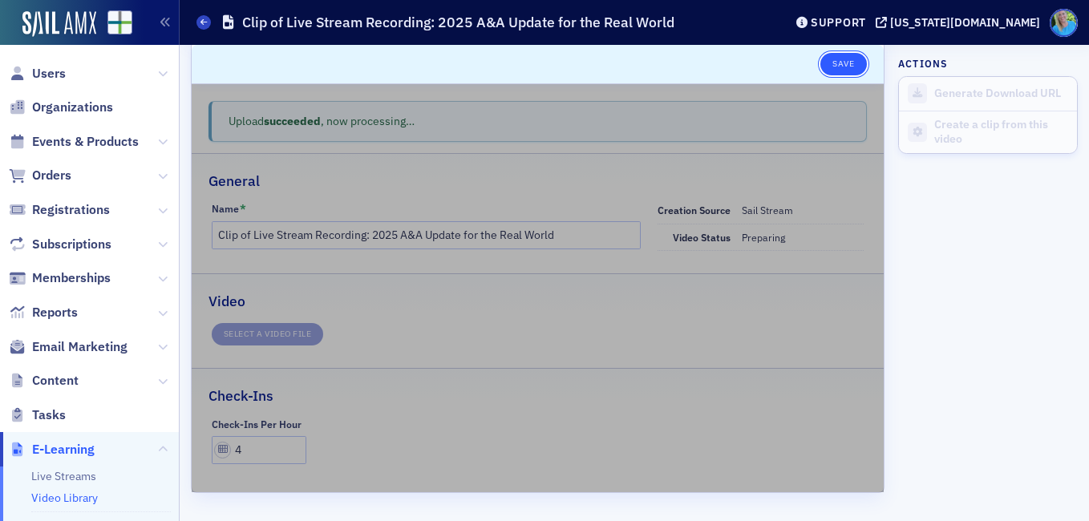
click at [833, 68] on button "Save" at bounding box center [843, 64] width 46 height 22
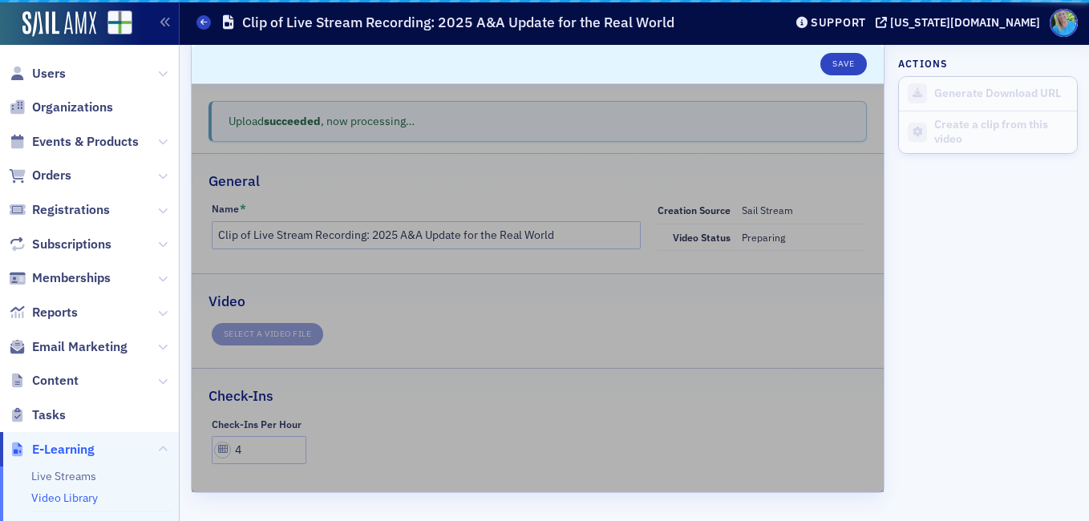
click at [76, 493] on link "Video Library" at bounding box center [64, 498] width 67 height 14
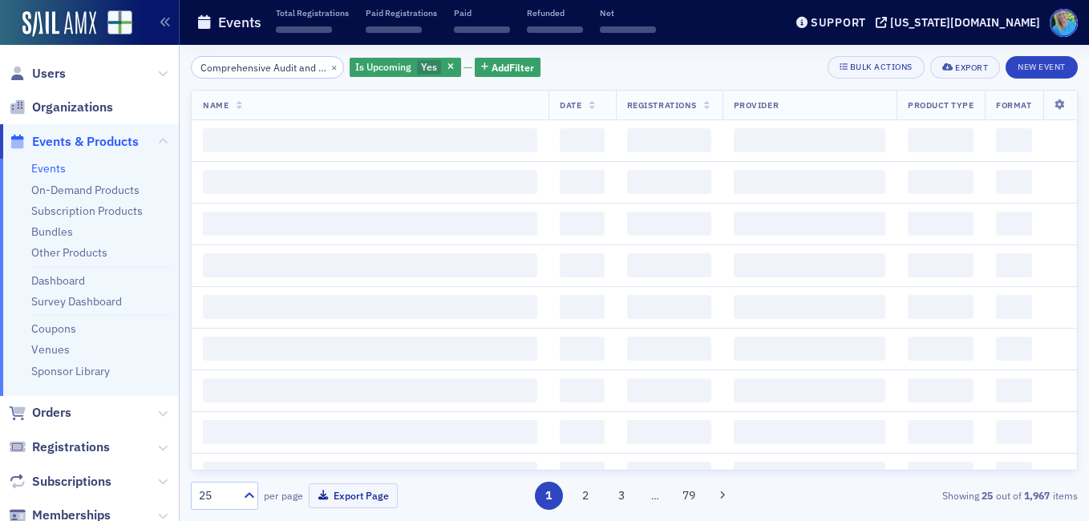
scroll to position [0, 72]
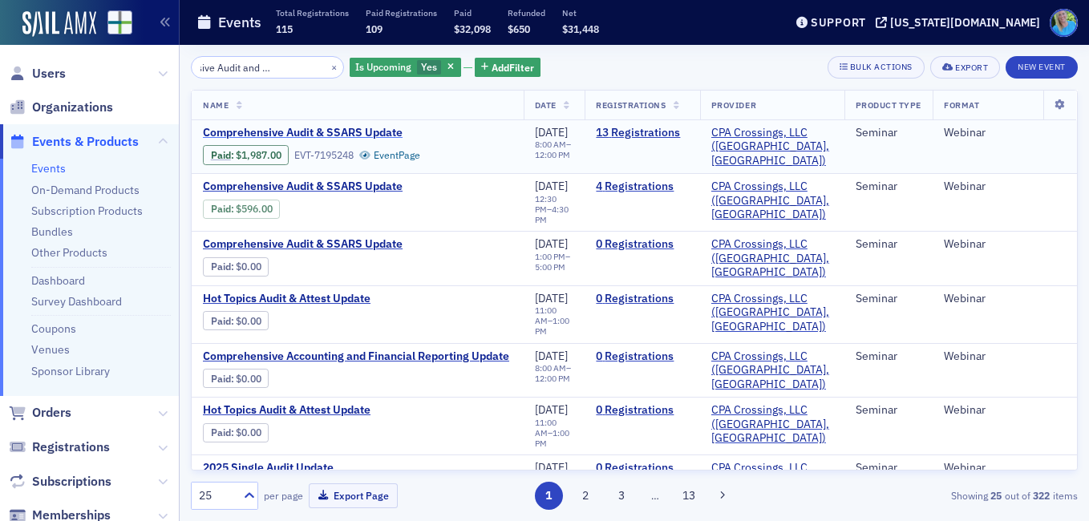
type input "Comprehensive Audit and FSARS Update"
click at [322, 126] on span "Comprehensive Audit & SSARS Update" at bounding box center [337, 133] width 269 height 14
click at [246, 67] on input "Comprehensive Audit and FSARS Update" at bounding box center [267, 67] width 153 height 22
click at [245, 67] on input "Comprehensive Audit and FSARS Update" at bounding box center [267, 67] width 153 height 22
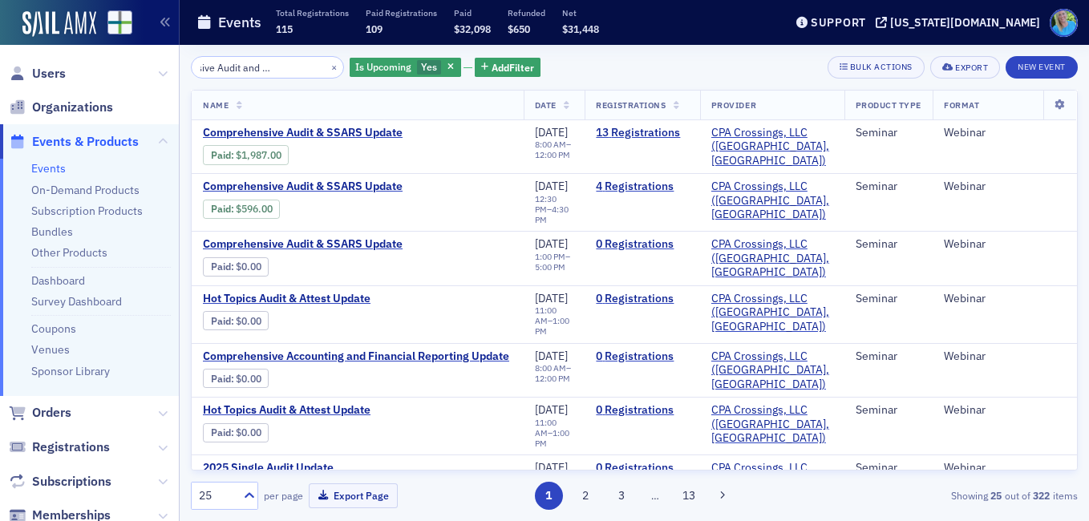
click at [245, 67] on input "Comprehensive Audit and FSARS Update" at bounding box center [267, 67] width 153 height 22
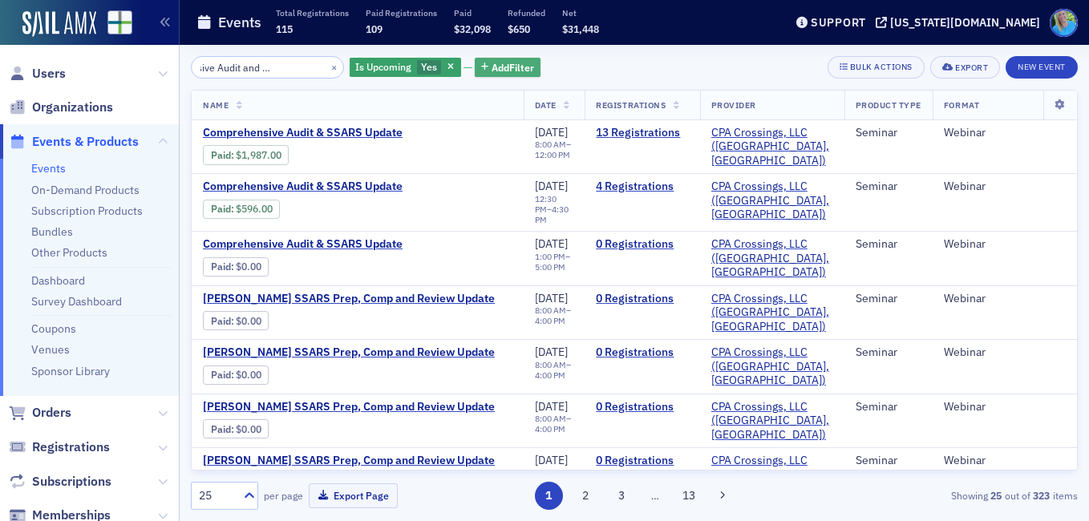
type input "Comprehensive Audit and SSARS Update"
click at [492, 66] on span "Add Filter" at bounding box center [513, 67] width 43 height 14
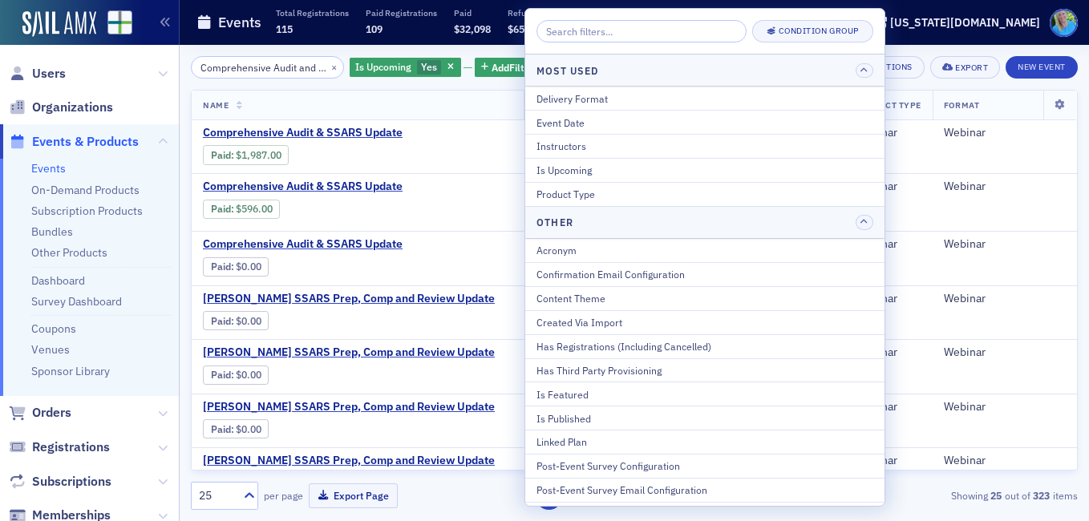
click at [922, 43] on header "Events Total Registrations 115 Paid Registrations 109 Paid $32,098 Refunded $65…" at bounding box center [634, 22] width 909 height 45
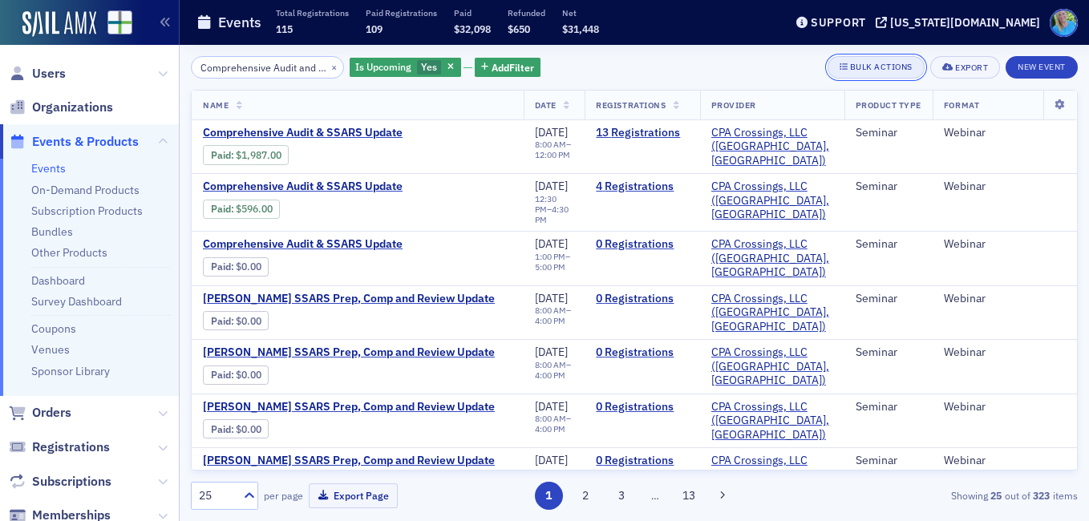
click at [891, 67] on div "Bulk Actions" at bounding box center [881, 67] width 63 height 9
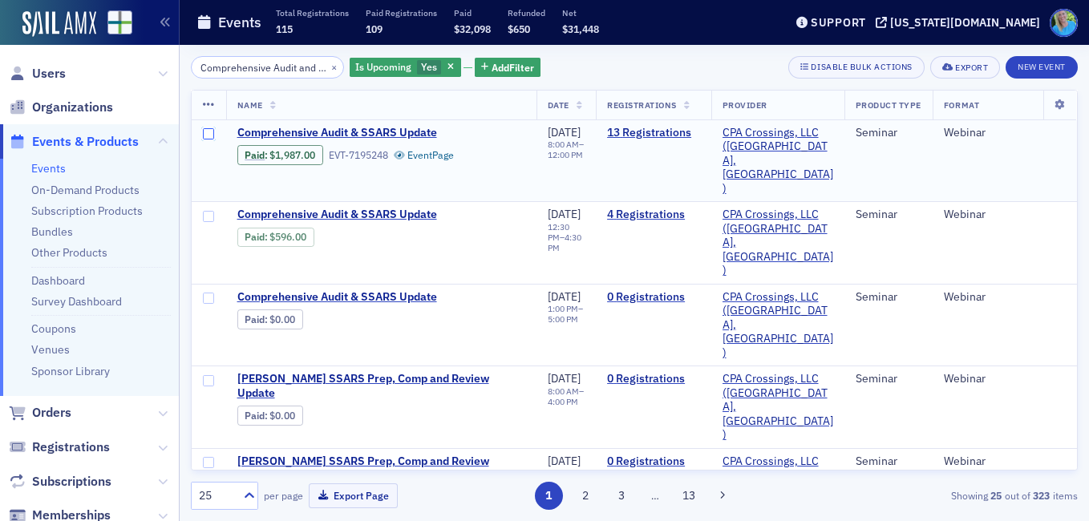
click at [213, 131] on input "checkbox" at bounding box center [208, 133] width 11 height 11
checkbox input "true"
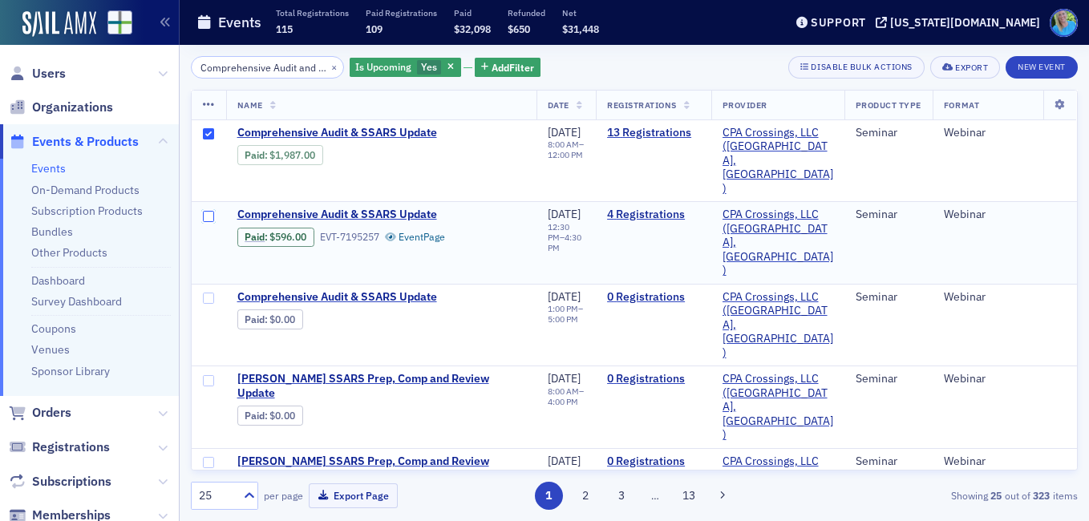
drag, startPoint x: 213, startPoint y: 188, endPoint x: 209, endPoint y: 199, distance: 11.9
click at [213, 211] on input "checkbox" at bounding box center [208, 216] width 11 height 11
checkbox input "true"
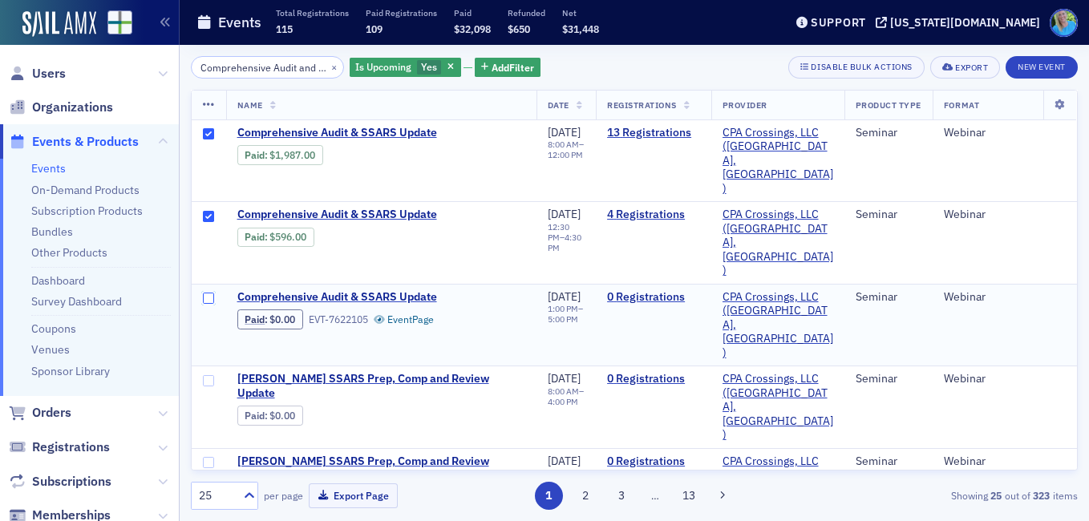
click at [207, 293] on input "checkbox" at bounding box center [208, 298] width 11 height 11
checkbox input "true"
click at [212, 93] on th at bounding box center [209, 106] width 34 height 30
click at [212, 99] on icon at bounding box center [209, 105] width 12 height 13
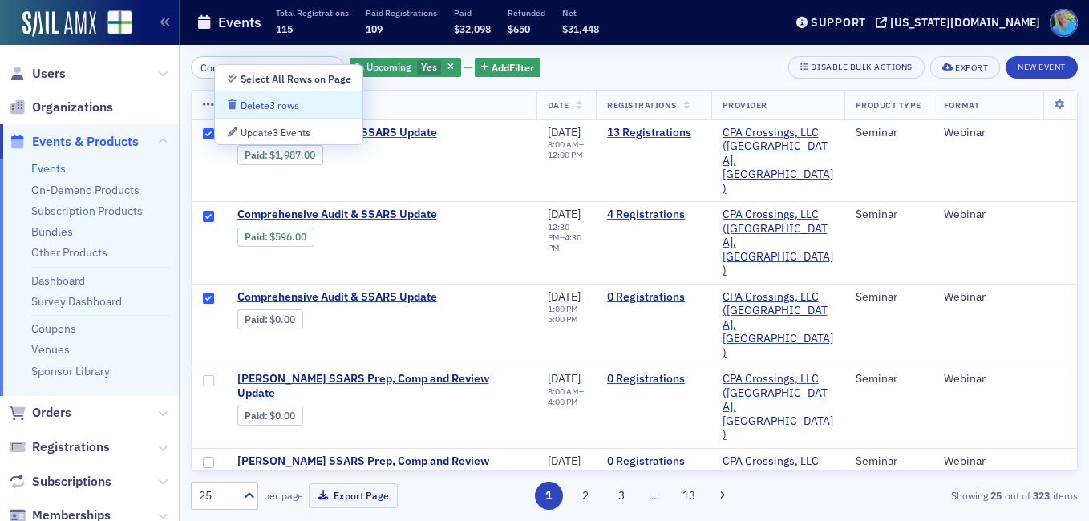
click at [264, 107] on div "Delete 3 rows" at bounding box center [270, 105] width 59 height 9
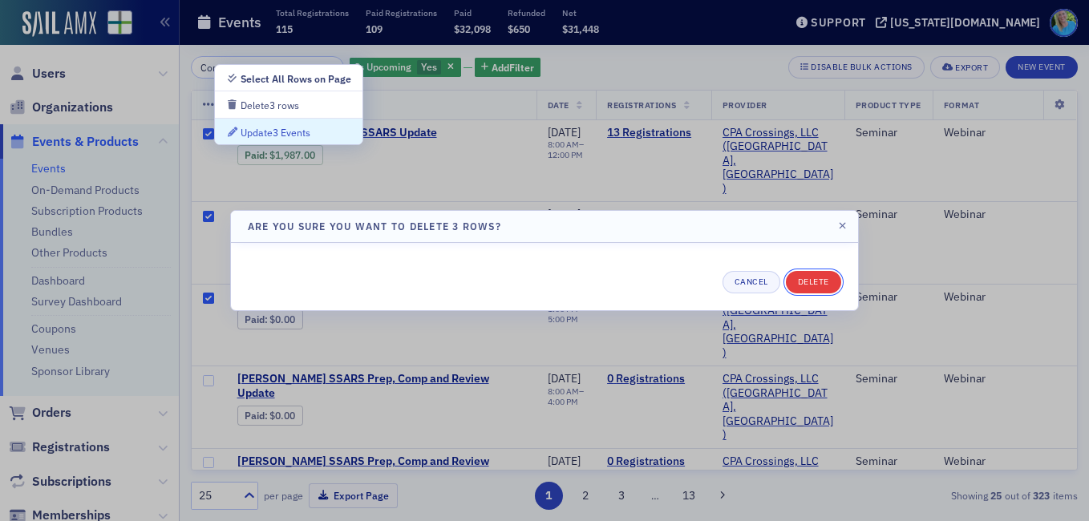
click at [811, 280] on button "Delete" at bounding box center [813, 282] width 55 height 22
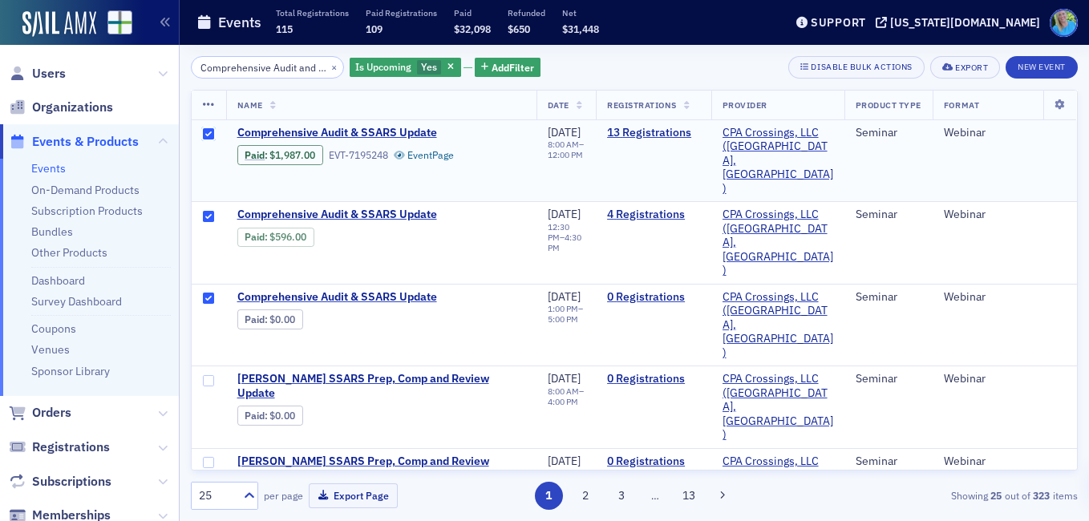
click at [205, 134] on input "checkbox" at bounding box center [208, 133] width 11 height 11
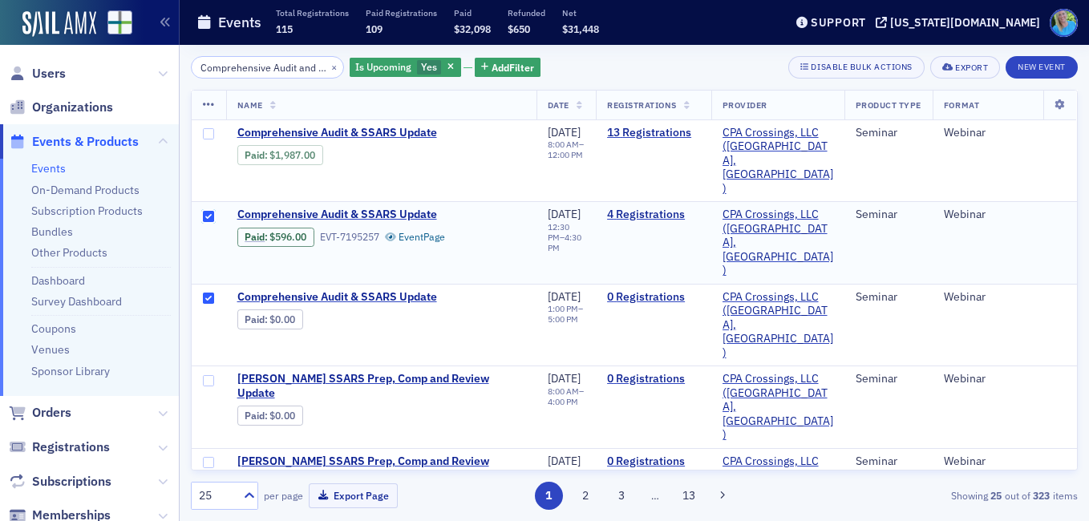
click at [204, 211] on input "checkbox" at bounding box center [208, 216] width 11 height 11
checkbox input "false"
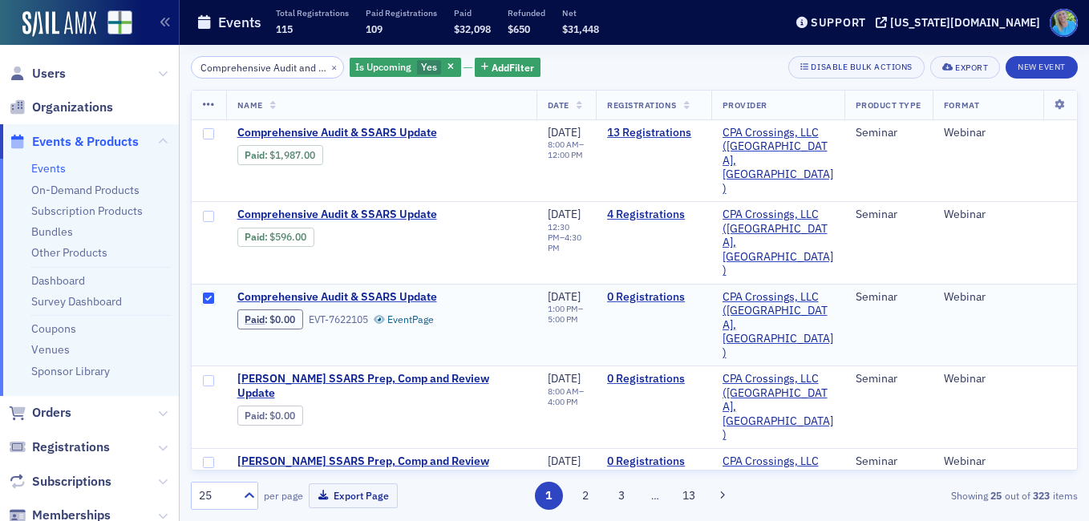
click at [210, 293] on input "checkbox" at bounding box center [208, 298] width 11 height 11
checkbox input "false"
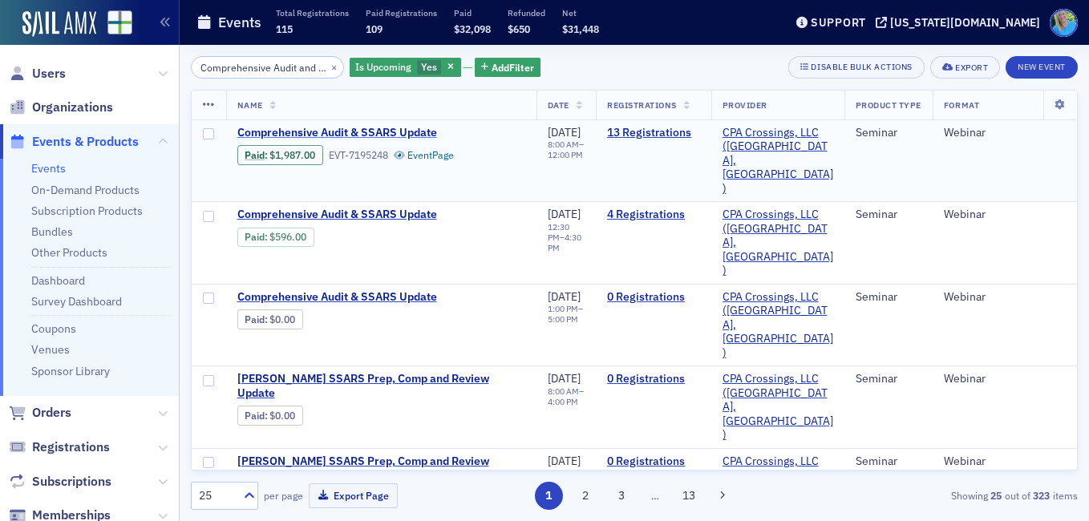
click at [401, 137] on span "Comprehensive Audit & SSARS Update" at bounding box center [371, 133] width 269 height 14
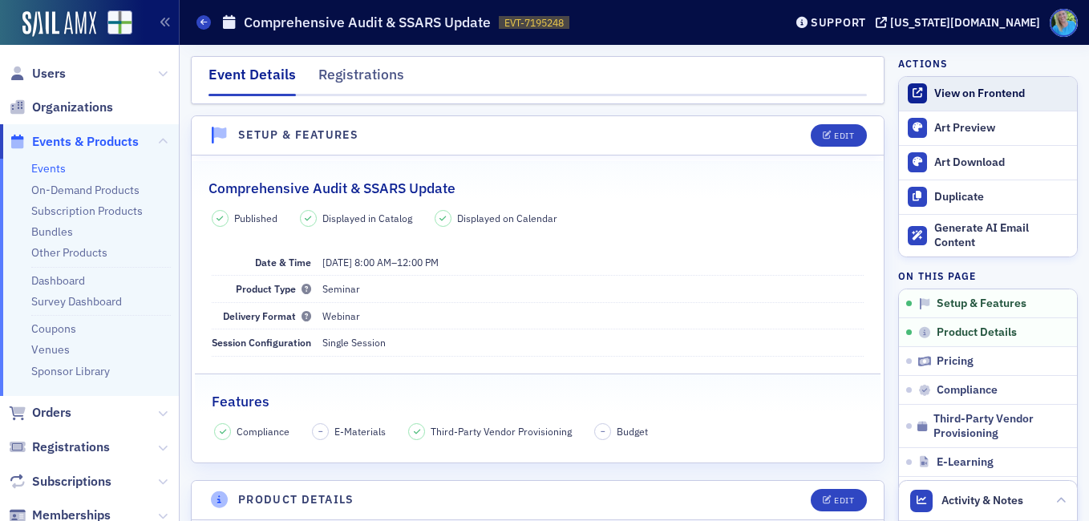
click at [952, 87] on div "View on Frontend" at bounding box center [1001, 94] width 135 height 14
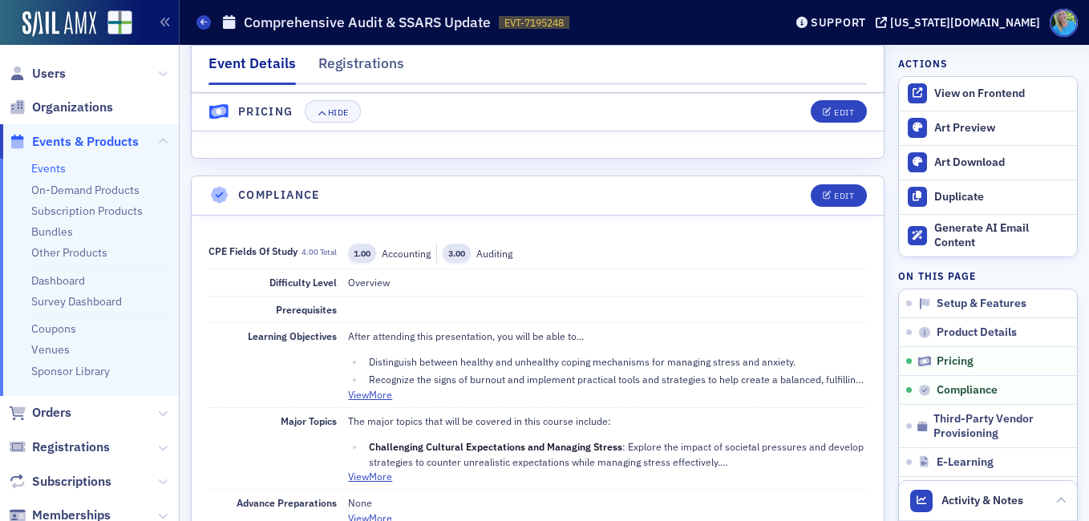
scroll to position [1684, 0]
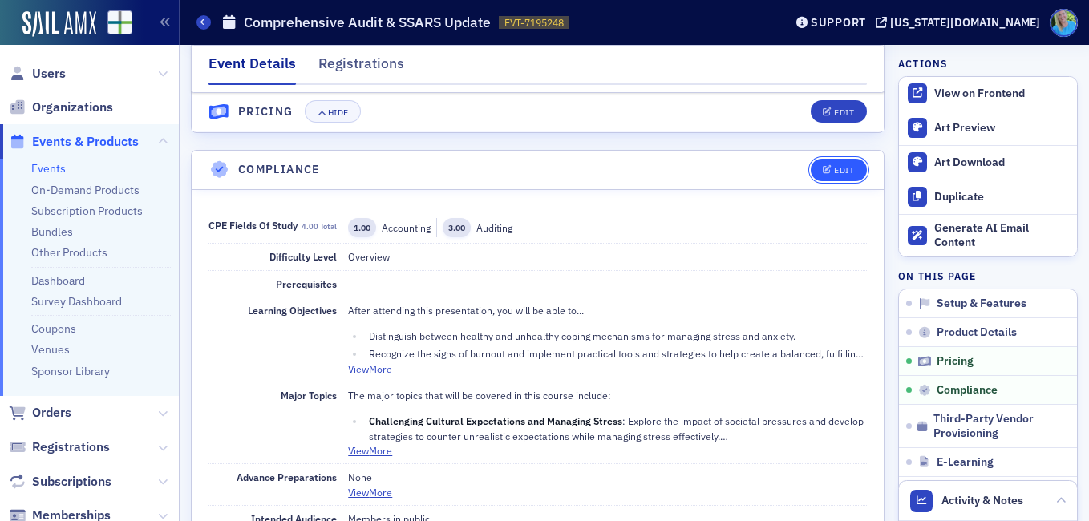
click at [834, 167] on div "Edit" at bounding box center [844, 170] width 20 height 9
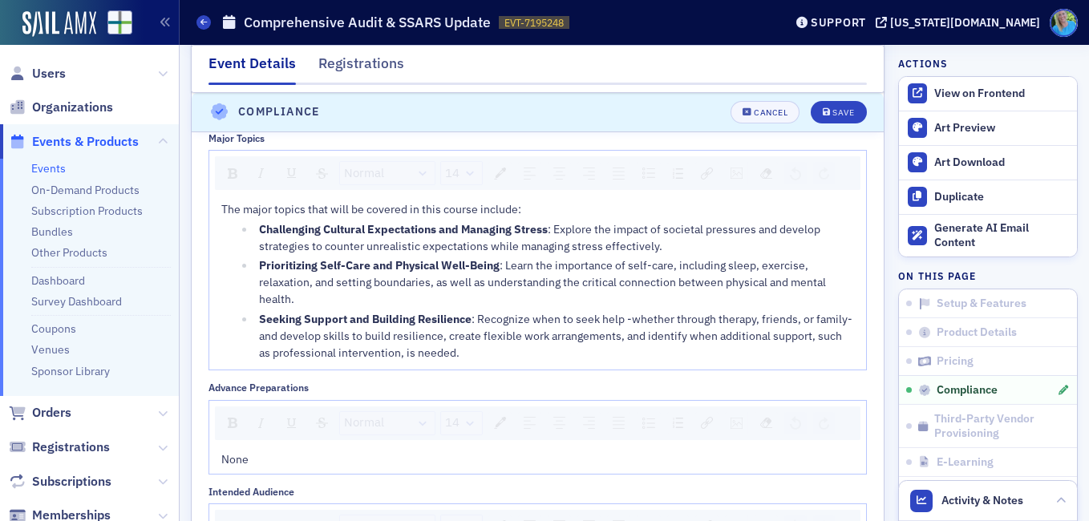
scroll to position [2222, 0]
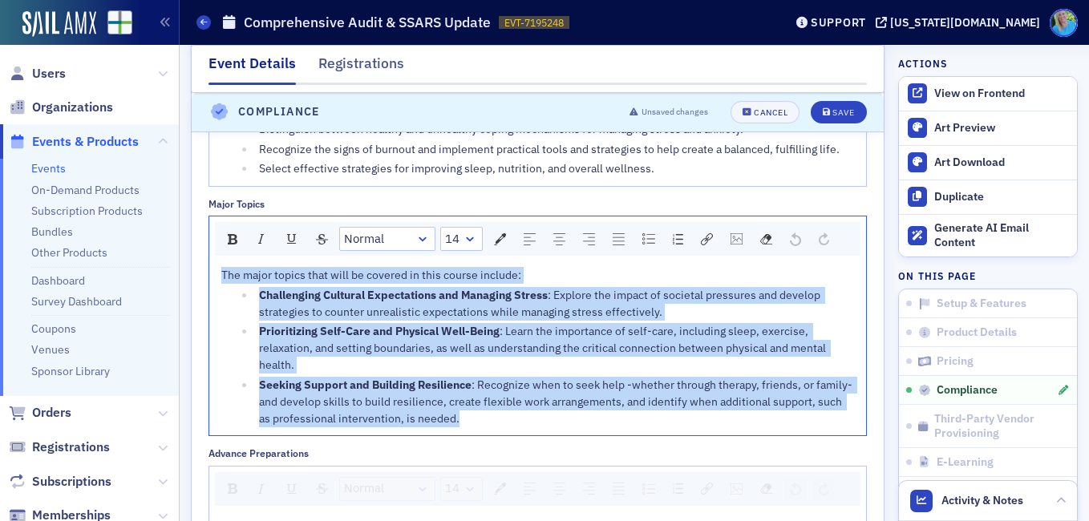
drag, startPoint x: 537, startPoint y: 414, endPoint x: 222, endPoint y: 278, distance: 343.1
click at [222, 278] on div "The major topics that will be covered in this course include: Challenging Cultu…" at bounding box center [538, 347] width 634 height 160
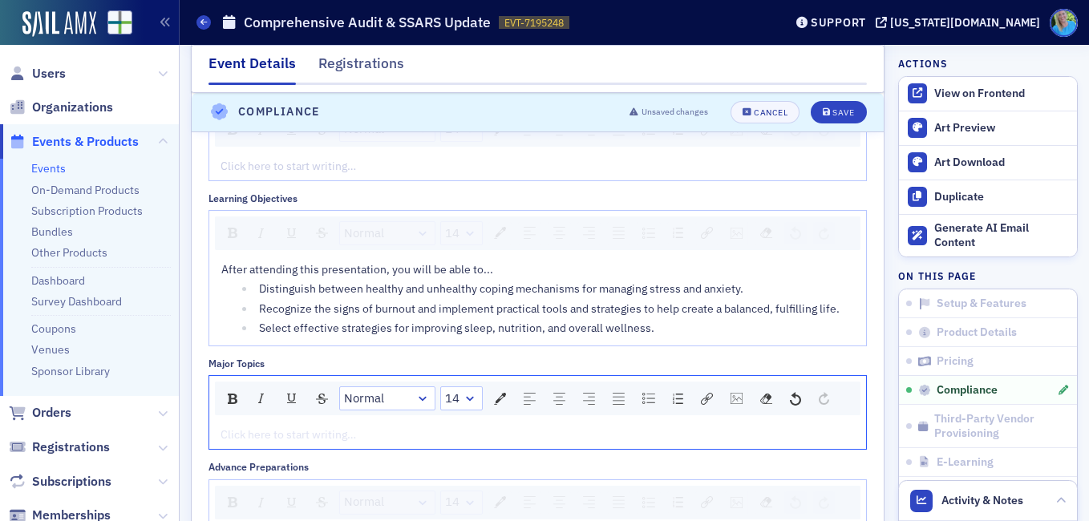
scroll to position [2062, 0]
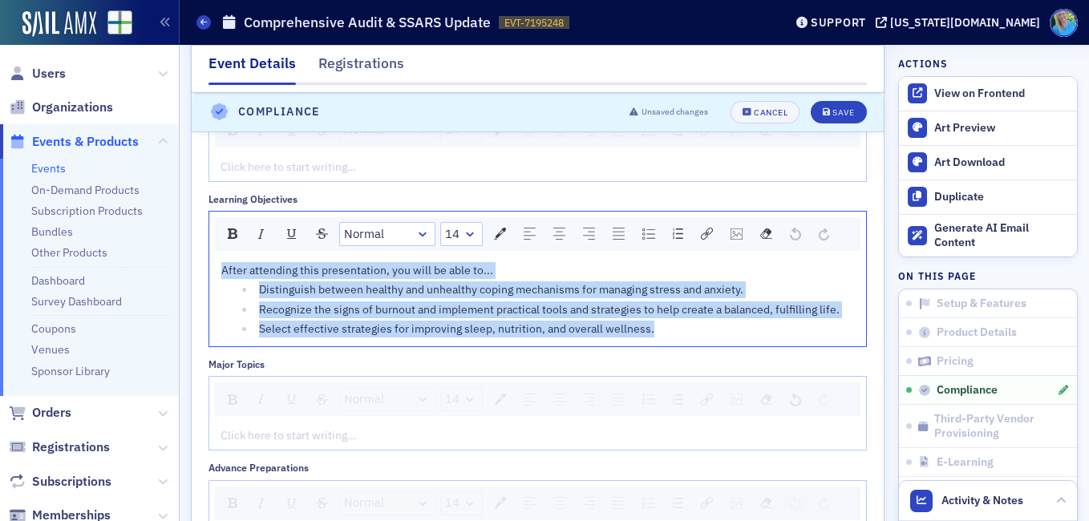
drag, startPoint x: 656, startPoint y: 331, endPoint x: 201, endPoint y: 265, distance: 459.6
click at [201, 265] on div "Fields of Study & CPE 4.00 CPE total Field of Study * Accounting CPE * 1.00 Fie…" at bounding box center [538, 298] width 692 height 972
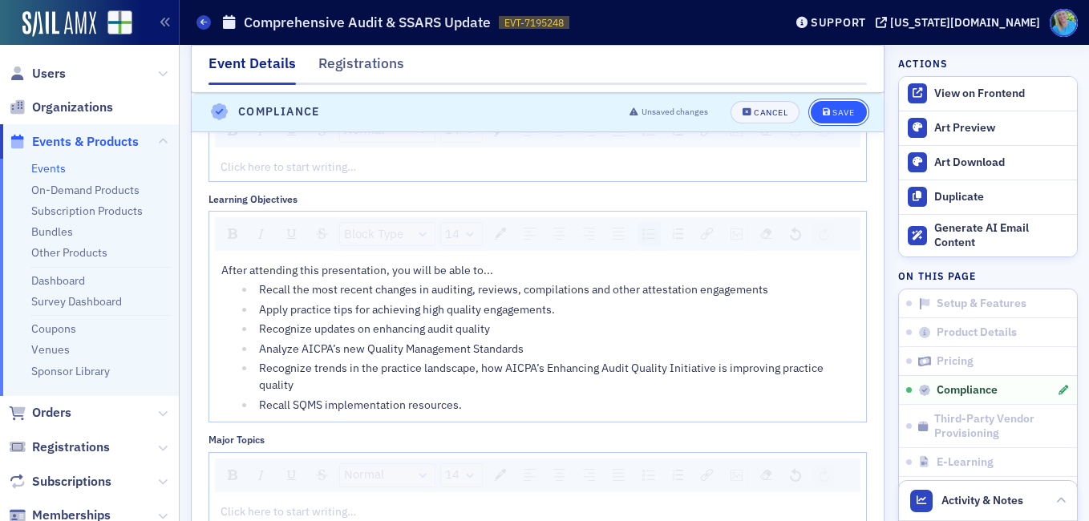
click at [820, 107] on button "Save" at bounding box center [838, 112] width 55 height 22
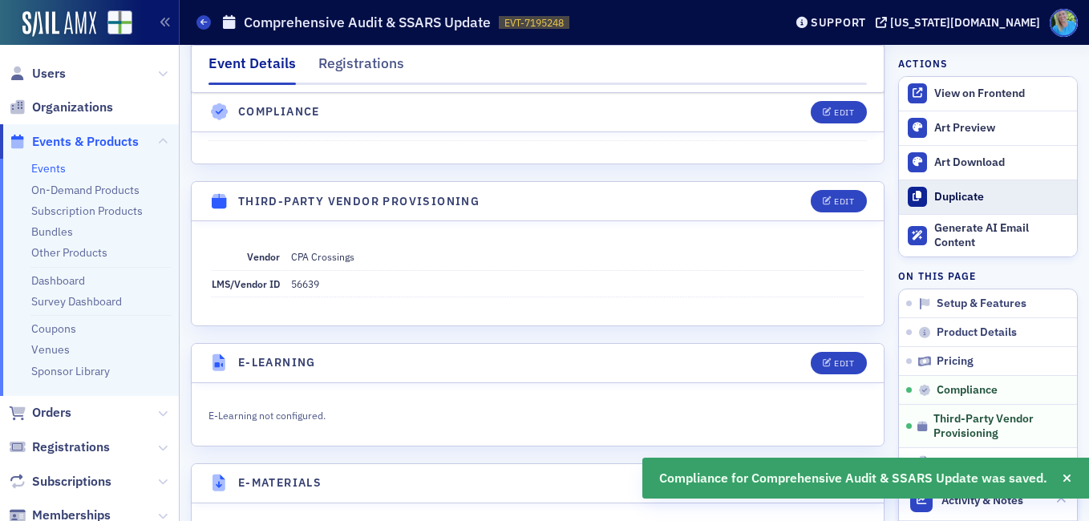
scroll to position [1741, 0]
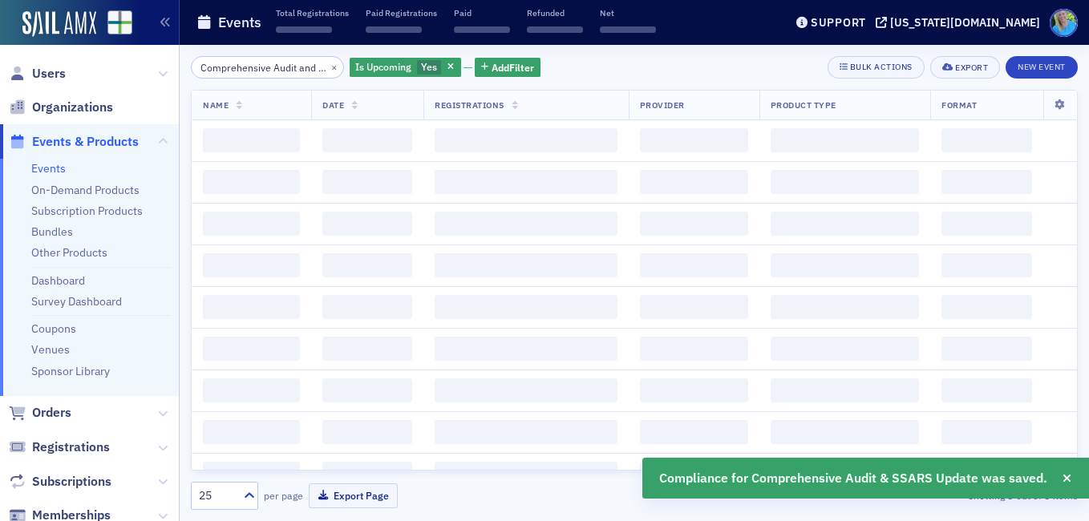
scroll to position [0, 72]
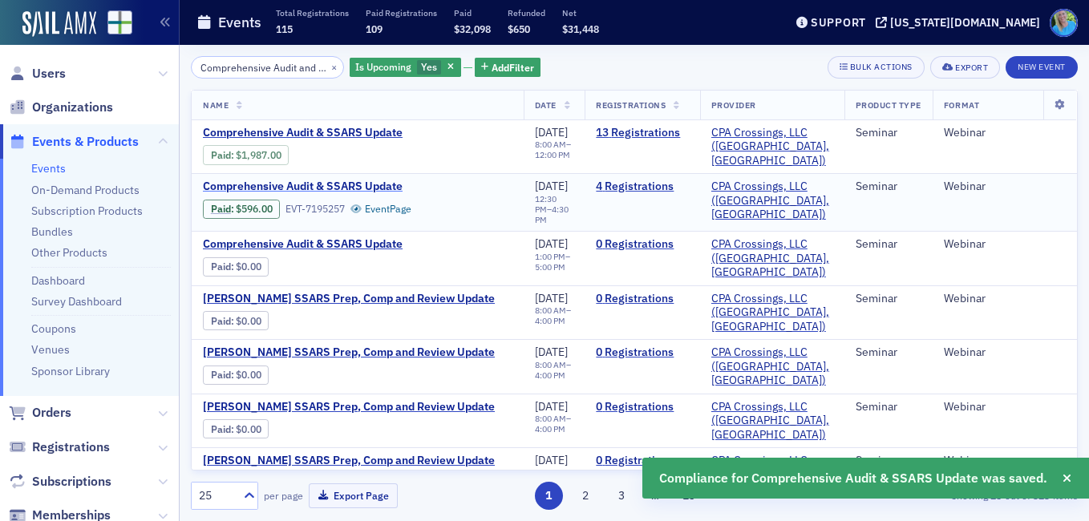
click at [285, 180] on span "Comprehensive Audit & SSARS Update" at bounding box center [337, 187] width 269 height 14
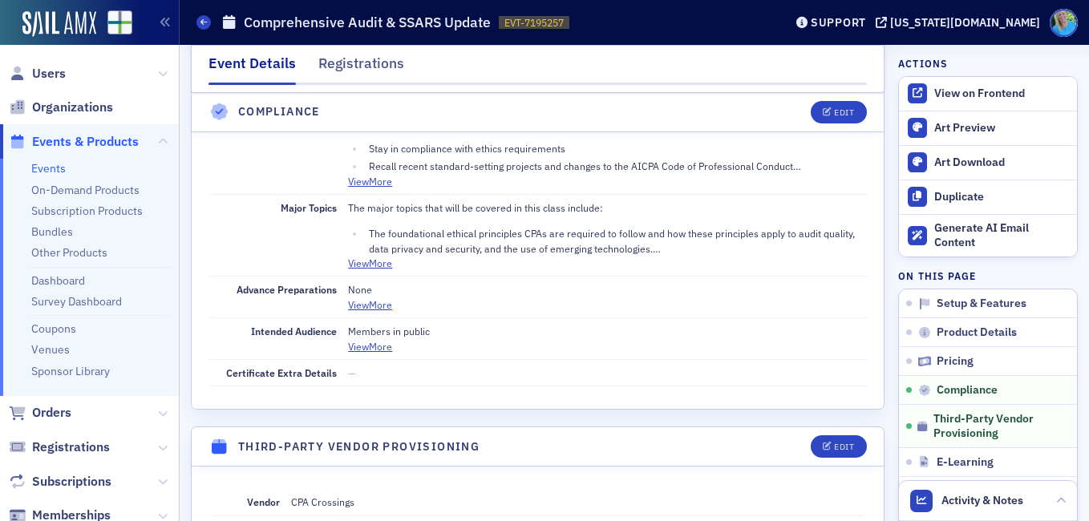
scroll to position [1845, 0]
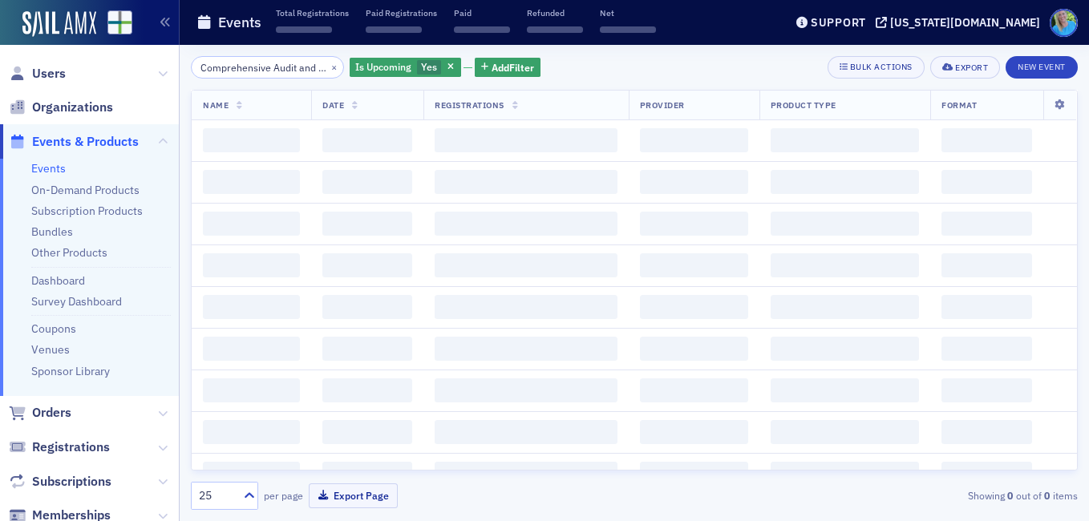
scroll to position [0, 72]
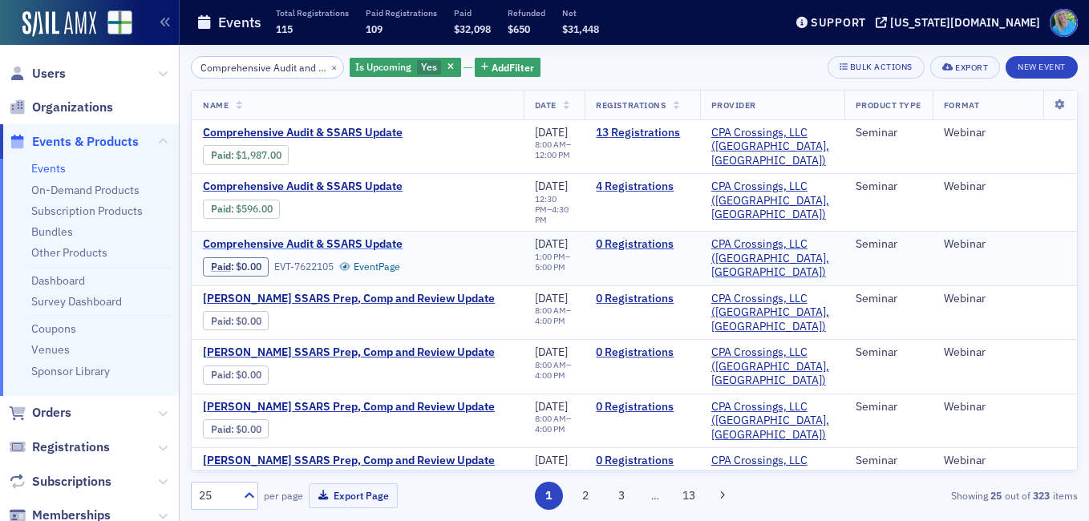
click at [330, 237] on span "Comprehensive Audit & SSARS Update" at bounding box center [337, 244] width 269 height 14
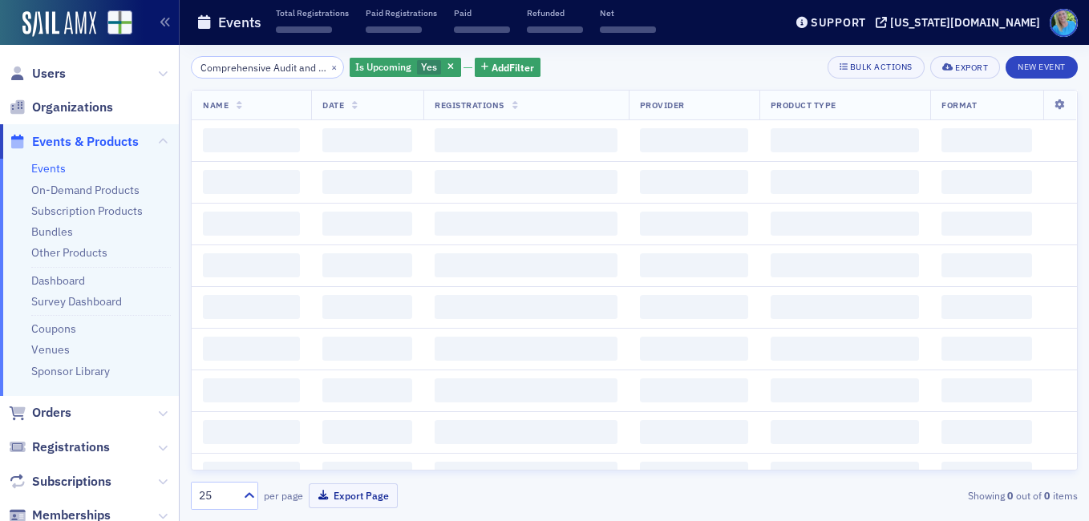
scroll to position [0, 72]
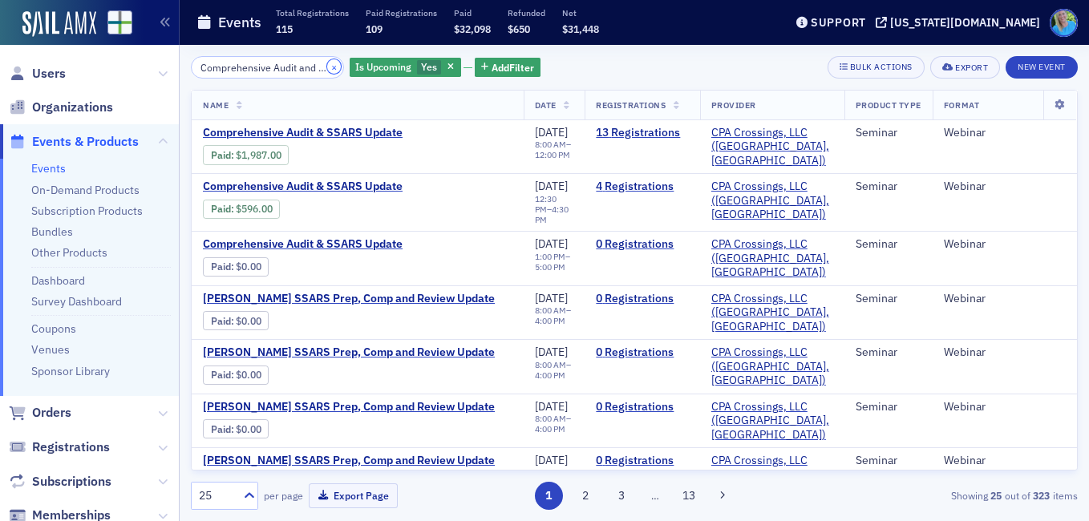
click at [327, 67] on button "×" at bounding box center [334, 66] width 14 height 14
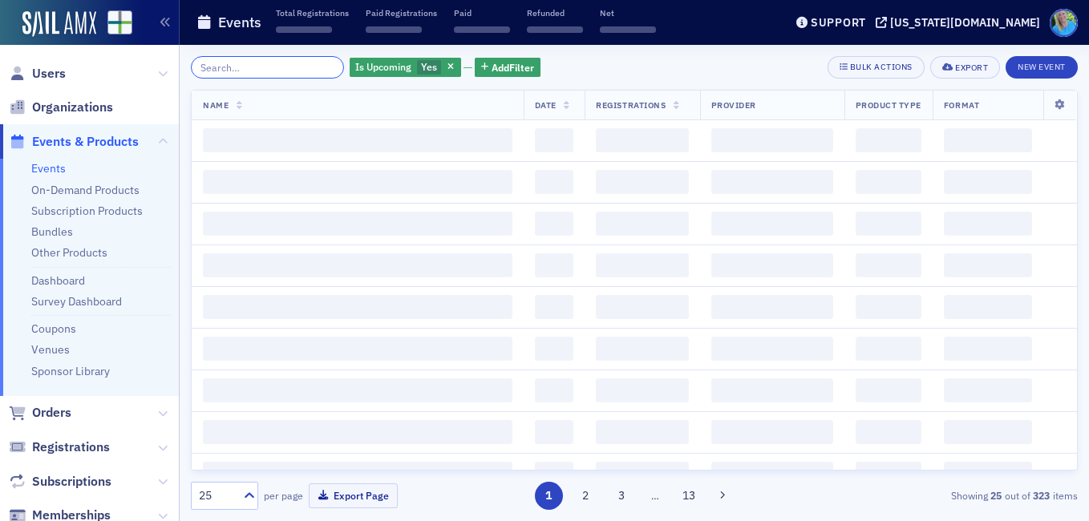
click at [294, 74] on input "search" at bounding box center [267, 67] width 153 height 22
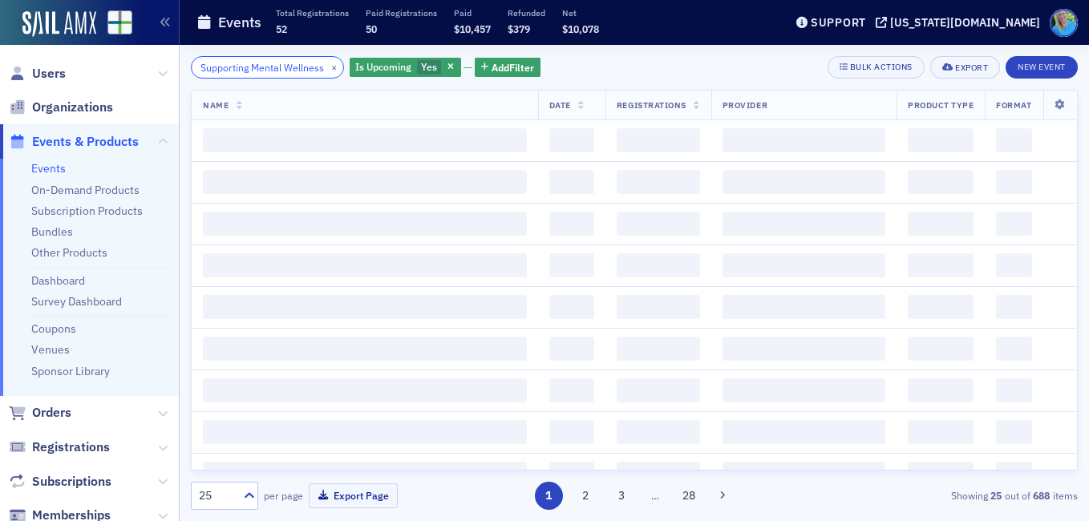
scroll to position [0, 16]
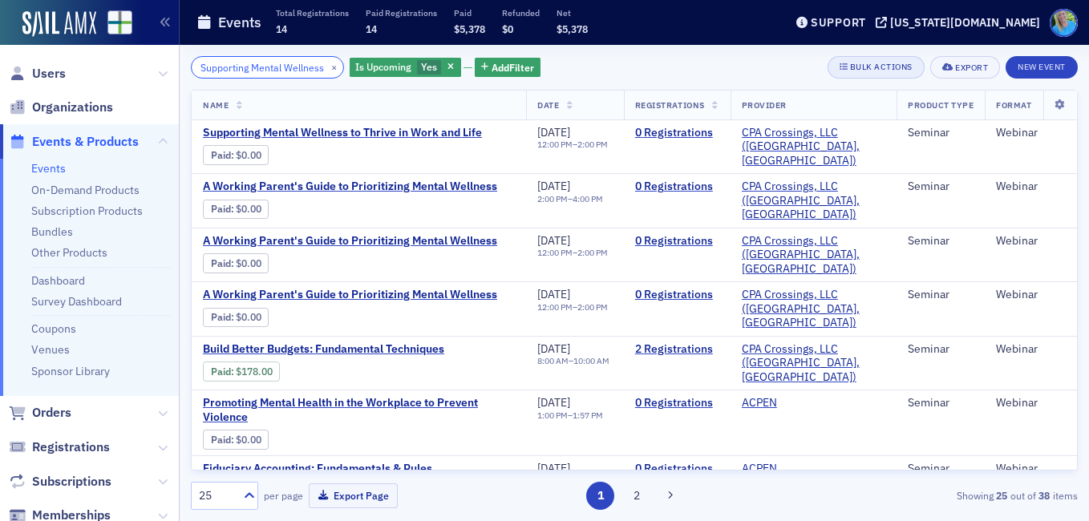
type input "Supporting Mental Wellness"
click at [881, 63] on div "Bulk Actions" at bounding box center [881, 67] width 63 height 9
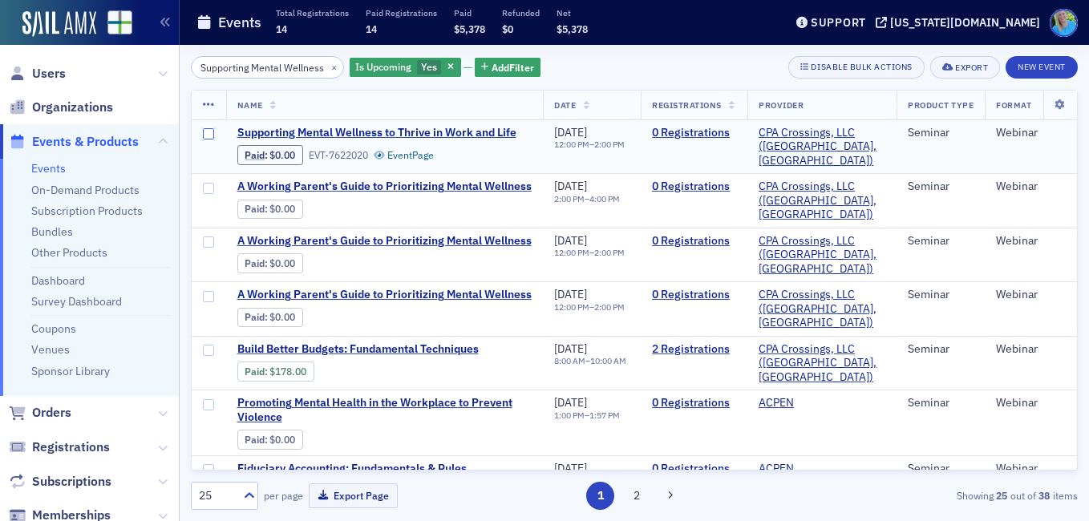
click at [214, 133] on input "checkbox" at bounding box center [208, 133] width 11 height 11
checkbox input "true"
click at [206, 112] on th at bounding box center [209, 106] width 34 height 30
click at [206, 104] on icon at bounding box center [209, 105] width 12 height 13
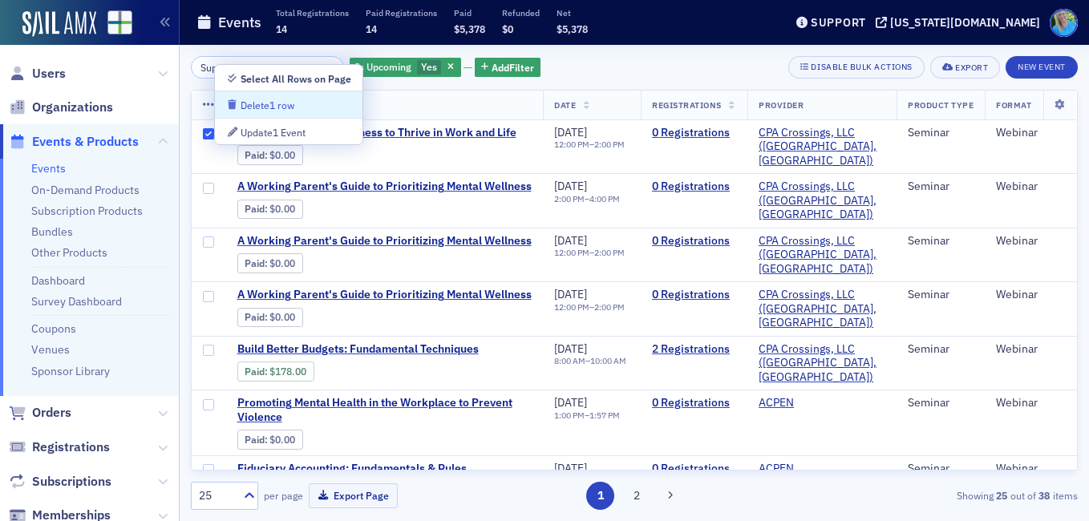
click at [256, 107] on div "Delete 1 row" at bounding box center [268, 105] width 54 height 9
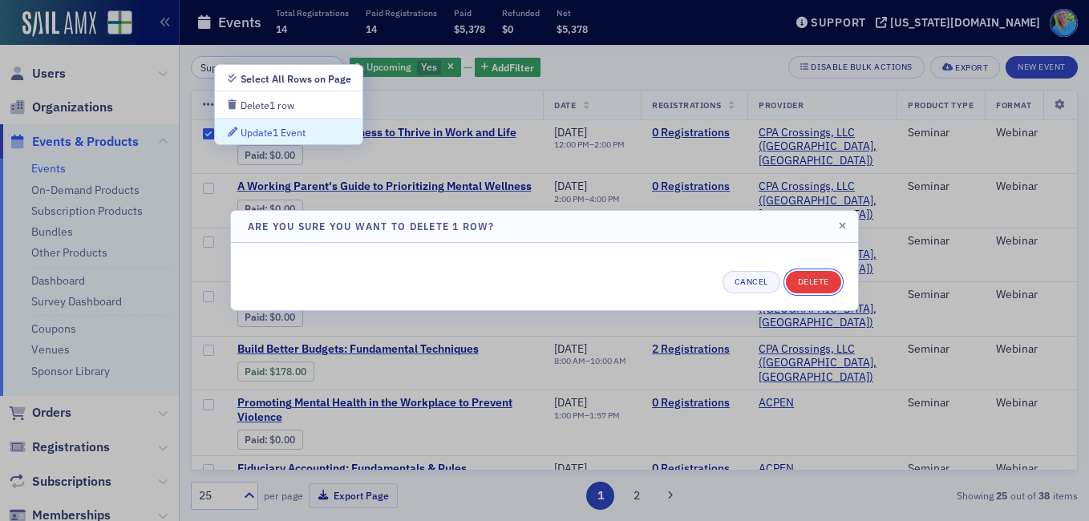
click at [818, 285] on button "Delete" at bounding box center [813, 282] width 55 height 22
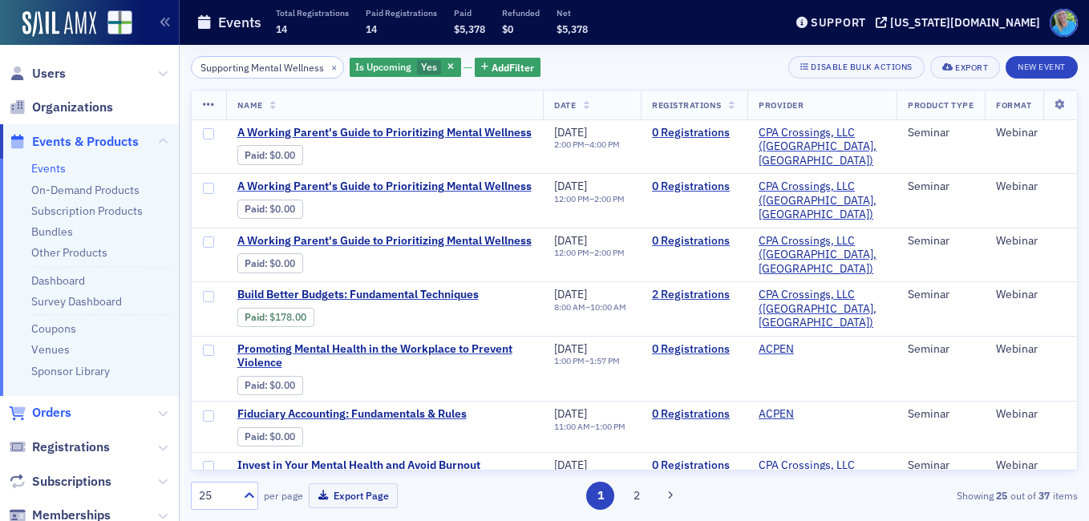
click at [59, 415] on span "Orders" at bounding box center [51, 413] width 39 height 18
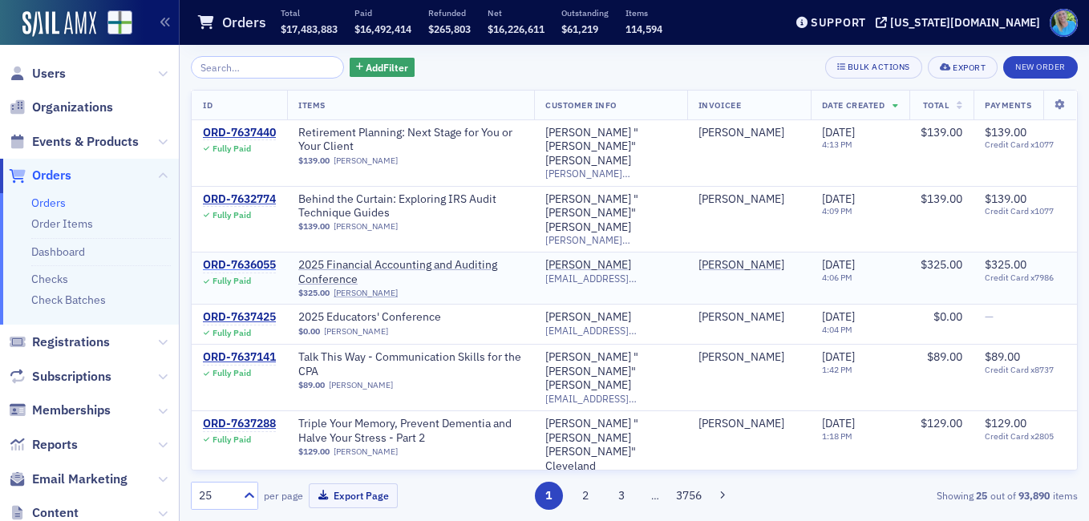
click at [257, 258] on div "ORD-7636055" at bounding box center [239, 265] width 73 height 14
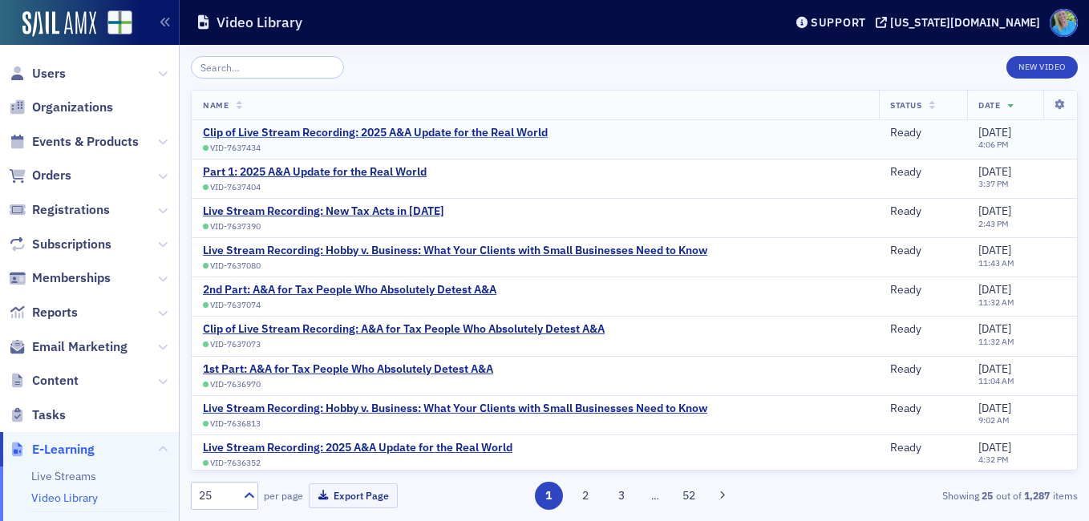
click at [392, 136] on div "Clip of Live Stream Recording: 2025 A&A Update for the Real World" at bounding box center [375, 133] width 345 height 14
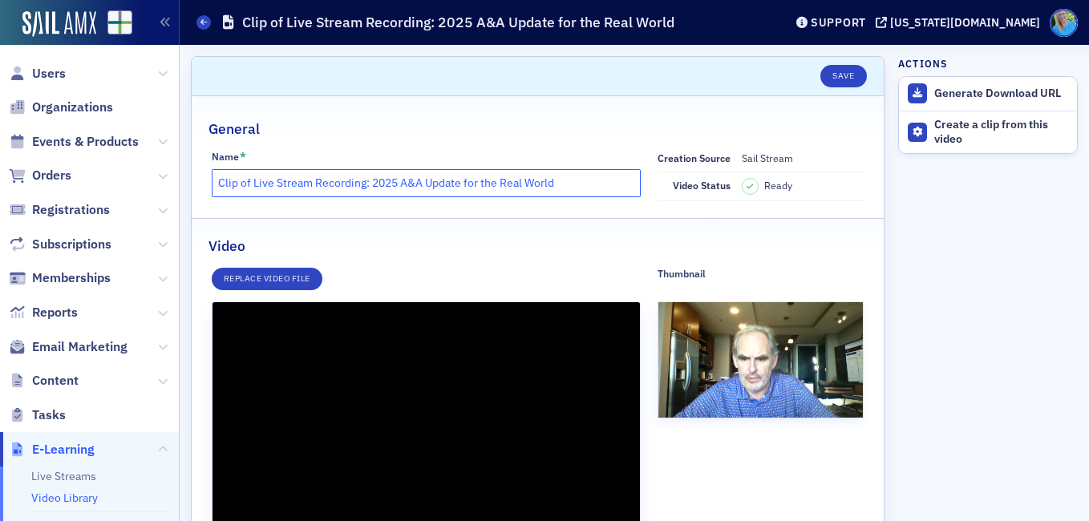
drag, startPoint x: 364, startPoint y: 181, endPoint x: 210, endPoint y: 182, distance: 154.0
click at [210, 182] on div "Name * Clip of Live Stream Recording: 2025 A&A Update for the Real World Creati…" at bounding box center [538, 176] width 692 height 51
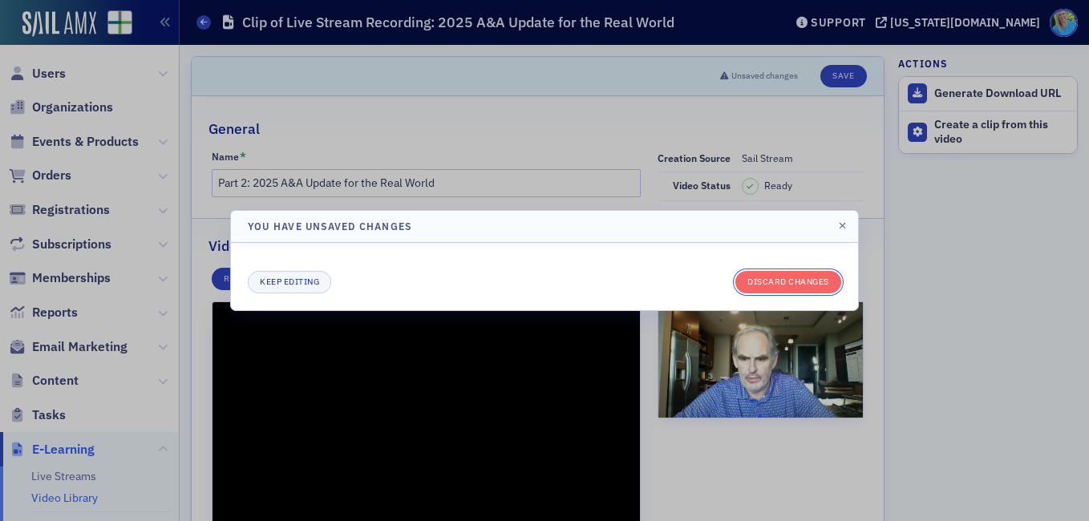
click at [792, 278] on button "Discard changes" at bounding box center [788, 282] width 106 height 22
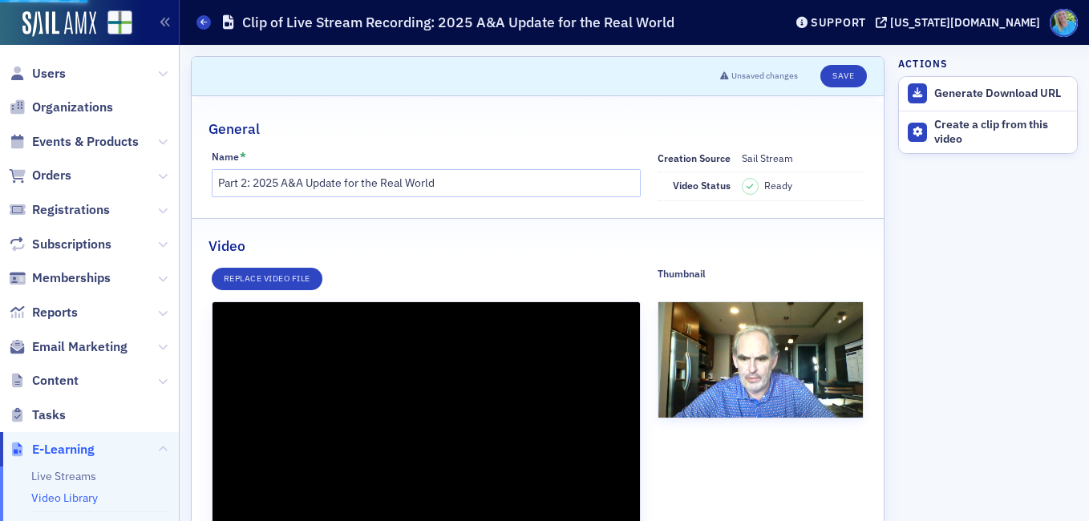
type input "Clip of Live Stream Recording: 2025 A&A Update for the Real World"
click at [833, 79] on button "Save" at bounding box center [843, 76] width 46 height 22
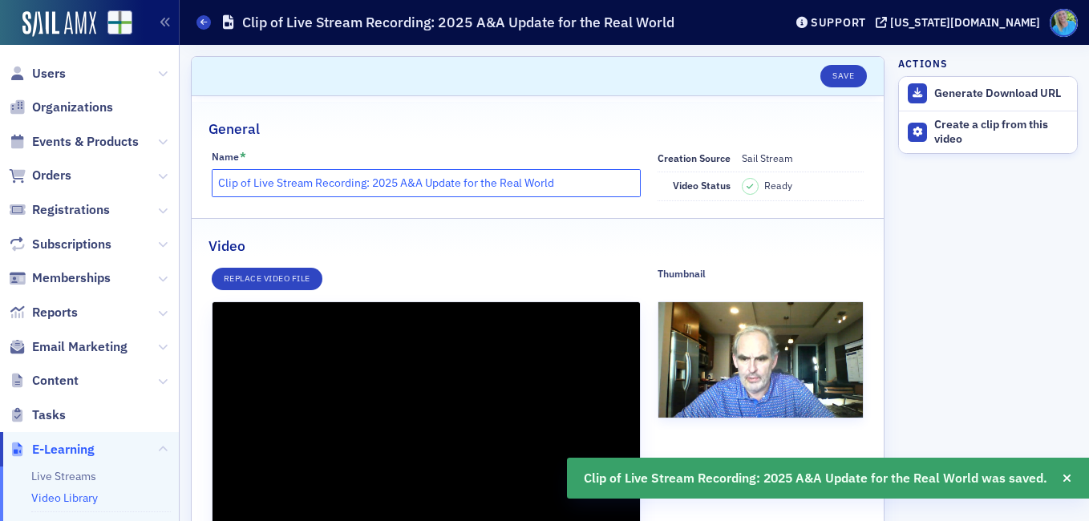
drag, startPoint x: 363, startPoint y: 180, endPoint x: 219, endPoint y: 180, distance: 143.6
click at [219, 180] on input "Clip of Live Stream Recording: 2025 A&A Update for the Real World" at bounding box center [426, 183] width 429 height 28
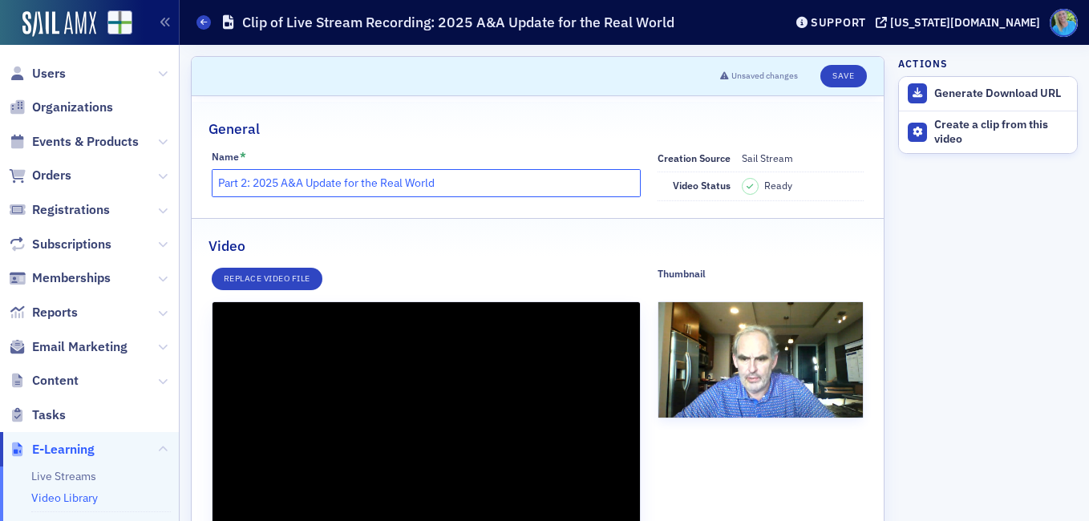
type input "Part 2: 2025 A&A Update for the Real World"
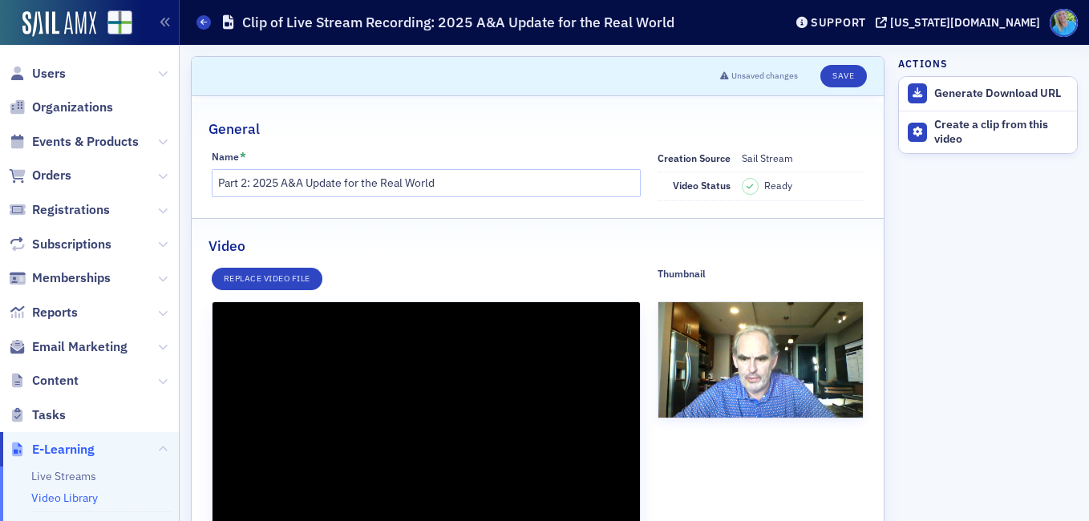
click at [562, 99] on div "General Name * Part 2: 2025 A&A Update for the Real World Creation Source Sail …" at bounding box center [538, 513] width 692 height 834
click at [841, 80] on button "Save" at bounding box center [843, 76] width 46 height 22
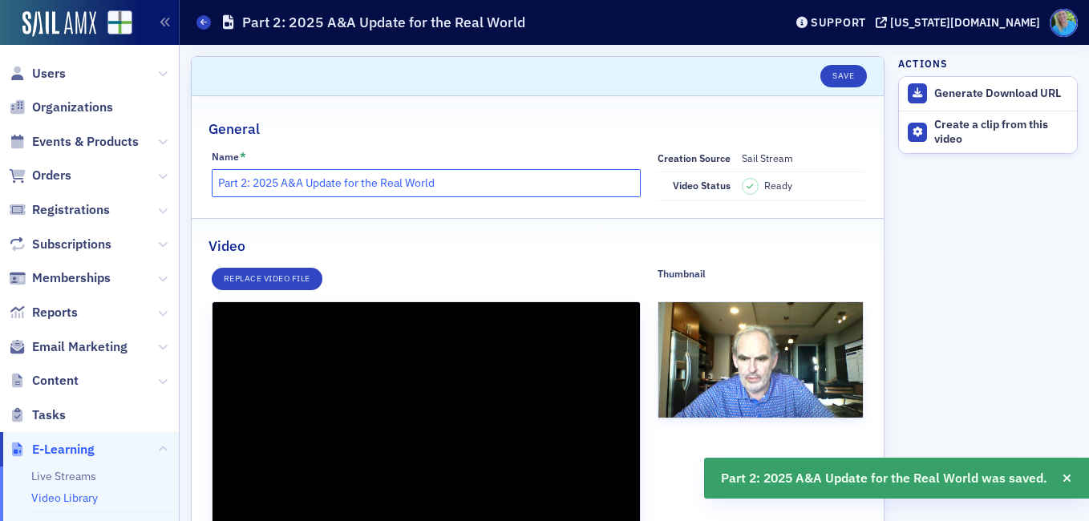
drag, startPoint x: 448, startPoint y: 191, endPoint x: 207, endPoint y: 180, distance: 241.6
click at [207, 180] on div "Name * Part 2: 2025 A&A Update for the Real World Creation Source Sail Stream V…" at bounding box center [538, 176] width 692 height 51
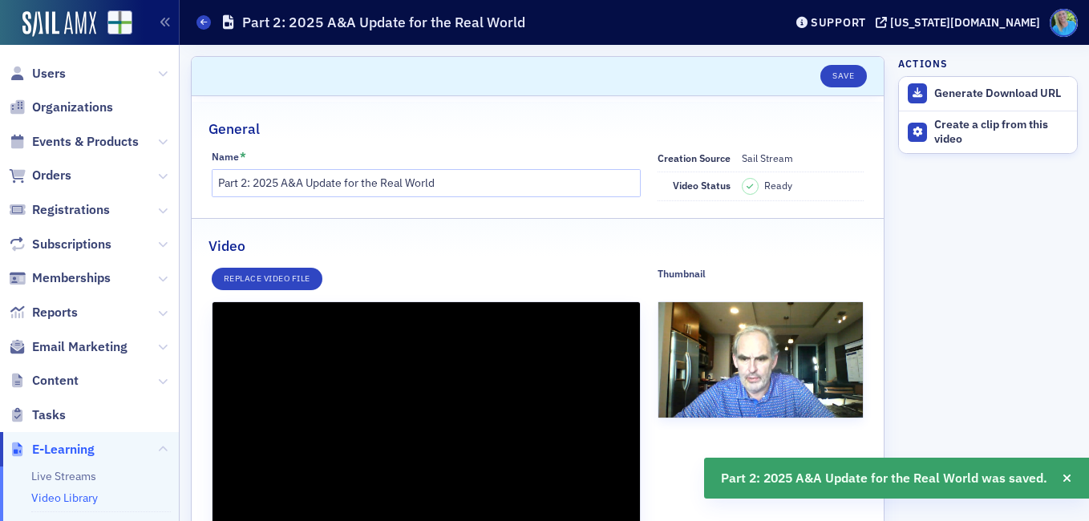
click at [341, 130] on div "General" at bounding box center [538, 121] width 658 height 38
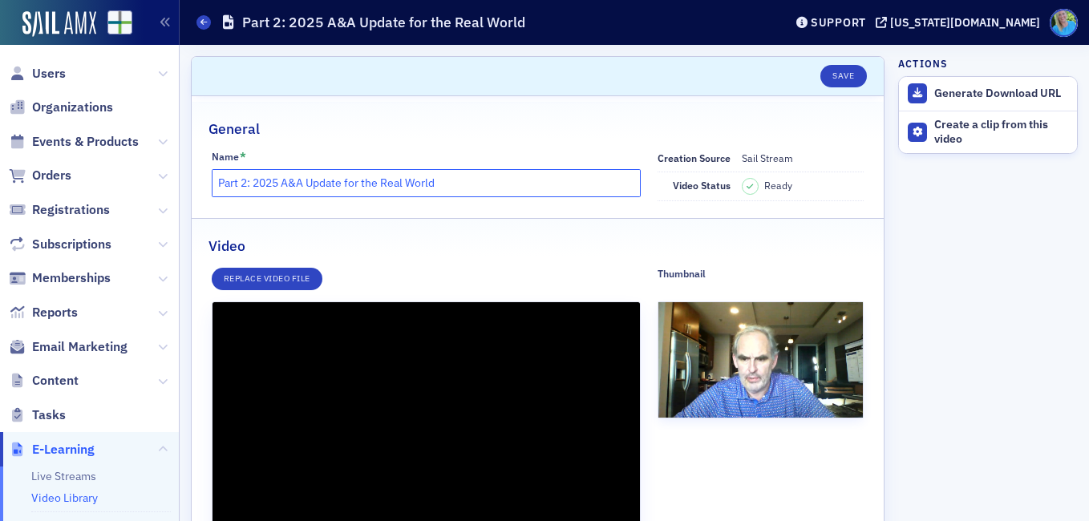
drag, startPoint x: 467, startPoint y: 185, endPoint x: 173, endPoint y: 180, distance: 293.6
click at [173, 180] on div "Users Organizations Events & Products Orders Registrations Subscriptions Member…" at bounding box center [544, 260] width 1089 height 521
